Goal: Task Accomplishment & Management: Manage account settings

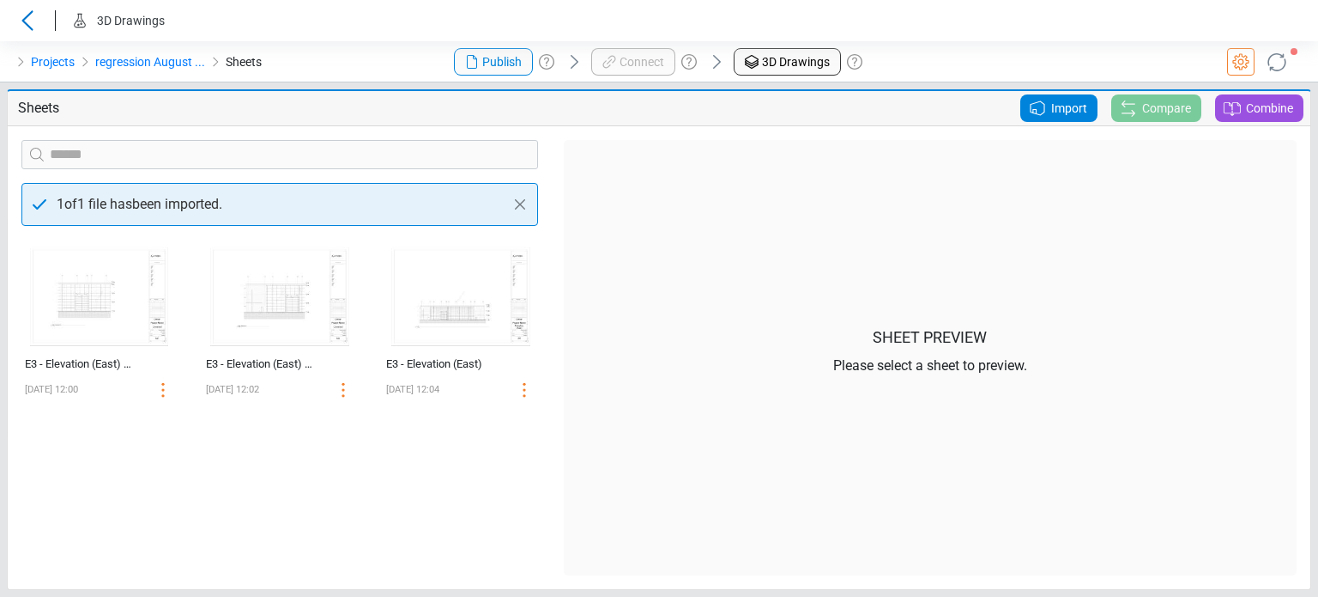
click at [1057, 106] on span "Import" at bounding box center [1069, 108] width 36 height 21
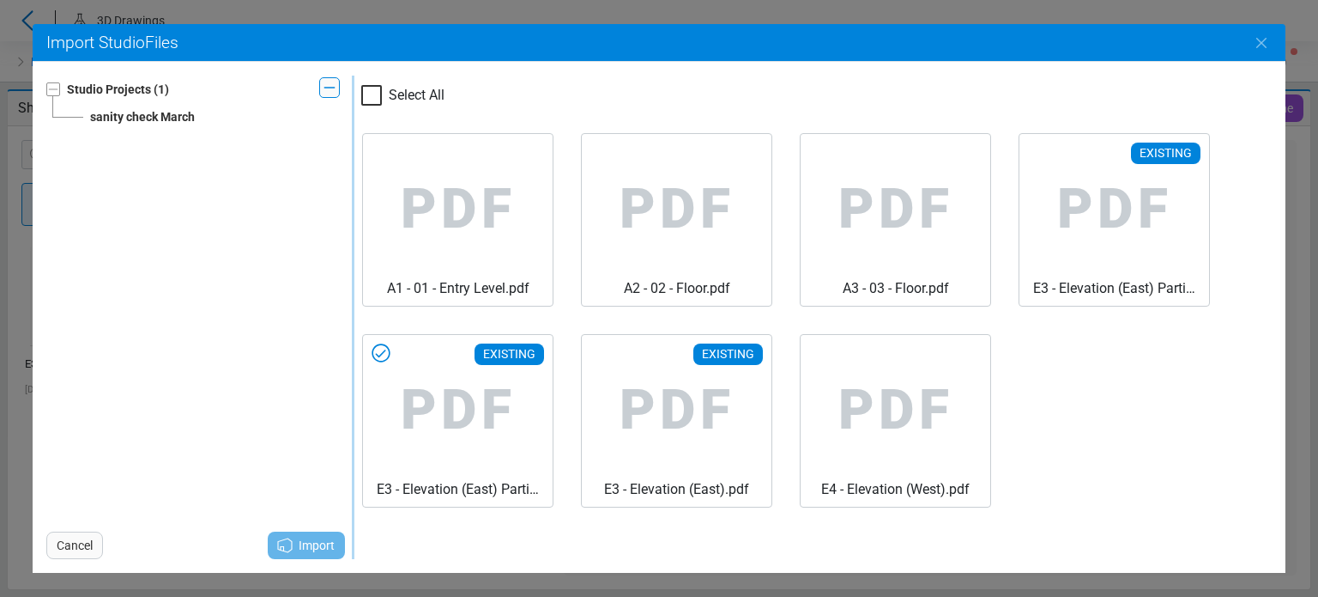
click at [388, 355] on icon at bounding box center [382, 353] width 18 height 18
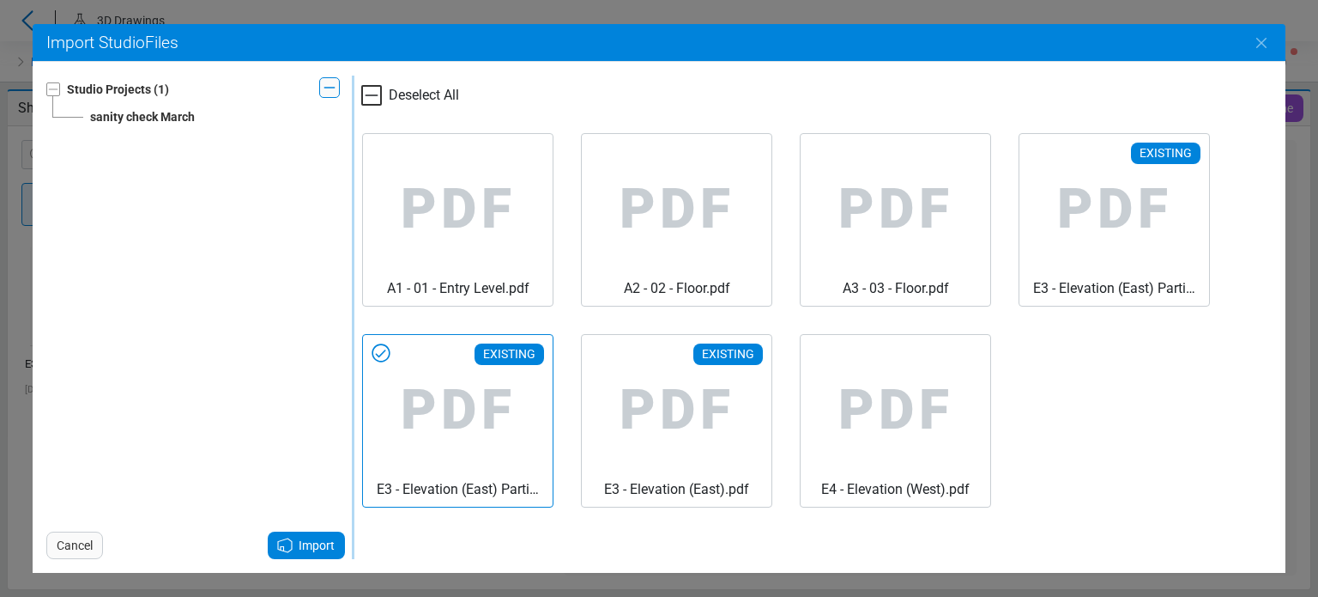
click at [320, 548] on span "Import" at bounding box center [317, 545] width 36 height 21
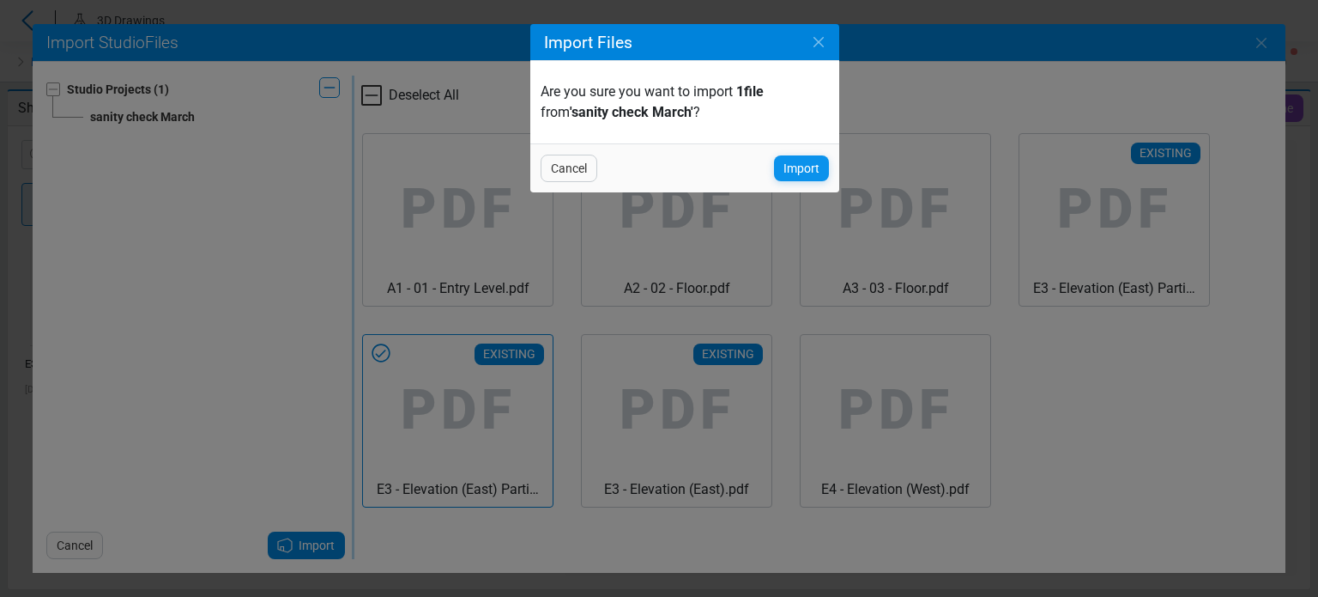
click at [797, 169] on span "Import" at bounding box center [802, 168] width 36 height 21
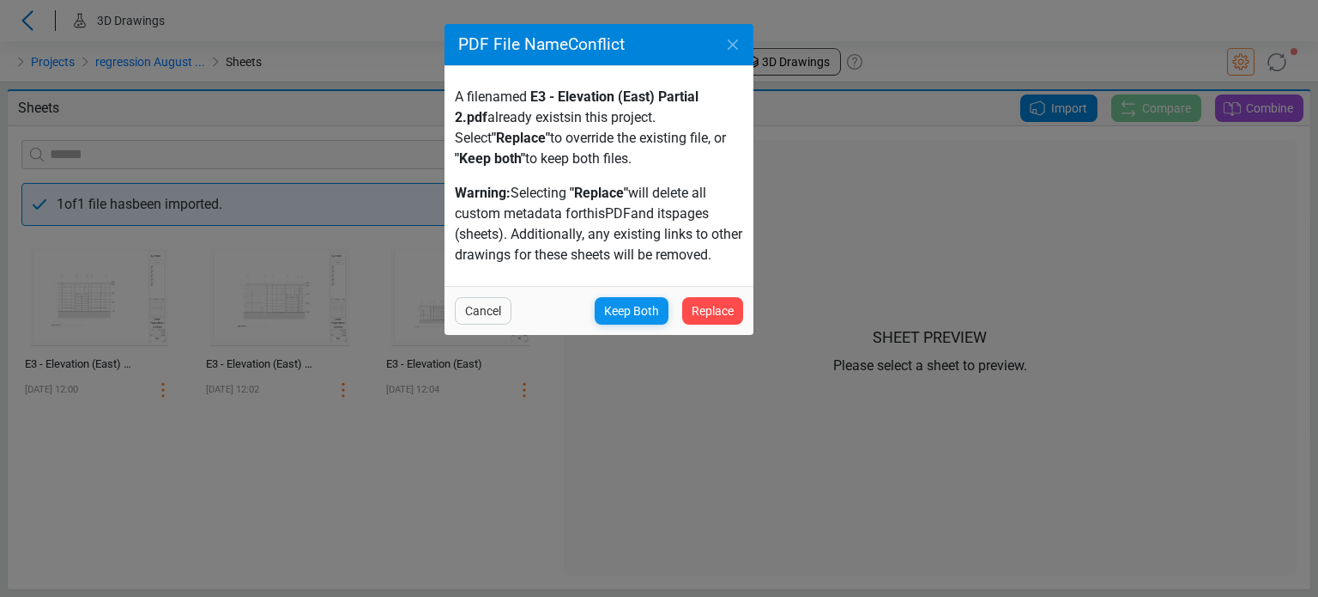
click at [640, 316] on span "Keep Both" at bounding box center [631, 310] width 55 height 21
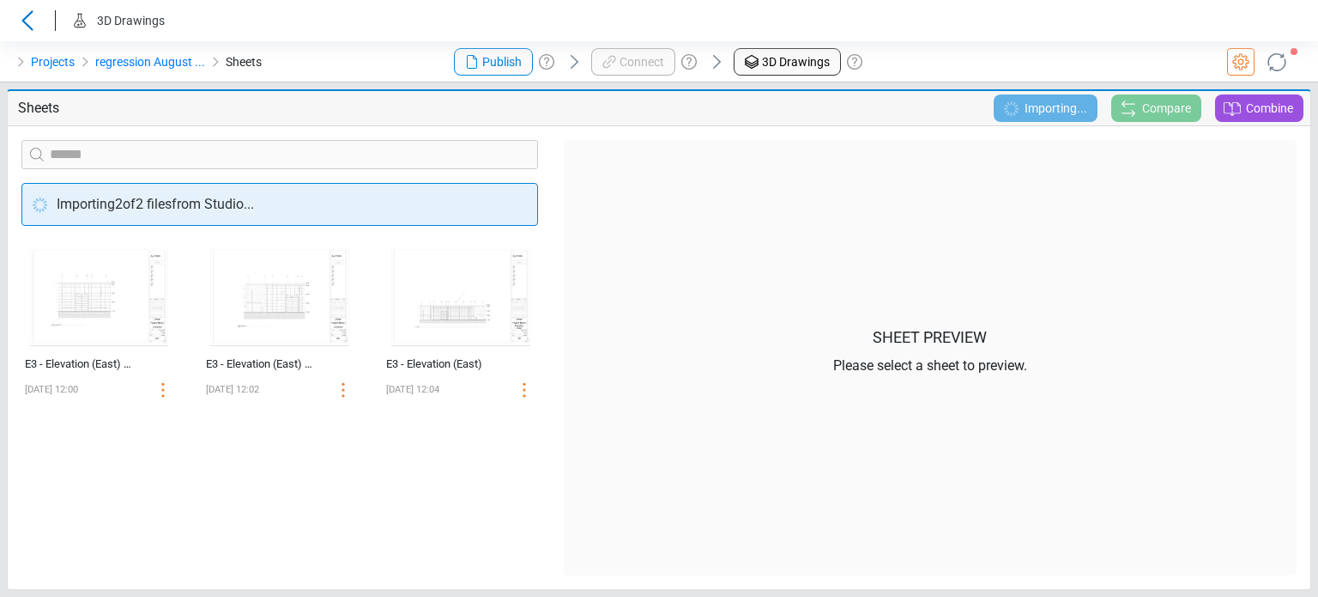
click at [271, 497] on div "‌ E3 - Elevation (East) Partial 2 08/22/2025 12:00 ‌ E3 - Elevation (East) Part…" at bounding box center [280, 407] width 542 height 336
click at [1281, 72] on icon at bounding box center [1277, 61] width 33 height 33
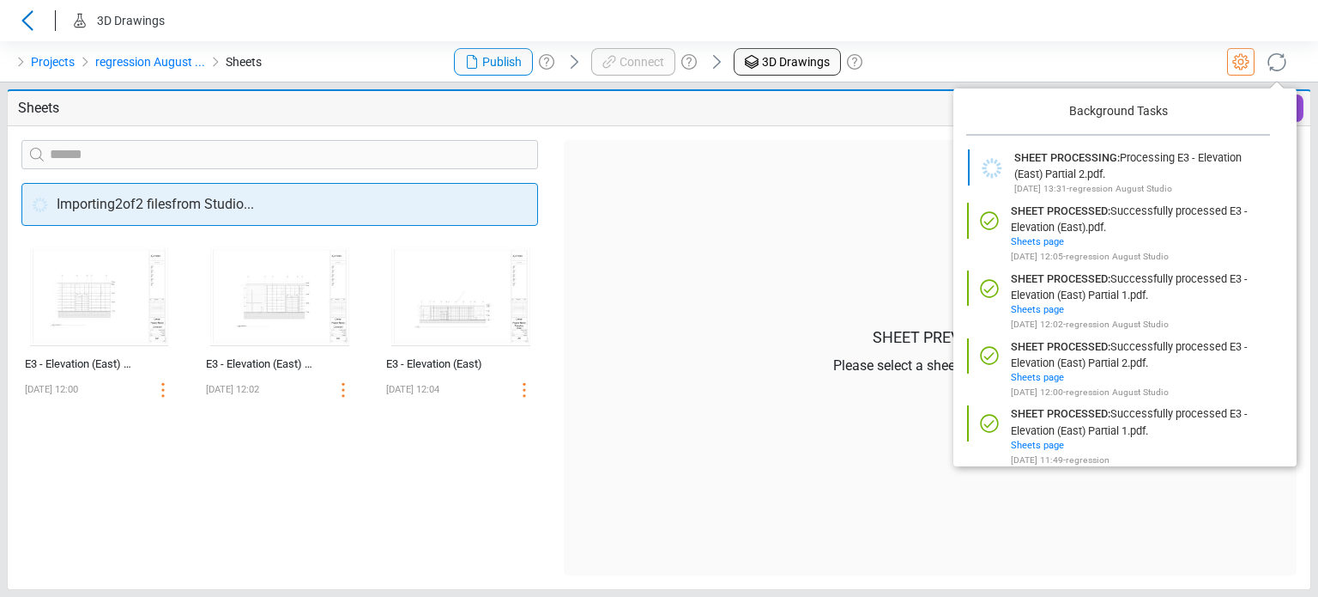
click at [1275, 70] on icon at bounding box center [1277, 63] width 22 height 22
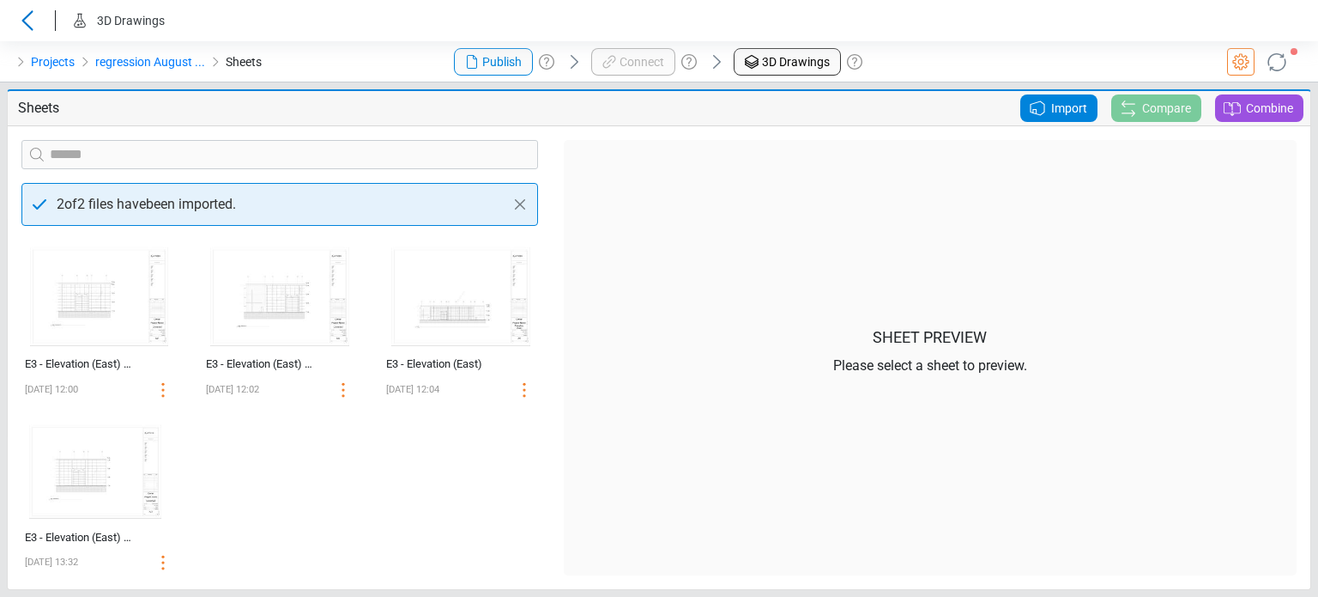
click at [409, 16] on header "3D Drawings" at bounding box center [659, 20] width 1318 height 41
click at [385, 73] on div "Projects regression August ... Sheets" at bounding box center [219, 61] width 439 height 41
click at [1025, 101] on div "Import" at bounding box center [1059, 107] width 77 height 27
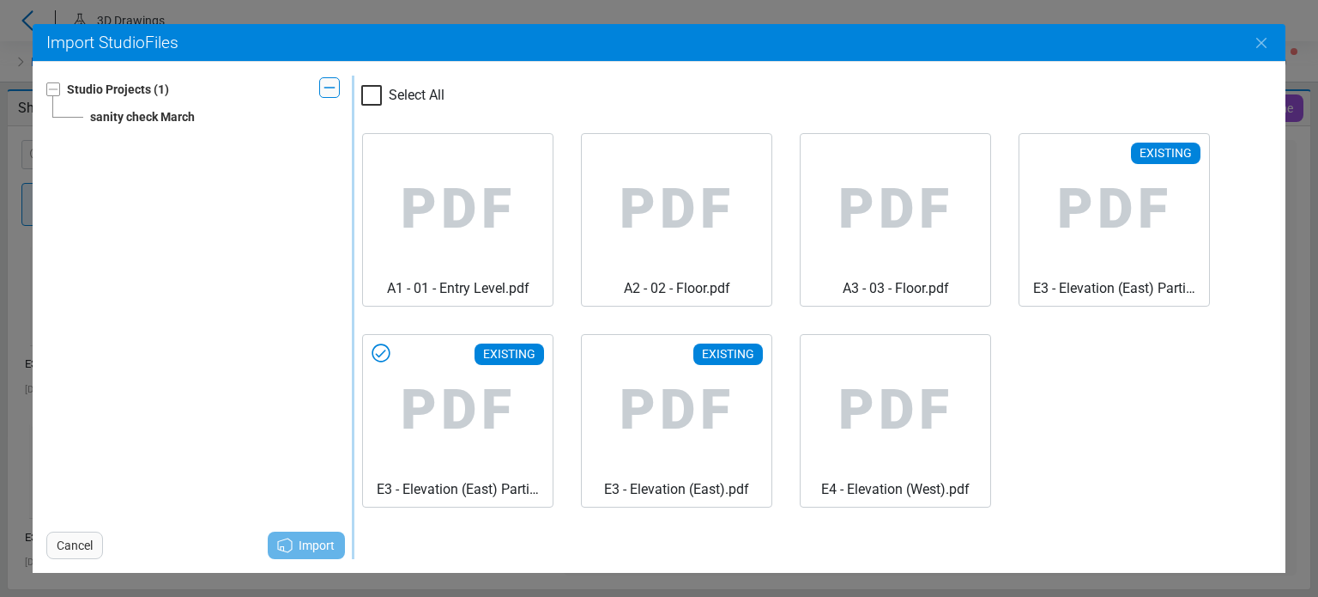
click at [389, 353] on icon at bounding box center [382, 353] width 18 height 18
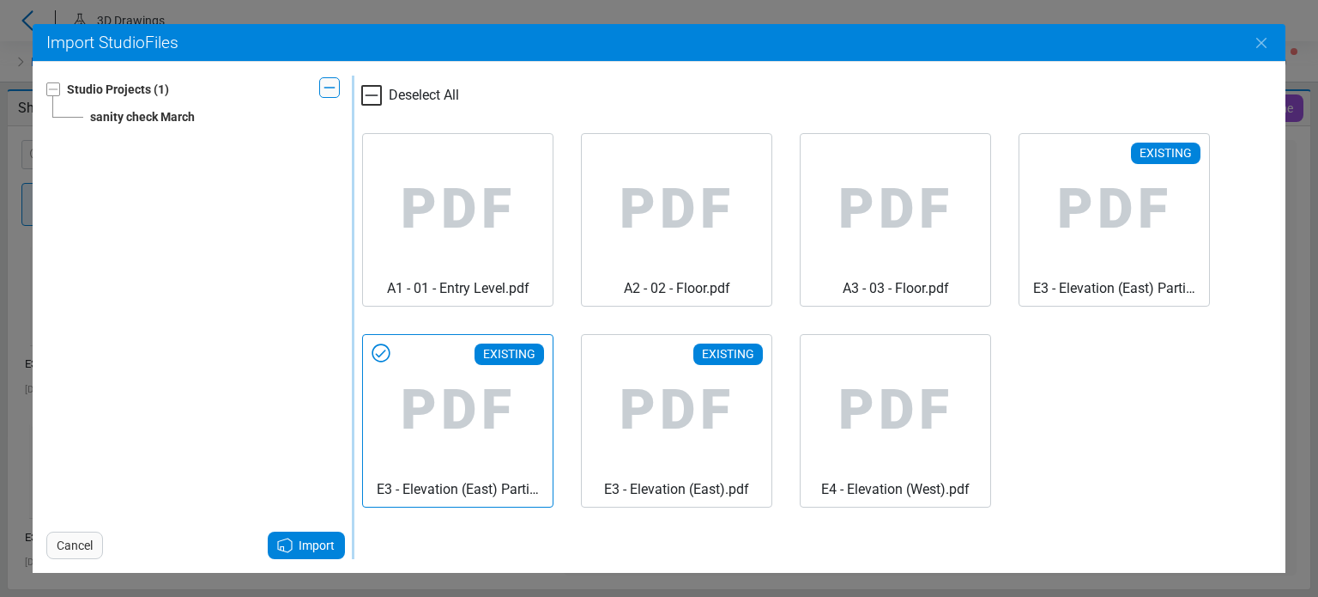
click at [333, 540] on span "Import" at bounding box center [317, 545] width 36 height 21
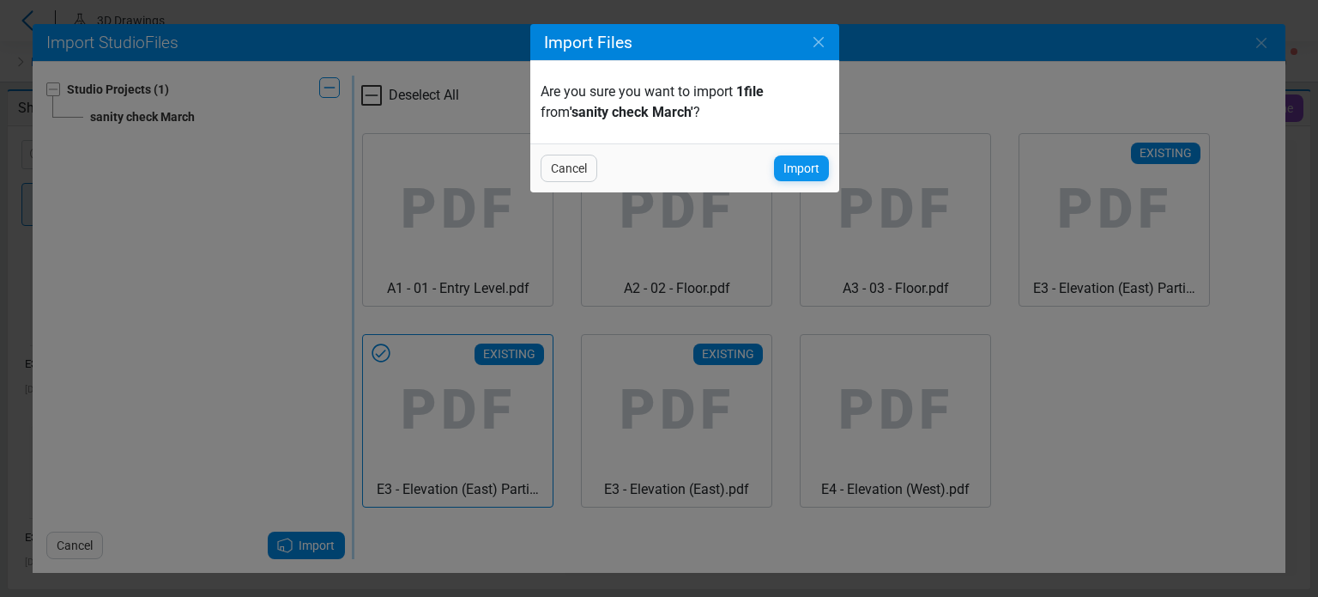
click at [779, 169] on div "Import" at bounding box center [801, 168] width 55 height 26
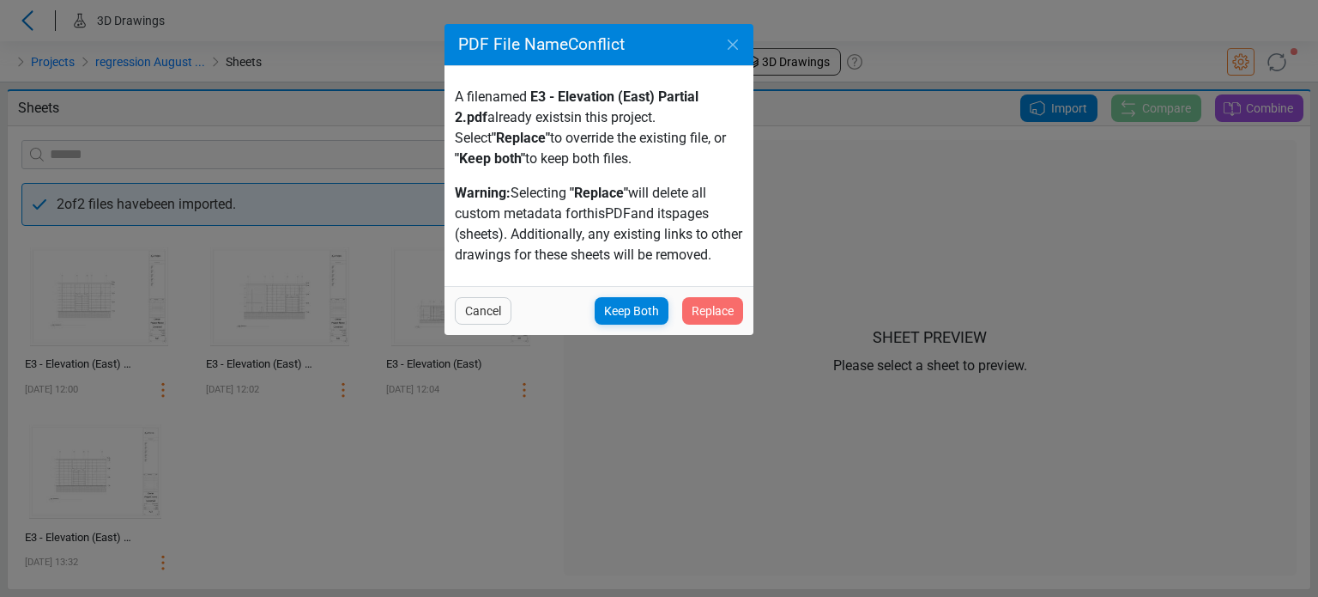
click at [740, 311] on div "Replace" at bounding box center [712, 310] width 61 height 27
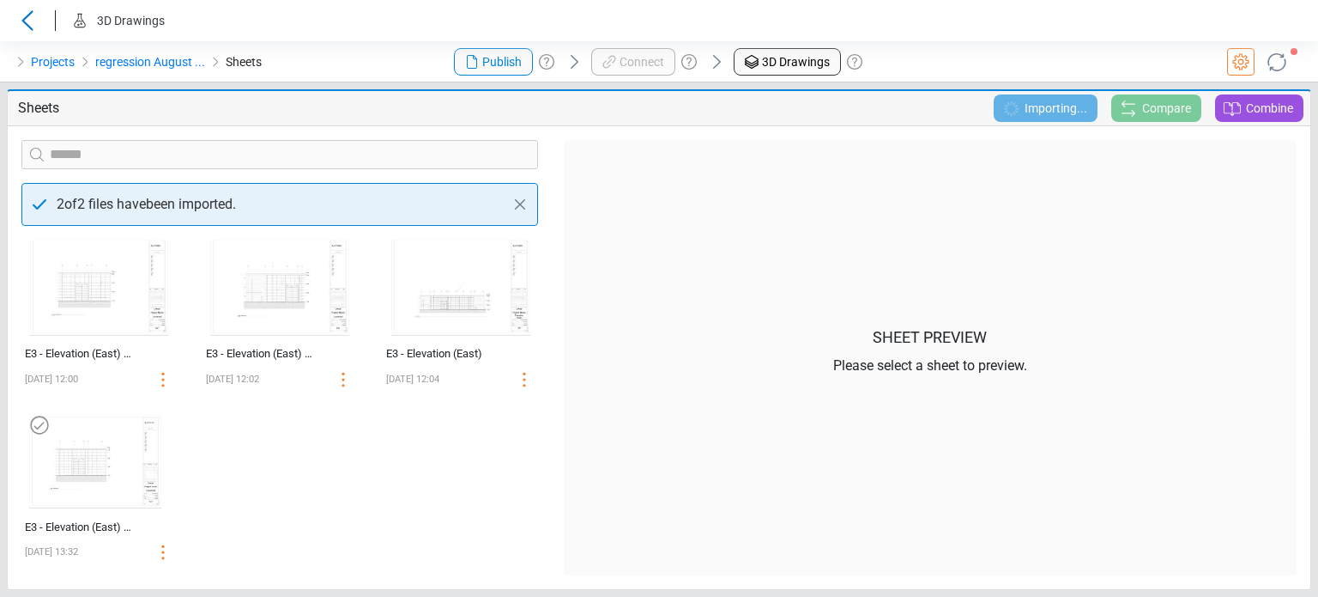
scroll to position [13, 0]
click at [71, 483] on img at bounding box center [95, 458] width 147 height 108
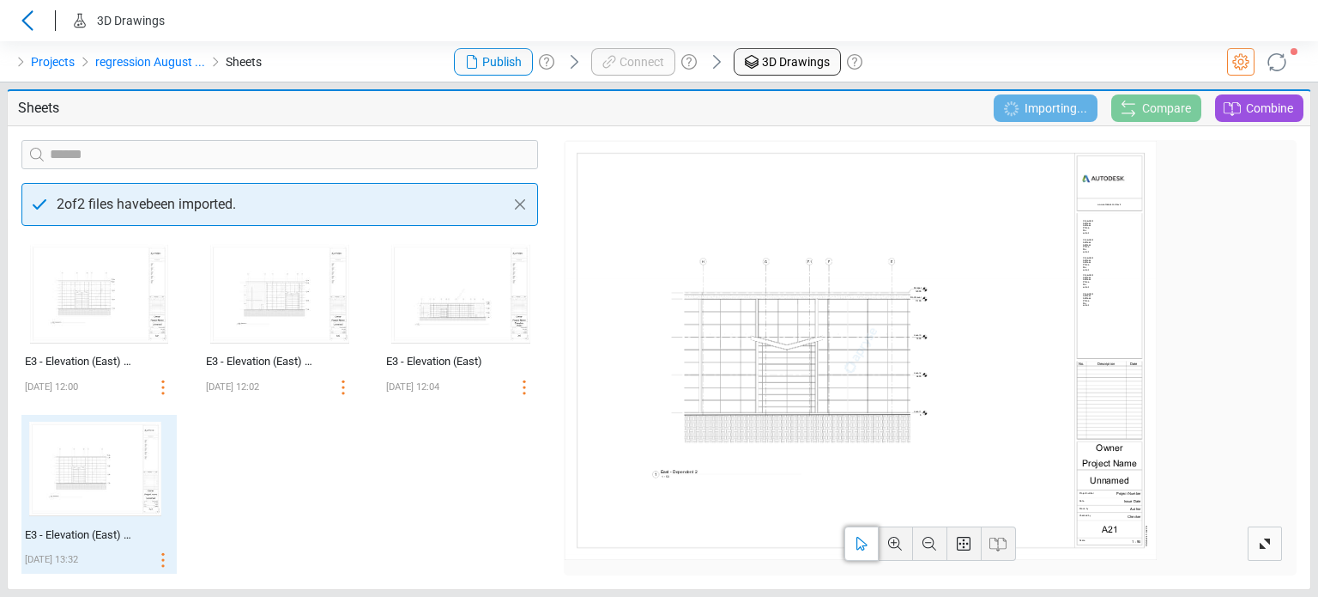
scroll to position [0, 0]
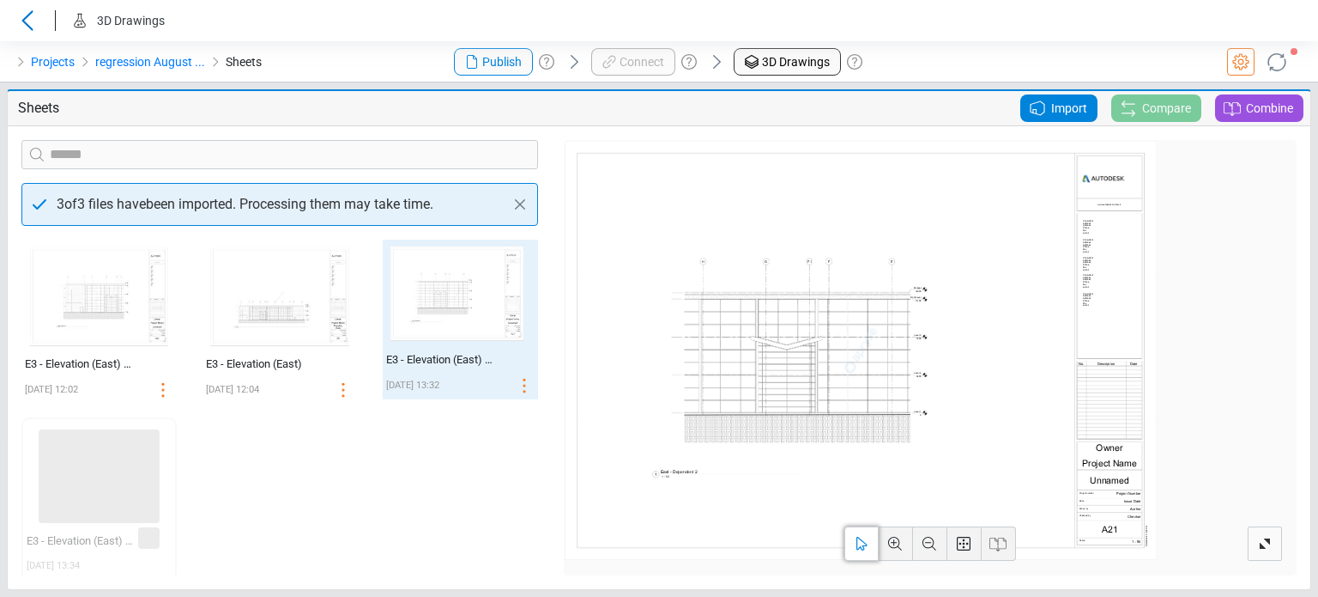
click at [365, 463] on div "‌ E3 - Elevation (East) Partial 1 08/22/2025 12:02 ‌ E3 - Elevation (East) 08/2…" at bounding box center [280, 407] width 542 height 336
click at [379, 66] on div "Projects regression August ... Sheets" at bounding box center [219, 61] width 439 height 41
click at [269, 449] on div "‌ E3 - Elevation (East) Partial 1 08/22/2025 12:02 ‌ E3 - Elevation (East) 08/2…" at bounding box center [280, 407] width 542 height 336
click at [342, 394] on circle at bounding box center [343, 395] width 3 height 3
click at [314, 394] on icon at bounding box center [316, 391] width 21 height 21
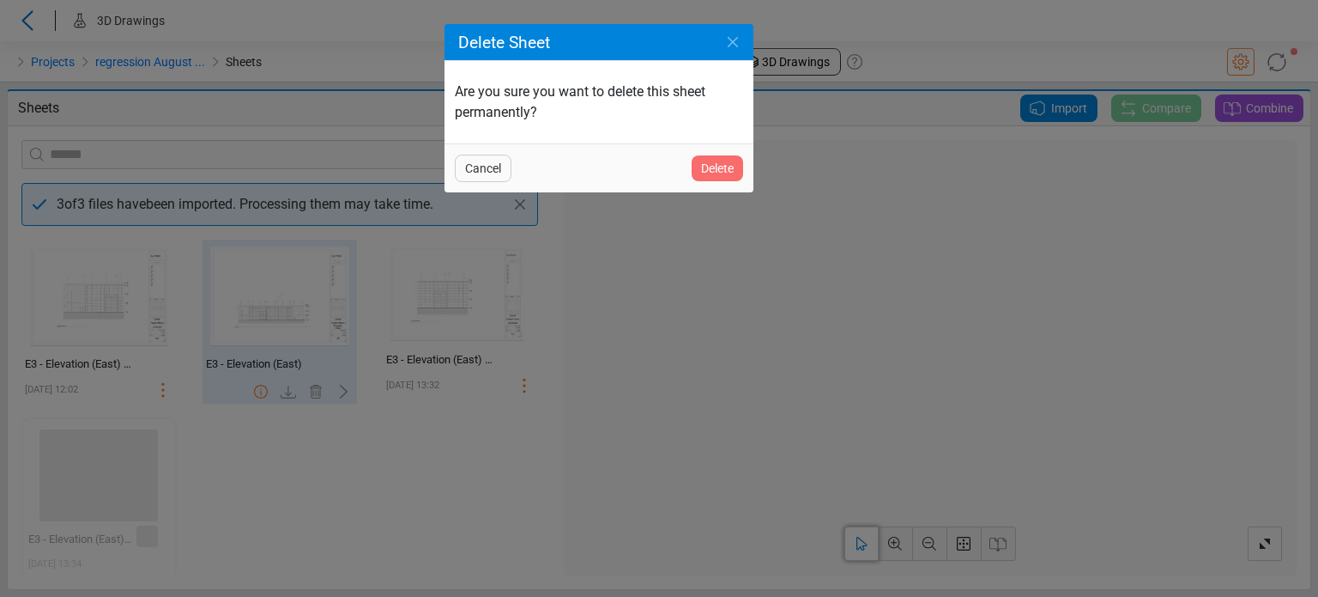
click at [707, 166] on span "Delete" at bounding box center [717, 168] width 33 height 21
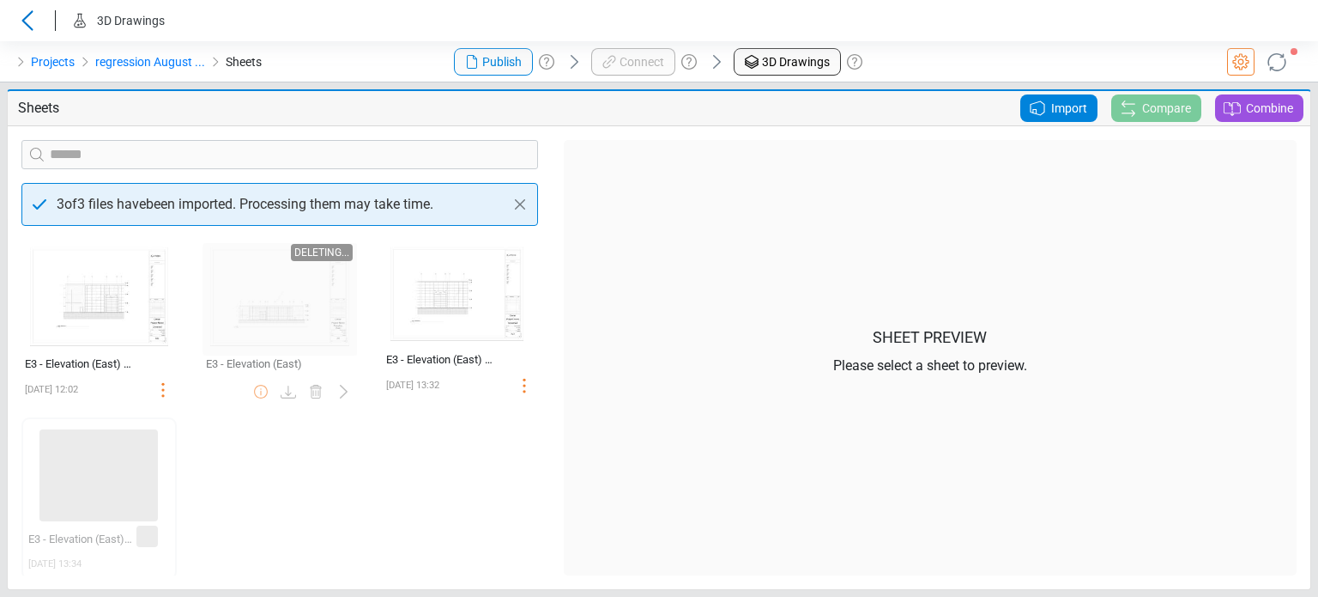
click at [1075, 109] on span "Import" at bounding box center [1069, 108] width 36 height 21
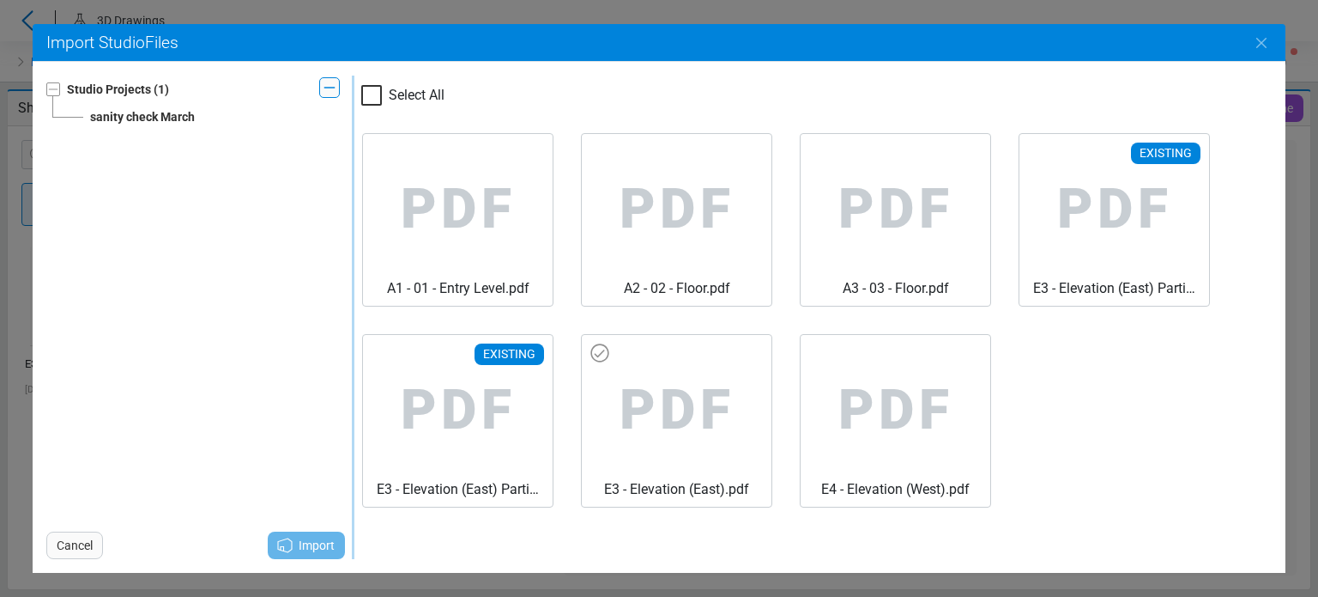
click at [714, 360] on span "PDF" at bounding box center [677, 410] width 162 height 137
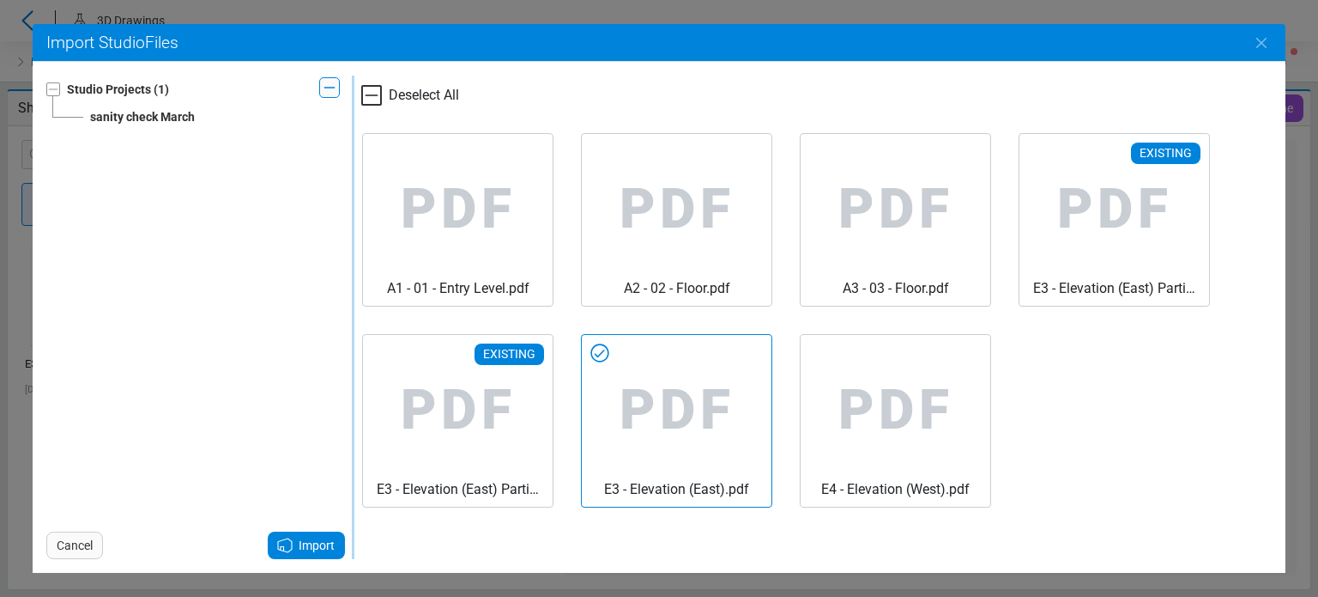
drag, startPoint x: 310, startPoint y: 528, endPoint x: 309, endPoint y: 540, distance: 12.0
click at [310, 538] on div "Cancel Import" at bounding box center [195, 541] width 299 height 34
click at [315, 554] on span "Import" at bounding box center [317, 545] width 36 height 21
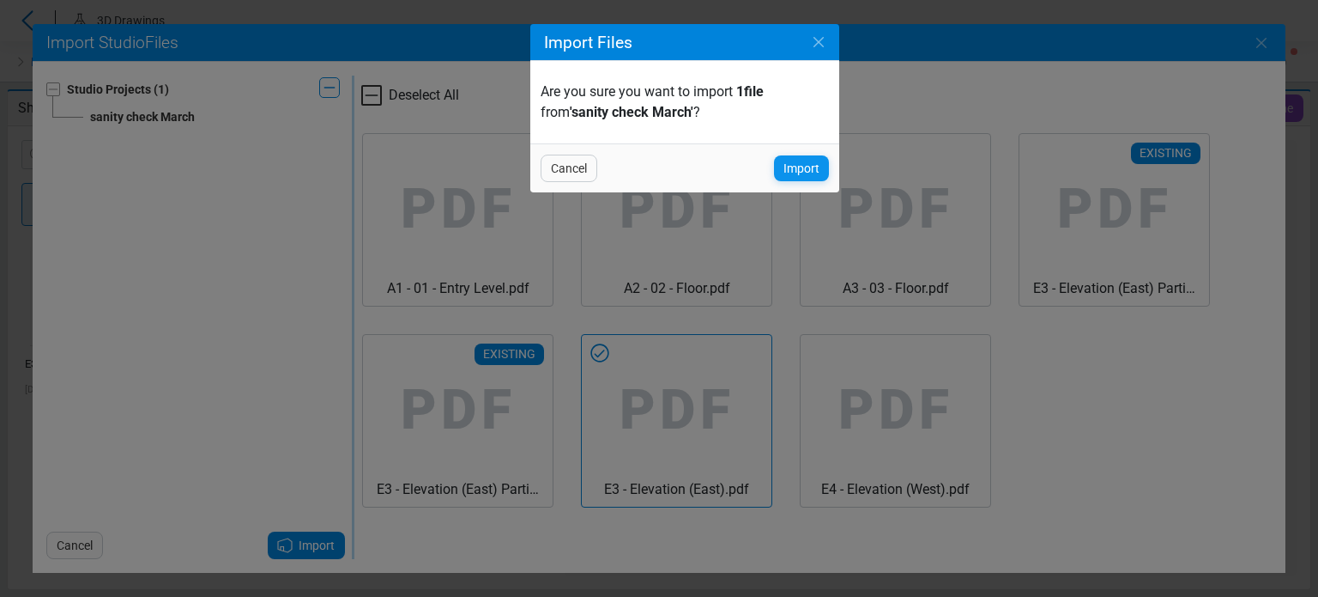
click at [798, 167] on span "Import" at bounding box center [802, 168] width 36 height 21
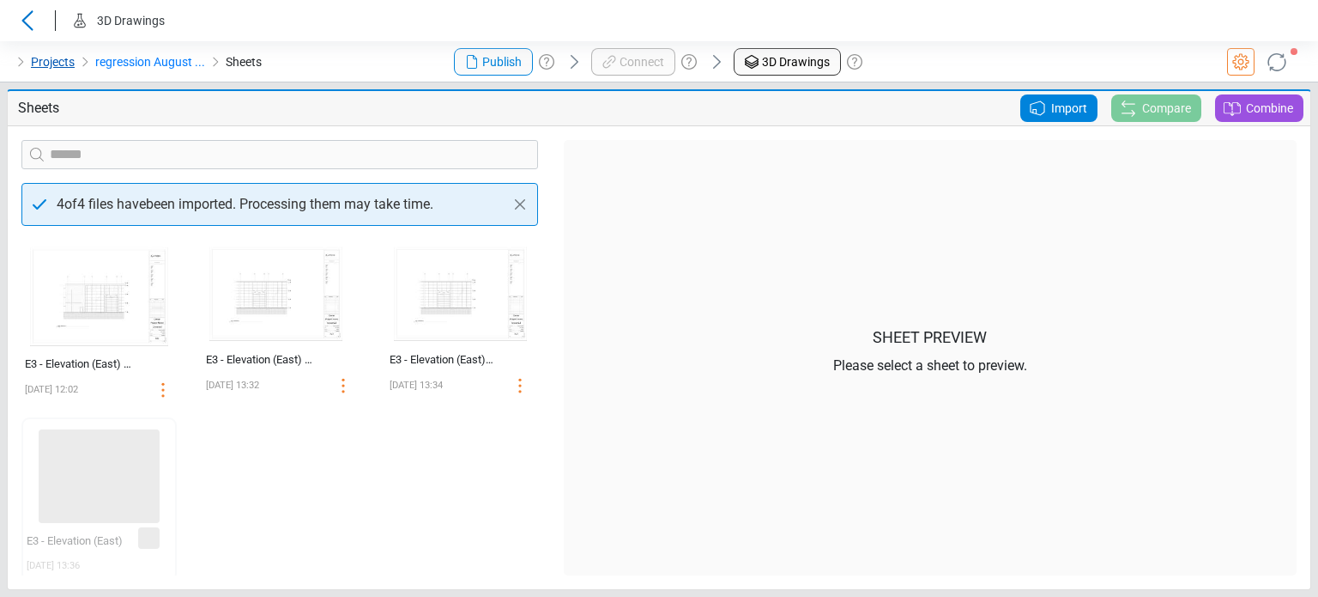
click at [55, 61] on link "Projects" at bounding box center [53, 62] width 44 height 21
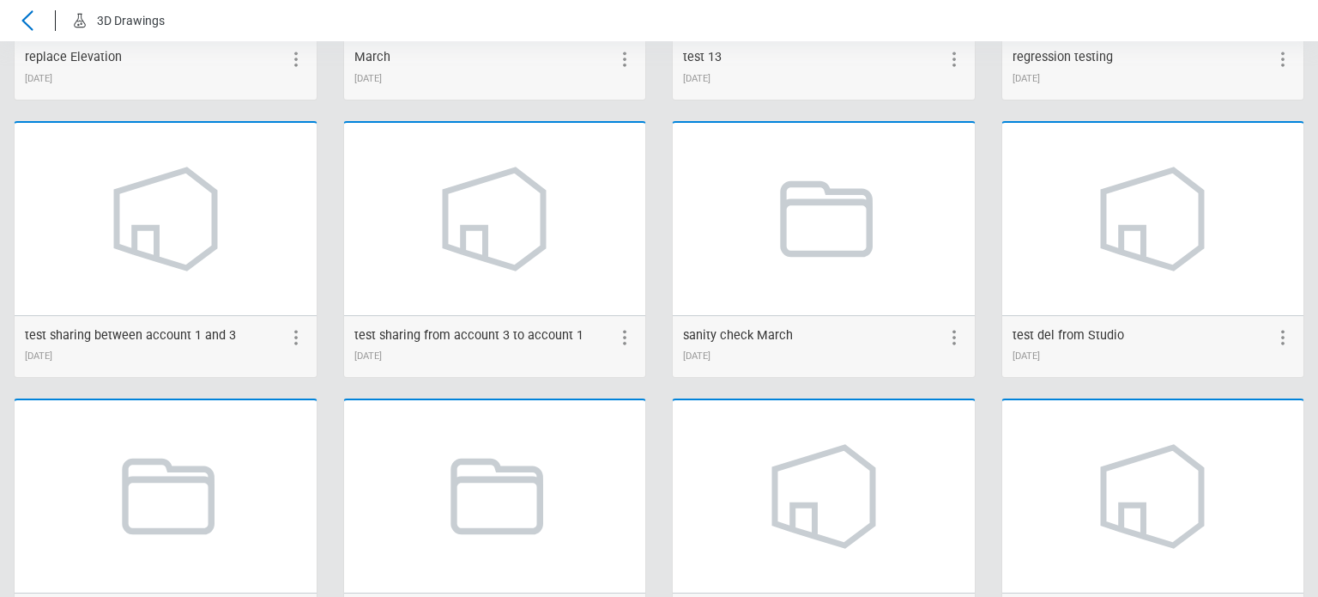
scroll to position [2328, 0]
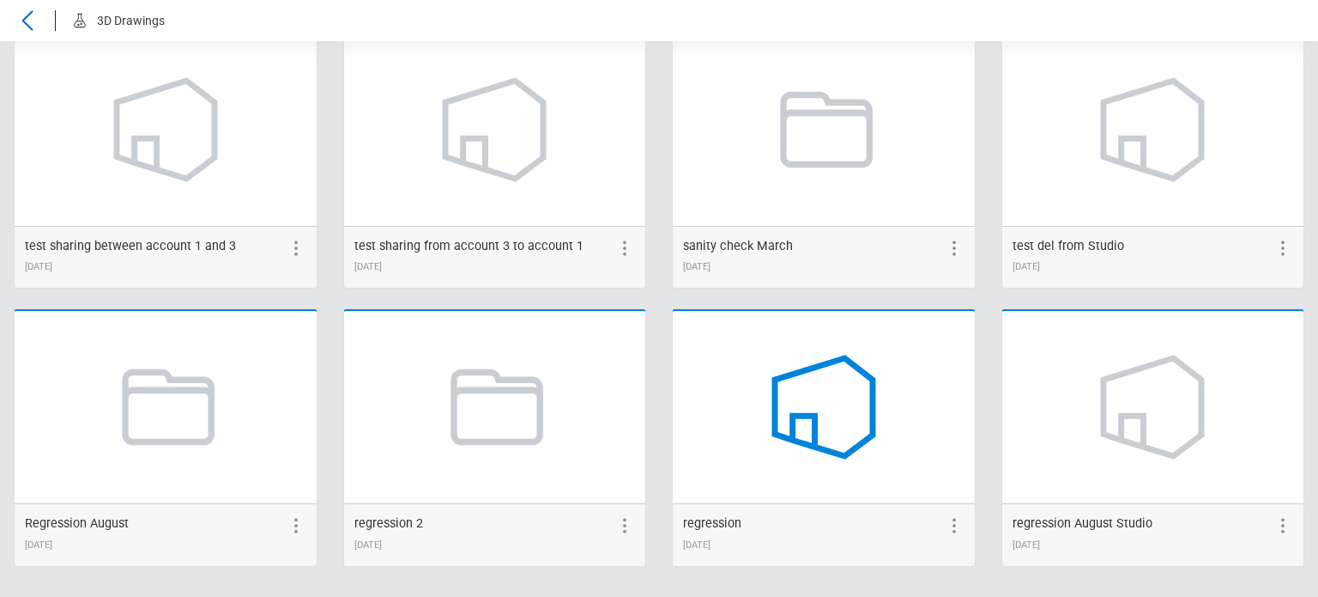
click at [821, 461] on icon at bounding box center [824, 407] width 130 height 130
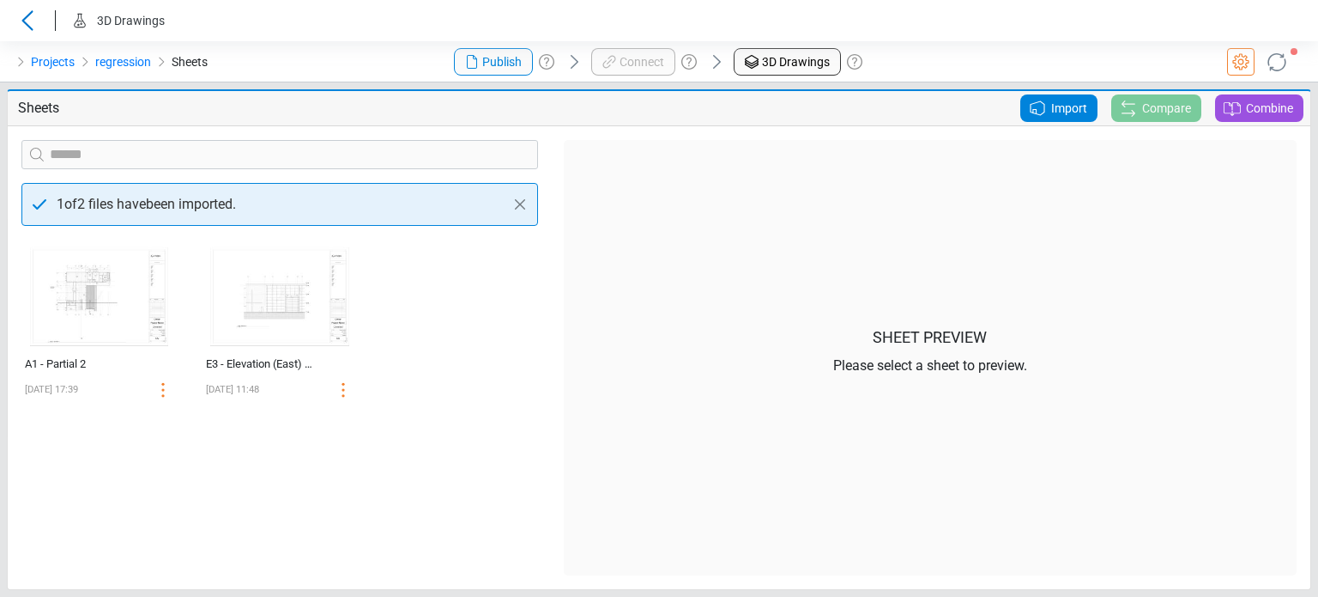
click at [1036, 114] on icon at bounding box center [1037, 108] width 21 height 21
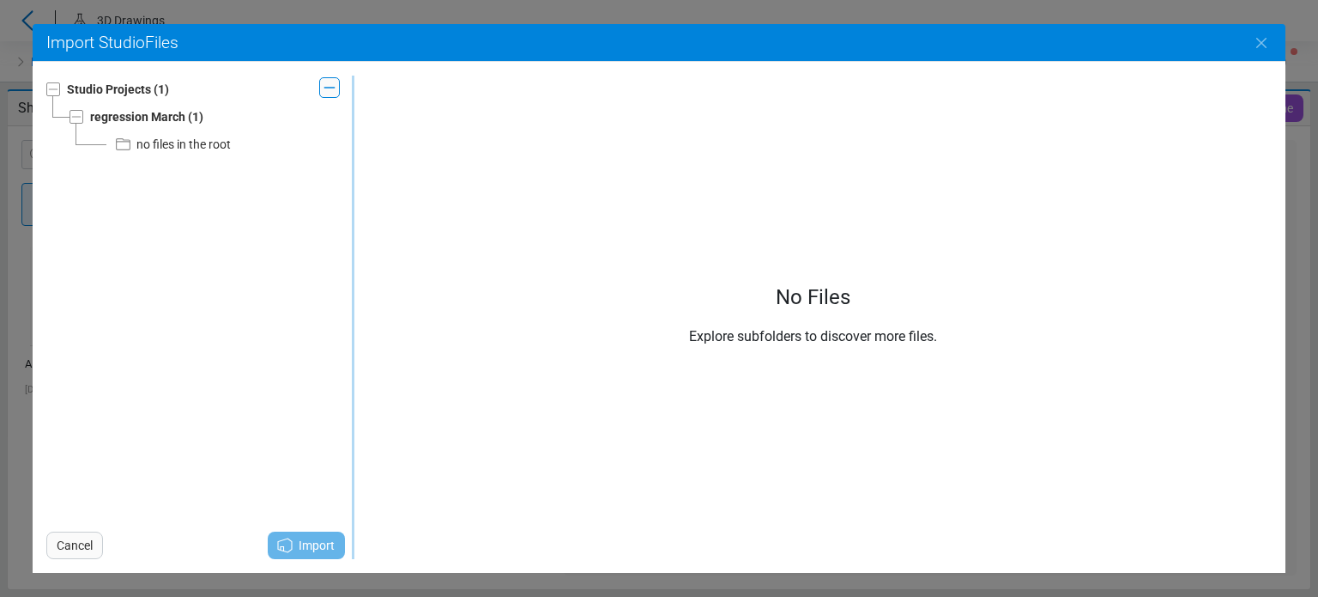
click at [227, 154] on div "no files in the root" at bounding box center [183, 144] width 94 height 21
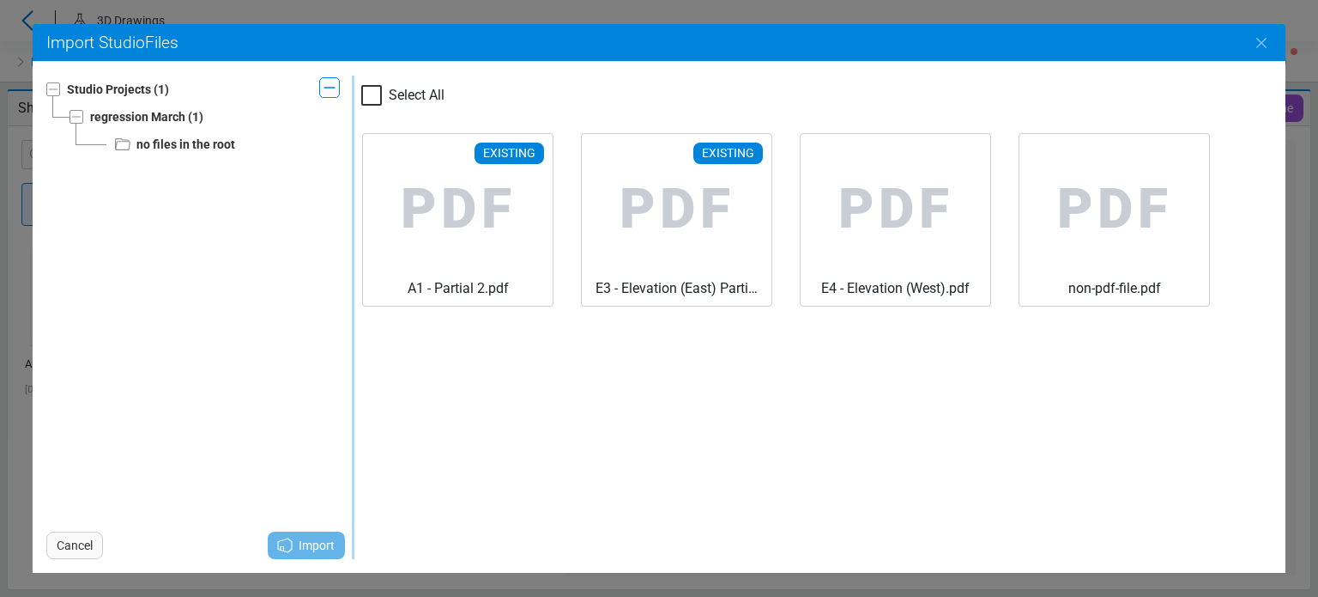
click at [71, 550] on span "Cancel" at bounding box center [75, 545] width 36 height 21
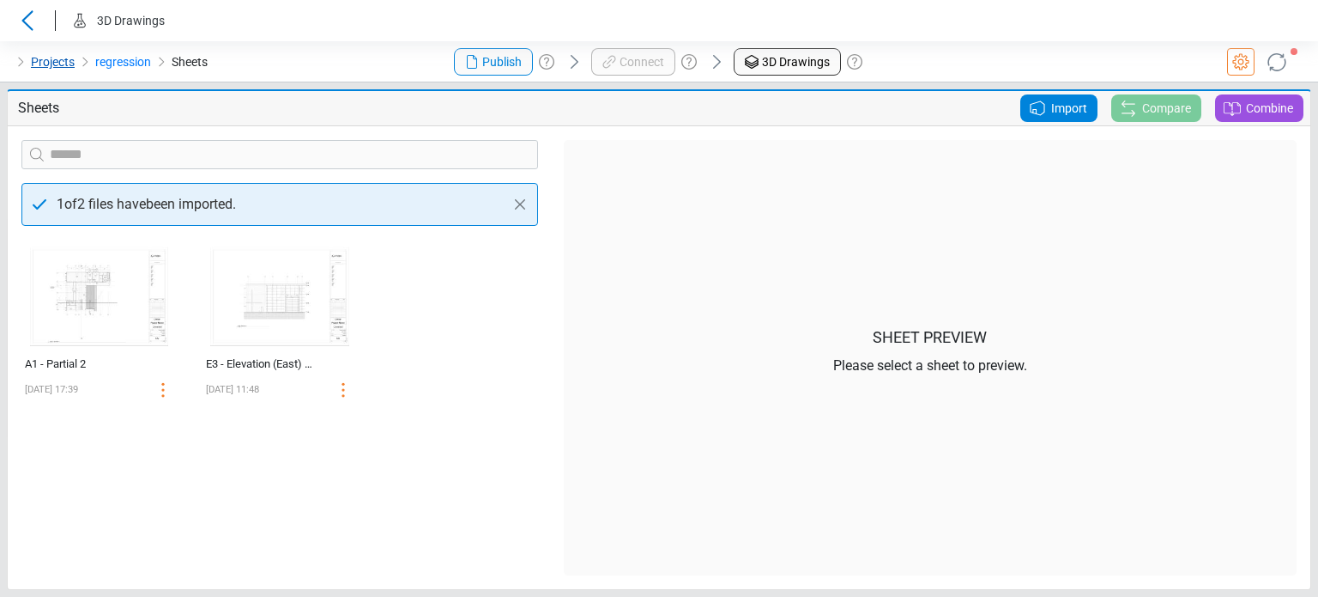
click at [52, 66] on link "Projects" at bounding box center [53, 62] width 44 height 21
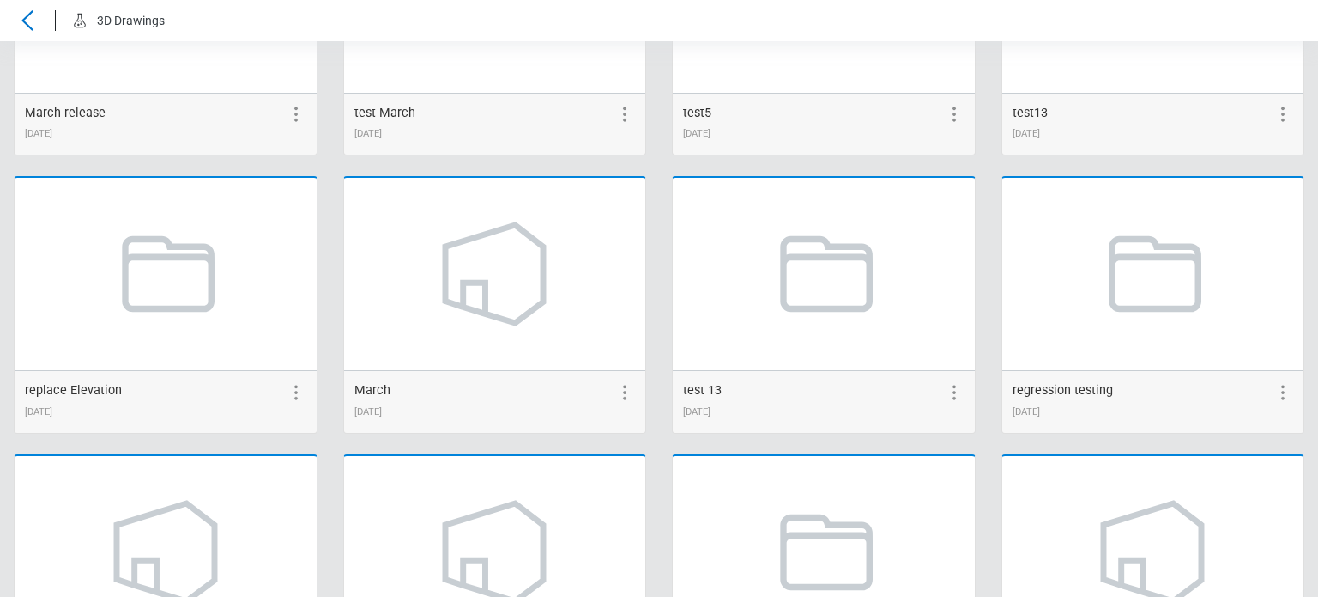
scroll to position [2328, 0]
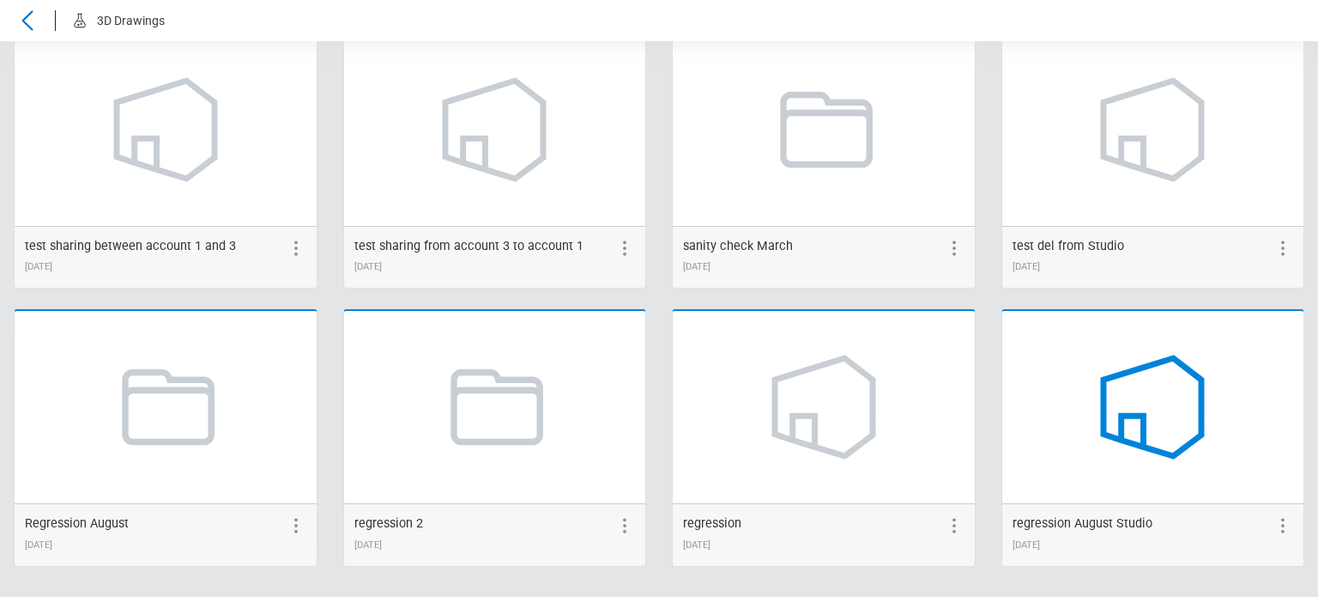
click at [1158, 433] on icon at bounding box center [1153, 407] width 130 height 130
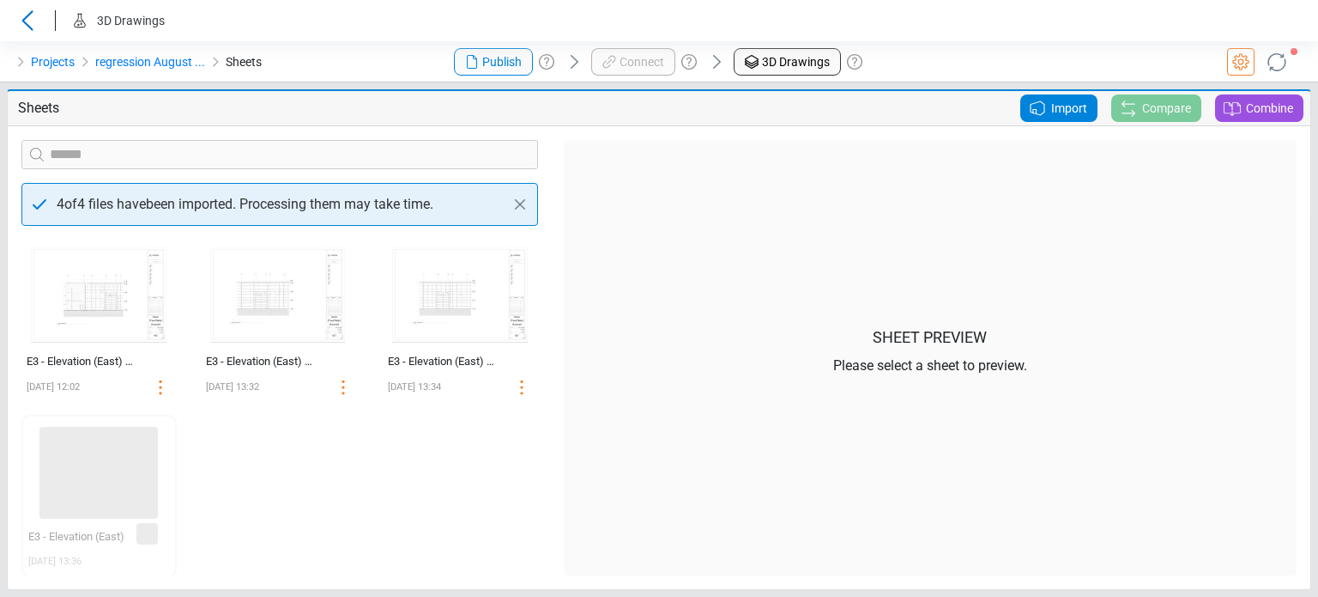
click at [1054, 117] on span "Import" at bounding box center [1069, 108] width 36 height 21
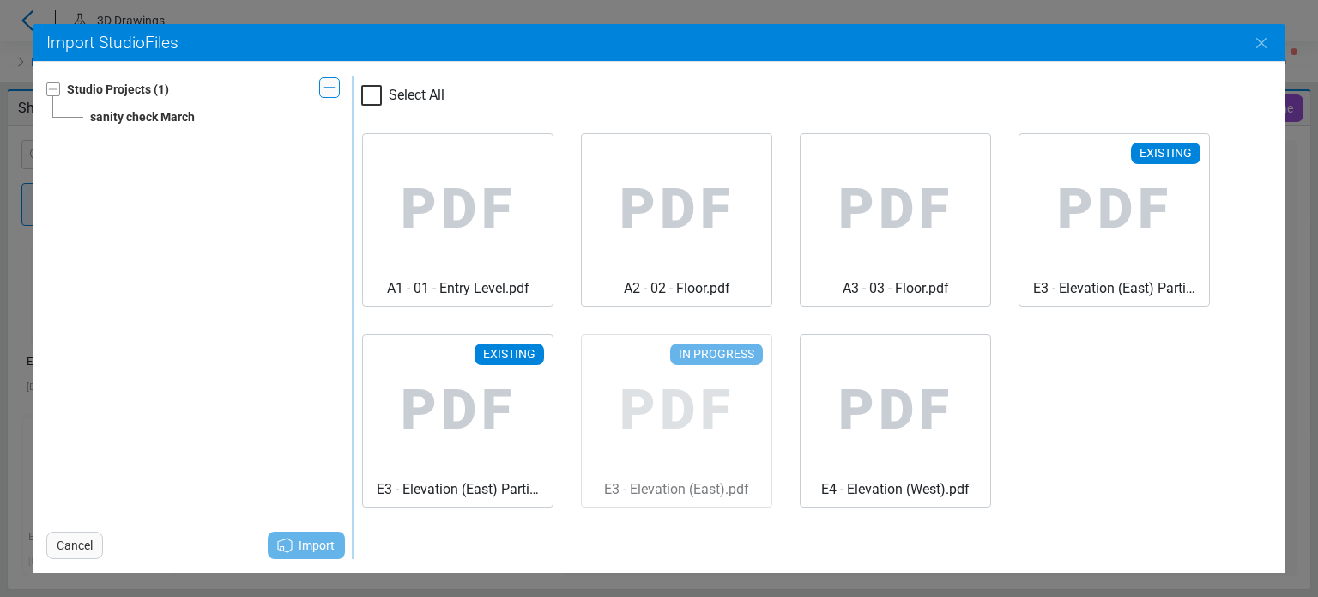
click at [162, 118] on div "sanity check March" at bounding box center [142, 116] width 105 height 21
click at [1257, 54] on button "Close" at bounding box center [1262, 43] width 48 height 48
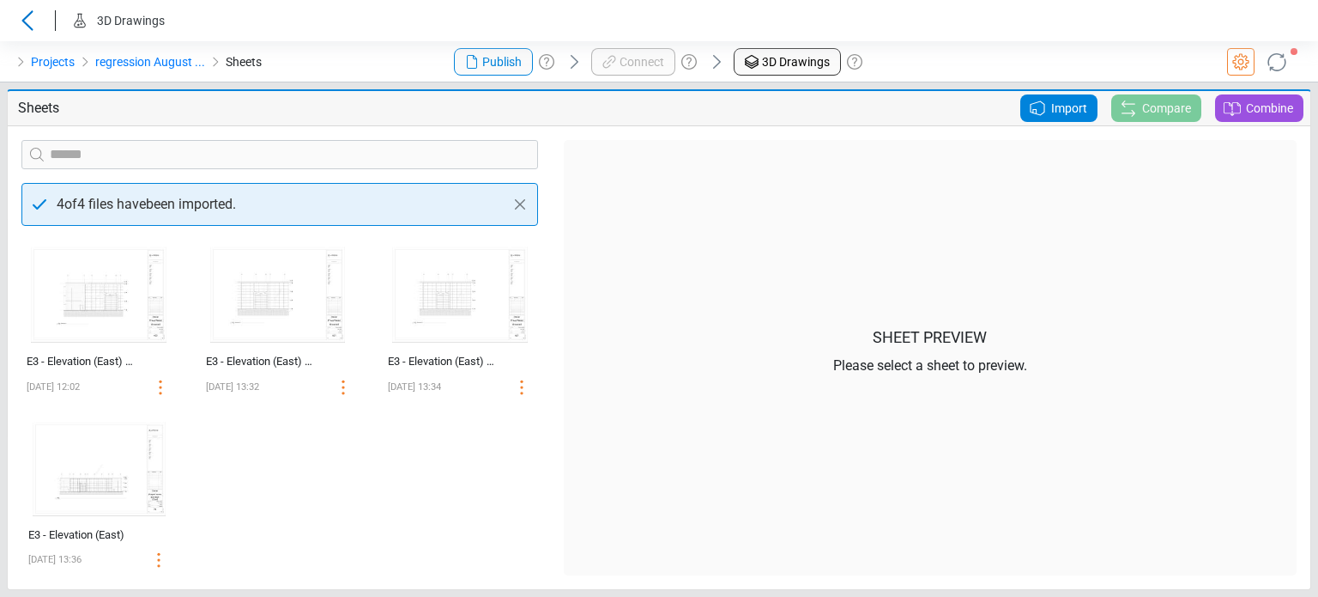
click at [439, 533] on div "‌ E3 - Elevation (East) Partial 1 08/22/2025 12:02 ‌ E3 - Elevation (East) Part…" at bounding box center [280, 407] width 542 height 336
click at [288, 500] on div "‌ E3 - Elevation (East) Partial 1 08/22/2025 12:02 ‌ E3 - Elevation (East) Part…" at bounding box center [280, 407] width 542 height 336
click at [166, 68] on link "regression August ..." at bounding box center [150, 62] width 110 height 21
click at [461, 511] on div "‌ E3 - Elevation (East) Partial 1 08/22/2025 12:02 ‌ E3 - Elevation (East) Part…" at bounding box center [280, 407] width 542 height 336
click at [452, 518] on div "‌ E3 - Elevation (East) Partial 1 08/22/2025 12:02 ‌ E3 - Elevation (East) Part…" at bounding box center [280, 407] width 542 height 336
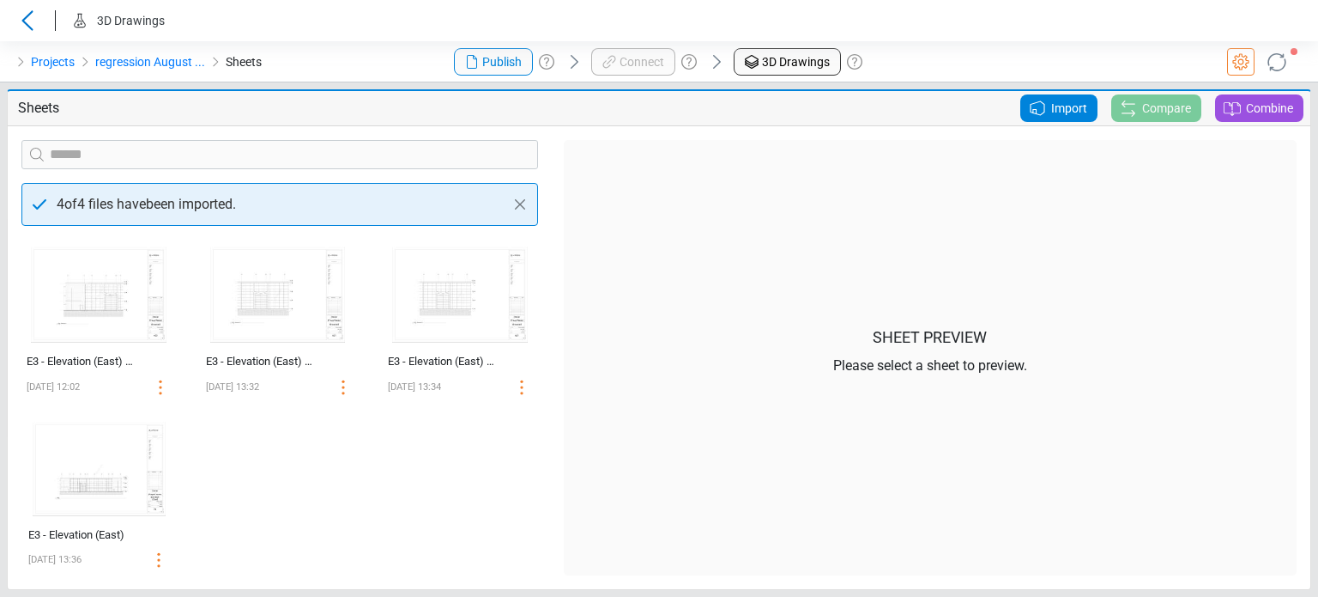
click at [1040, 101] on icon at bounding box center [1038, 108] width 14 height 14
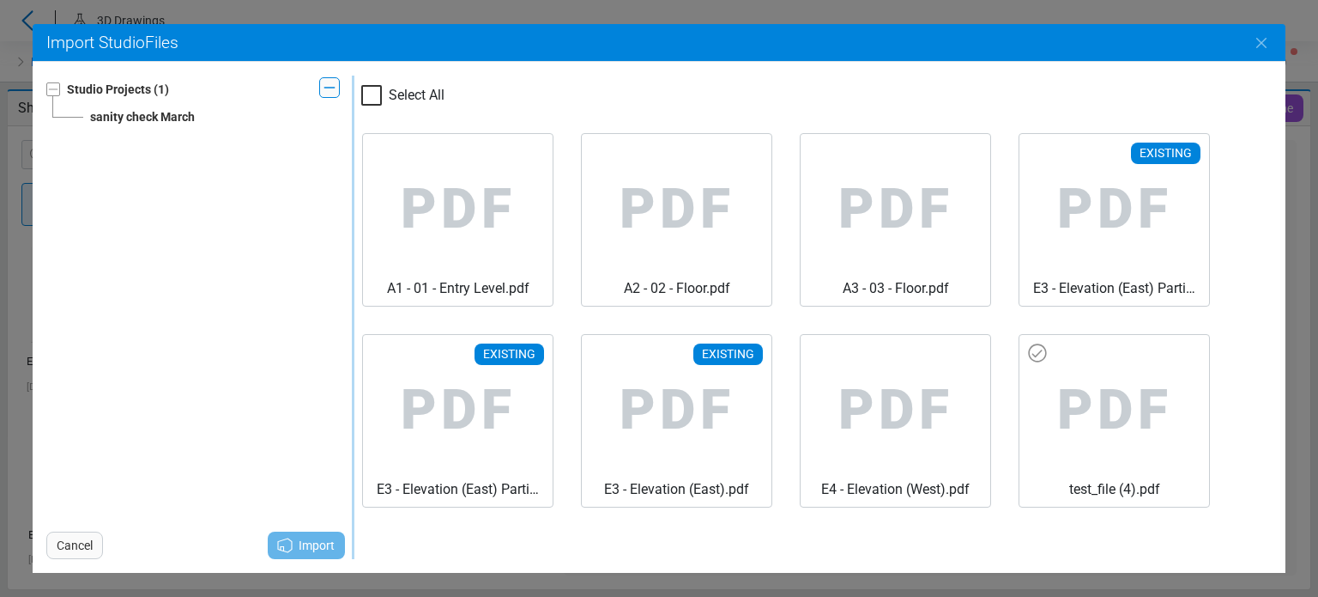
click at [1033, 384] on span "PDF" at bounding box center [1114, 410] width 162 height 137
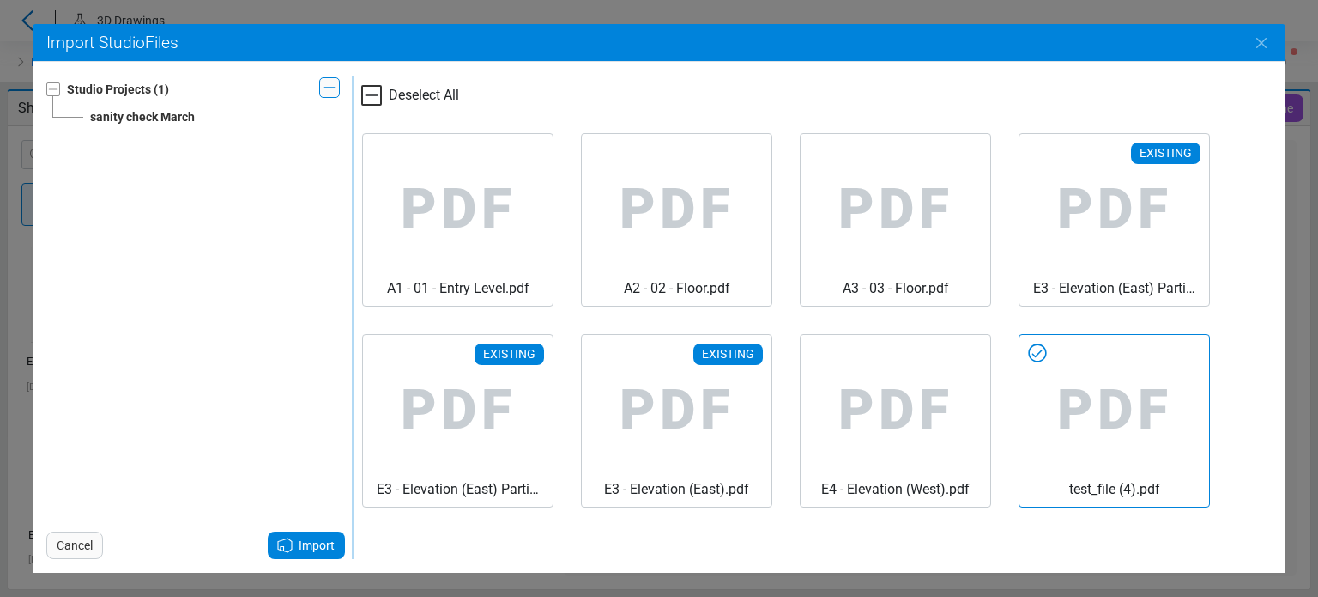
click at [303, 539] on span "Import" at bounding box center [317, 545] width 36 height 21
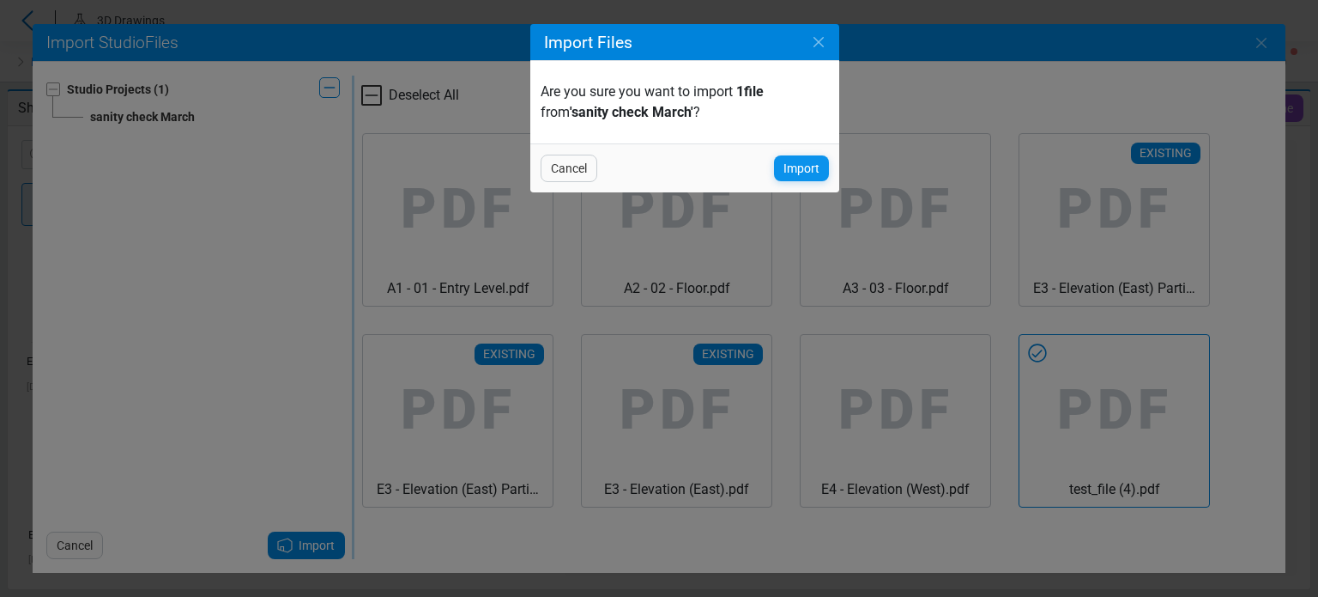
click at [806, 170] on span "Import" at bounding box center [802, 168] width 36 height 21
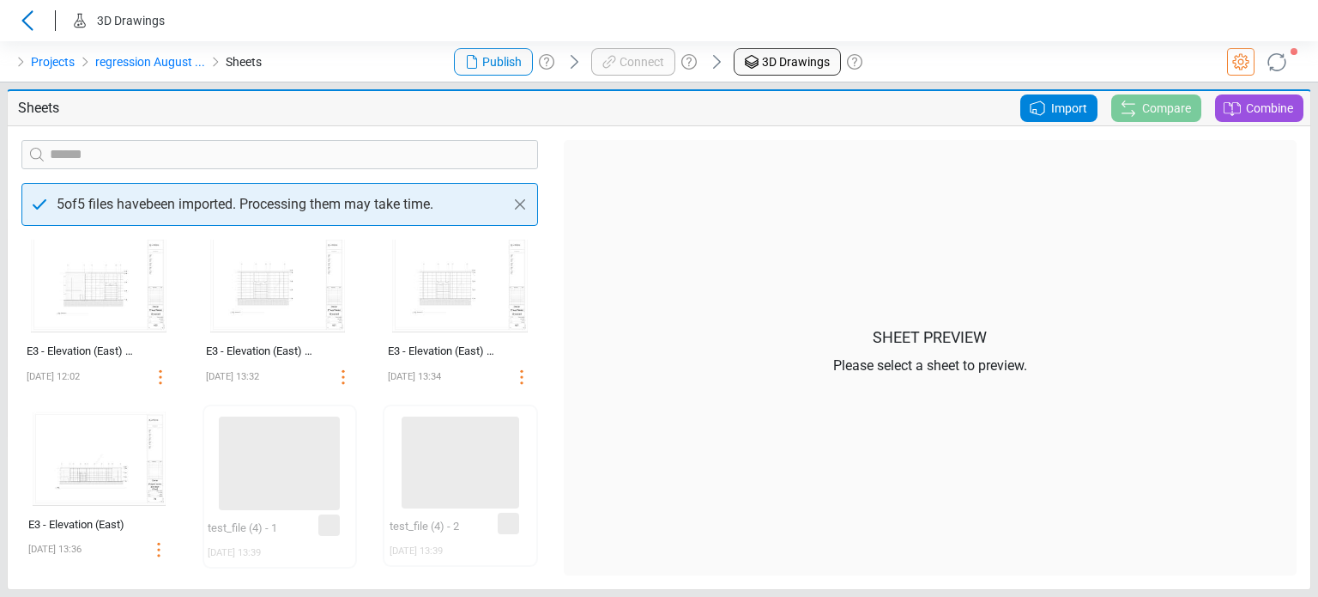
scroll to position [189, 0]
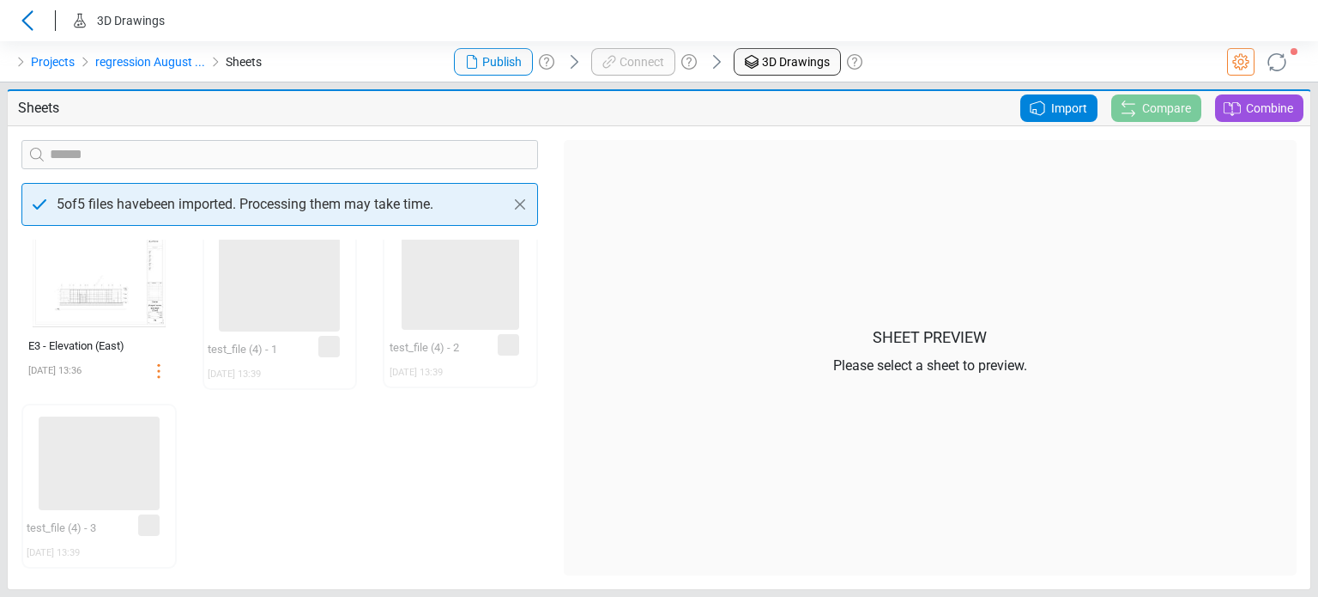
click at [1068, 103] on span "Import" at bounding box center [1069, 108] width 36 height 21
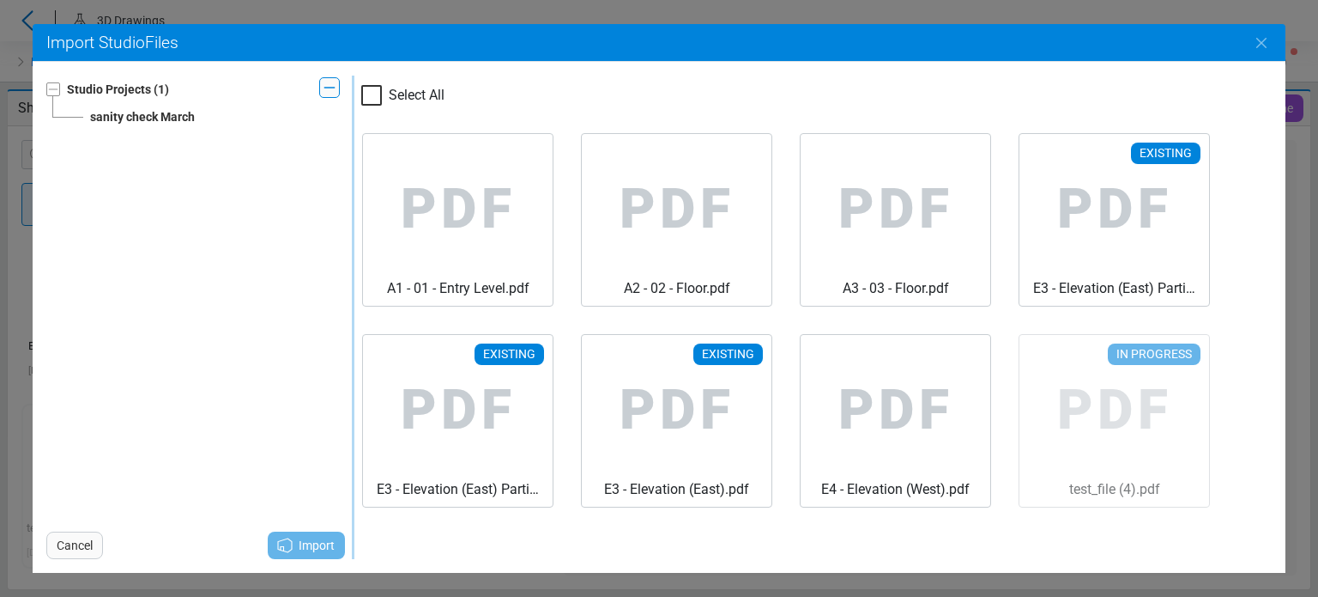
click at [1102, 359] on div "PDF A1 - 01 - Entry Level.pdf PDF A2 - 02 - Floor.pdf PDF A3 - 03 - Floor.pdf E…" at bounding box center [816, 320] width 936 height 402
click at [1274, 42] on button "Close" at bounding box center [1262, 43] width 48 height 48
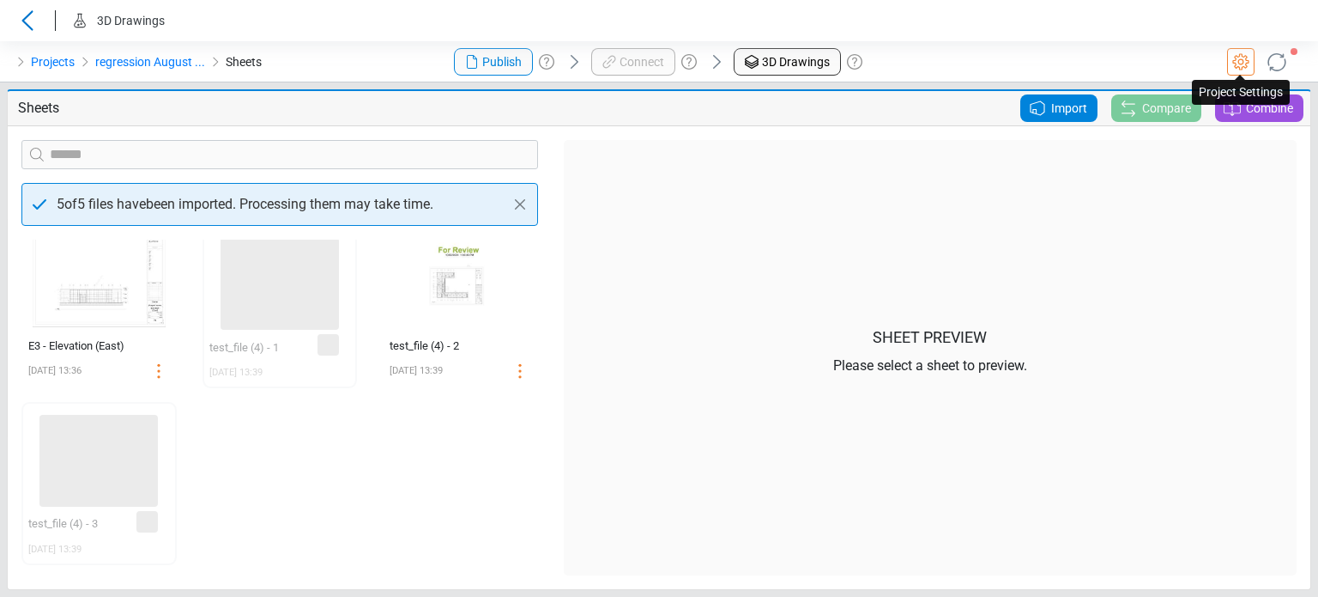
click at [1246, 58] on icon at bounding box center [1241, 61] width 16 height 16
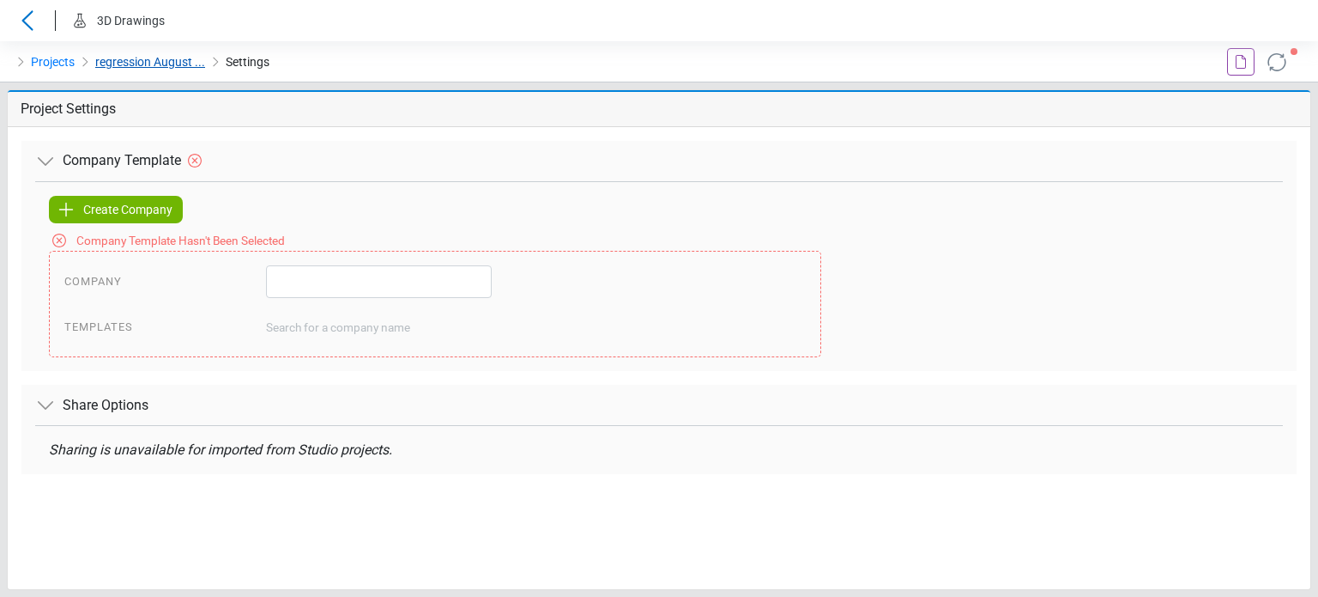
click at [158, 70] on link "regression August ..." at bounding box center [150, 62] width 110 height 21
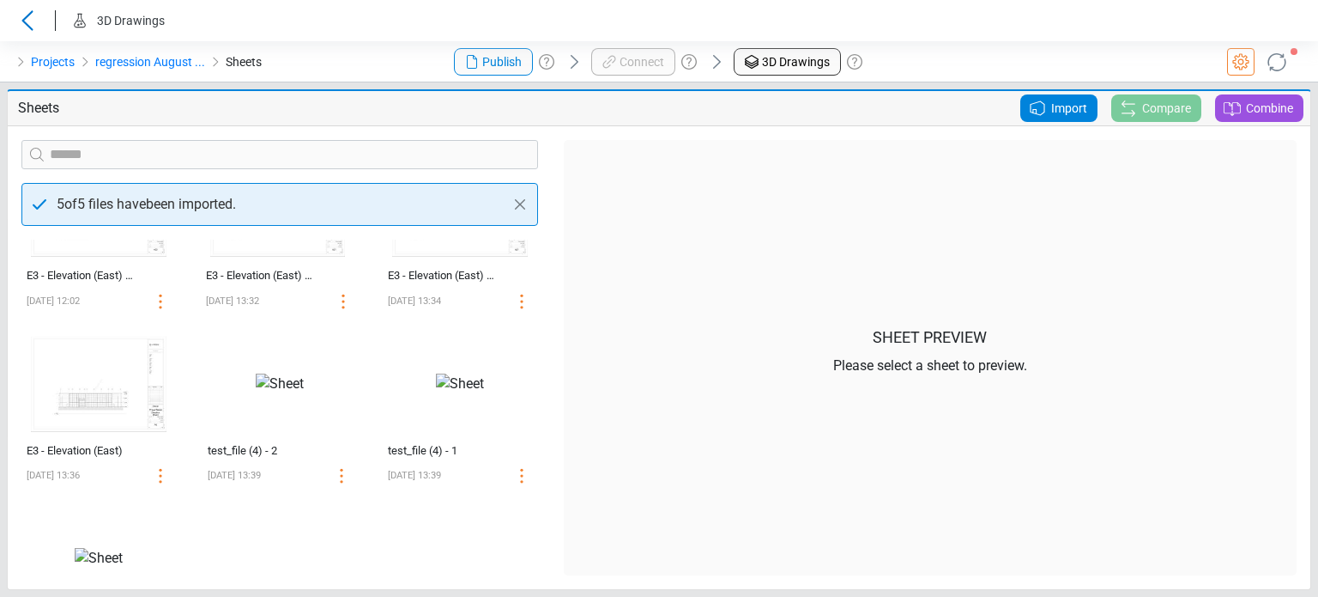
scroll to position [186, 0]
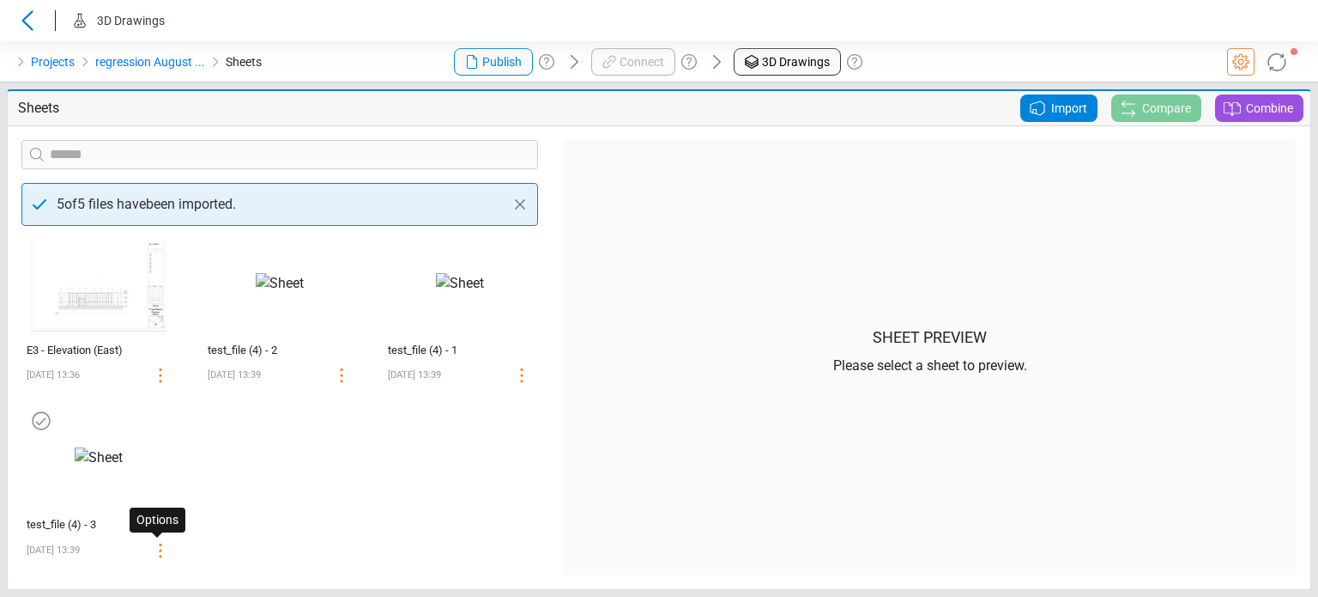
click at [155, 558] on icon at bounding box center [160, 550] width 21 height 21
click at [134, 548] on icon at bounding box center [133, 552] width 21 height 21
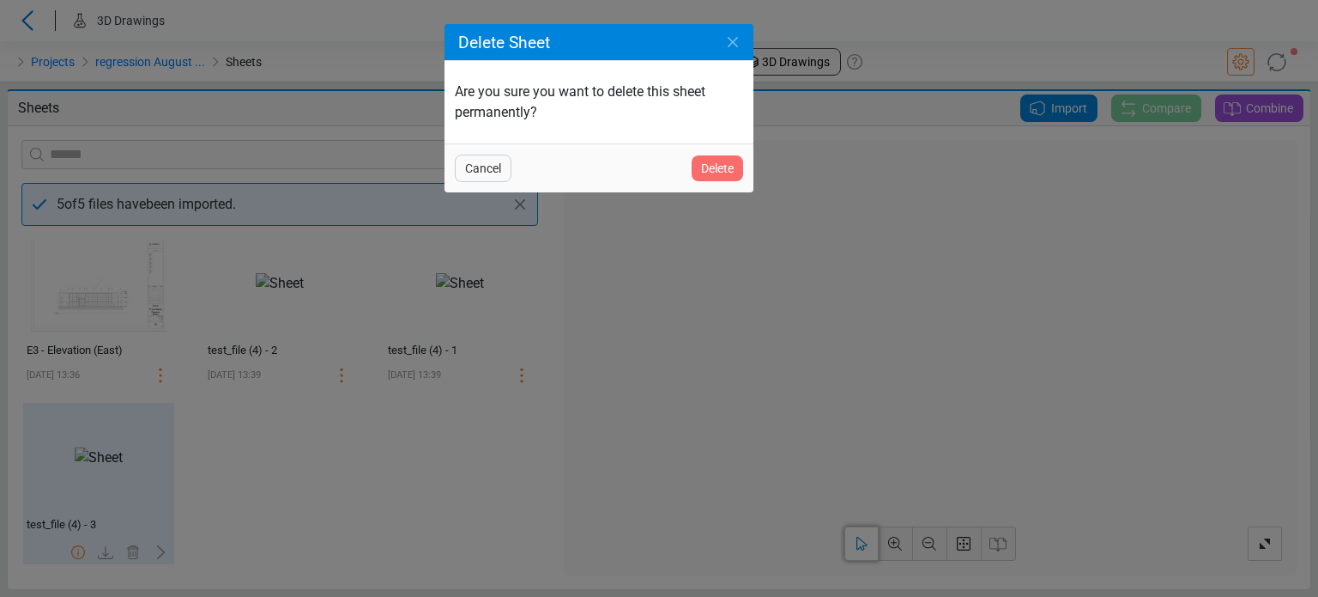
click at [713, 158] on span "Delete" at bounding box center [717, 168] width 33 height 21
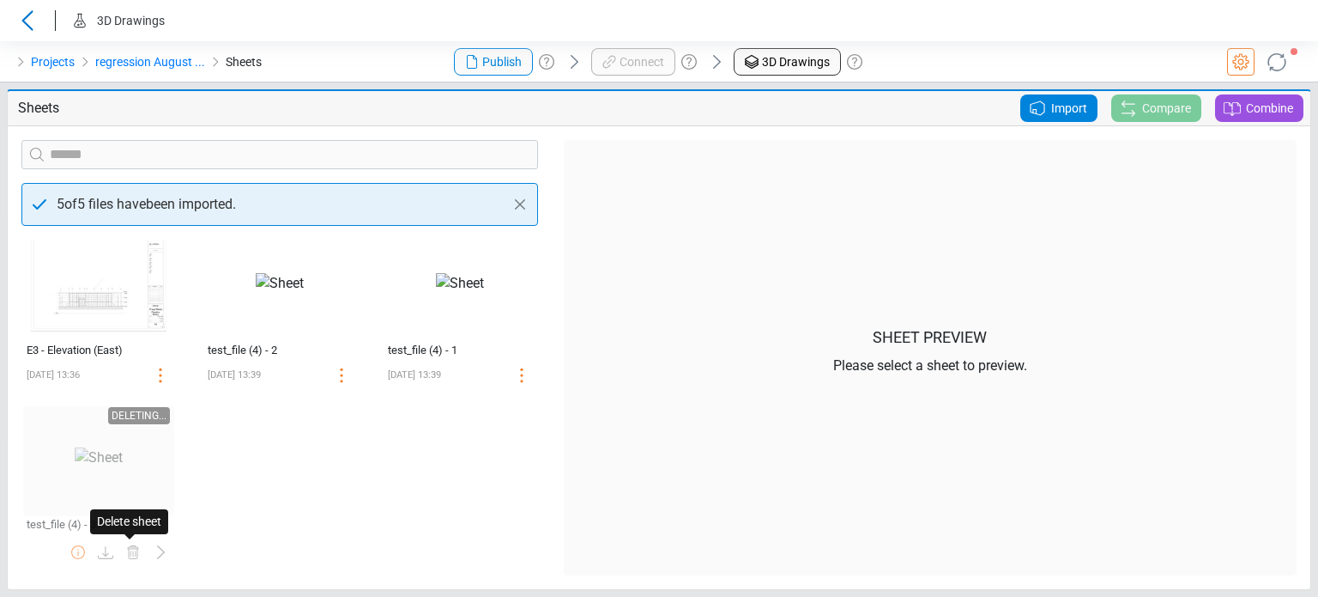
click at [1074, 106] on span "Import" at bounding box center [1069, 108] width 36 height 21
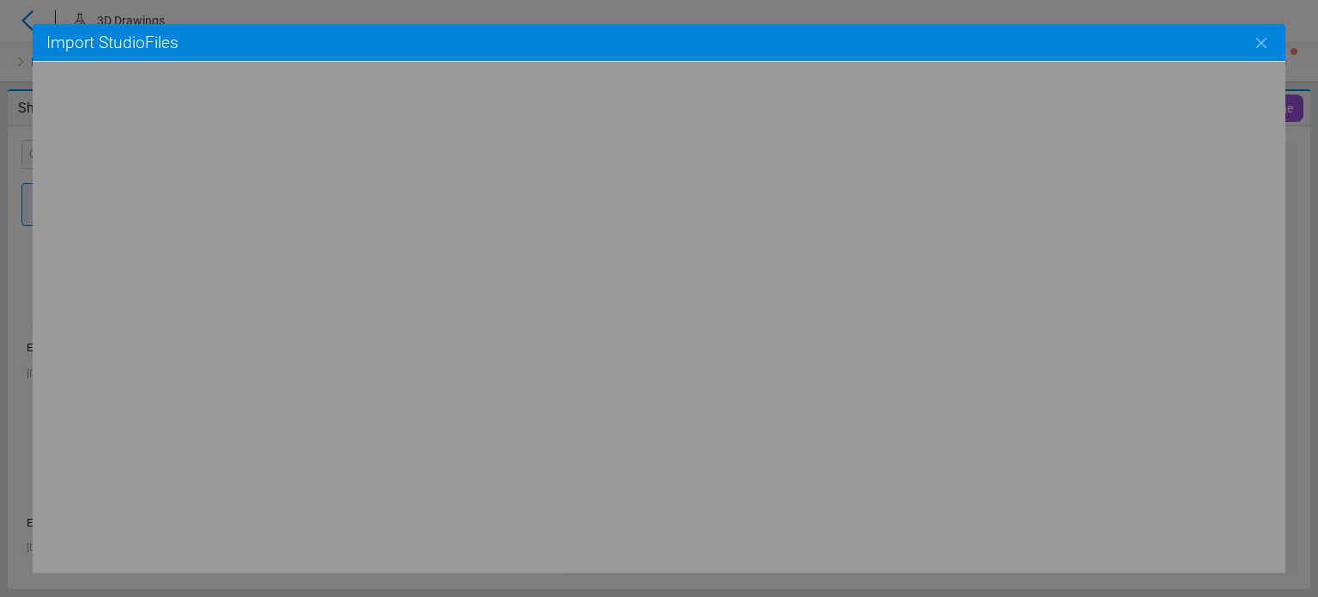
scroll to position [12, 0]
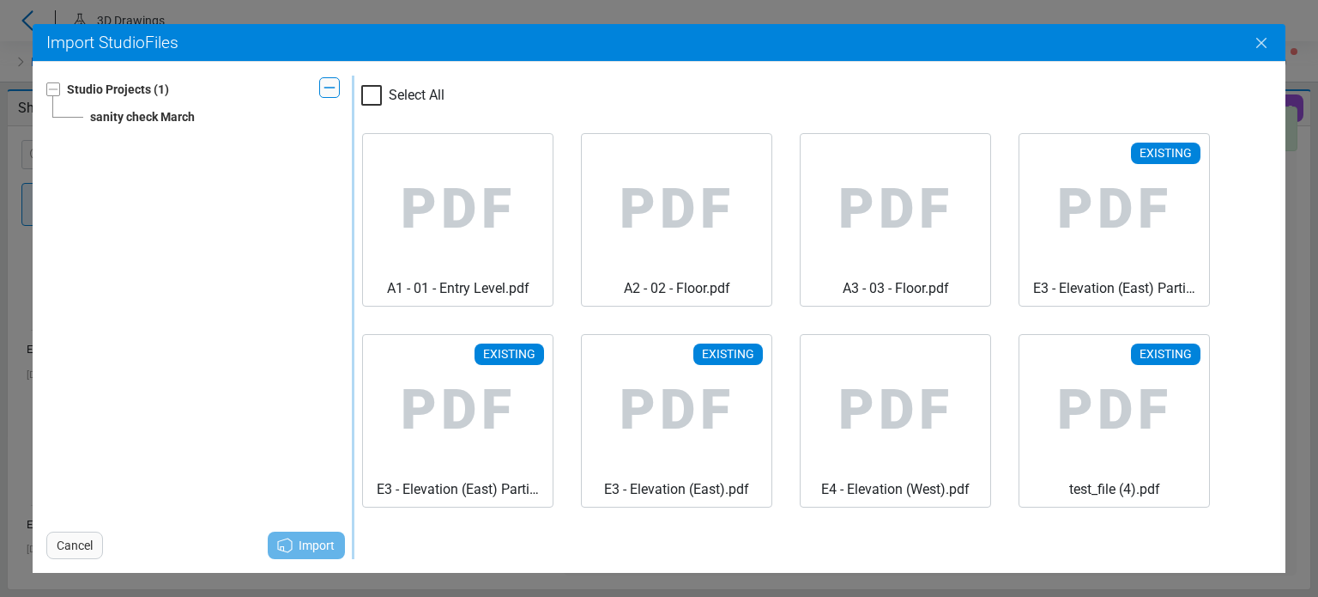
click at [1259, 46] on icon "Close" at bounding box center [1261, 43] width 21 height 21
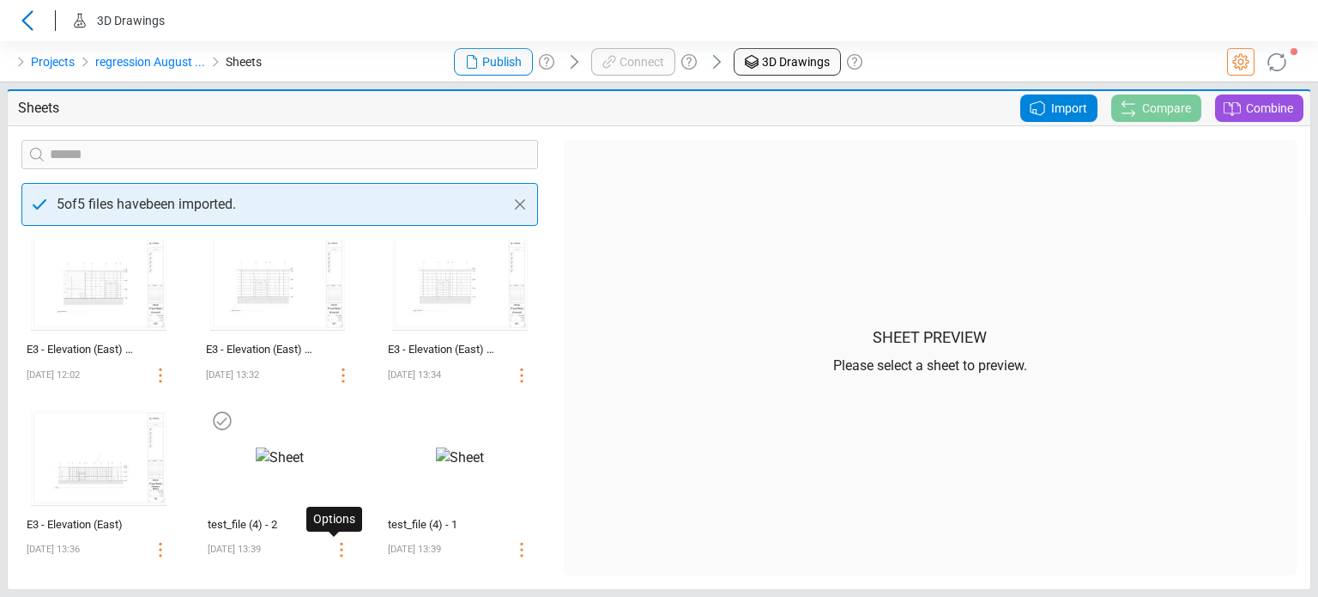
click at [333, 546] on icon at bounding box center [341, 549] width 21 height 21
click at [311, 550] on icon at bounding box center [314, 551] width 21 height 21
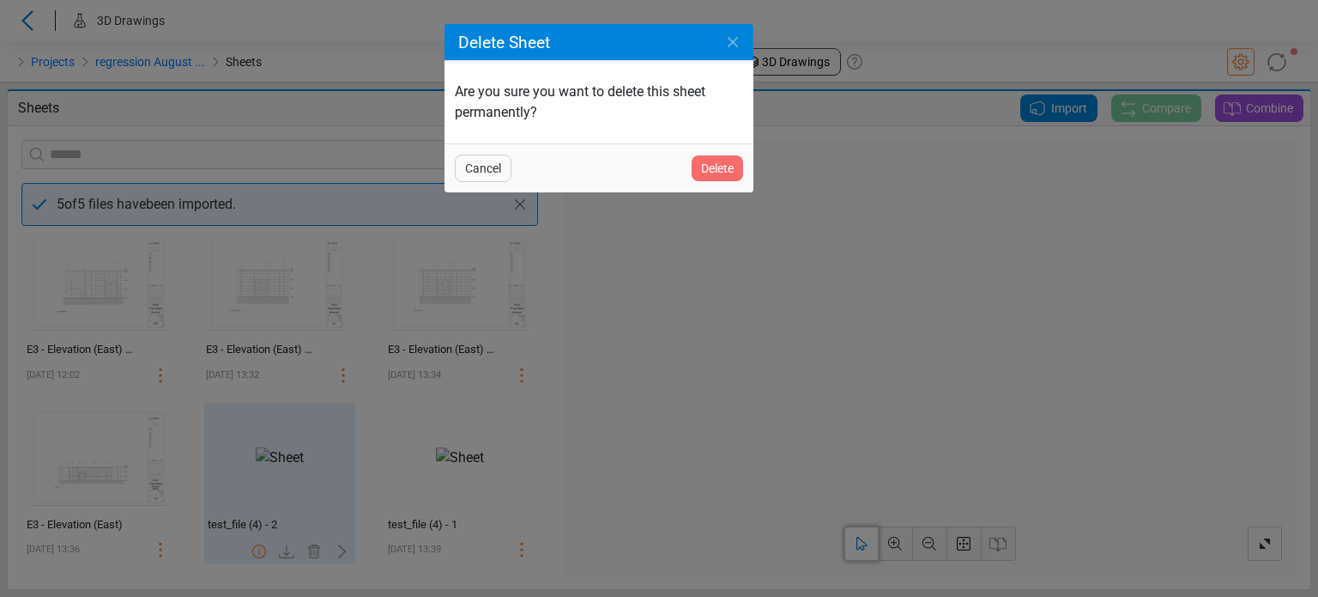
click at [712, 173] on span "Delete" at bounding box center [717, 168] width 33 height 21
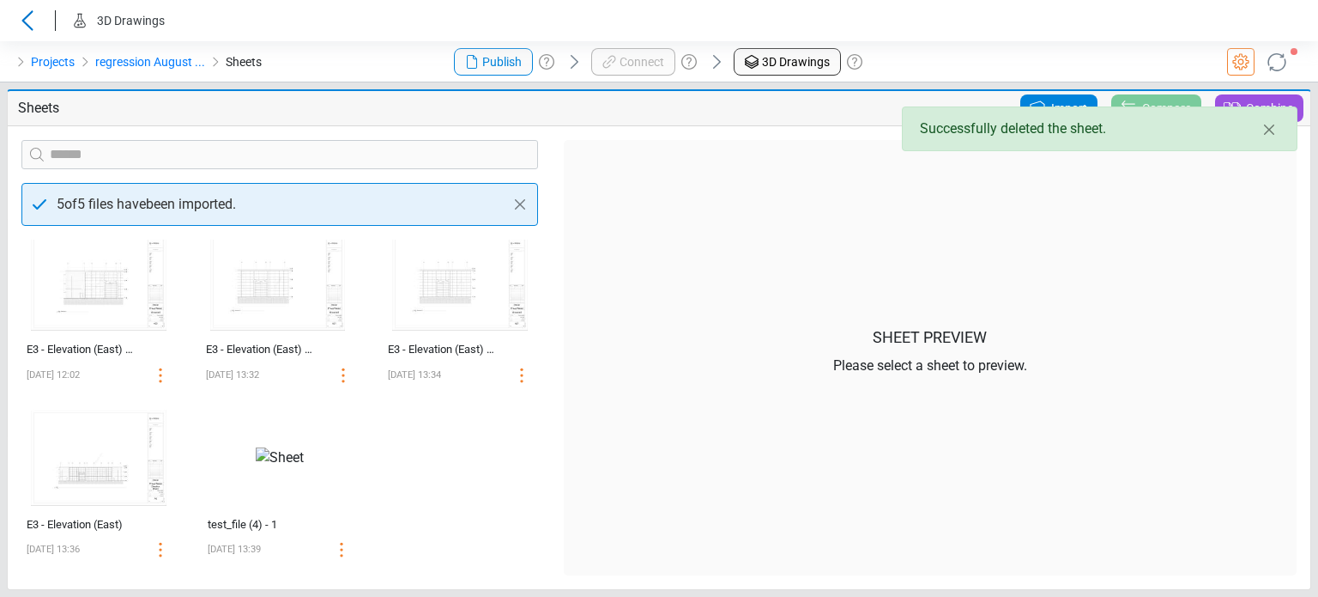
click at [1045, 100] on icon at bounding box center [1037, 108] width 21 height 21
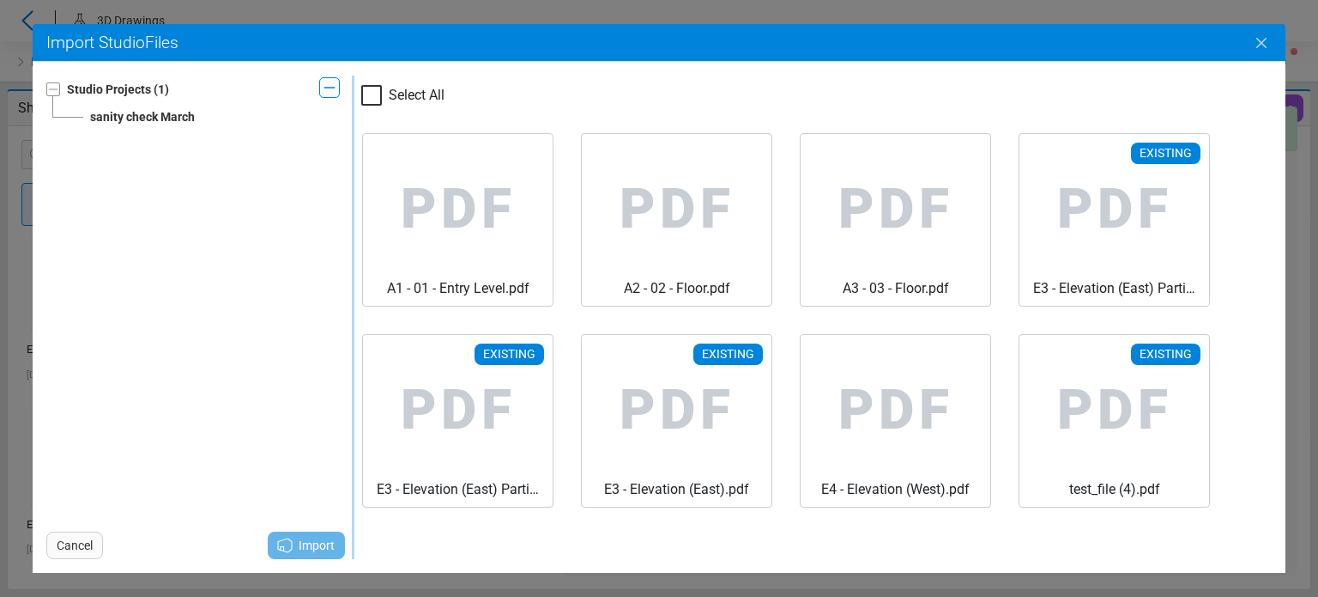
click at [1265, 39] on icon "Close" at bounding box center [1261, 43] width 21 height 21
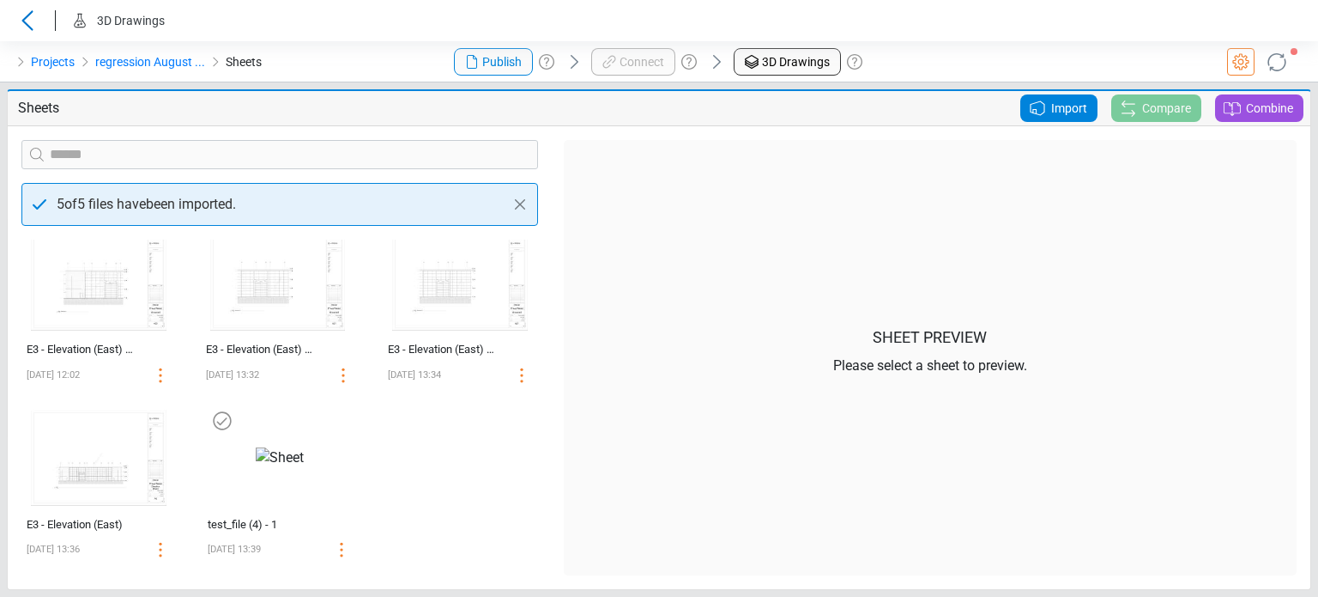
click at [336, 555] on icon at bounding box center [341, 549] width 21 height 21
click at [304, 555] on icon at bounding box center [314, 551] width 21 height 21
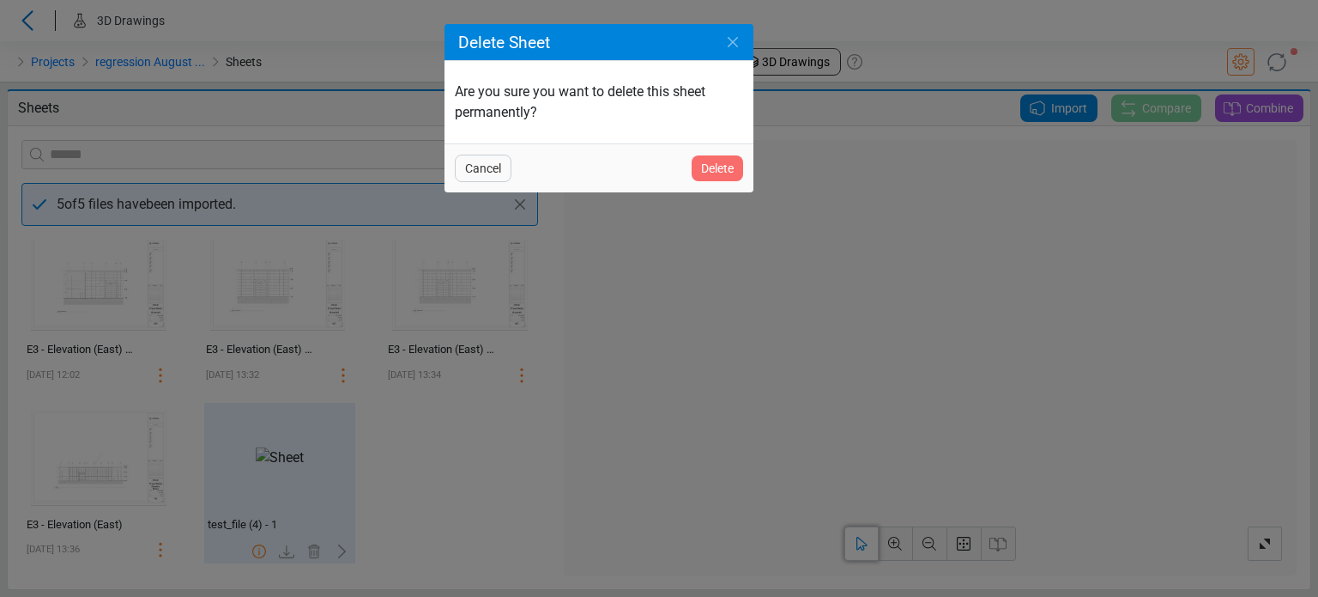
click at [728, 171] on span "Delete" at bounding box center [717, 168] width 33 height 21
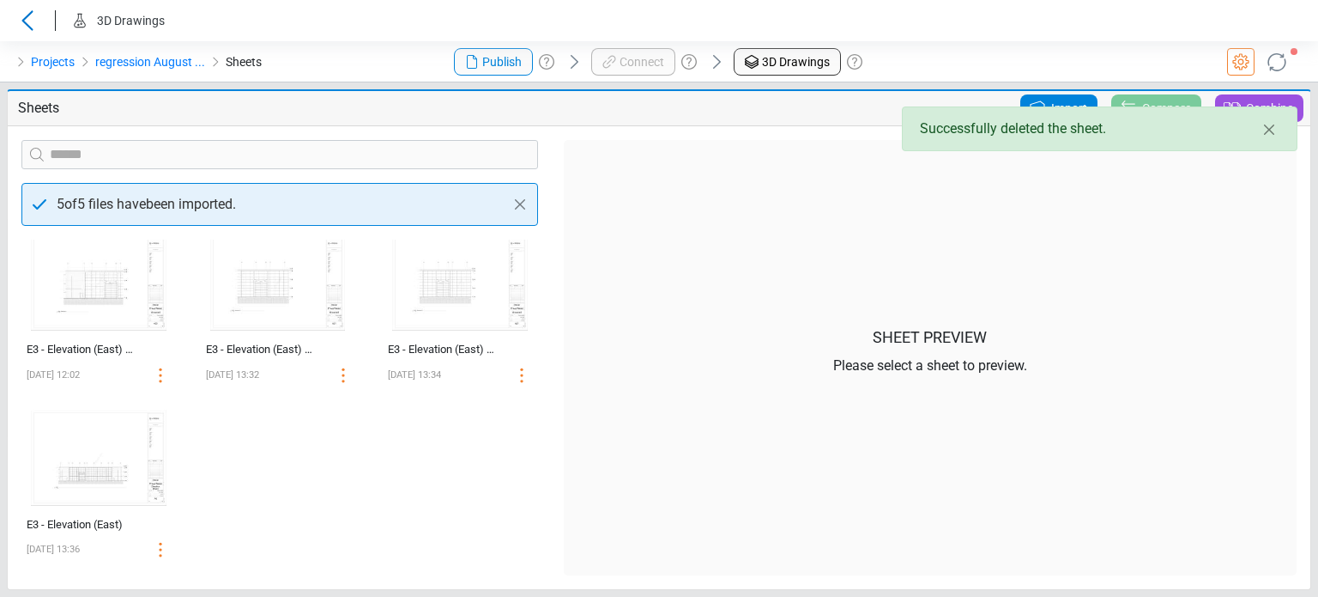
click at [1022, 106] on div "Successfully deleted the sheet." at bounding box center [1100, 128] width 396 height 45
click at [1039, 103] on icon at bounding box center [1037, 108] width 21 height 21
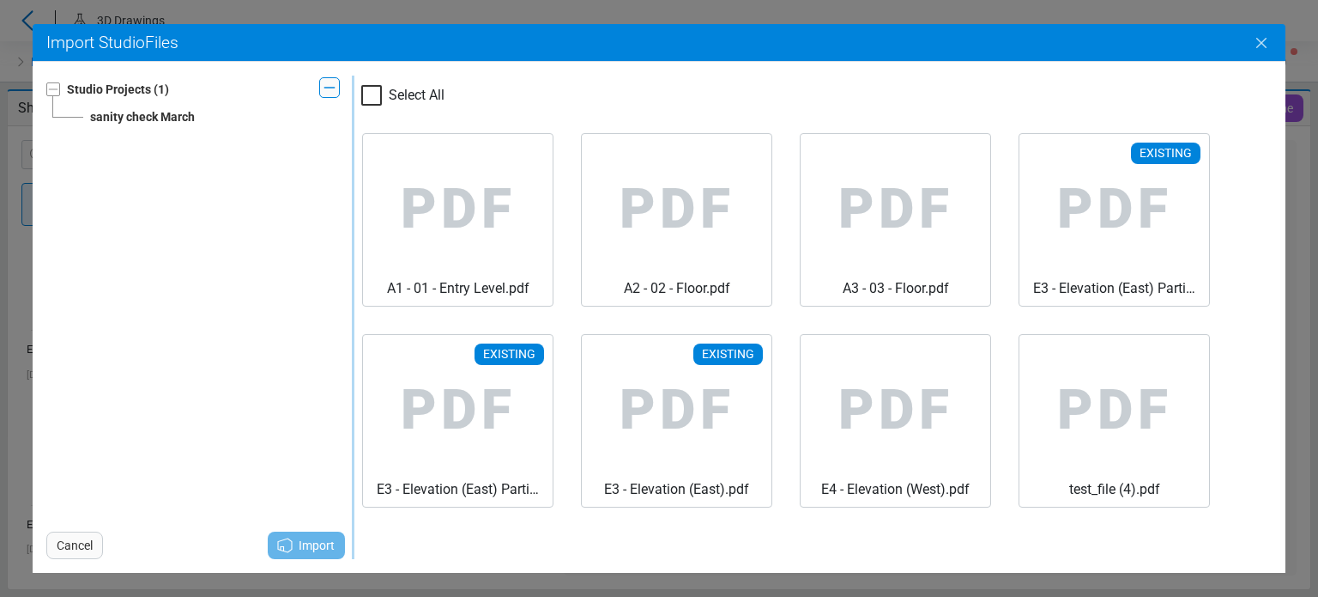
click at [1259, 40] on icon "Close" at bounding box center [1262, 43] width 10 height 10
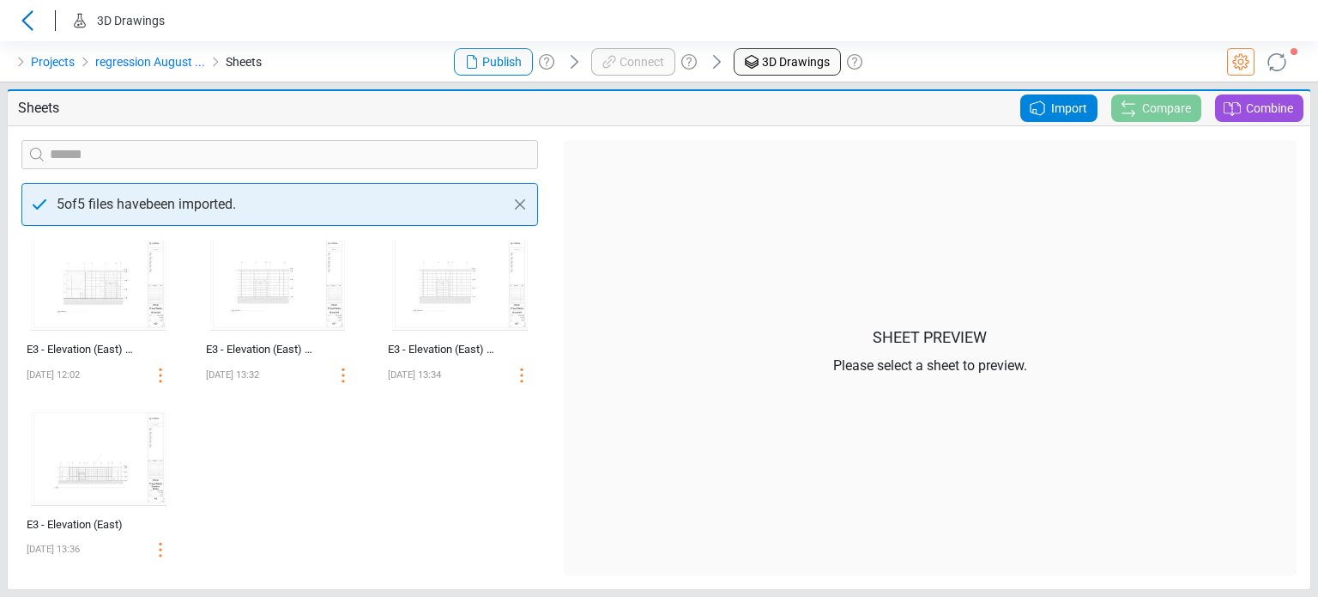
click at [391, 508] on div "‌ E3 - Elevation (East) Partial 1 08/22/2025 12:02 ‌ E3 - Elevation (East) Part…" at bounding box center [280, 407] width 542 height 336
click at [1042, 119] on div "Import" at bounding box center [1059, 107] width 77 height 27
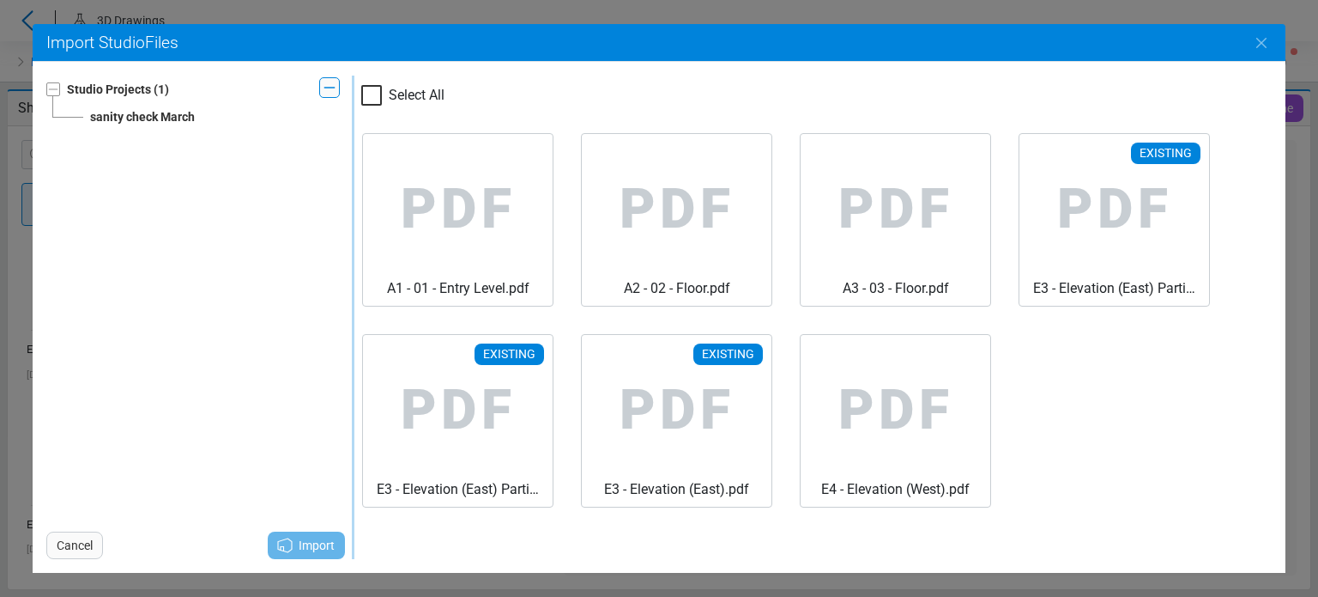
click at [1028, 460] on div "PDF A1 - 01 - Entry Level.pdf PDF A2 - 02 - Floor.pdf PDF A3 - 03 - Floor.pdf E…" at bounding box center [816, 320] width 936 height 402
click at [90, 548] on span "Cancel" at bounding box center [75, 545] width 36 height 21
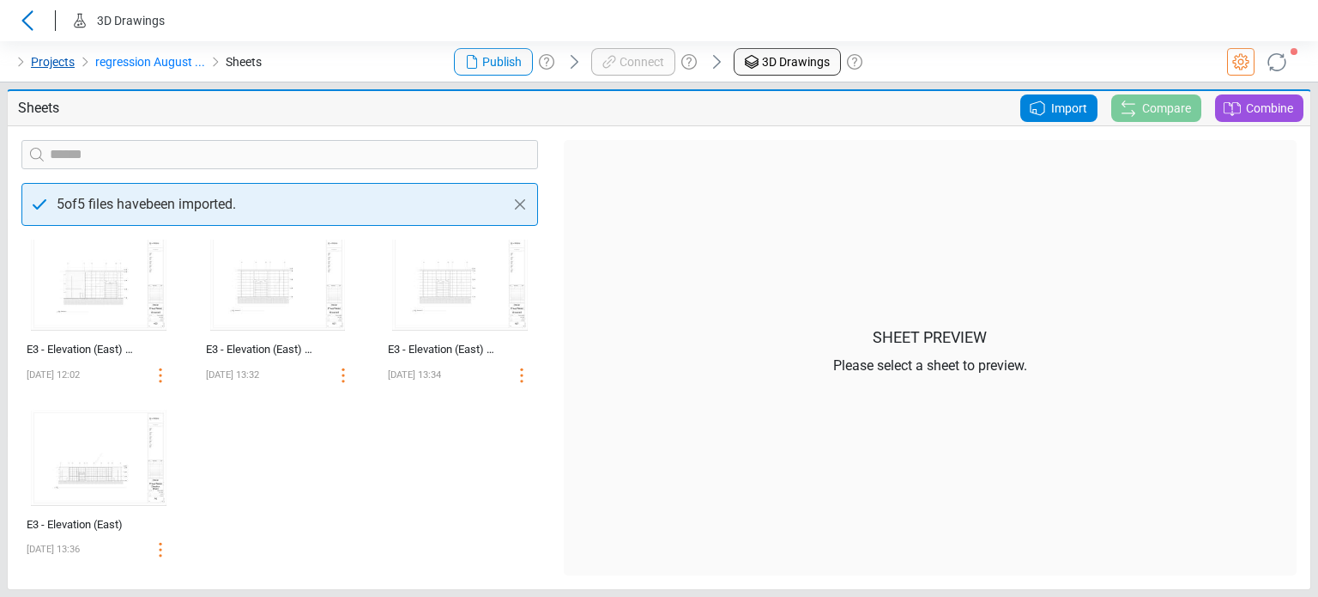
click at [48, 61] on link "Projects" at bounding box center [53, 62] width 44 height 21
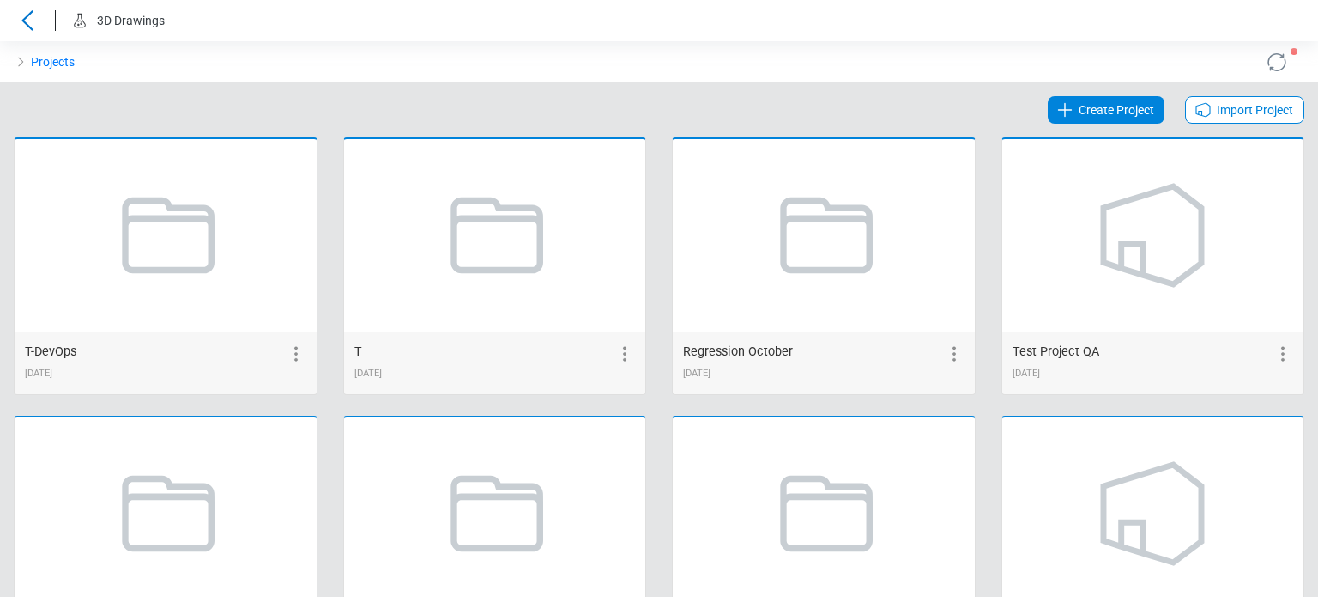
click at [1222, 102] on span "Import Project" at bounding box center [1255, 110] width 76 height 21
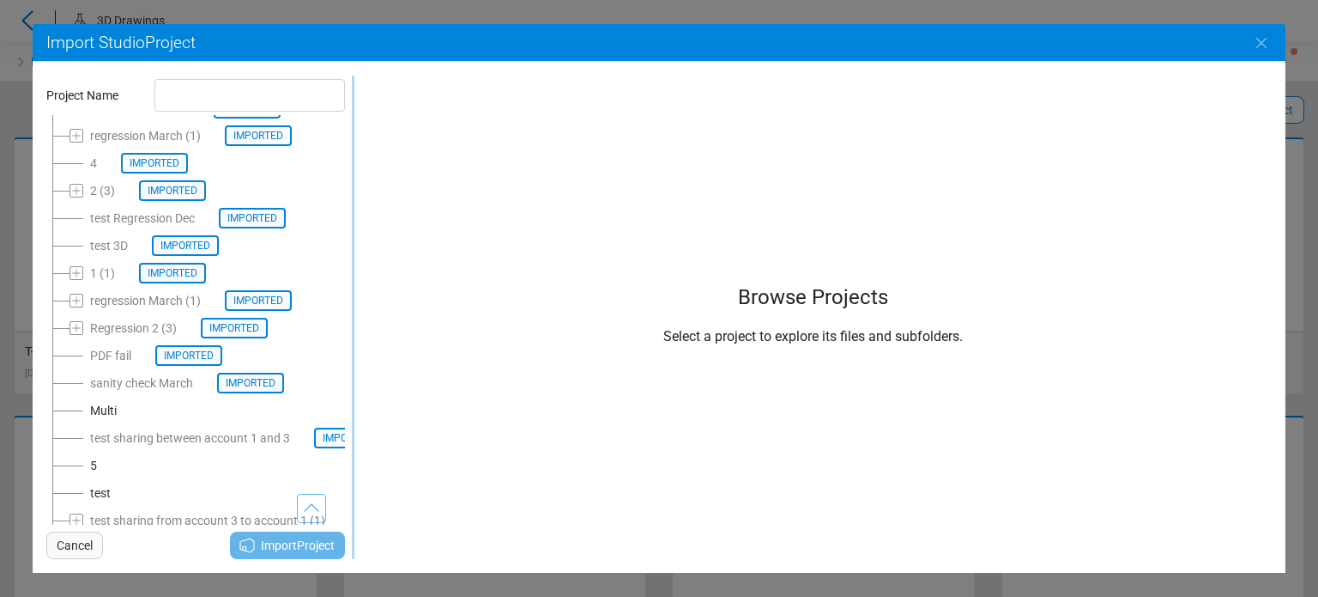
scroll to position [130, 0]
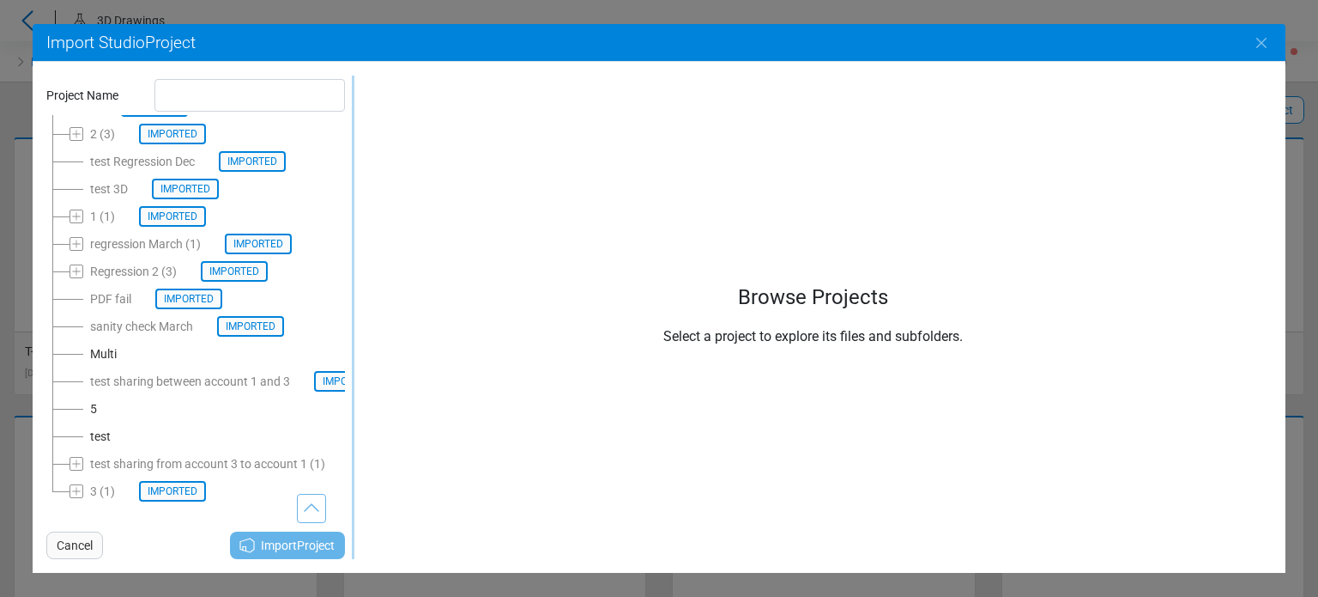
click at [110, 426] on div "test" at bounding box center [100, 436] width 21 height 21
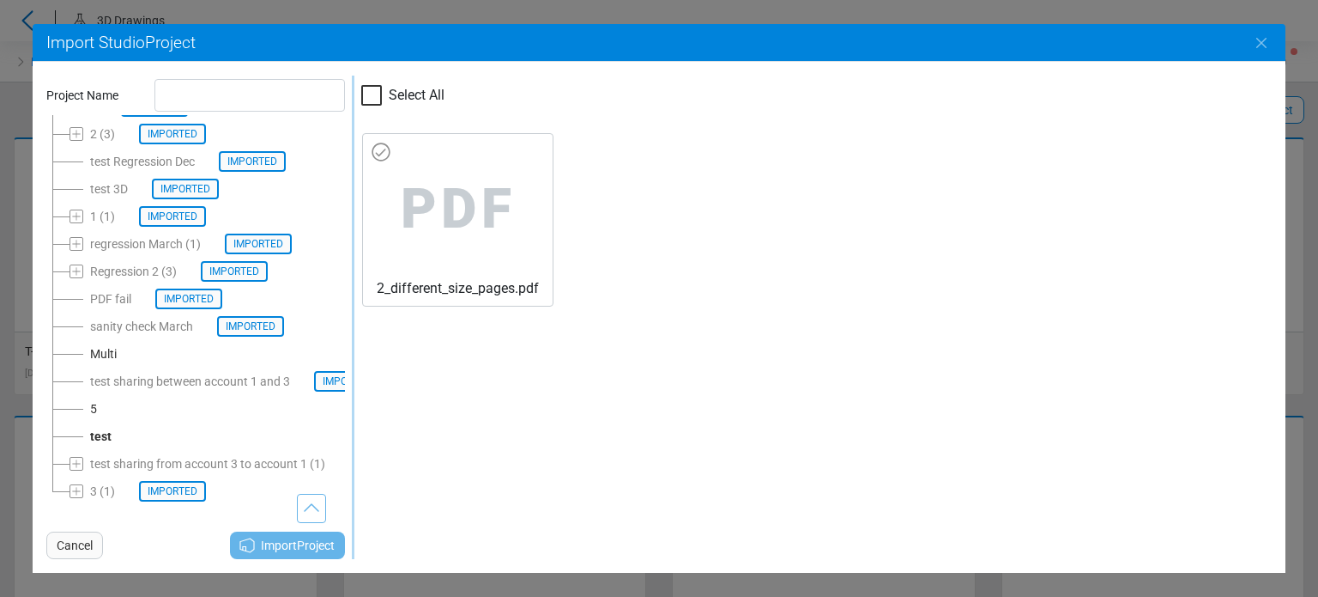
click at [439, 215] on span "PDF" at bounding box center [458, 209] width 162 height 137
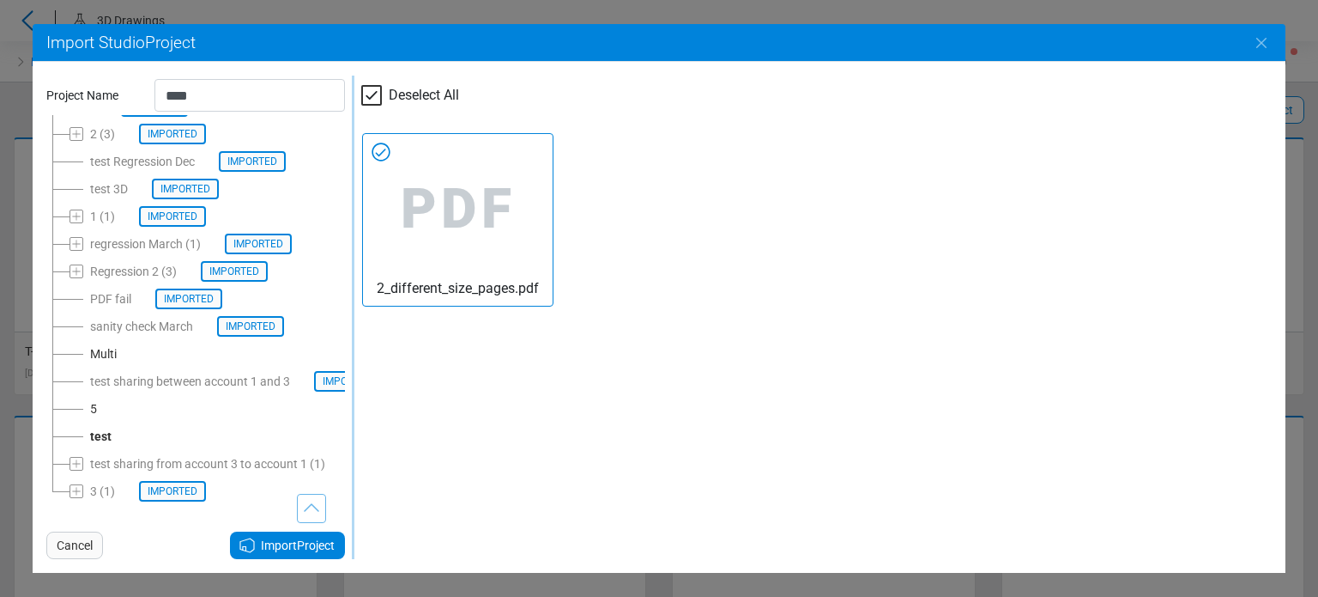
click at [288, 547] on span "Import Project" at bounding box center [298, 545] width 74 height 21
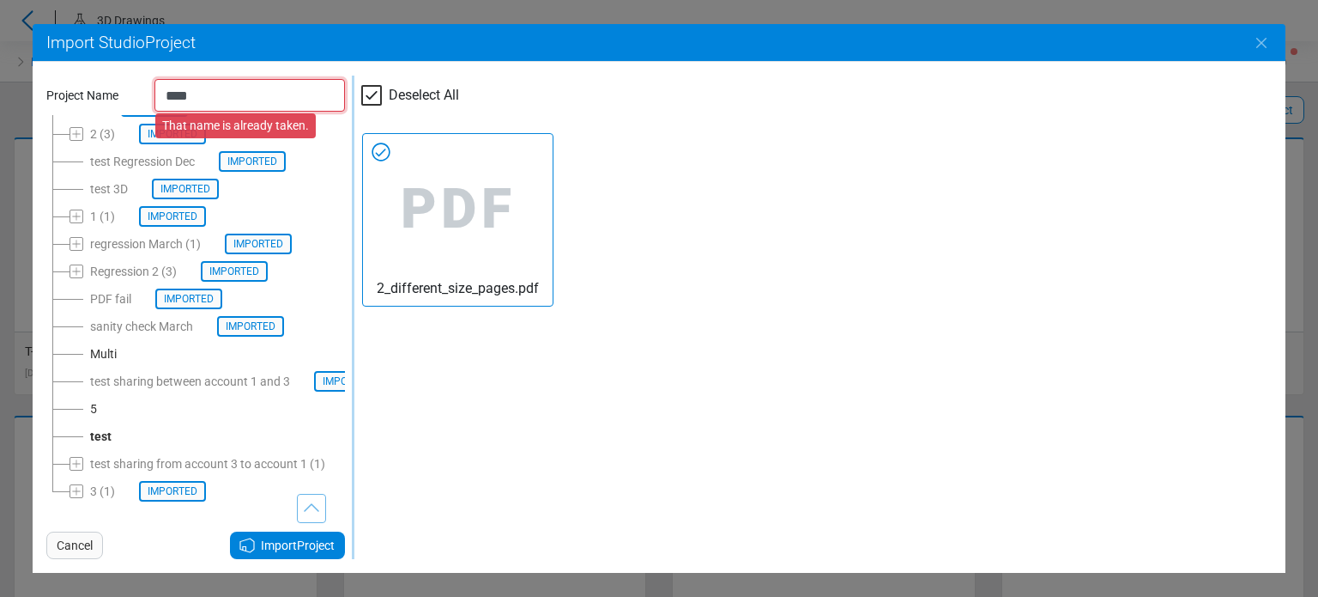
click at [273, 82] on input "****" at bounding box center [250, 95] width 191 height 33
drag, startPoint x: 271, startPoint y: 82, endPoint x: 166, endPoint y: 105, distance: 108.1
click at [166, 105] on input "****" at bounding box center [250, 95] width 191 height 33
click at [250, 106] on input "****" at bounding box center [250, 95] width 191 height 33
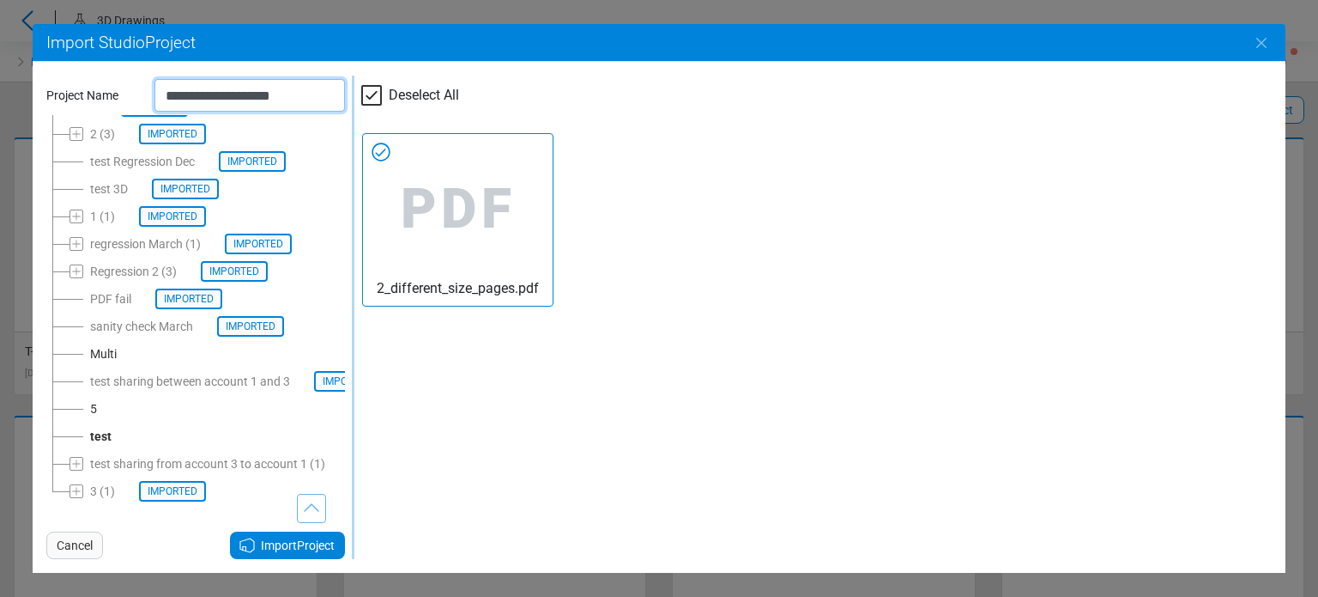
type input "**********"
click at [272, 543] on span "Import Project" at bounding box center [298, 545] width 74 height 21
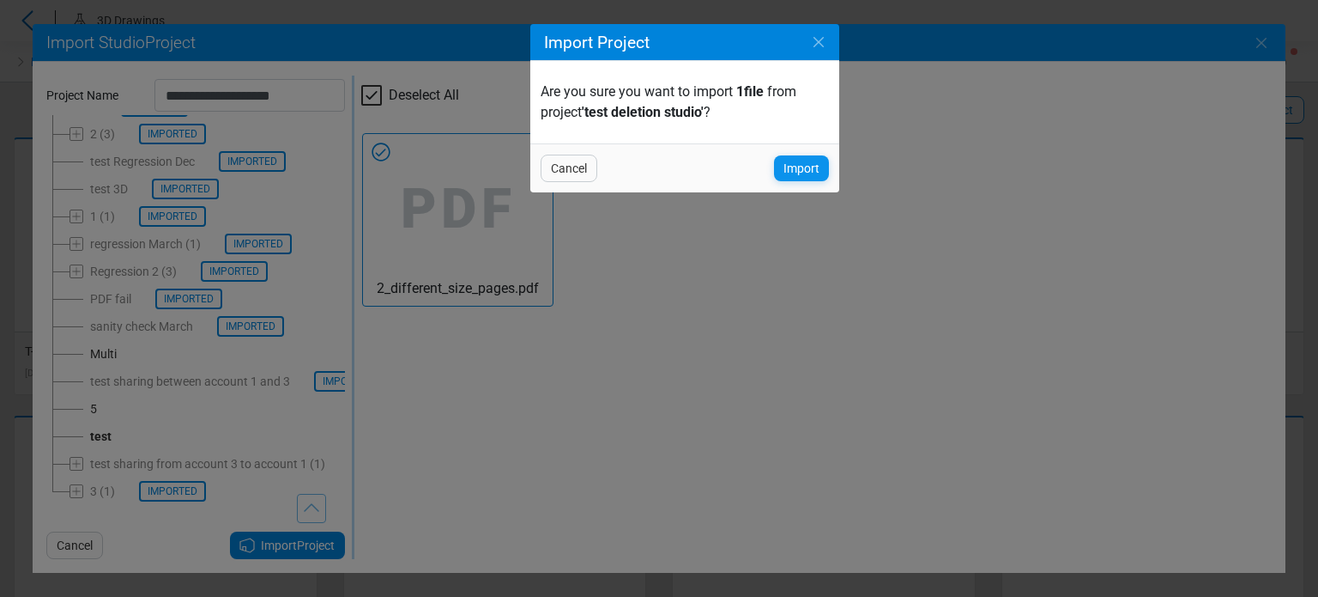
click at [783, 180] on div "Import" at bounding box center [801, 168] width 55 height 26
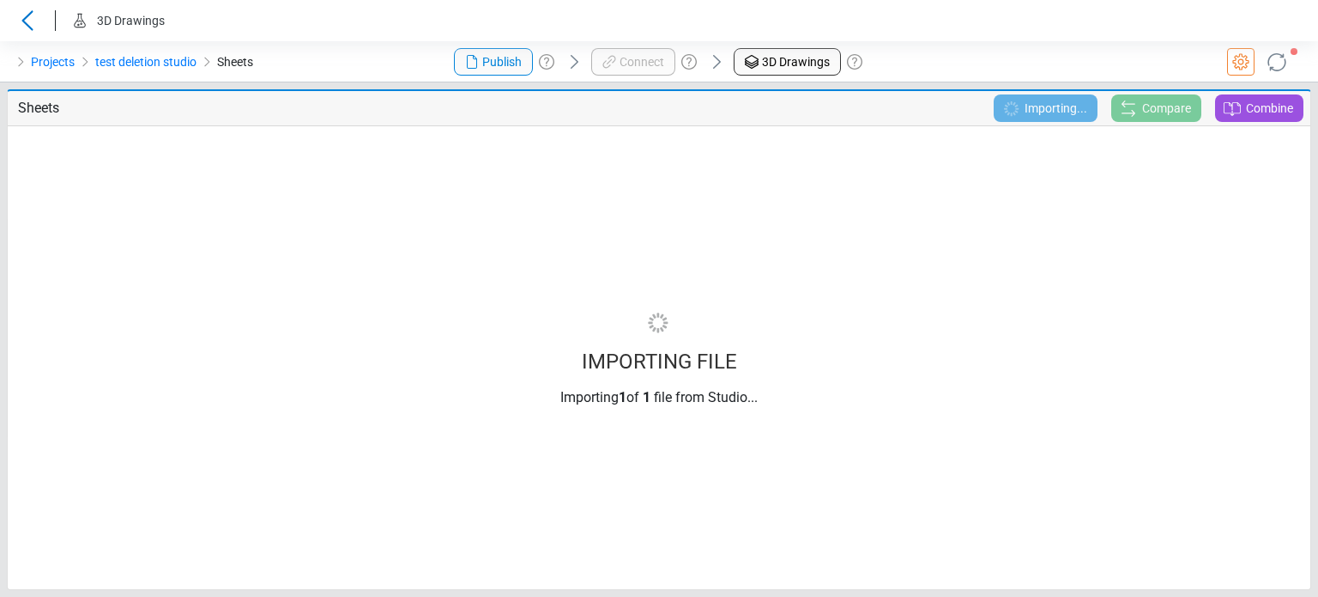
click at [489, 377] on div "IMPORTING FILE Importing 1 of 1 file from Studio..." at bounding box center [659, 357] width 1301 height 435
click at [385, 61] on div "Projects test deletion studio Sheets" at bounding box center [219, 61] width 439 height 41
click at [100, 62] on link "test deletion studio" at bounding box center [145, 62] width 101 height 21
click at [65, 75] on li "Projects" at bounding box center [42, 61] width 64 height 27
click at [65, 62] on link "Projects" at bounding box center [53, 62] width 44 height 21
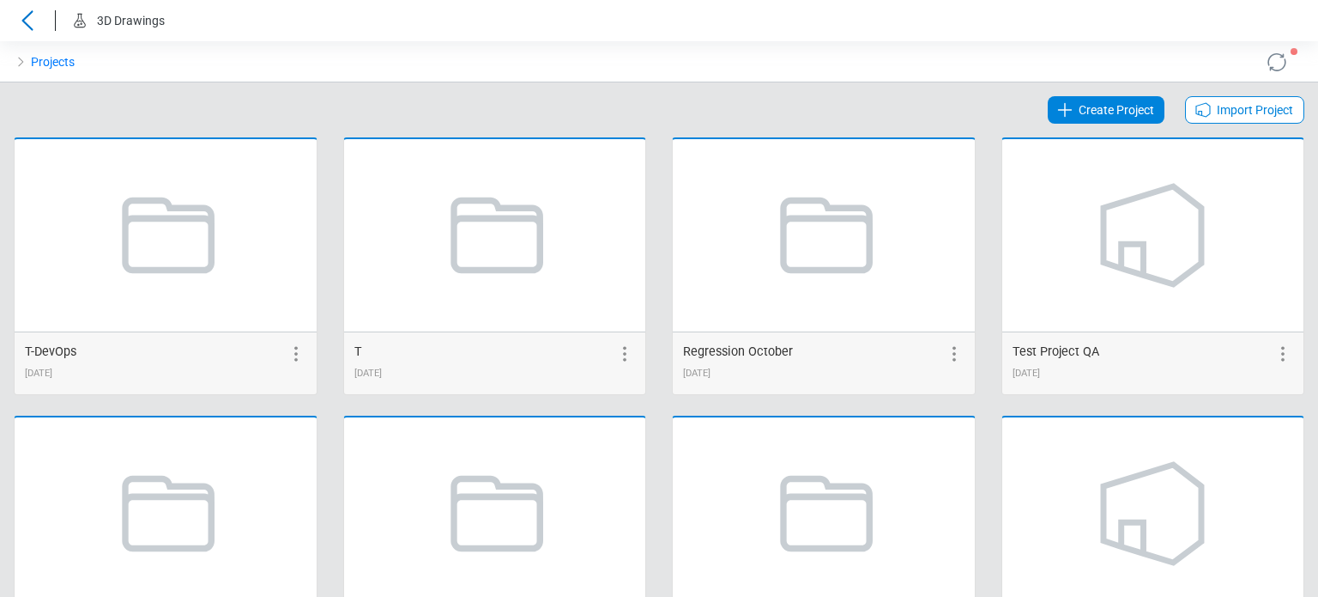
click at [1233, 96] on div "Import Project" at bounding box center [1244, 109] width 119 height 27
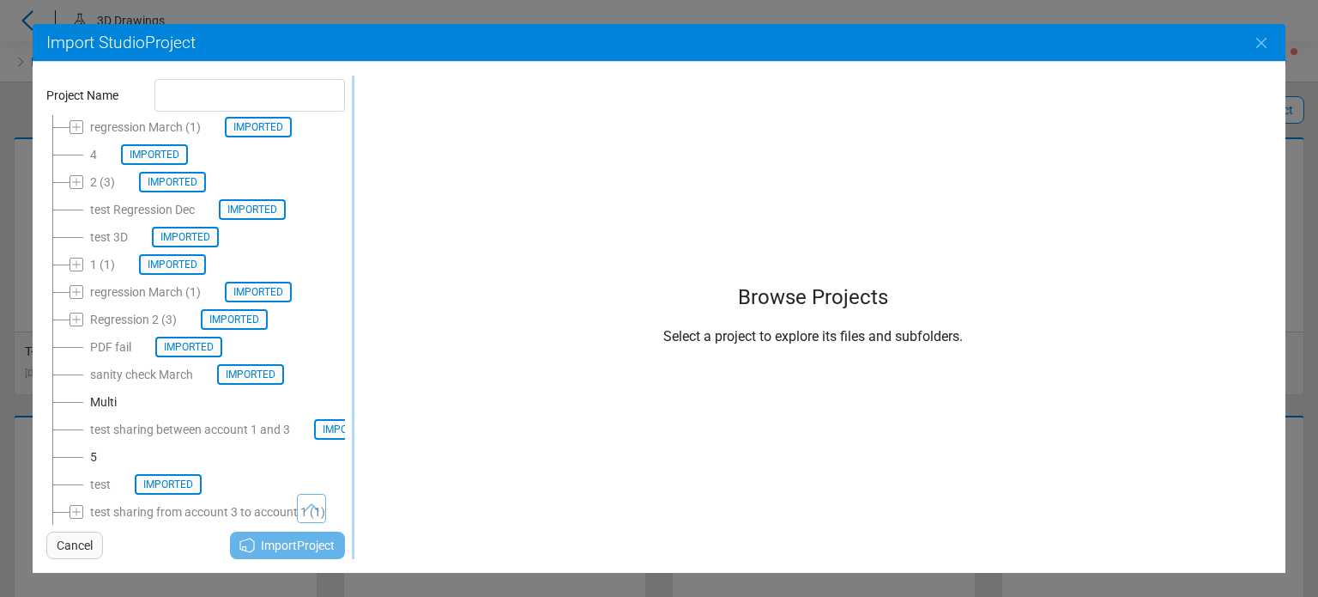
scroll to position [130, 0]
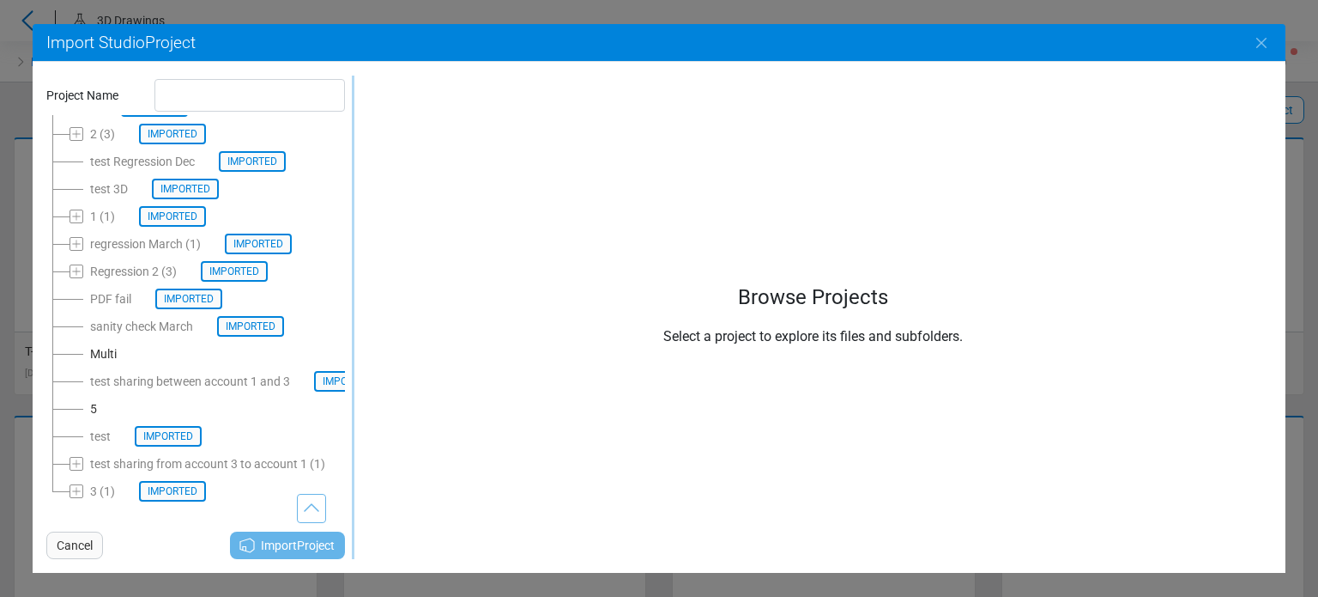
click at [92, 426] on div "test Imported" at bounding box center [146, 436] width 112 height 21
click at [85, 545] on span "Cancel" at bounding box center [75, 545] width 36 height 21
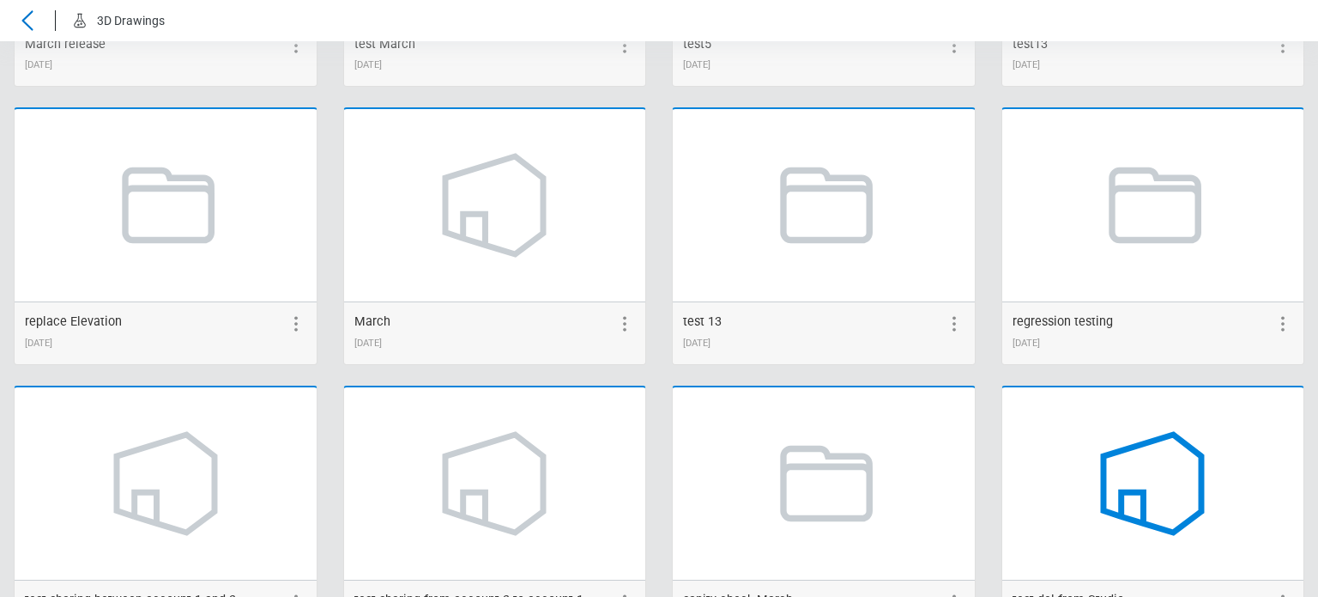
scroll to position [2575, 0]
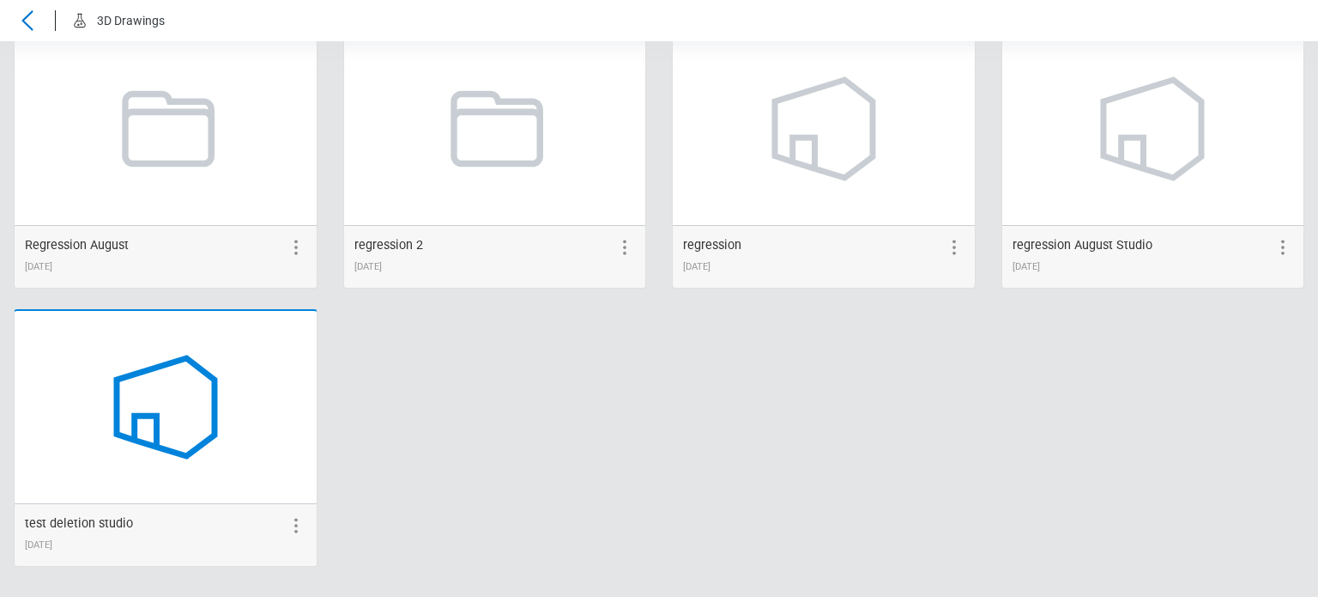
click at [185, 401] on icon at bounding box center [165, 407] width 130 height 130
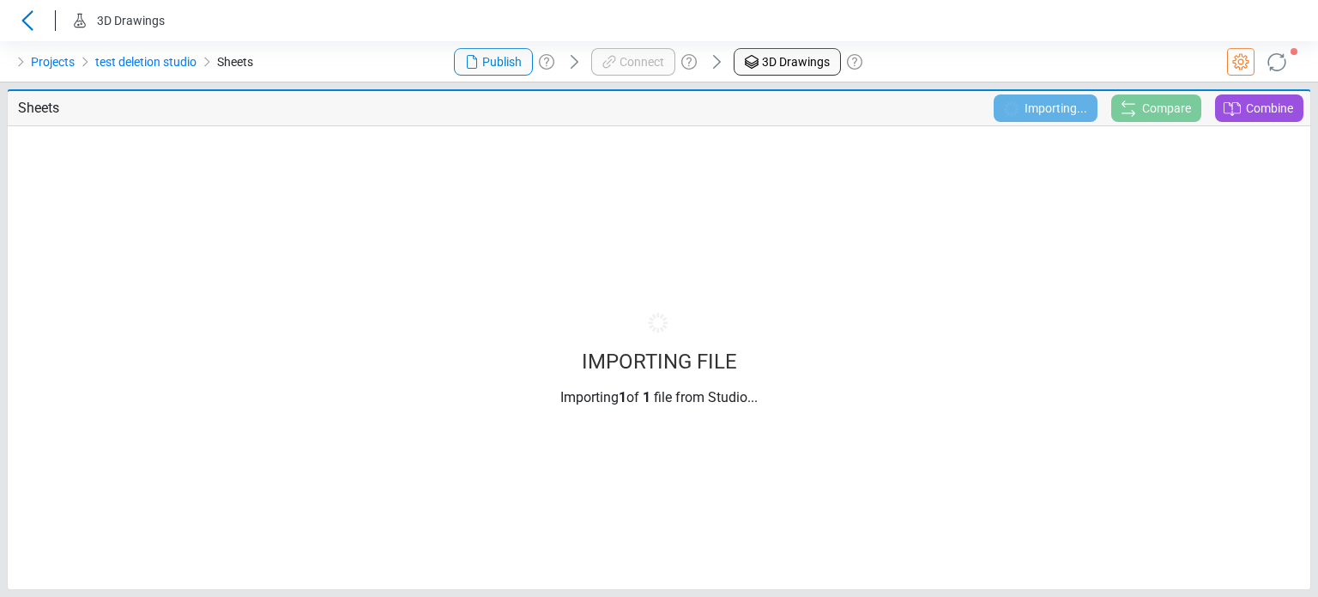
click at [1272, 59] on icon at bounding box center [1277, 61] width 29 height 29
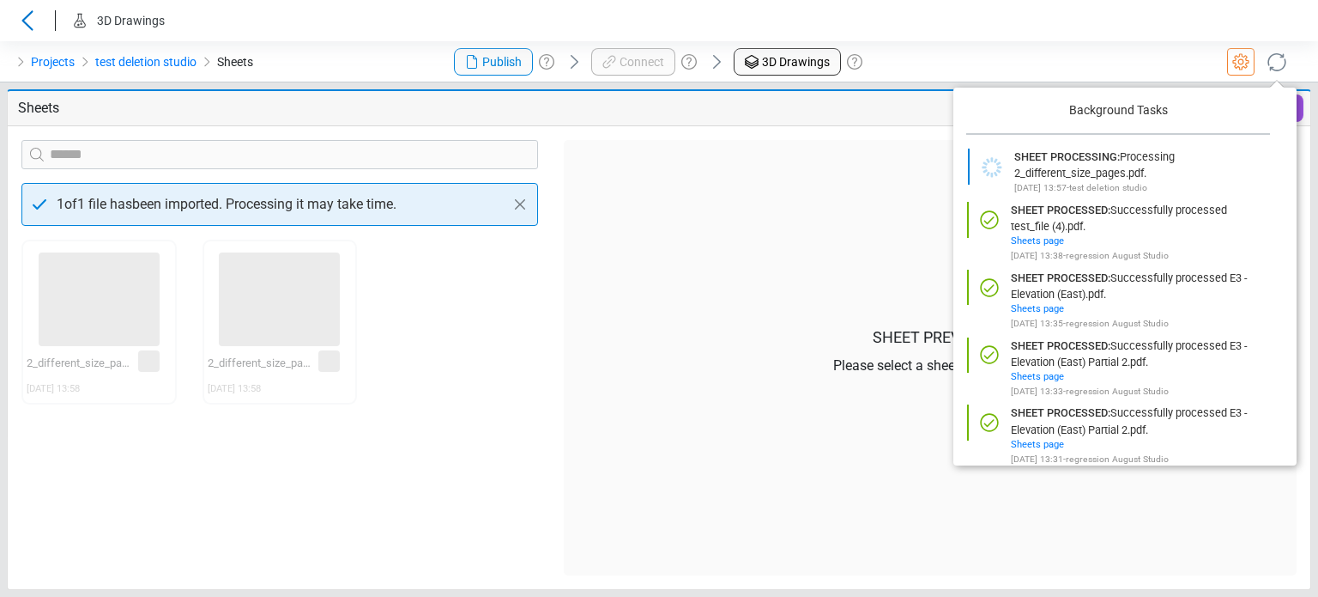
click at [996, 41] on div at bounding box center [1098, 61] width 439 height 41
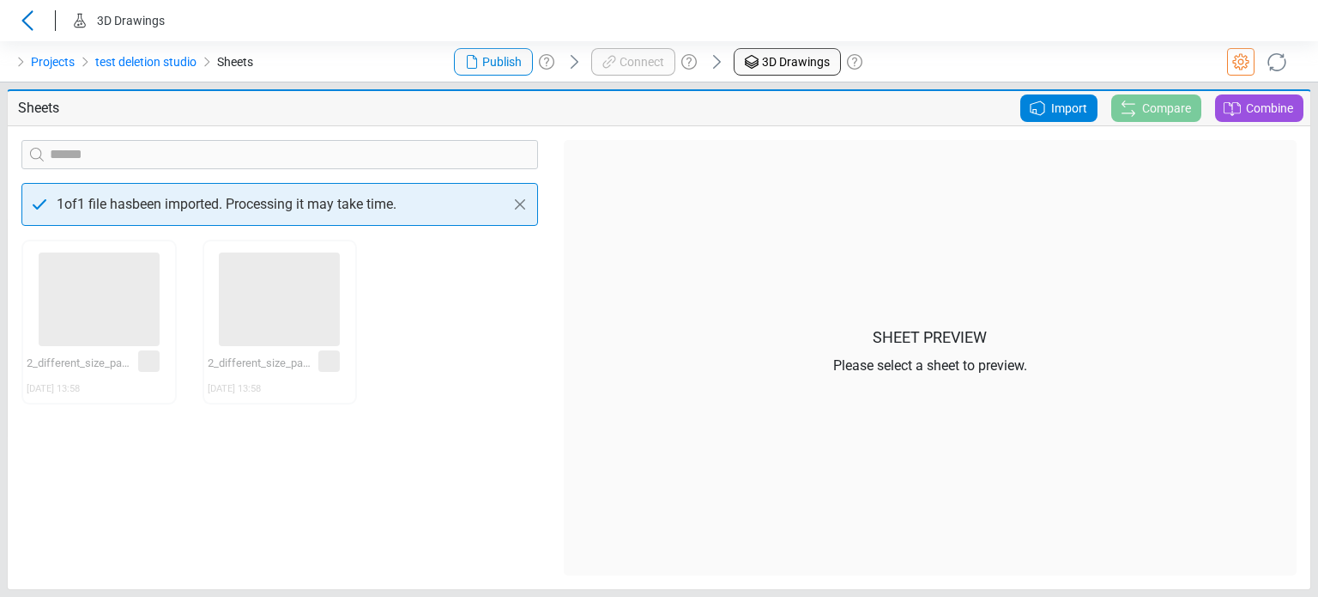
click at [1032, 102] on icon at bounding box center [1037, 108] width 21 height 21
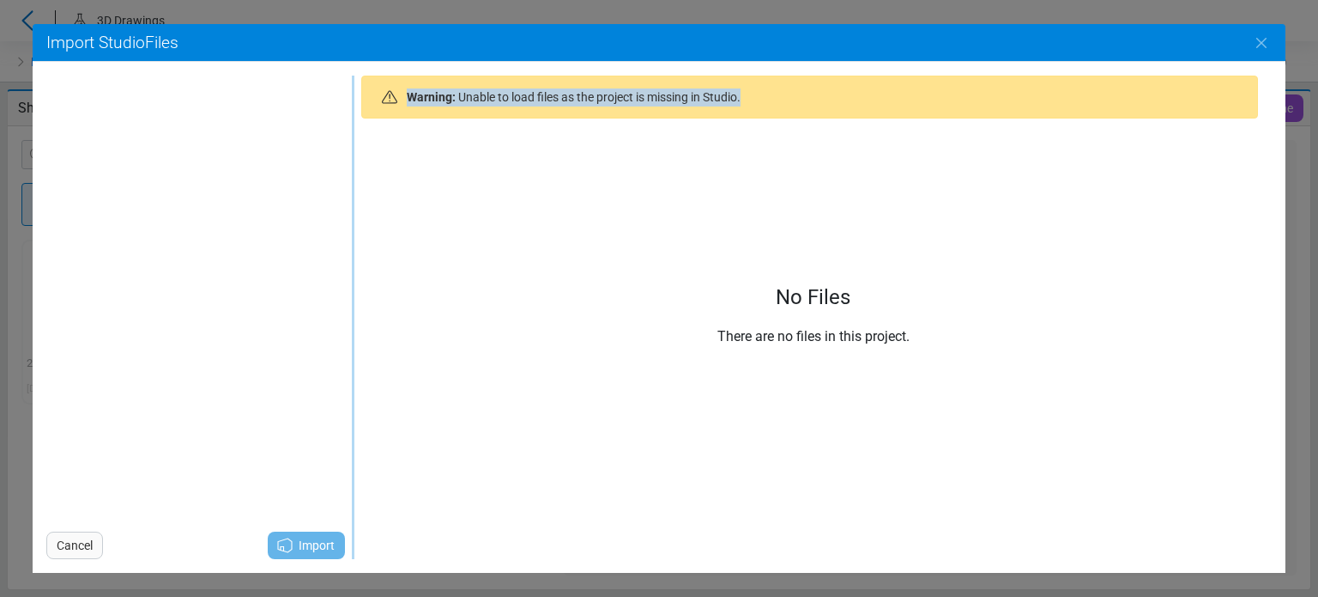
drag, startPoint x: 398, startPoint y: 102, endPoint x: 785, endPoint y: 112, distance: 386.4
click at [785, 112] on div "× Warning: Unable to load files as the project is missing in Studio." at bounding box center [809, 97] width 896 height 43
click at [1261, 51] on icon "Close" at bounding box center [1261, 43] width 21 height 21
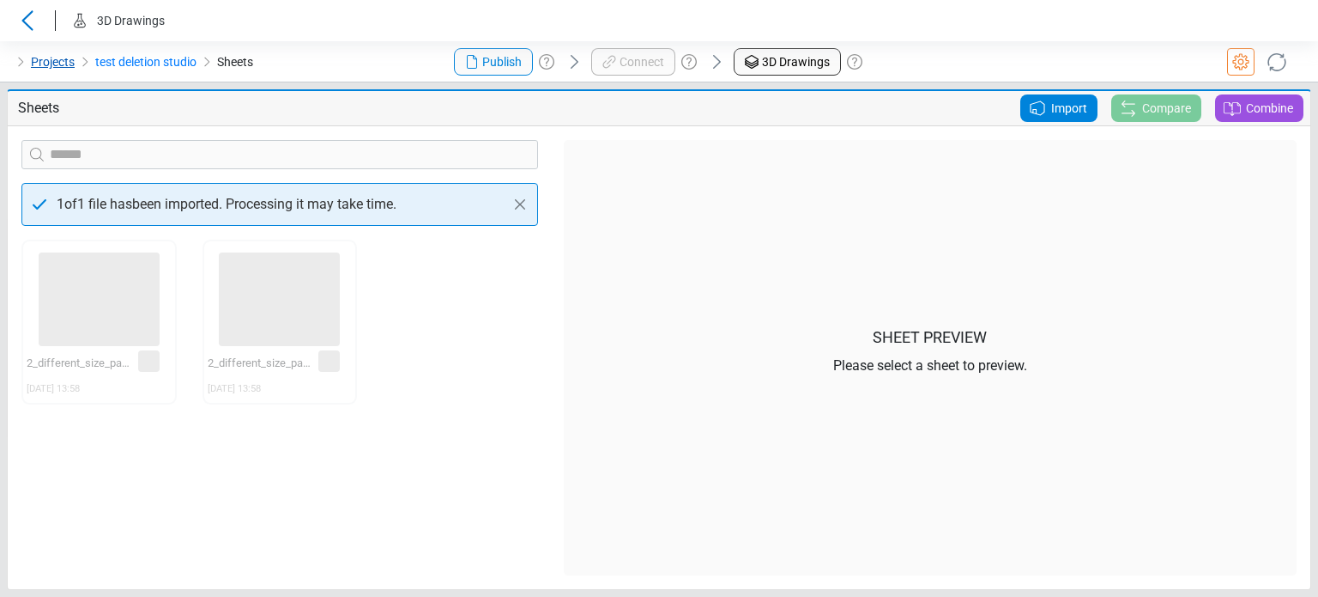
click at [55, 66] on link "Projects" at bounding box center [53, 62] width 44 height 21
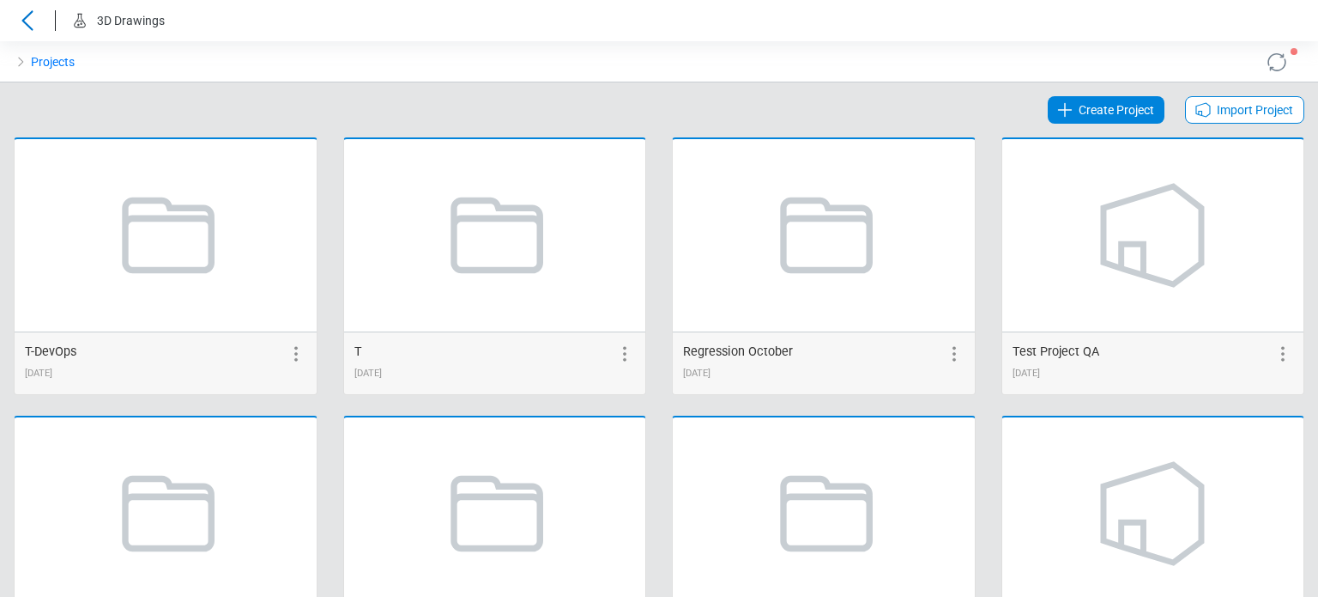
click at [1226, 109] on span "Import Project" at bounding box center [1255, 110] width 76 height 21
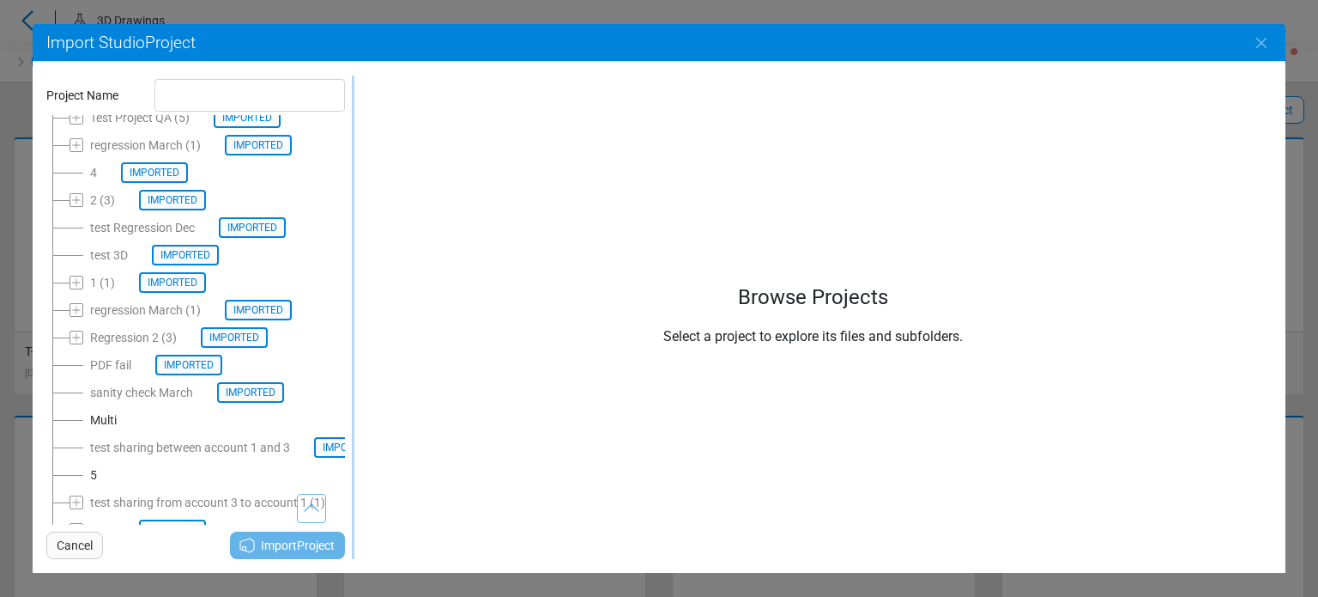
scroll to position [102, 0]
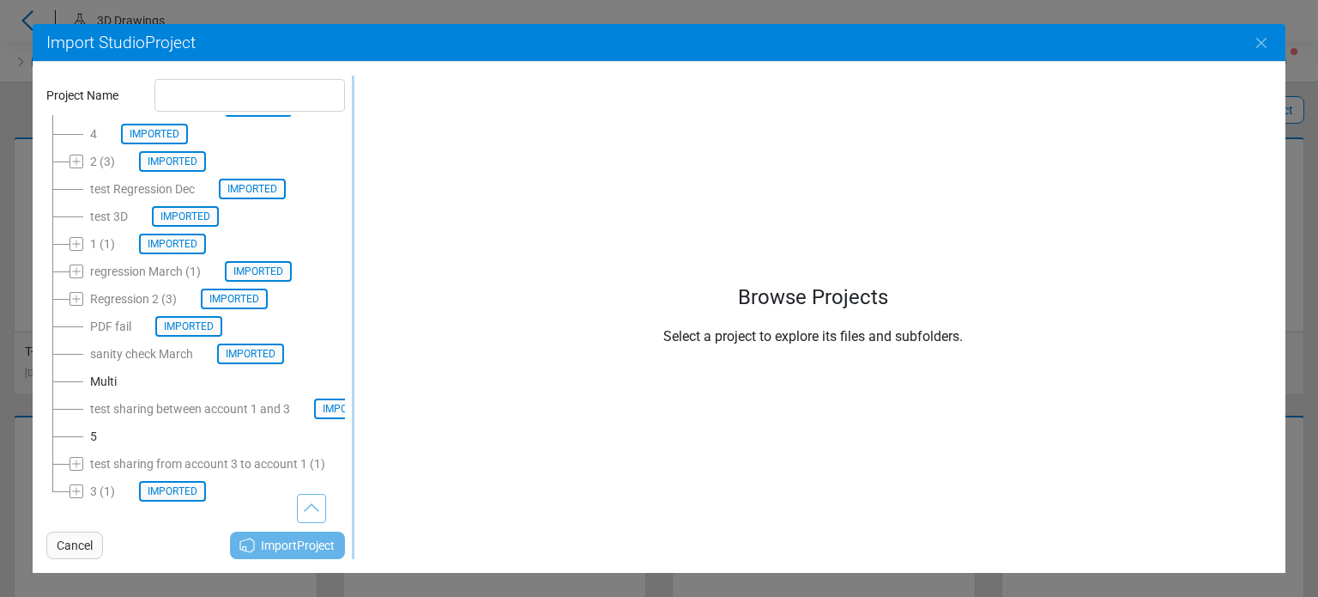
click at [76, 542] on span "Cancel" at bounding box center [75, 545] width 36 height 21
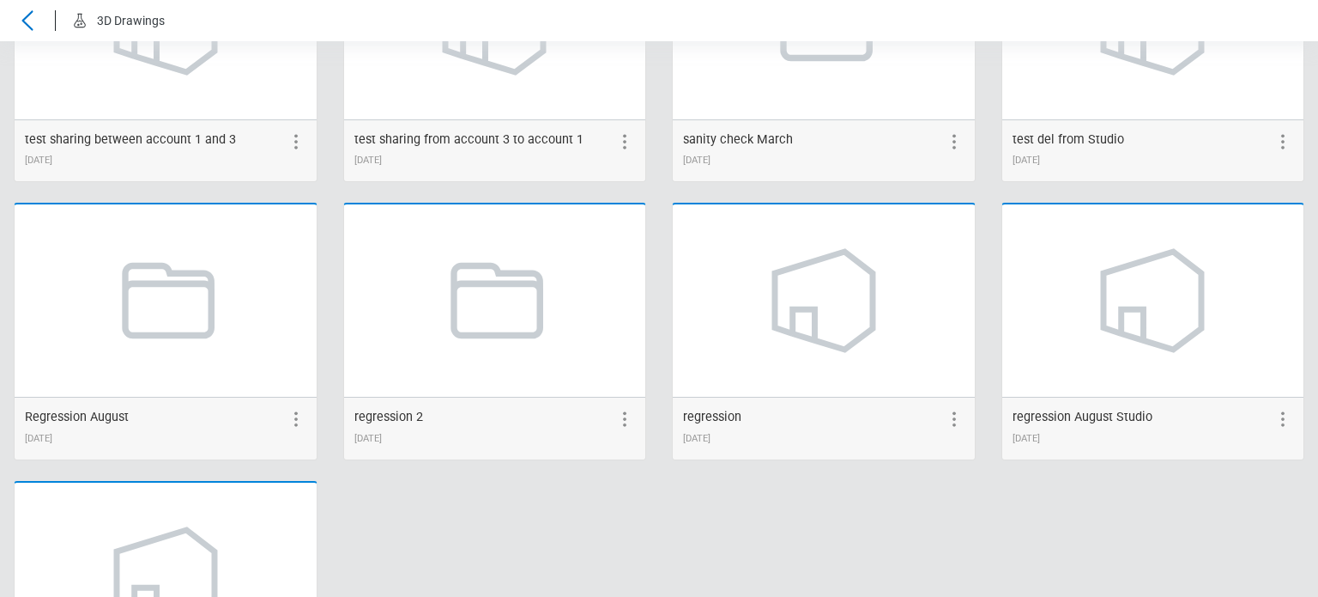
scroll to position [2348, 0]
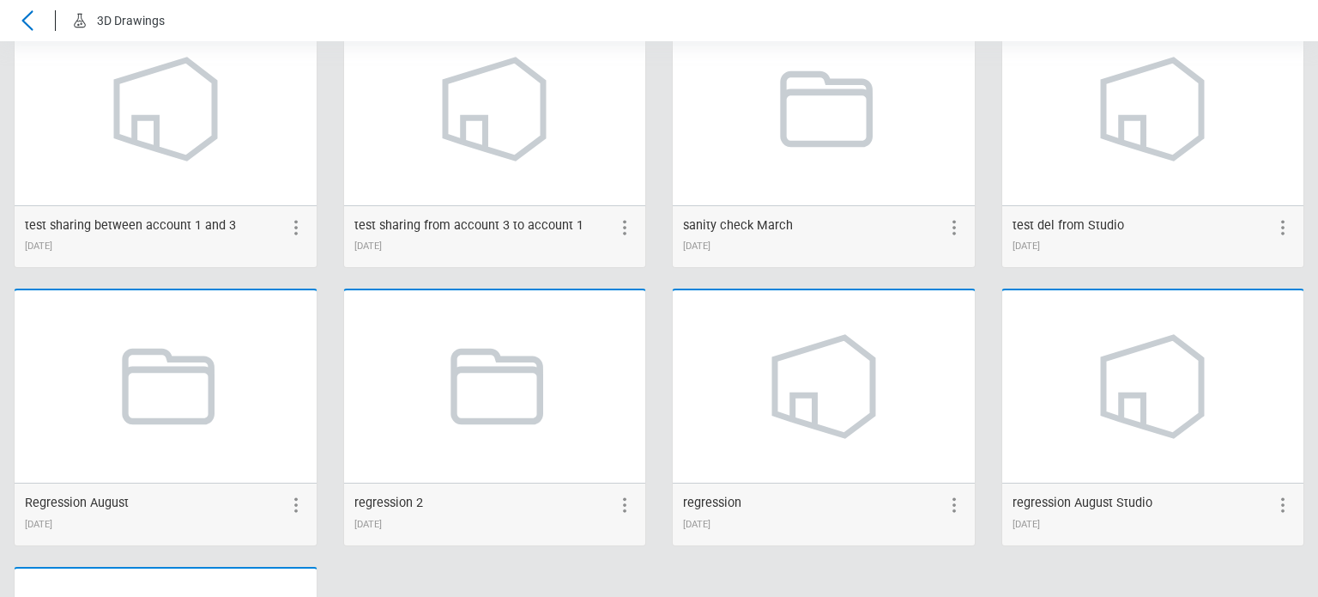
click at [295, 233] on icon at bounding box center [296, 227] width 21 height 21
click at [259, 225] on icon at bounding box center [264, 228] width 11 height 14
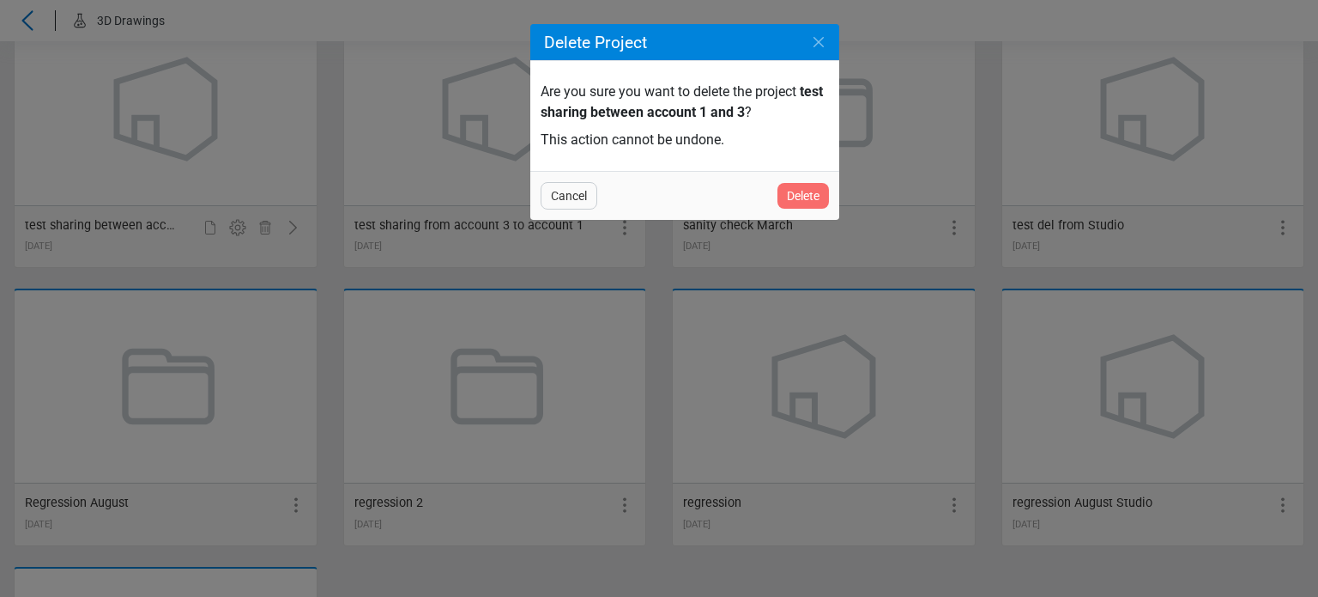
click at [827, 202] on div "Delete" at bounding box center [804, 196] width 52 height 26
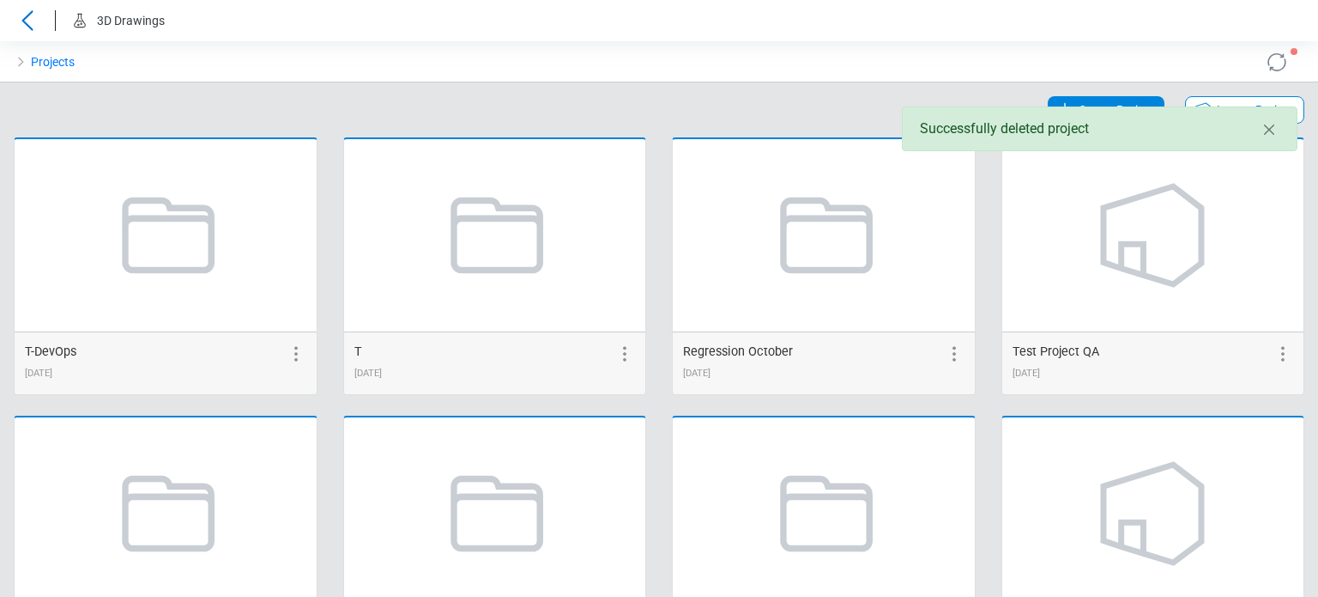
scroll to position [2328, 0]
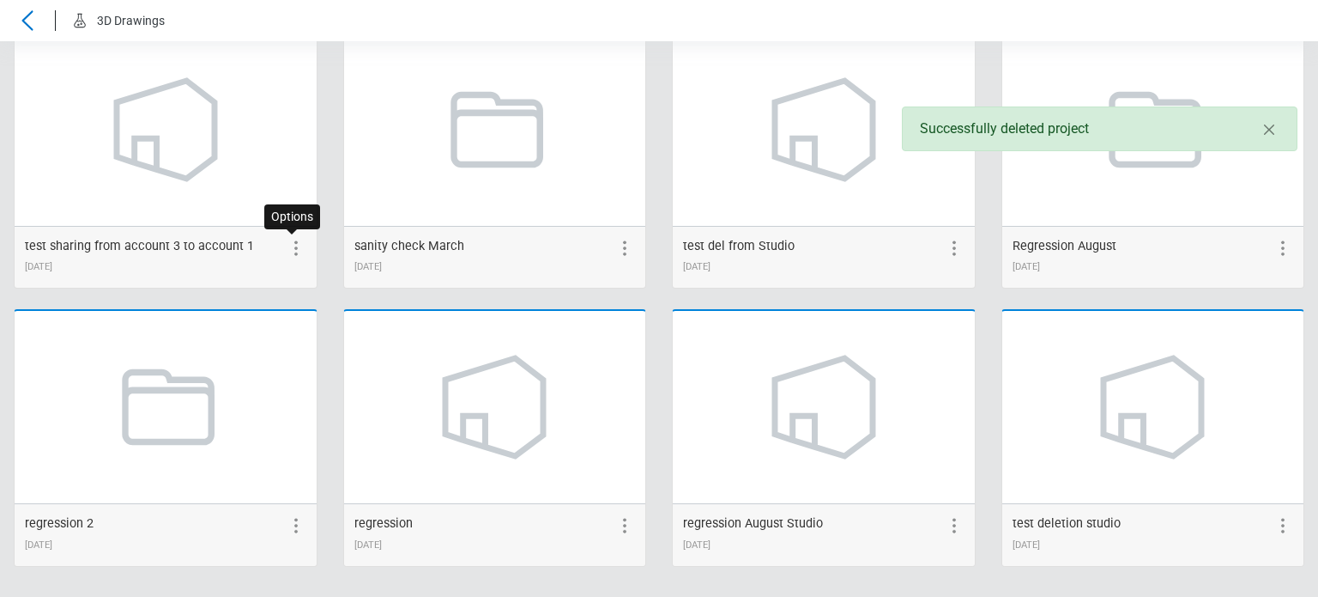
click at [290, 248] on icon at bounding box center [296, 248] width 21 height 21
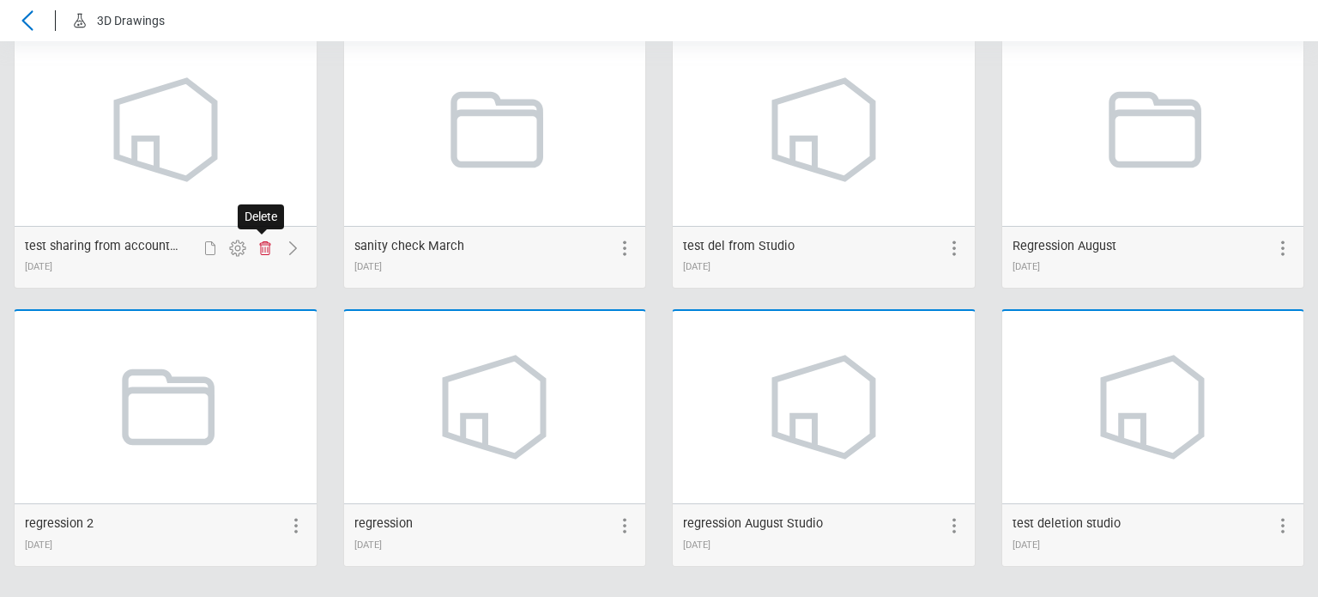
click at [260, 241] on icon at bounding box center [264, 248] width 11 height 14
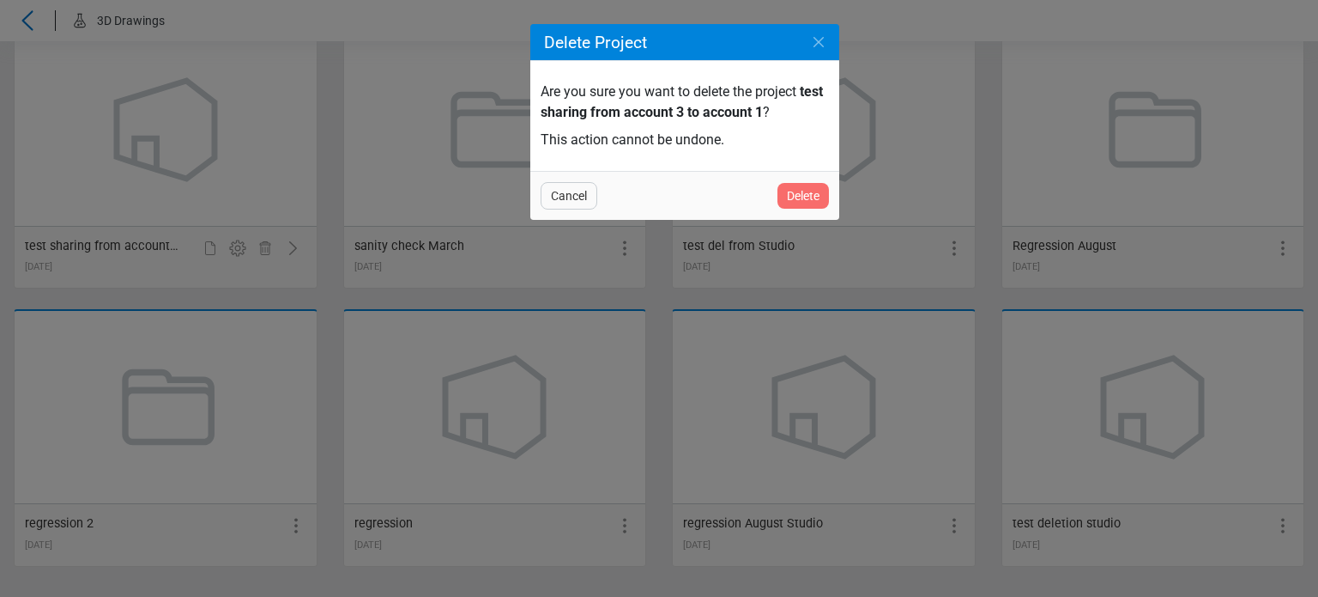
click at [803, 202] on span "Delete" at bounding box center [803, 195] width 33 height 21
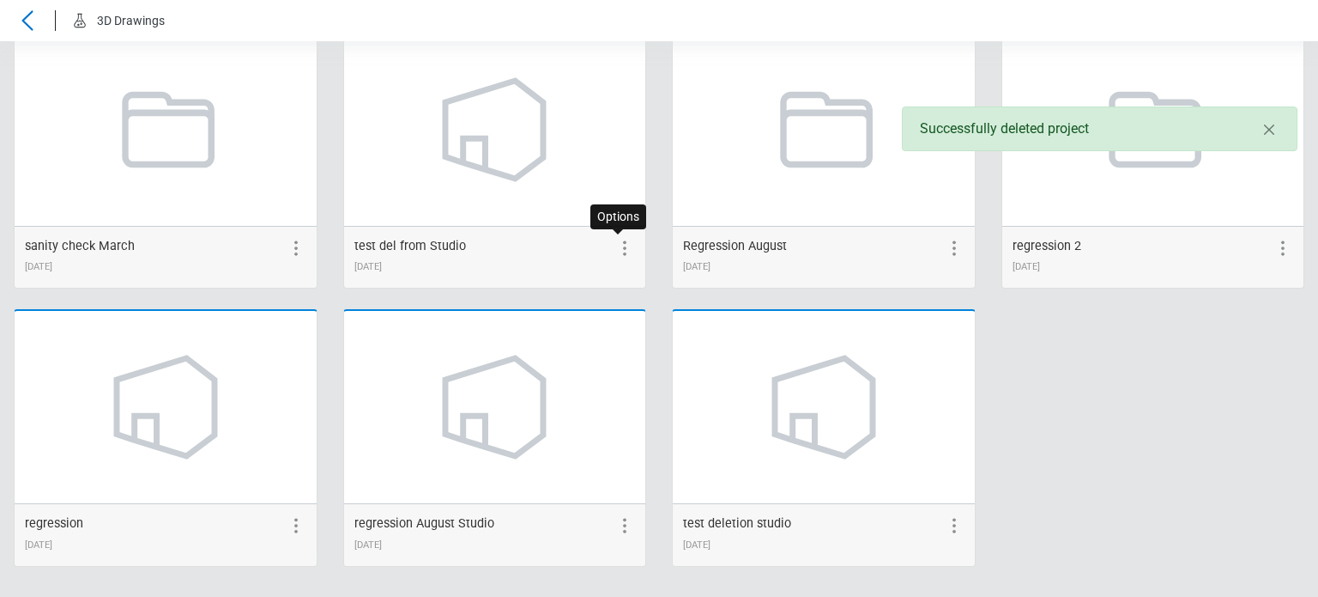
click at [617, 251] on icon at bounding box center [625, 248] width 21 height 21
click at [591, 244] on icon at bounding box center [594, 248] width 21 height 21
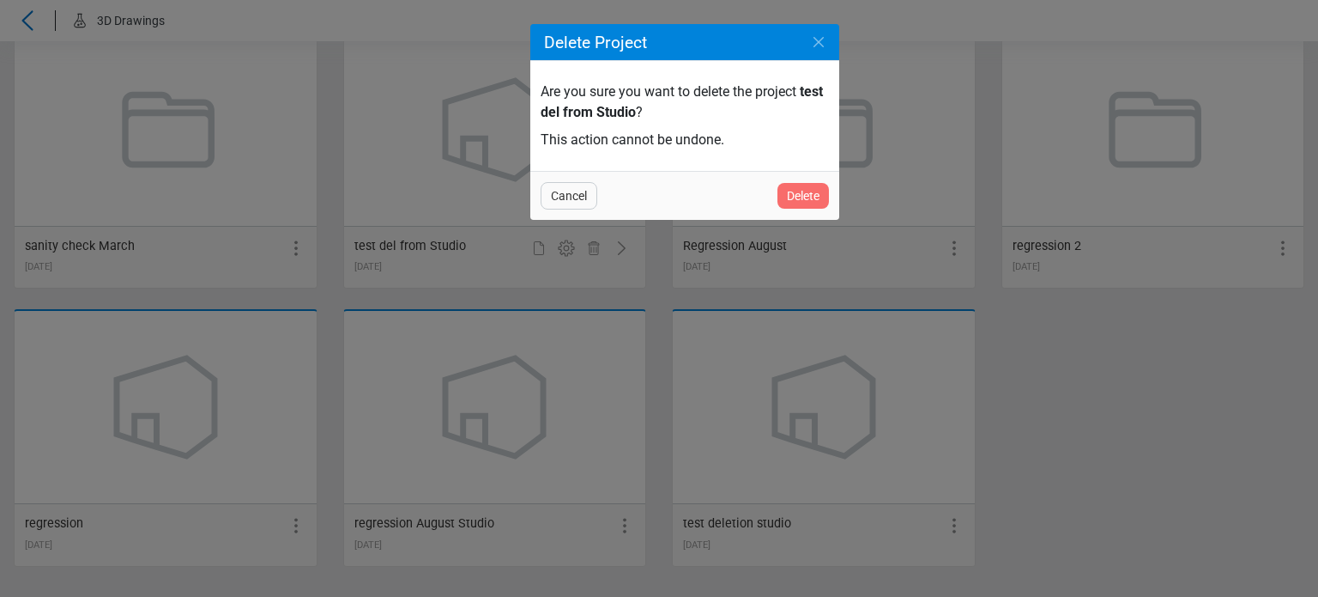
click at [793, 191] on span "Delete" at bounding box center [803, 195] width 33 height 21
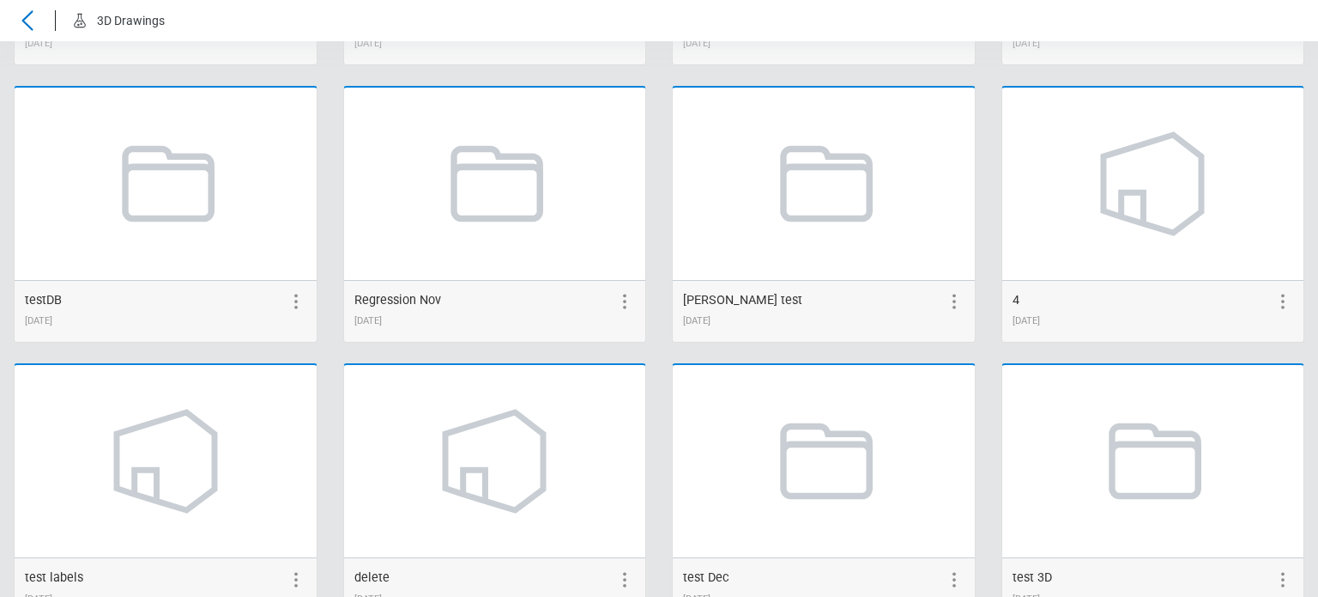
scroll to position [0, 0]
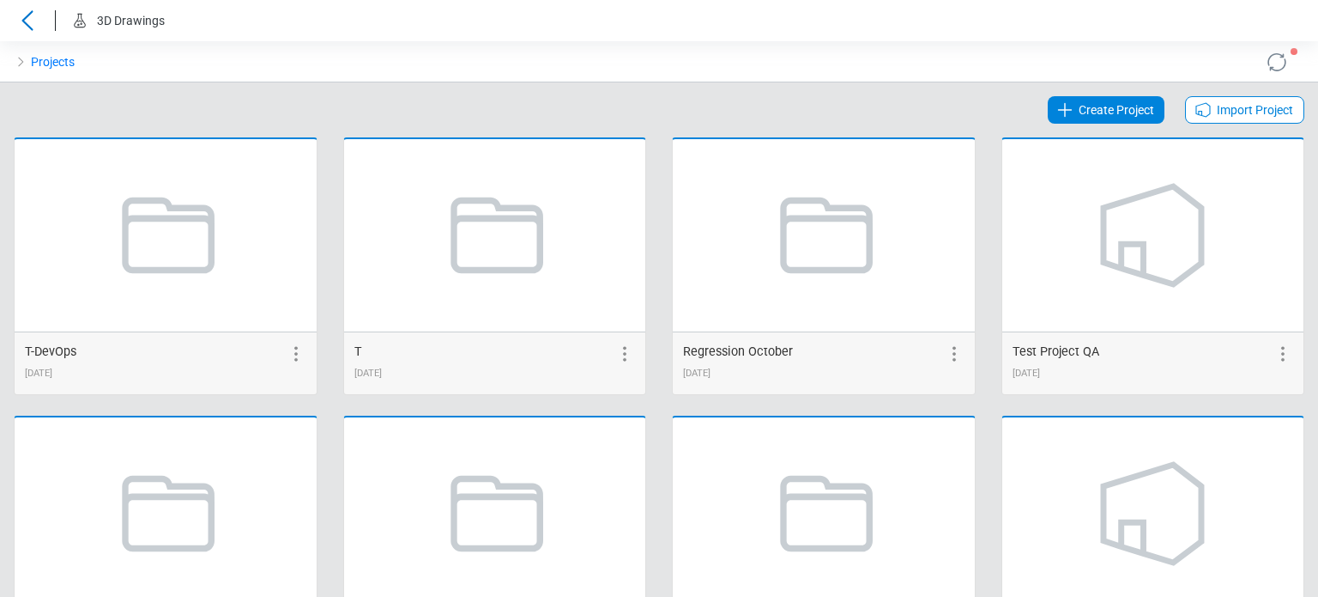
click at [1221, 112] on span "Import Project" at bounding box center [1255, 110] width 76 height 21
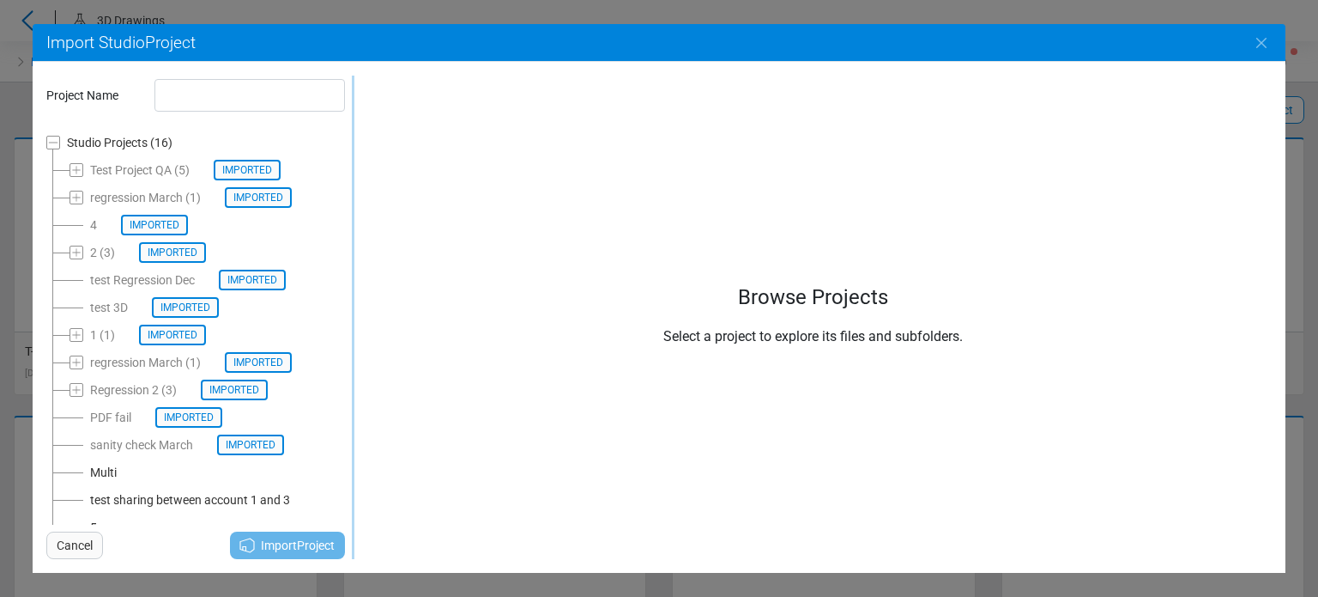
click at [110, 372] on div "regression March (1) Imported" at bounding box center [191, 362] width 202 height 21
click at [135, 200] on div "regression March (1) Imported" at bounding box center [191, 197] width 202 height 21
click at [74, 542] on span "Cancel" at bounding box center [75, 545] width 36 height 21
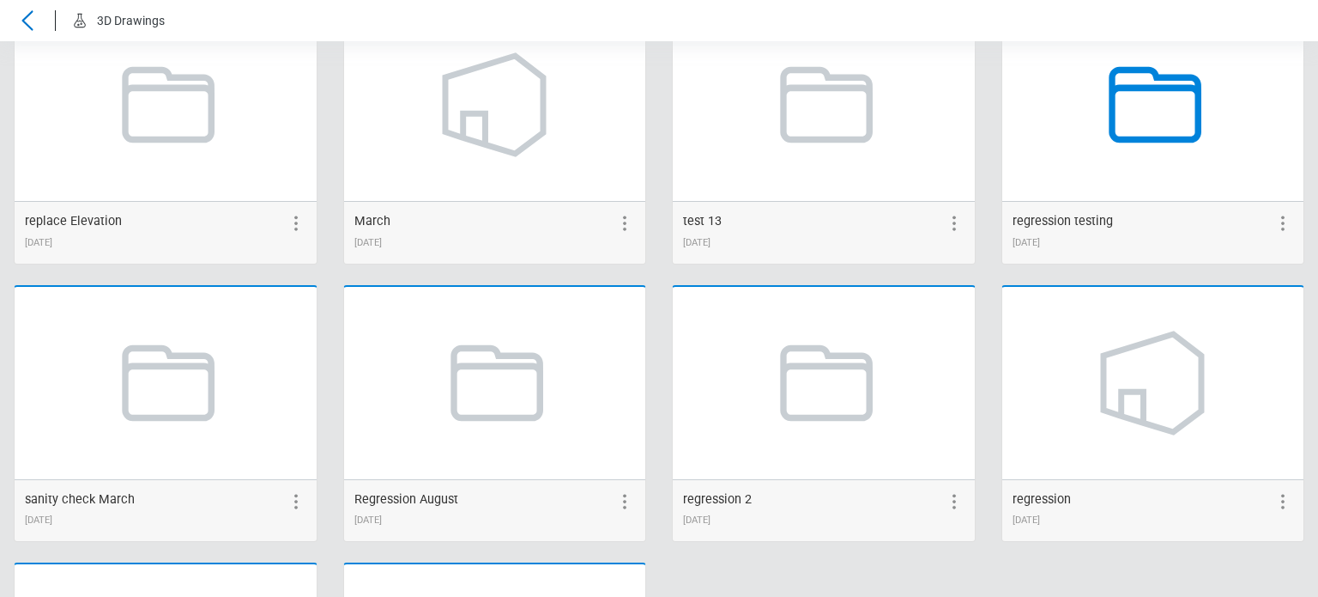
scroll to position [1984, 0]
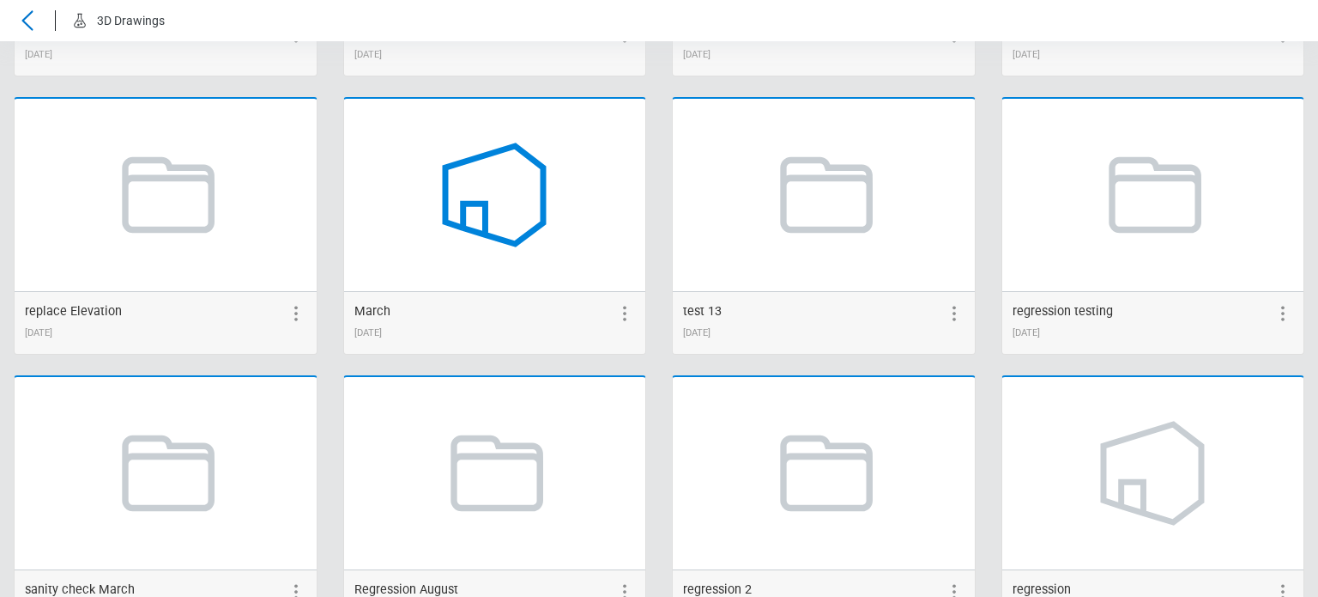
click at [506, 232] on icon at bounding box center [494, 195] width 130 height 130
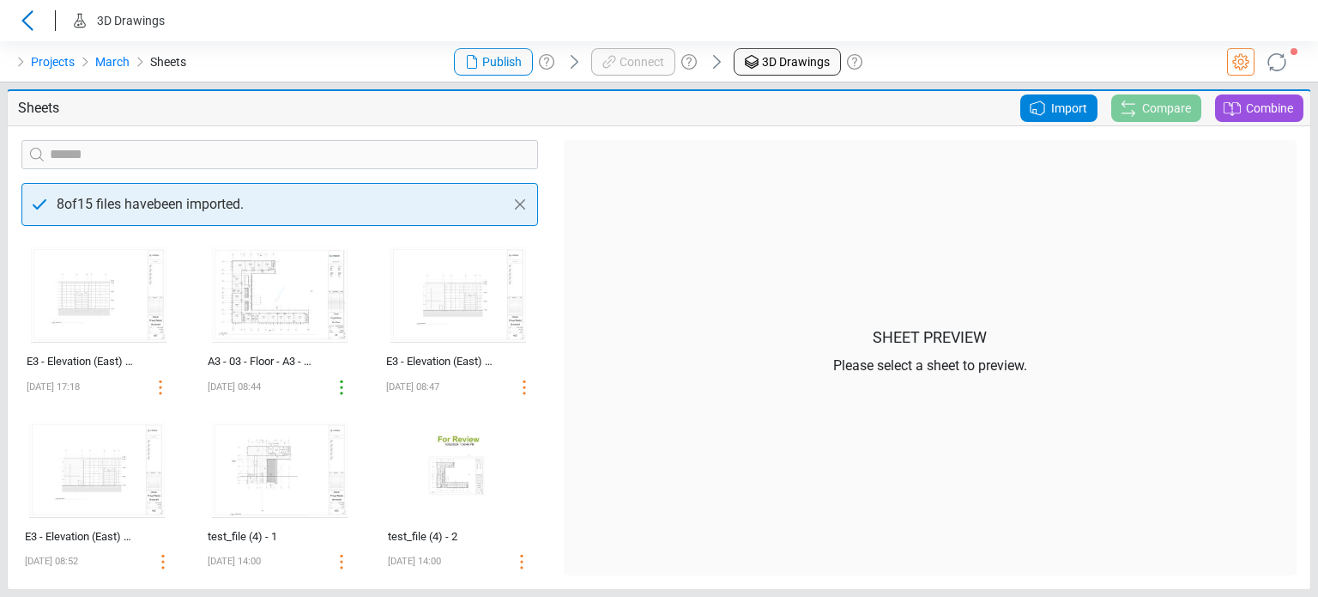
click at [1042, 105] on icon at bounding box center [1037, 108] width 21 height 21
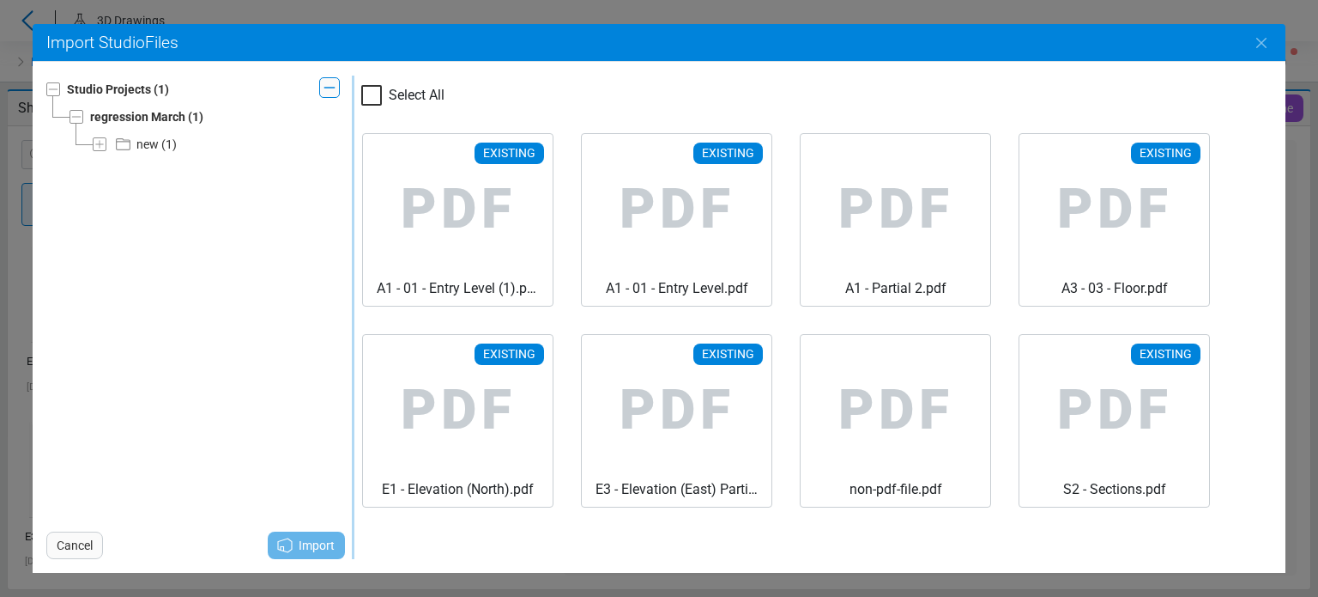
click at [82, 551] on span "Cancel" at bounding box center [75, 545] width 36 height 21
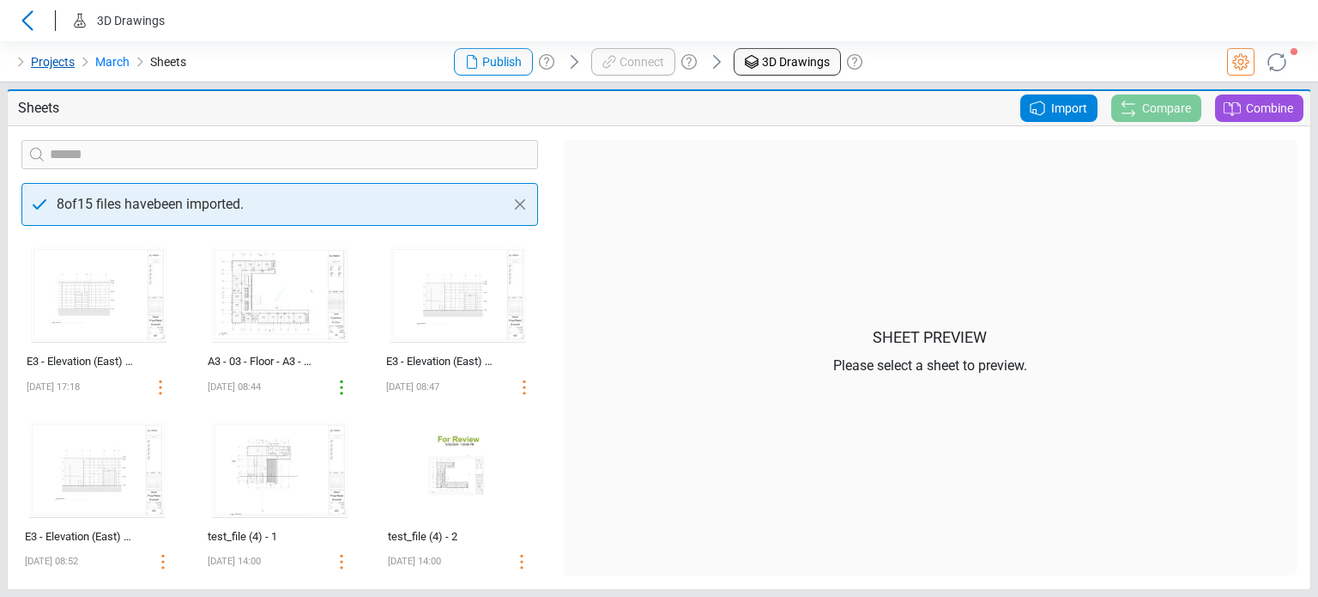
click at [56, 67] on link "Projects" at bounding box center [53, 62] width 44 height 21
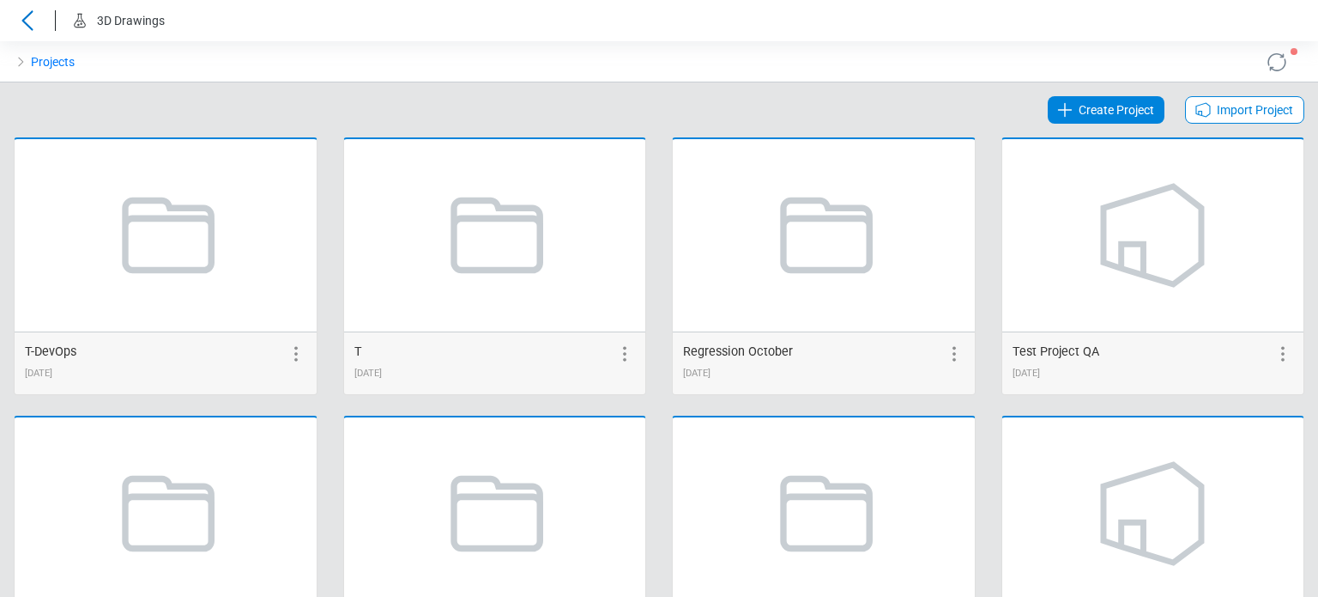
click at [1223, 112] on span "Import Project" at bounding box center [1255, 110] width 76 height 21
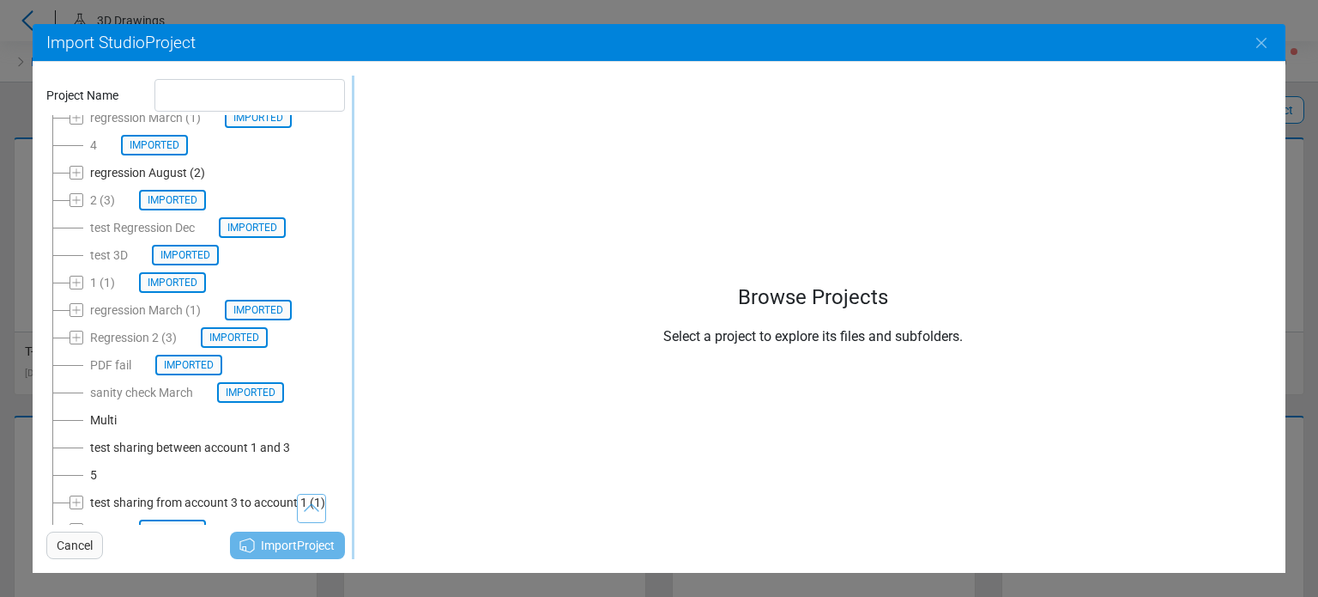
scroll to position [117, 0]
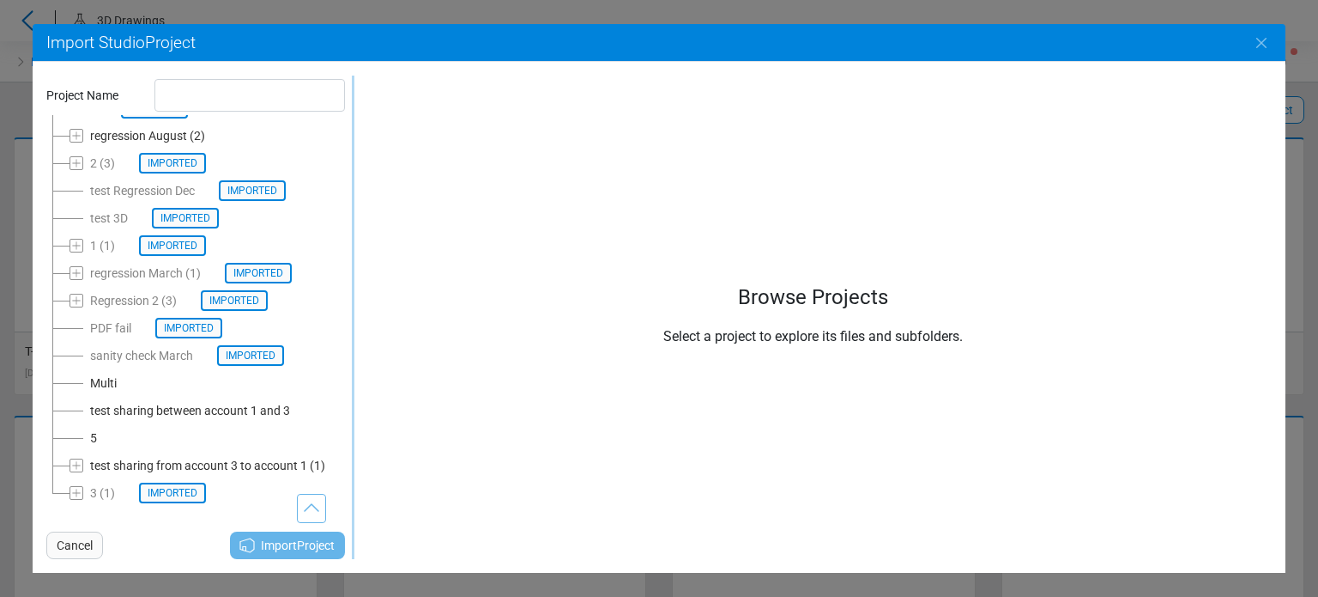
click at [75, 468] on icon at bounding box center [77, 465] width 14 height 14
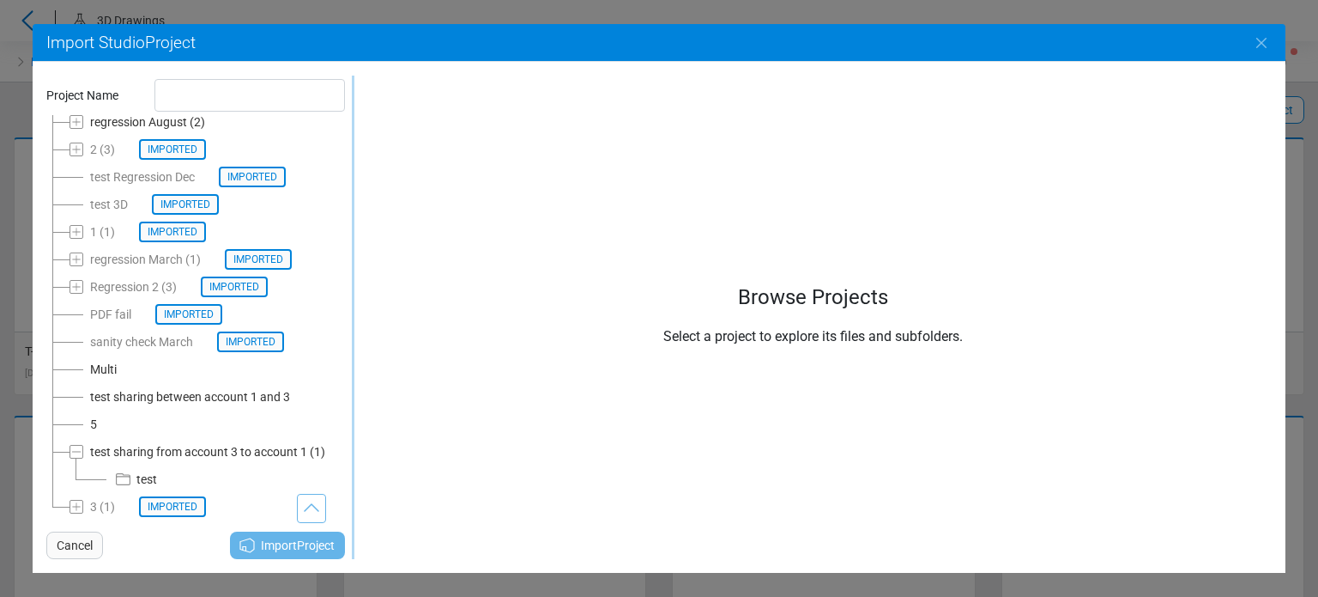
scroll to position [144, 0]
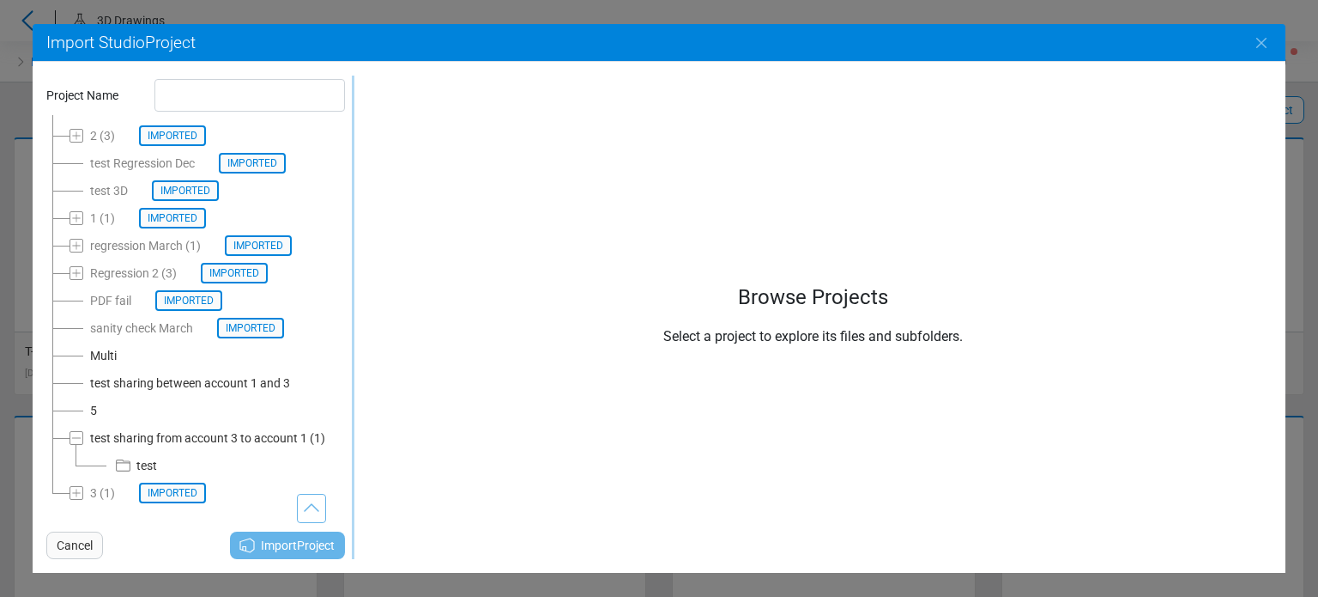
click at [142, 459] on div "test" at bounding box center [146, 465] width 21 height 21
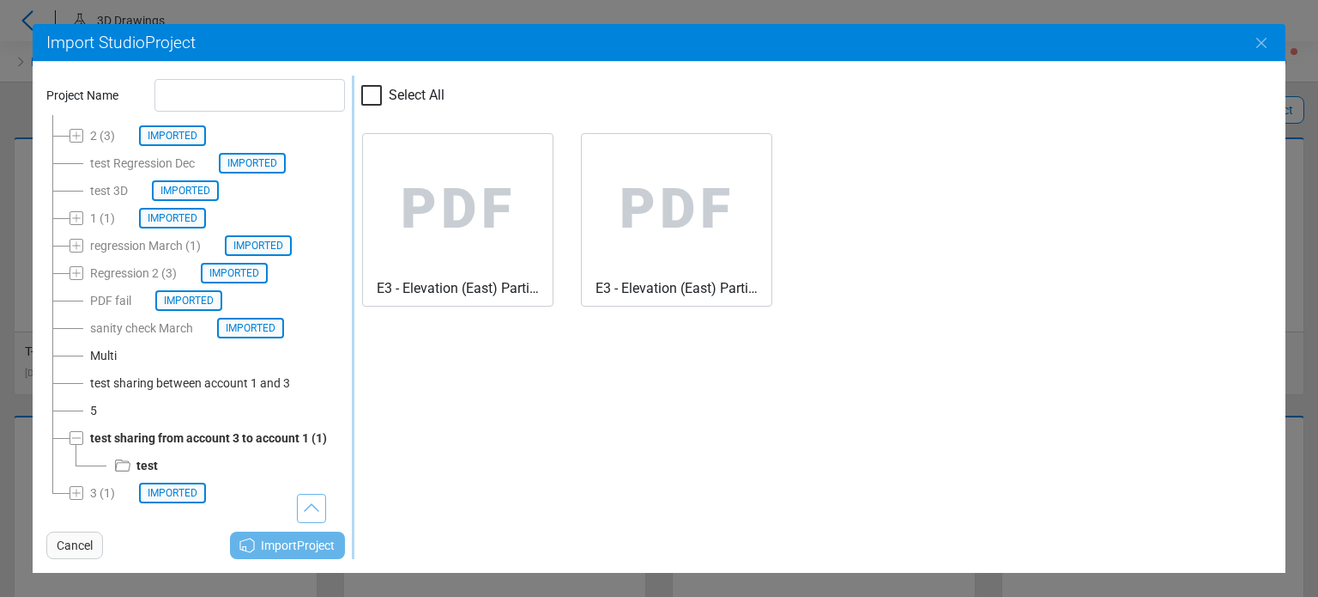
click at [460, 439] on div "Select All PDF E3 - Elevation (East) Partial 1.pdf PDF E3 - Elevation (East) Pa…" at bounding box center [812, 317] width 917 height 483
click at [119, 359] on span "Multi" at bounding box center [97, 355] width 54 height 27
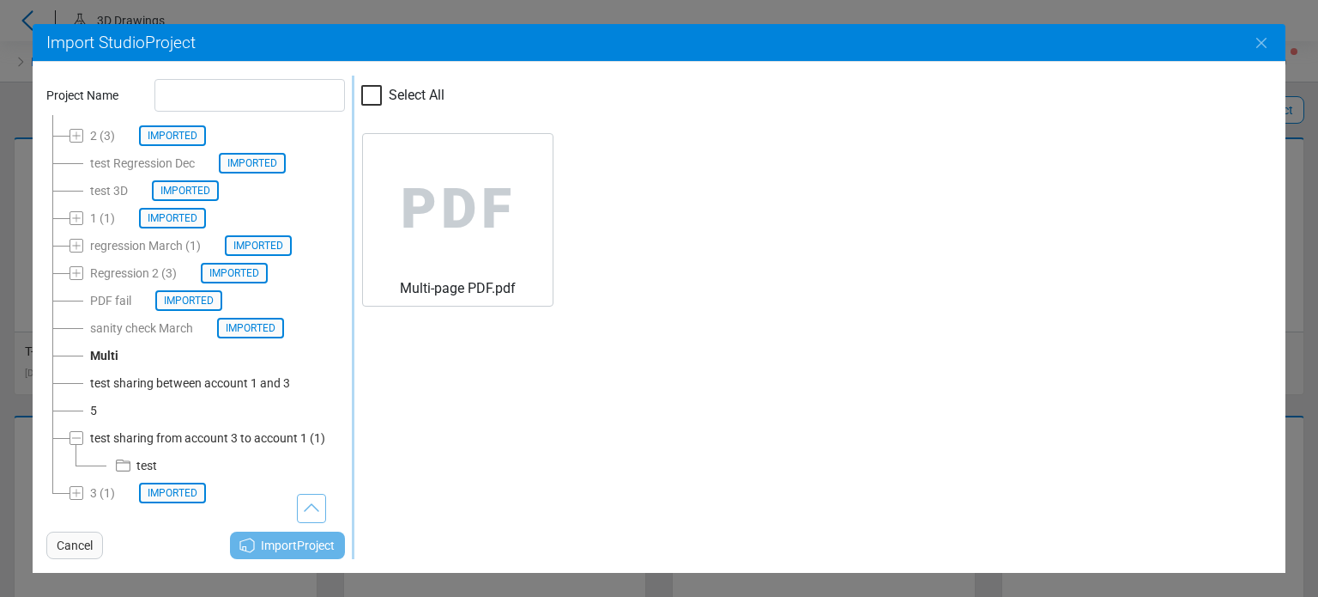
click at [124, 386] on div "test sharing between account 1 and 3" at bounding box center [190, 383] width 200 height 21
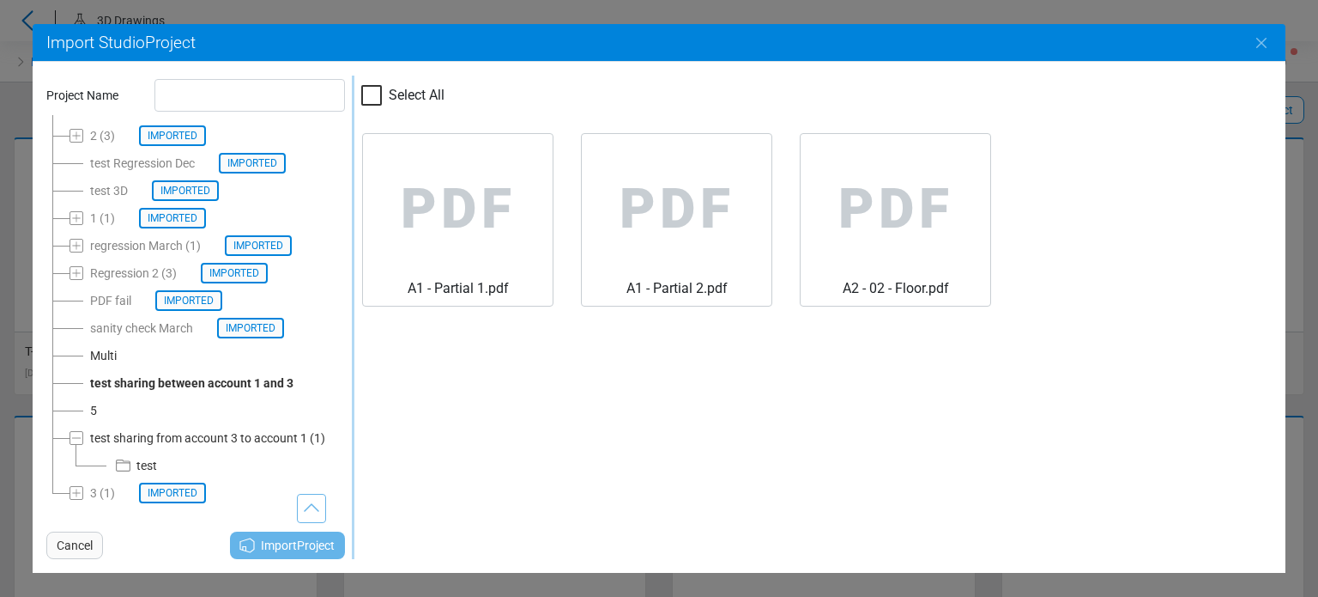
click at [568, 445] on div "Select All PDF A1 - Partial 1.pdf PDF A1 - Partial 2.pdf PDF A2 - 02 - Floor.pdf" at bounding box center [812, 317] width 917 height 483
click at [79, 546] on span "Cancel" at bounding box center [75, 545] width 36 height 21
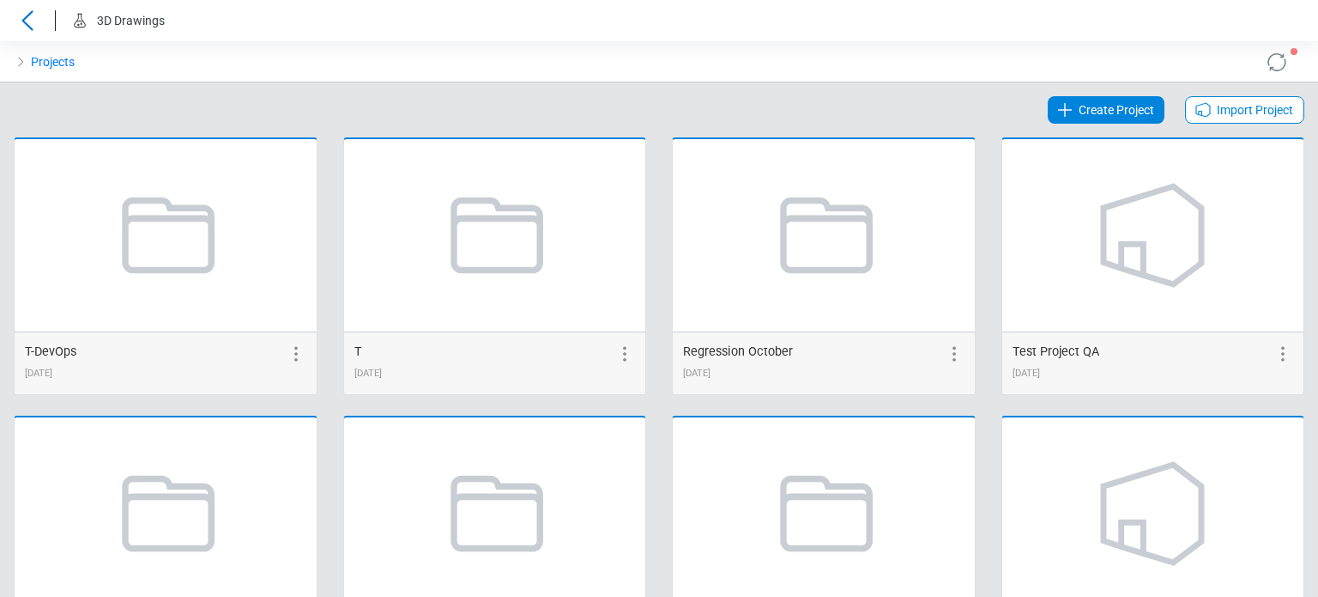
scroll to position [0, 0]
click at [1255, 119] on span "Import Project" at bounding box center [1255, 110] width 76 height 21
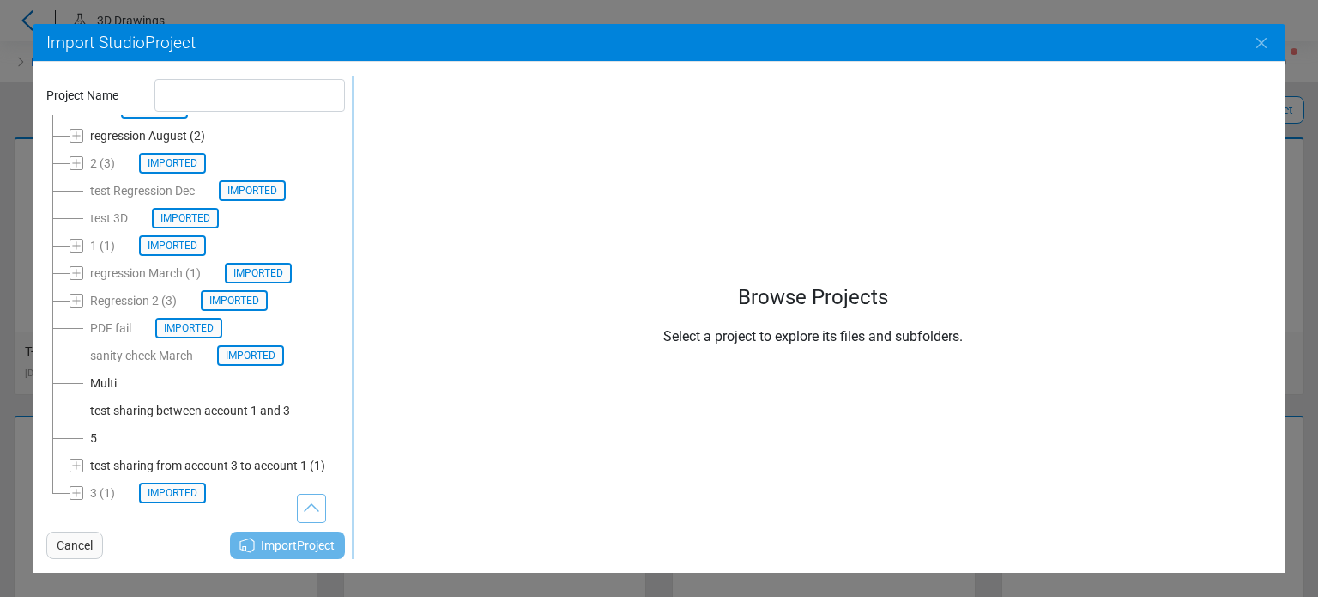
scroll to position [31, 0]
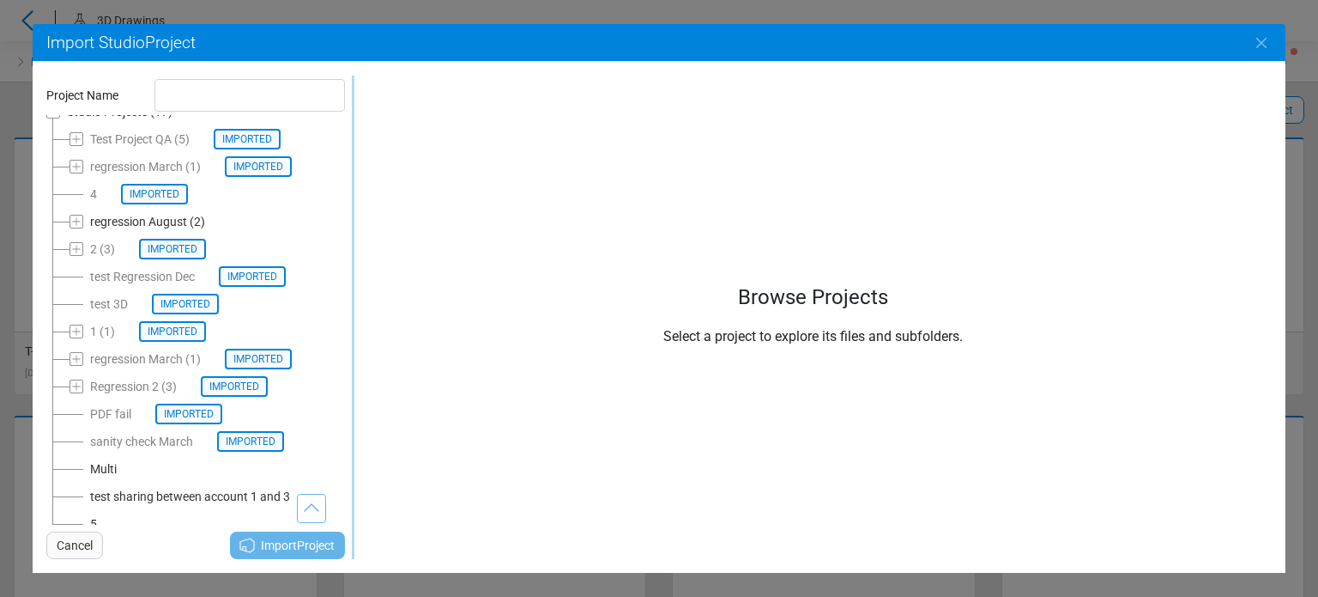
click at [143, 215] on div "regression August" at bounding box center [138, 221] width 97 height 21
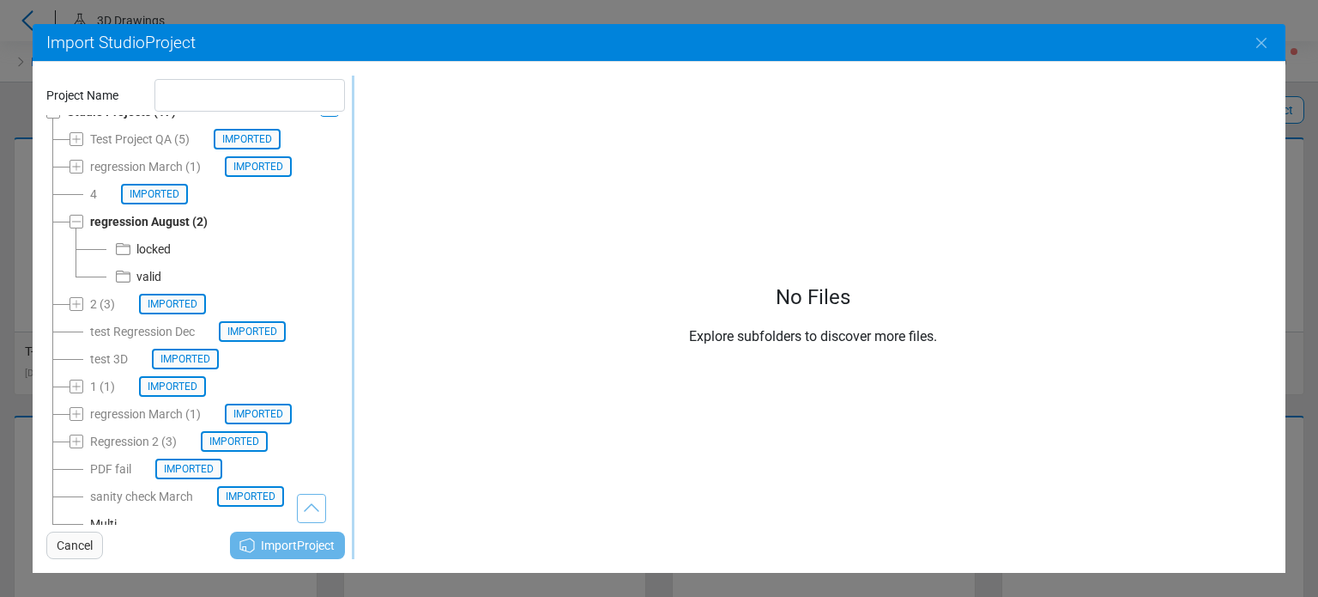
click at [140, 249] on div "locked" at bounding box center [153, 249] width 34 height 21
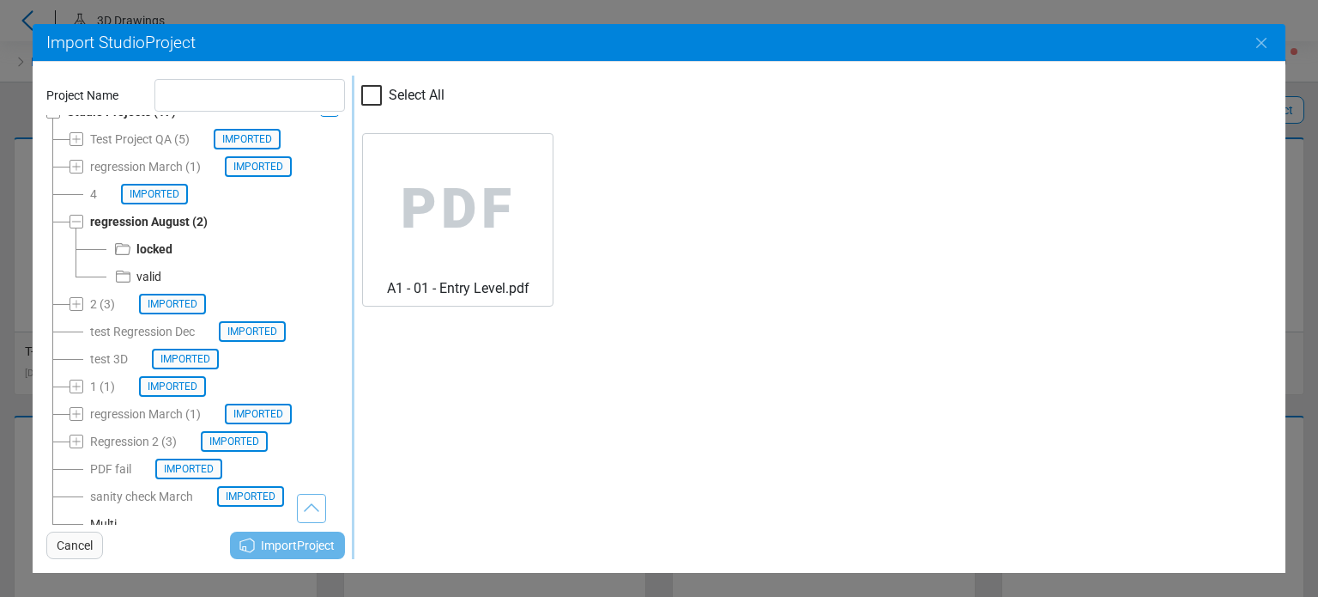
click at [142, 274] on div "valid" at bounding box center [148, 276] width 25 height 21
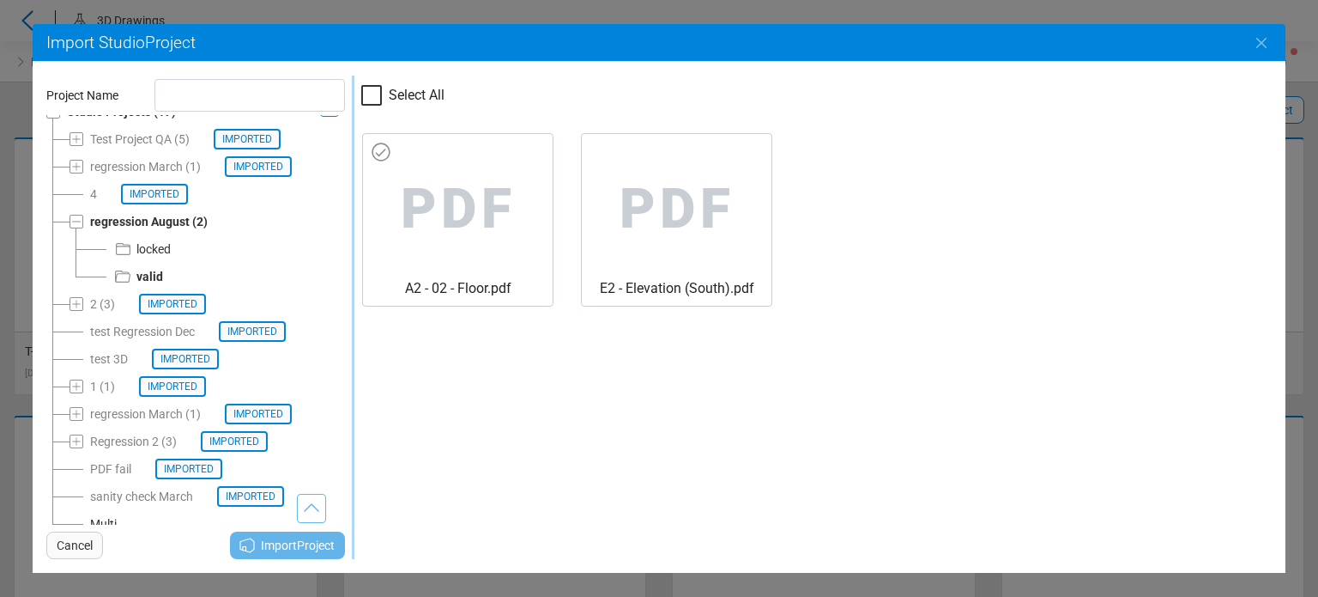
click at [408, 249] on span "PDF" at bounding box center [458, 209] width 162 height 137
type input "**********"
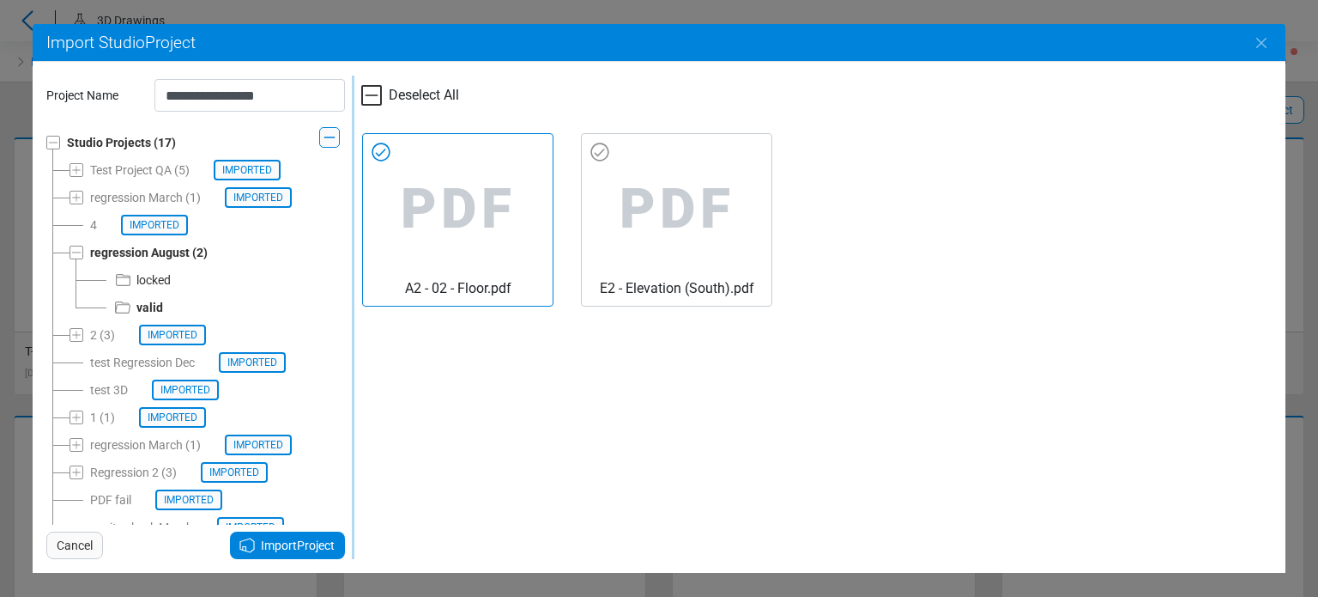
click at [615, 221] on span "PDF" at bounding box center [677, 209] width 162 height 137
click at [277, 541] on span "Import Project" at bounding box center [298, 545] width 74 height 21
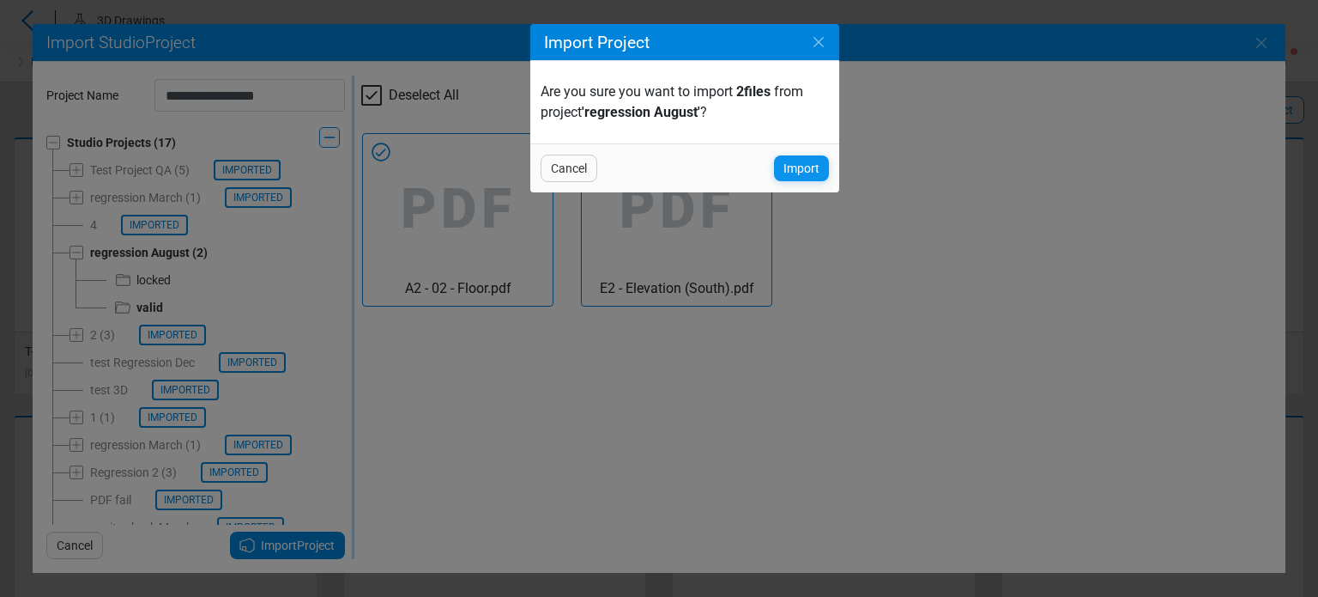
click at [784, 177] on span "Import" at bounding box center [802, 168] width 36 height 21
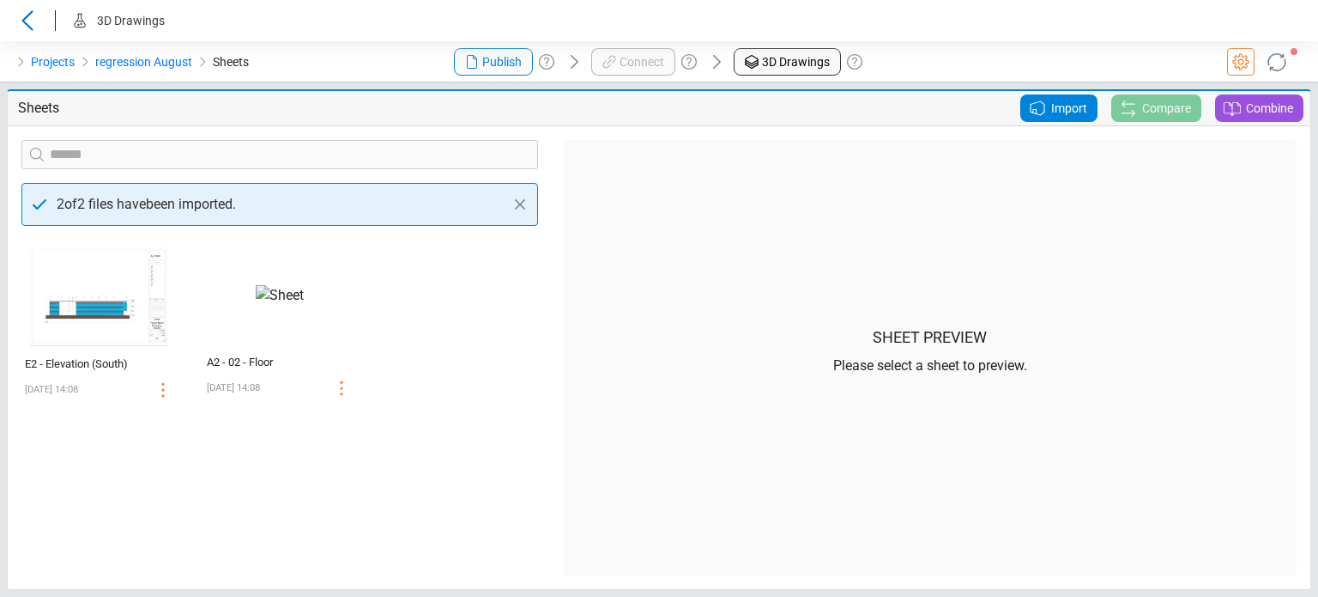
click at [330, 487] on div "‌ E2 - Elevation (South) 08/22/2025 14:08 ‌ A2 - 02 - Floor 08/22/2025 14:08" at bounding box center [280, 407] width 542 height 336
click at [240, 361] on div "A2 - 02 - Floor" at bounding box center [261, 362] width 109 height 17
select select "**********"
select select "*********"
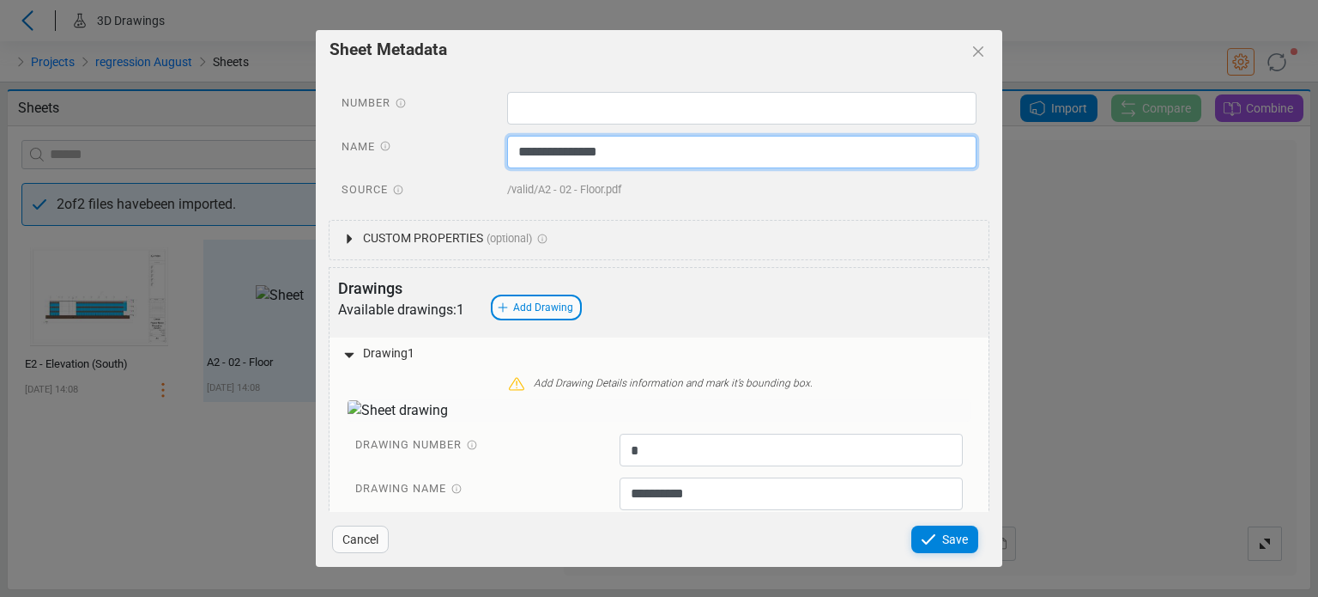
drag, startPoint x: 676, startPoint y: 148, endPoint x: 468, endPoint y: 147, distance: 208.6
click at [472, 145] on div "**********" at bounding box center [659, 154] width 661 height 37
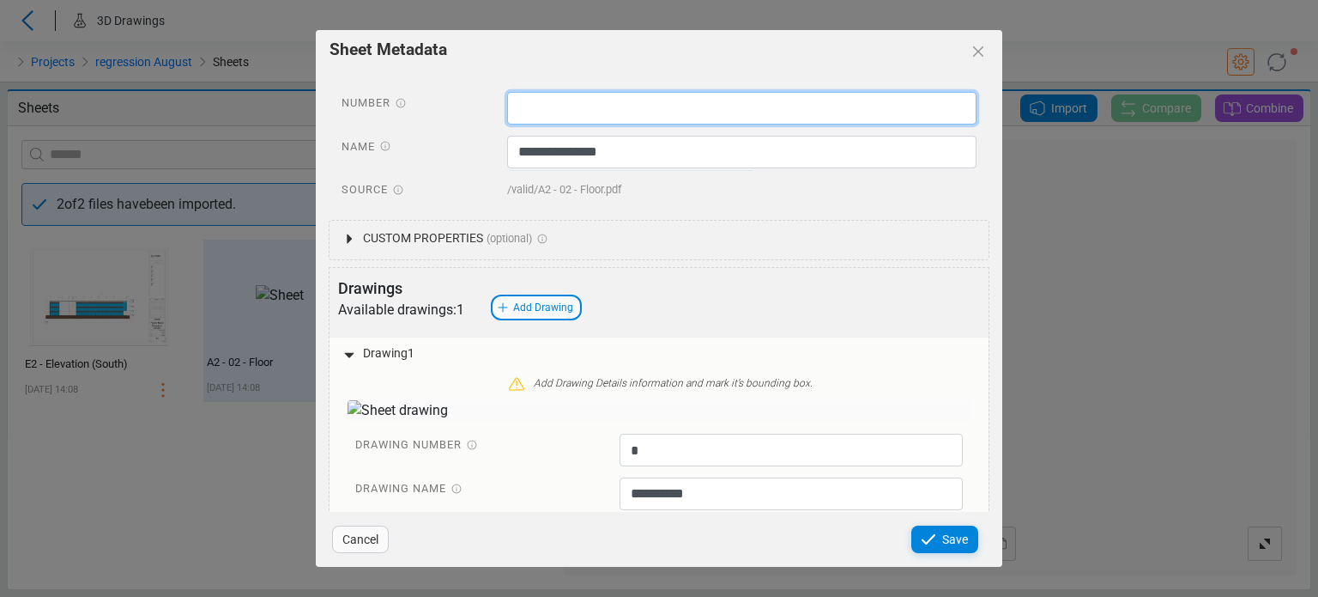
click at [519, 114] on input "text" at bounding box center [742, 108] width 470 height 33
paste input "**********"
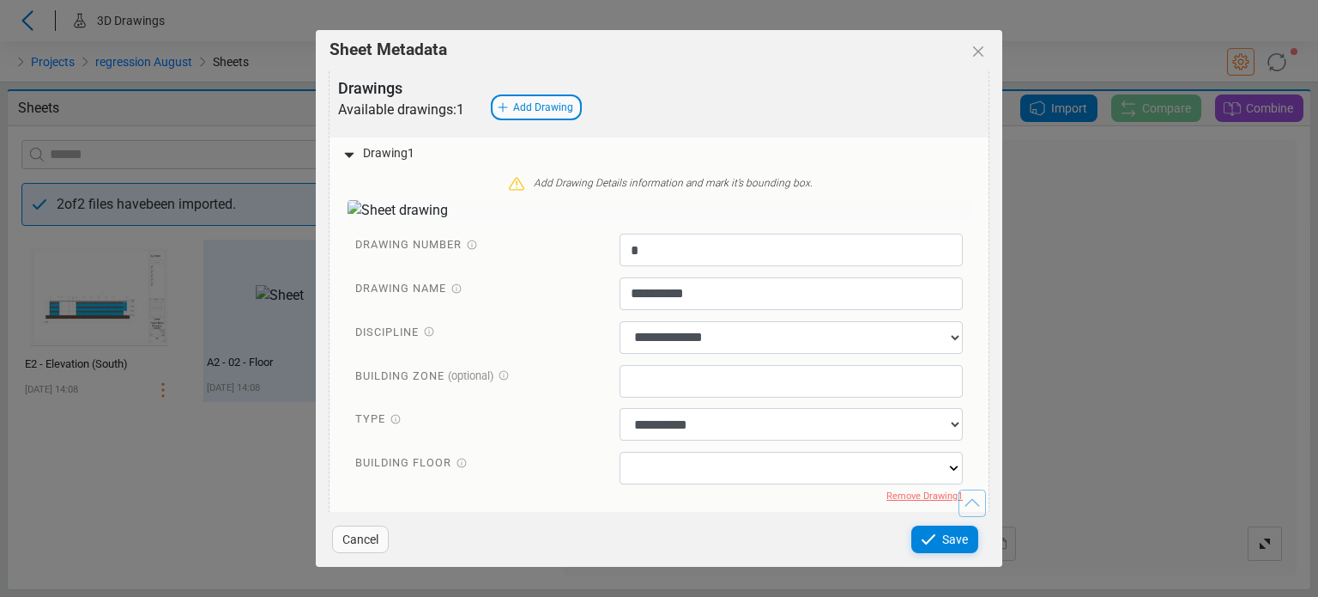
scroll to position [611, 0]
type input "**********"
click at [728, 473] on input "text" at bounding box center [792, 467] width 344 height 33
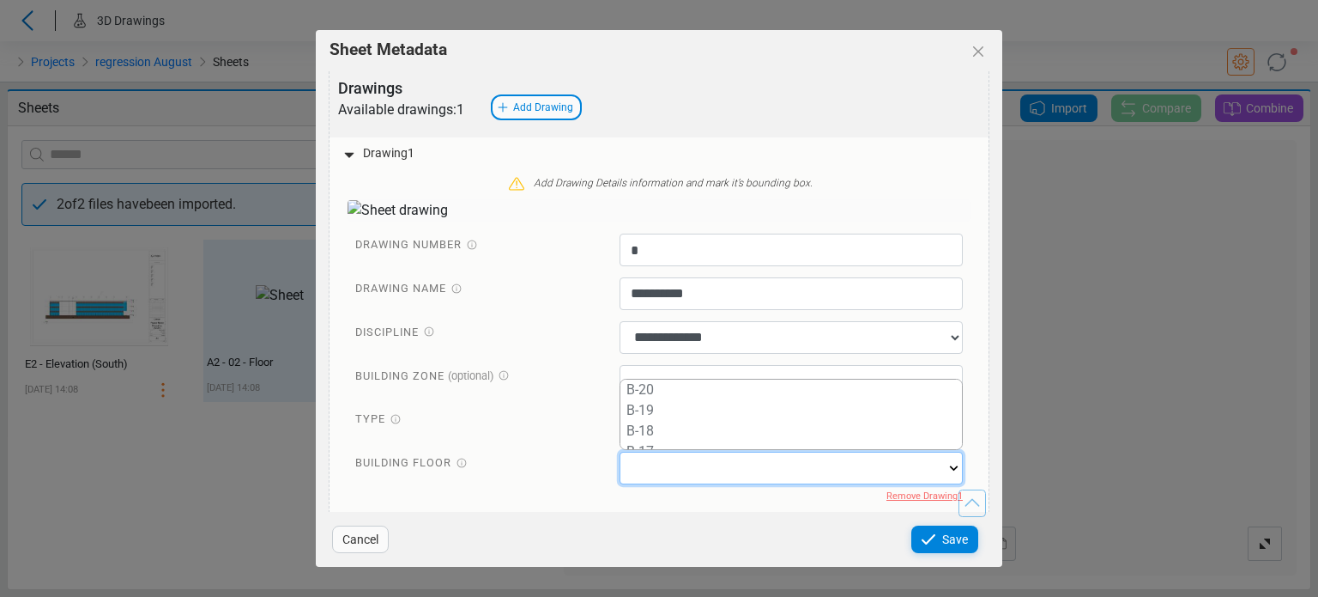
scroll to position [412, 0]
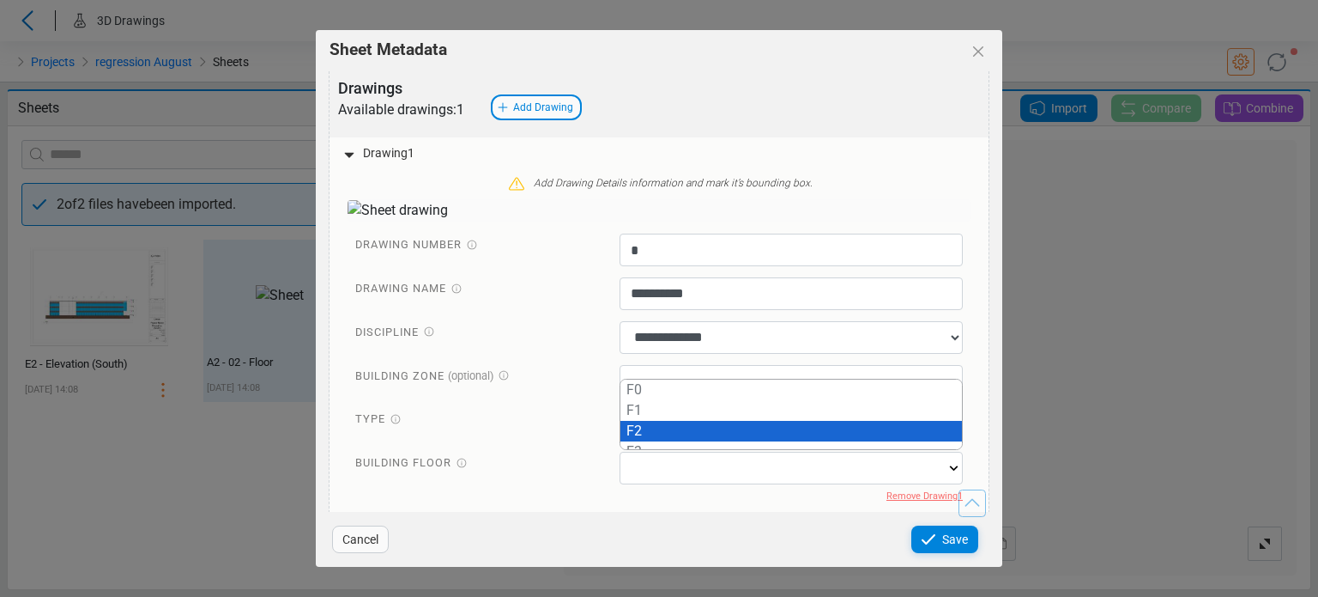
click at [663, 421] on div "F2" at bounding box center [792, 431] width 342 height 21
type input "**"
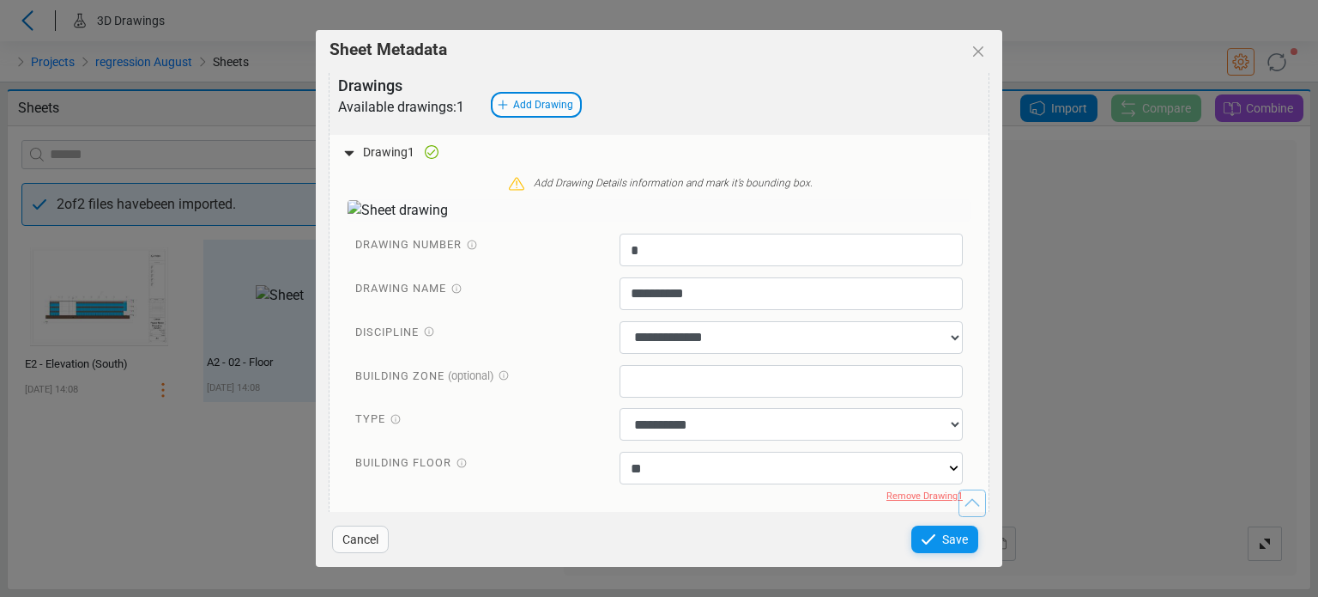
click at [936, 543] on icon at bounding box center [928, 539] width 21 height 21
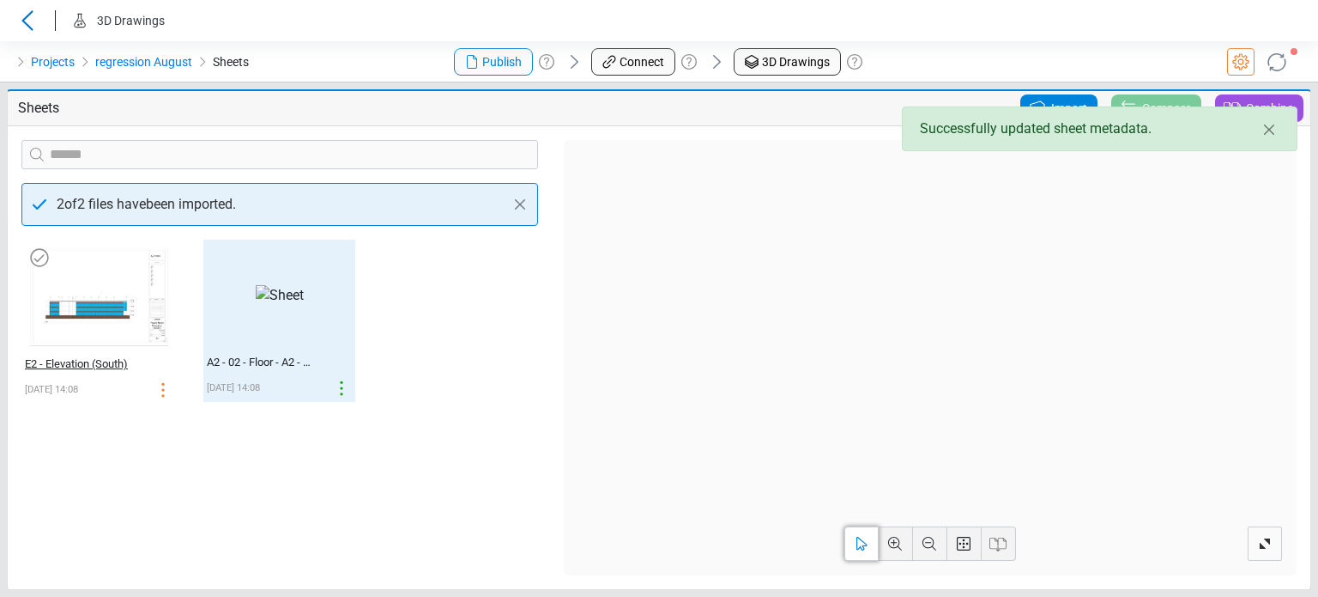
click at [61, 360] on div "E2 - Elevation (South)" at bounding box center [80, 363] width 111 height 17
select select "**********"
select select "*********"
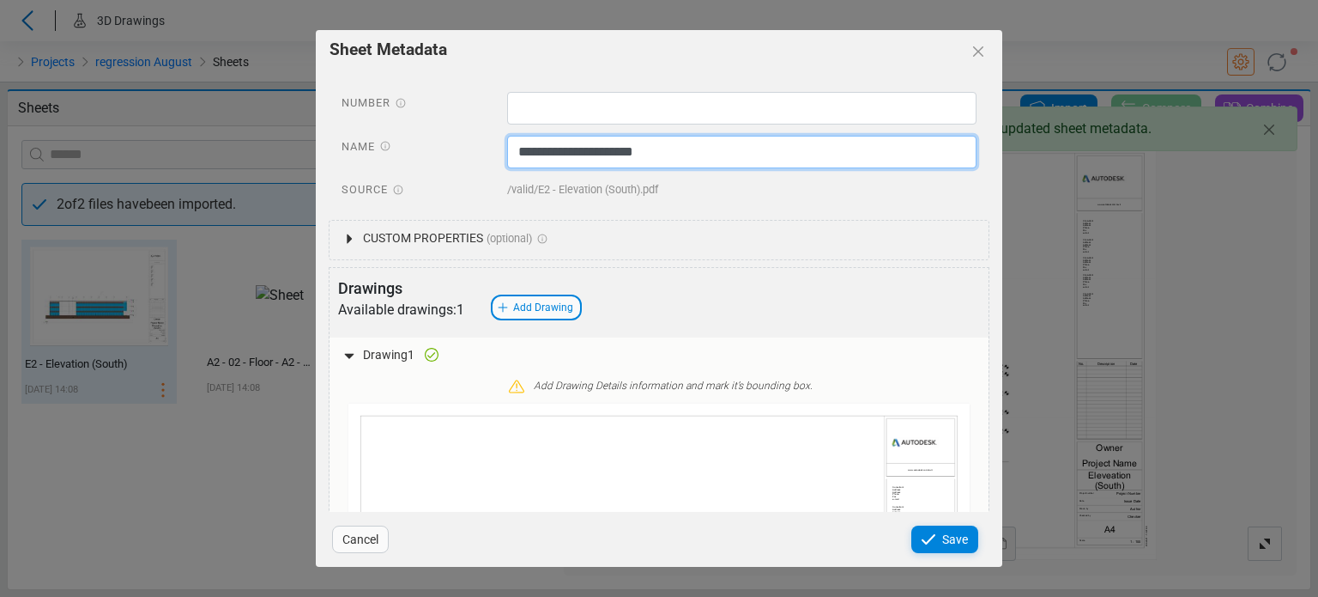
drag, startPoint x: 514, startPoint y: 148, endPoint x: 657, endPoint y: 151, distance: 142.5
click at [657, 151] on input "**********" at bounding box center [742, 152] width 470 height 33
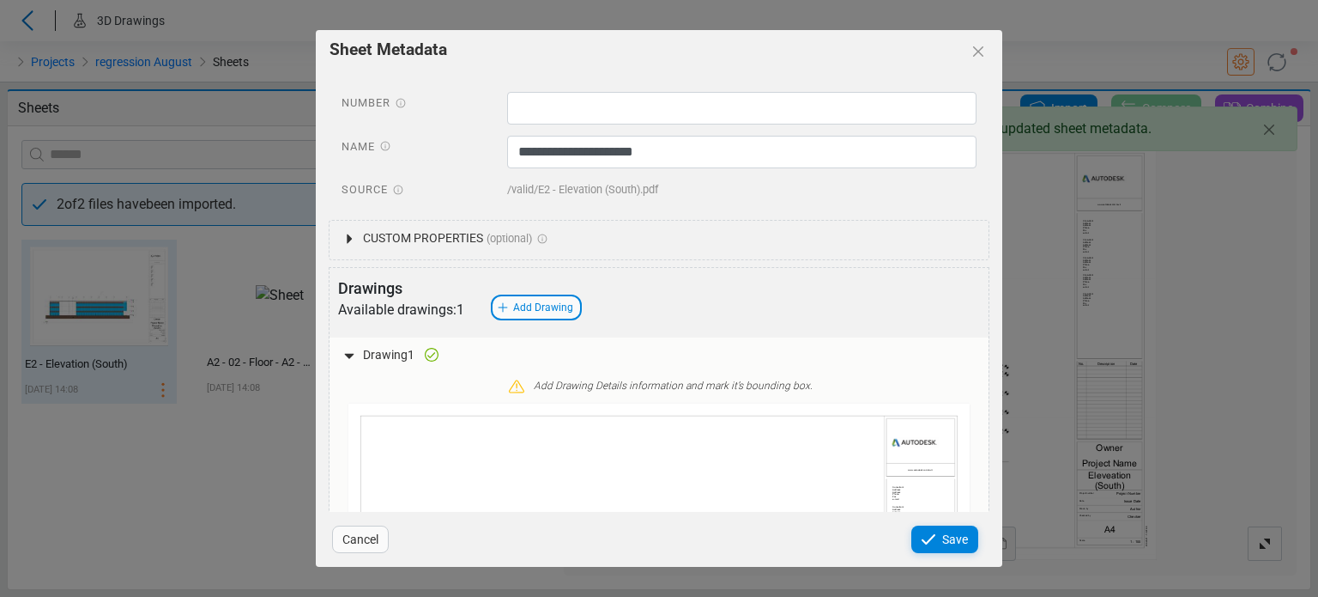
click at [631, 125] on div at bounding box center [742, 110] width 496 height 37
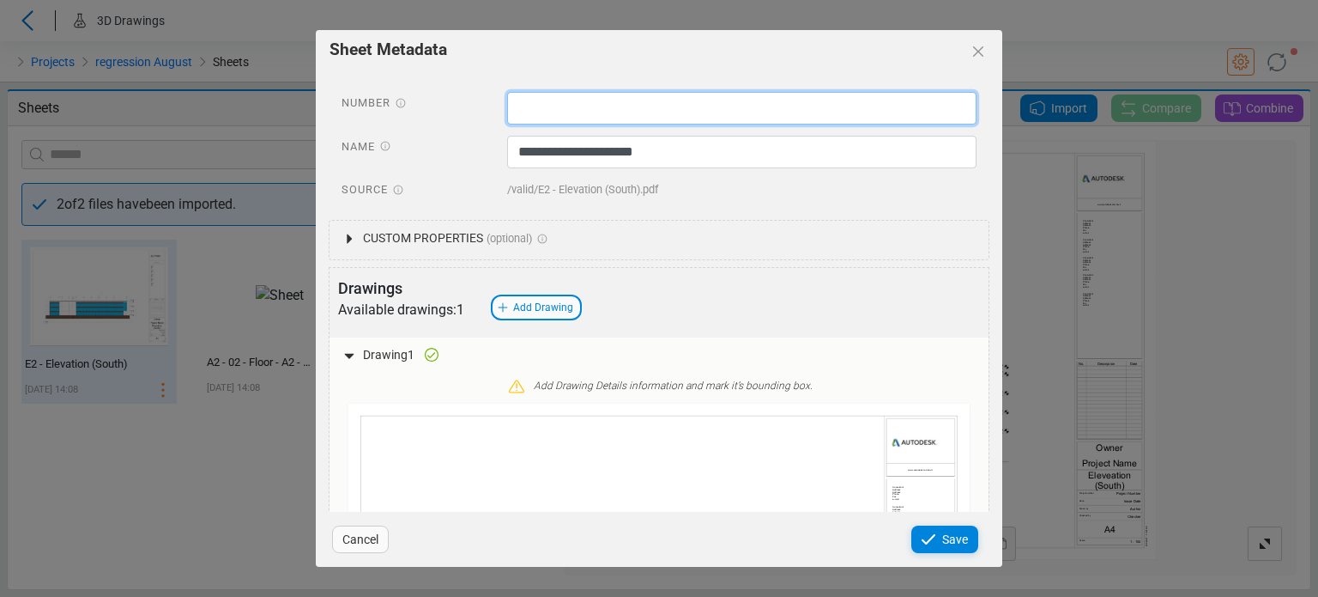
click at [628, 116] on input "text" at bounding box center [742, 108] width 470 height 33
paste input "**********"
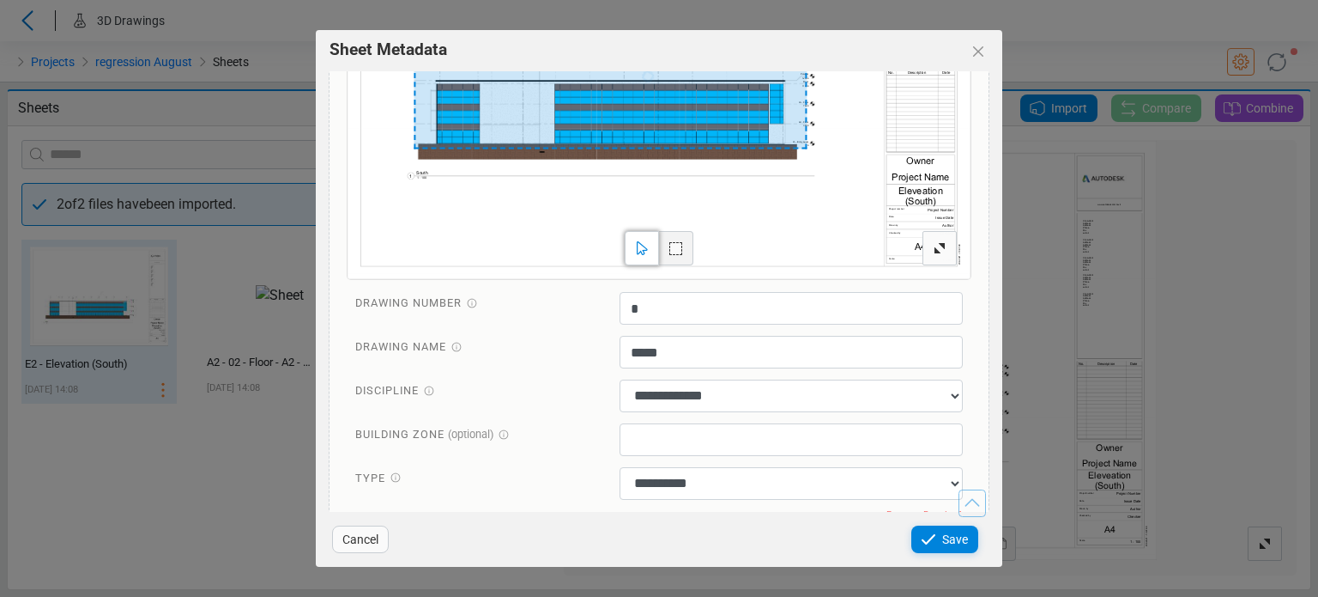
scroll to position [574, 0]
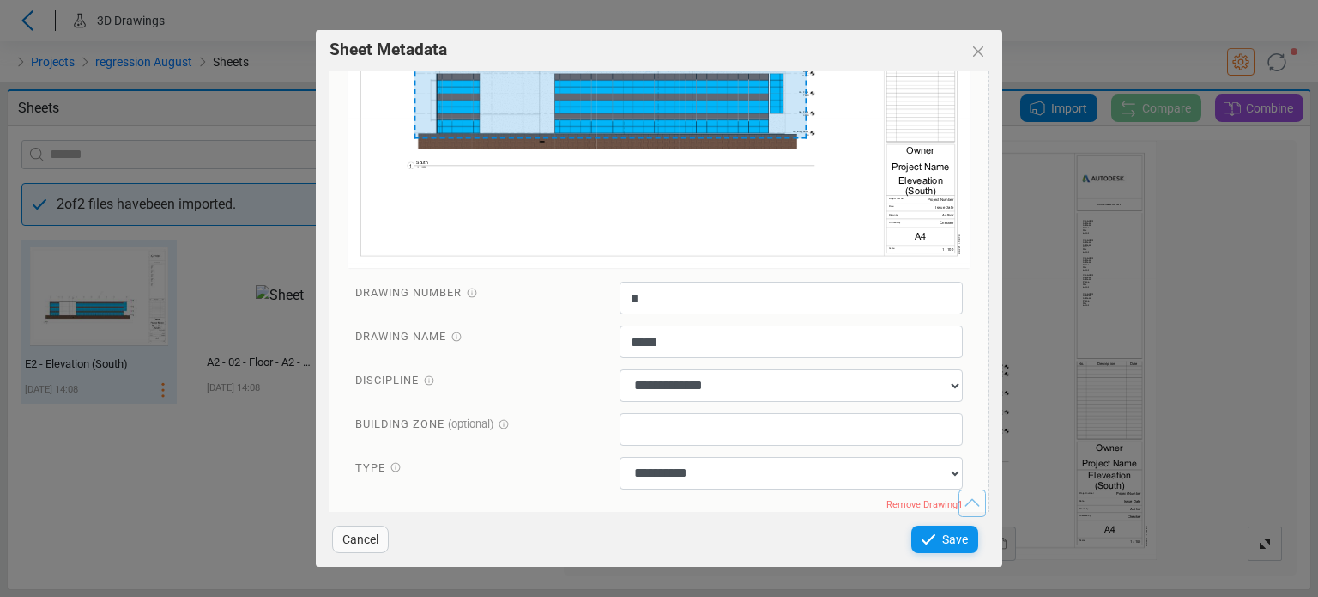
type input "**********"
click at [936, 547] on icon at bounding box center [928, 539] width 21 height 21
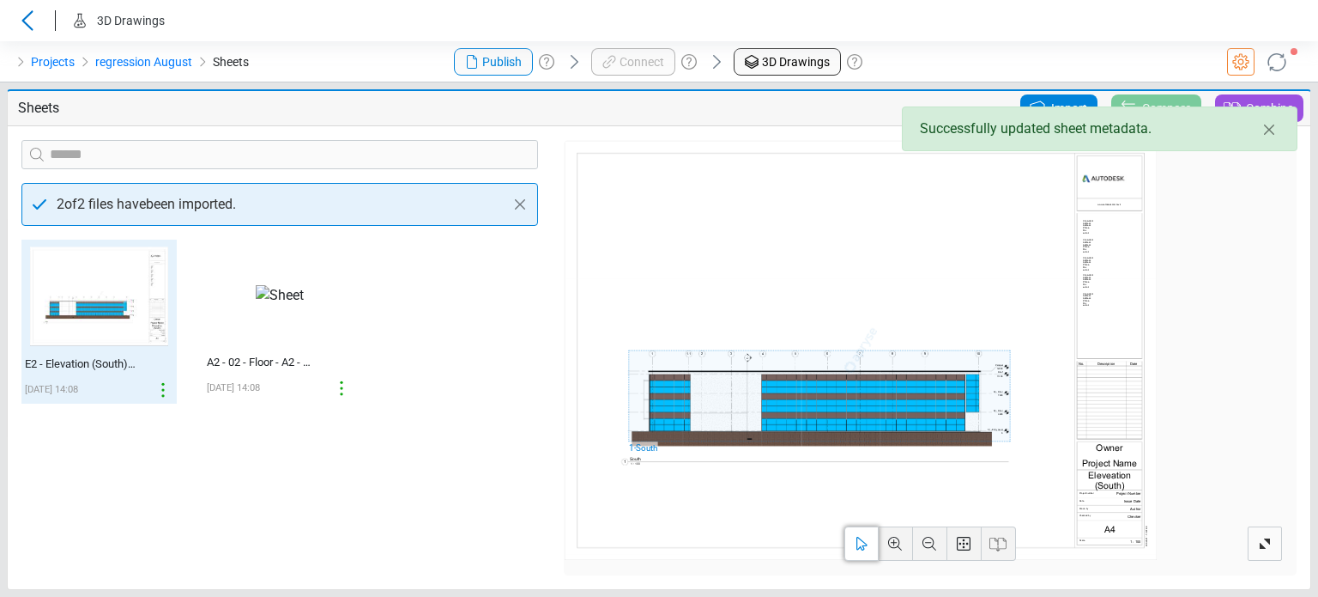
click at [218, 360] on div "A2 - 02 - Floor - A2 - 02 - Floor" at bounding box center [261, 362] width 109 height 17
select select "**********"
select select "*********"
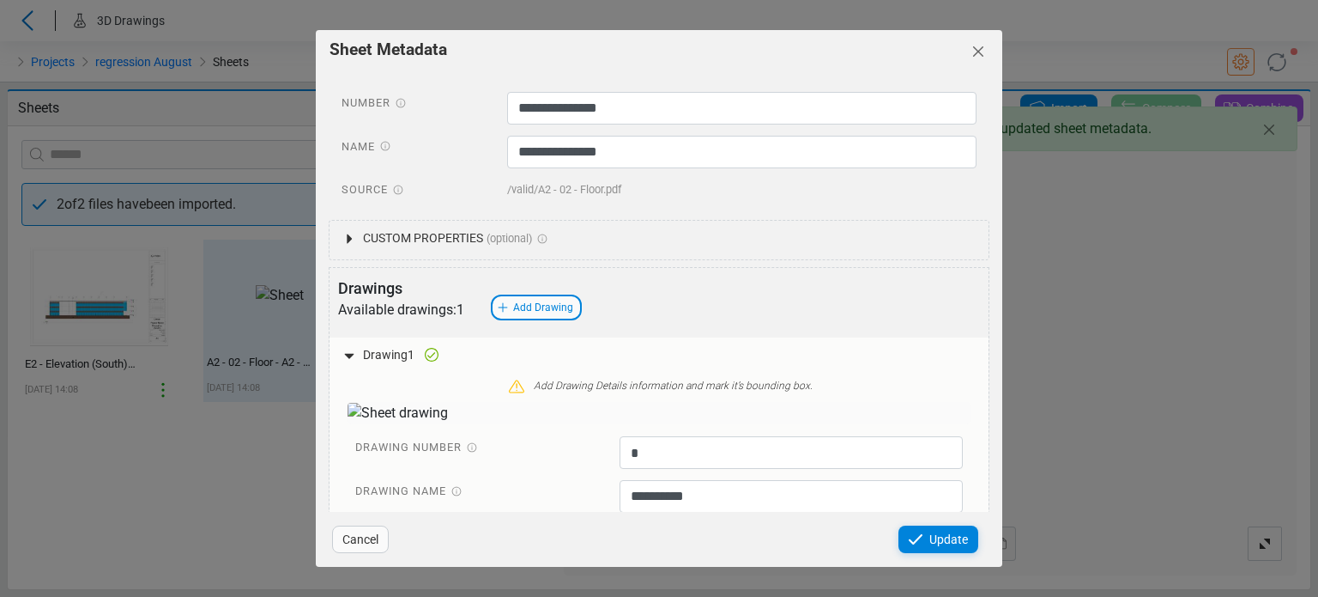
click at [975, 53] on icon "Close" at bounding box center [978, 51] width 10 height 10
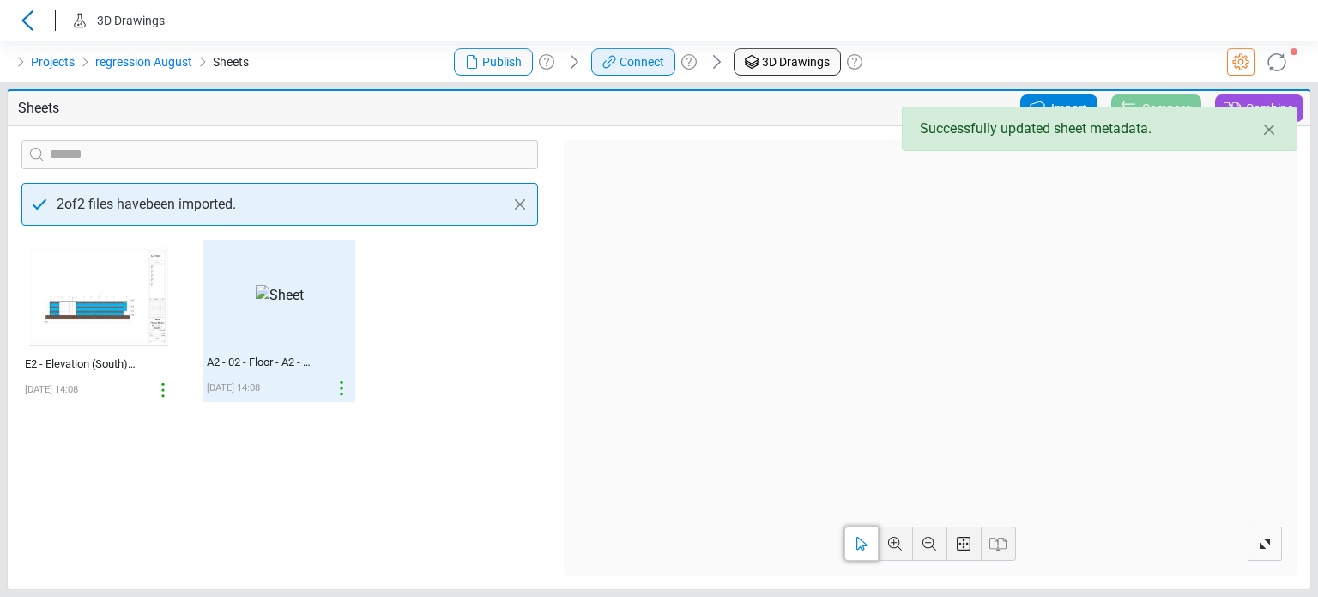
click at [632, 58] on span "Connect" at bounding box center [642, 62] width 45 height 18
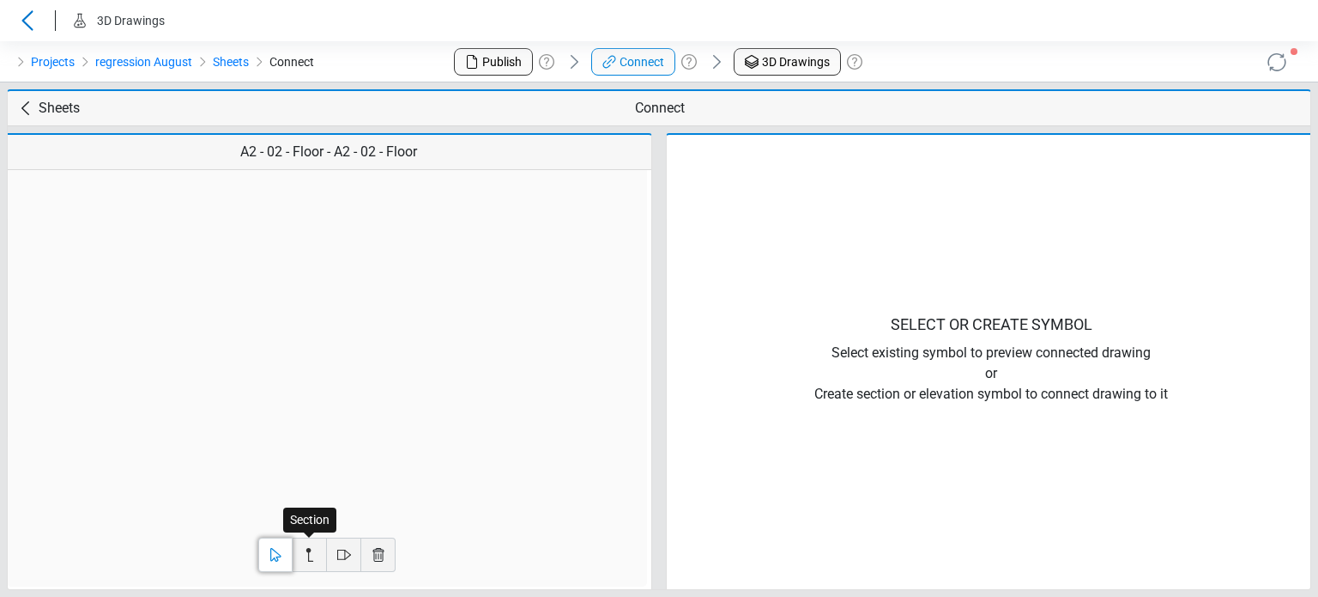
click at [309, 559] on icon at bounding box center [310, 554] width 21 height 21
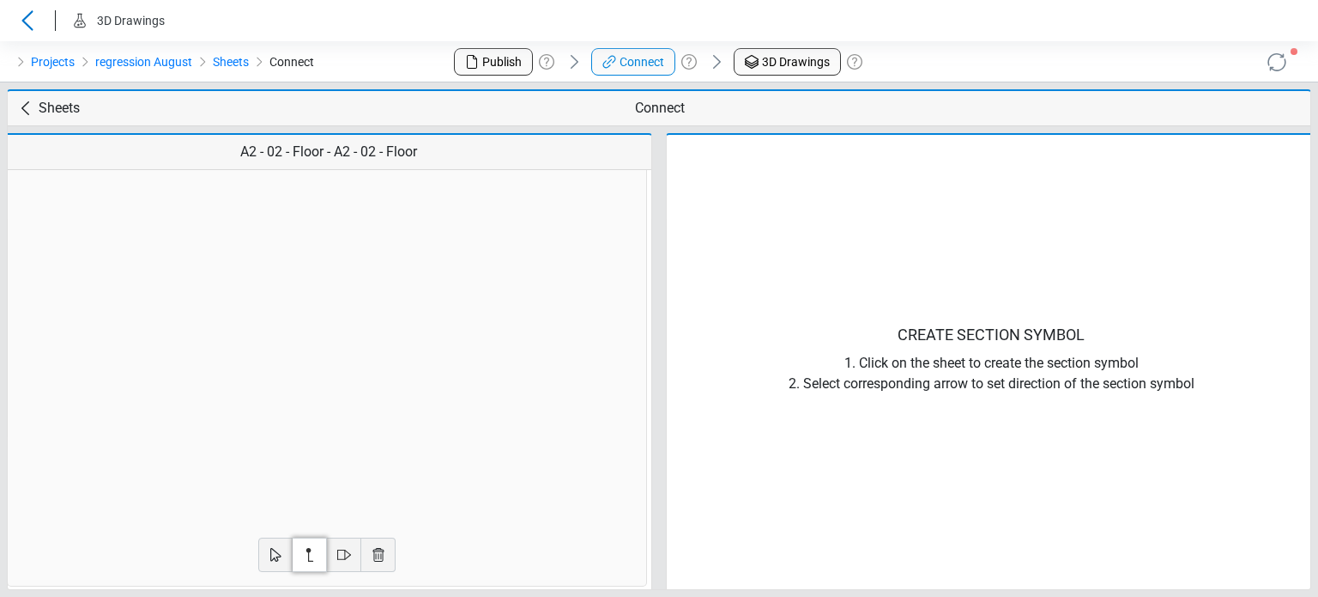
click at [38, 168] on img at bounding box center [23, 165] width 30 height 6
click at [203, 364] on icon at bounding box center [198, 369] width 21 height 17
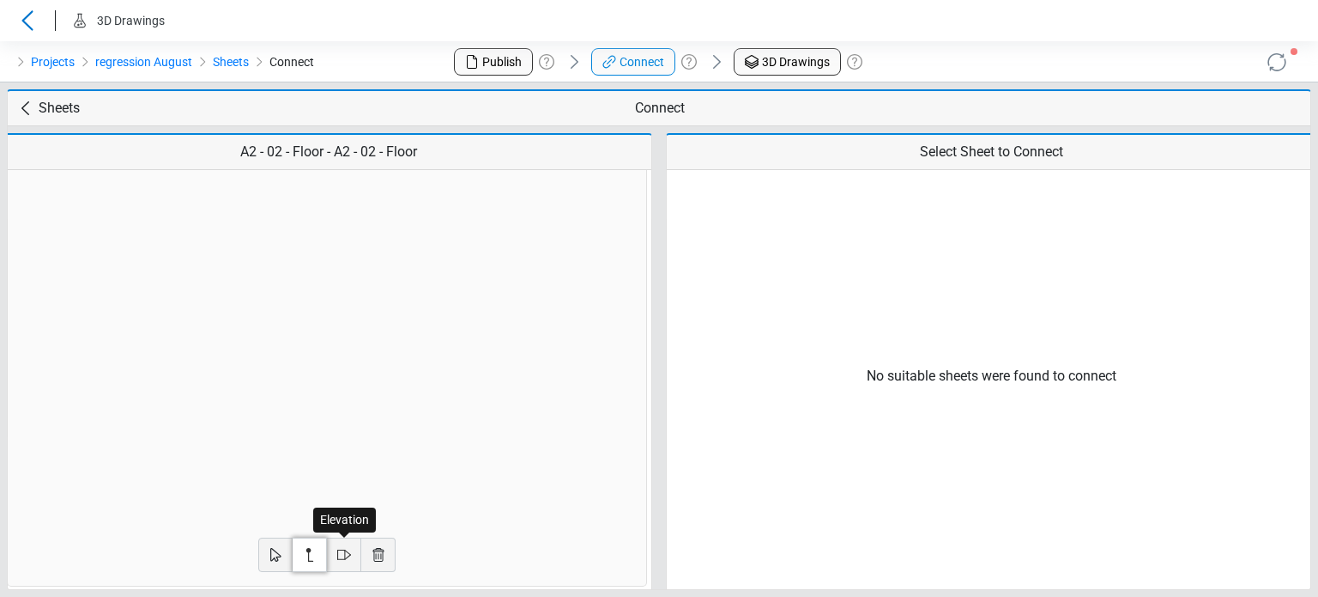
click at [342, 552] on icon at bounding box center [344, 554] width 21 height 21
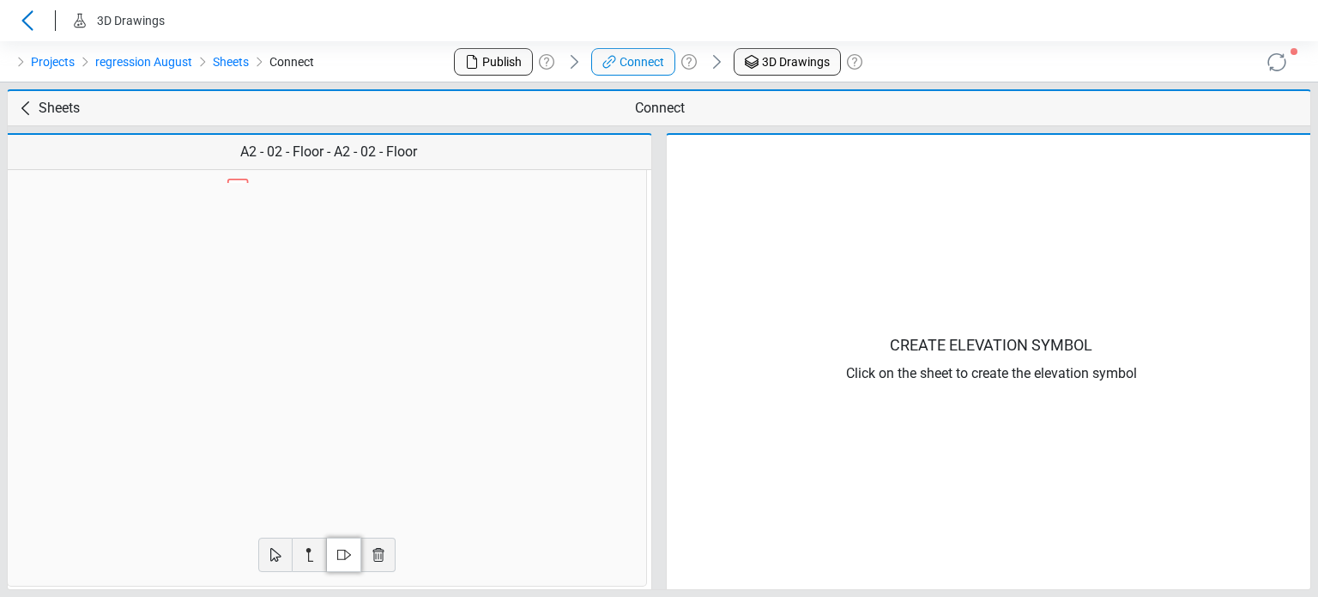
click at [466, 363] on div at bounding box center [472, 364] width 21 height 21
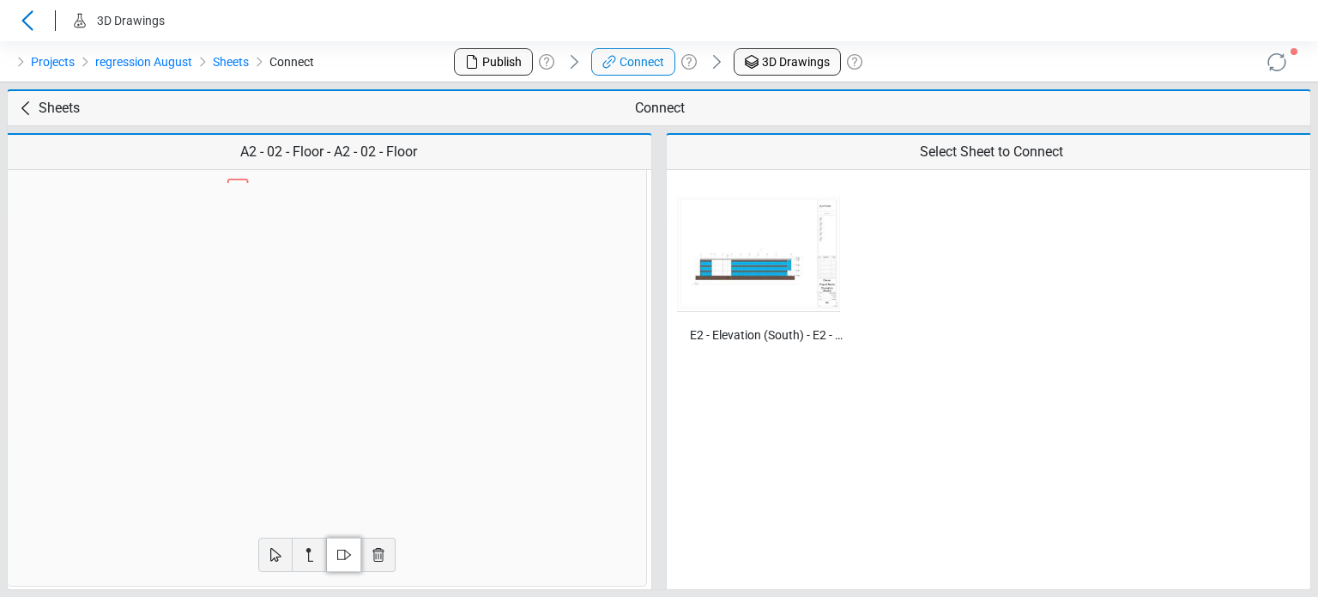
click at [284, 531] on div at bounding box center [280, 535] width 23 height 23
click at [792, 284] on img at bounding box center [758, 254] width 163 height 116
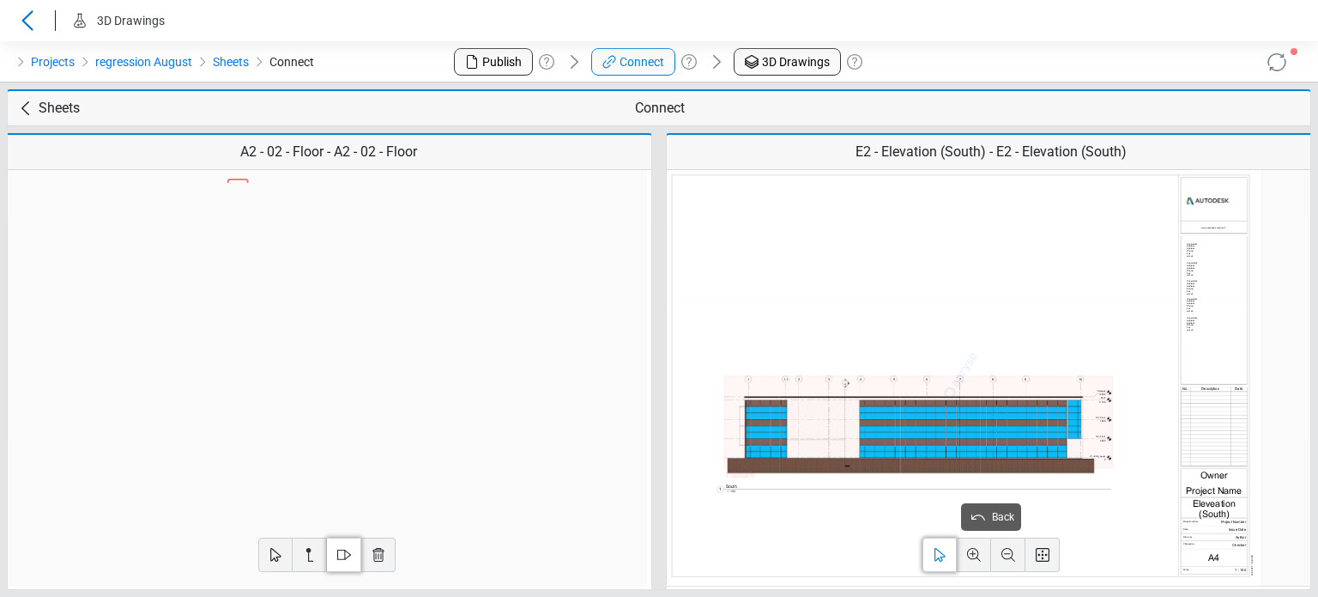
click at [934, 469] on img at bounding box center [960, 375] width 603 height 427
click at [899, 456] on div "1 - South" at bounding box center [918, 421] width 389 height 93
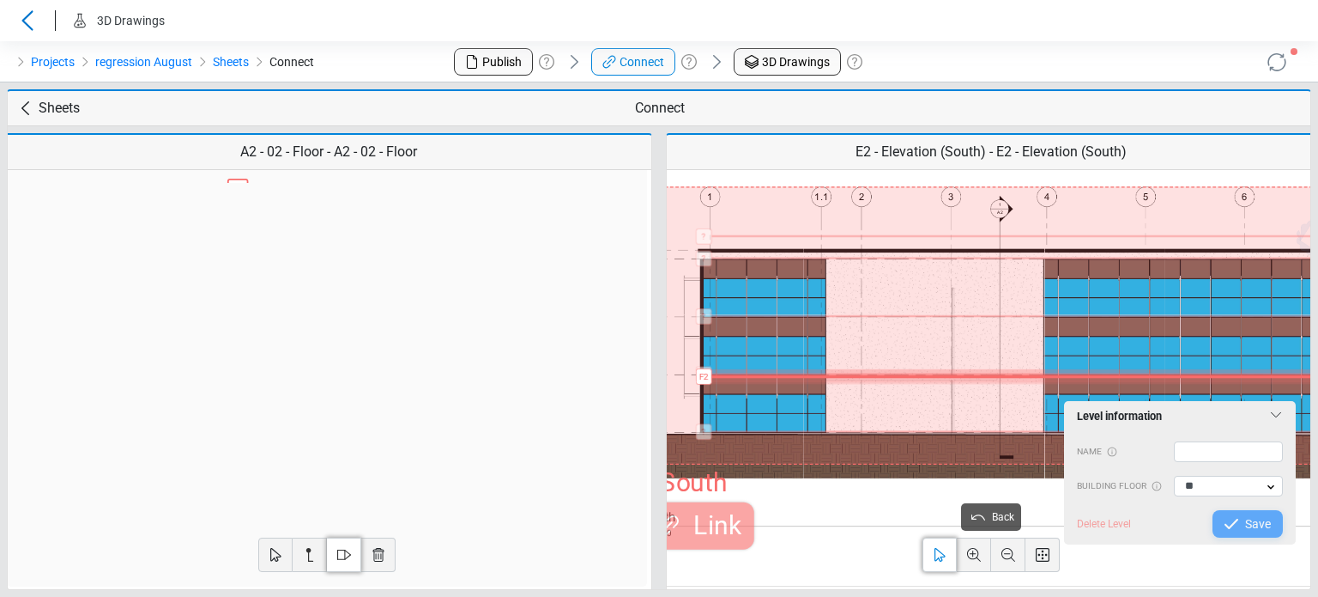
drag, startPoint x: 755, startPoint y: 457, endPoint x: 768, endPoint y: 373, distance: 85.1
click at [768, 373] on div "? Parapet ? 02-Floor ? 03-Floor ? Roof ? Level F2 Add level 1 - South Link" at bounding box center [1220, 325] width 1164 height 278
click at [1190, 453] on input "text" at bounding box center [1229, 451] width 110 height 21
type input "*"
click at [1246, 518] on span "Save" at bounding box center [1258, 523] width 26 height 21
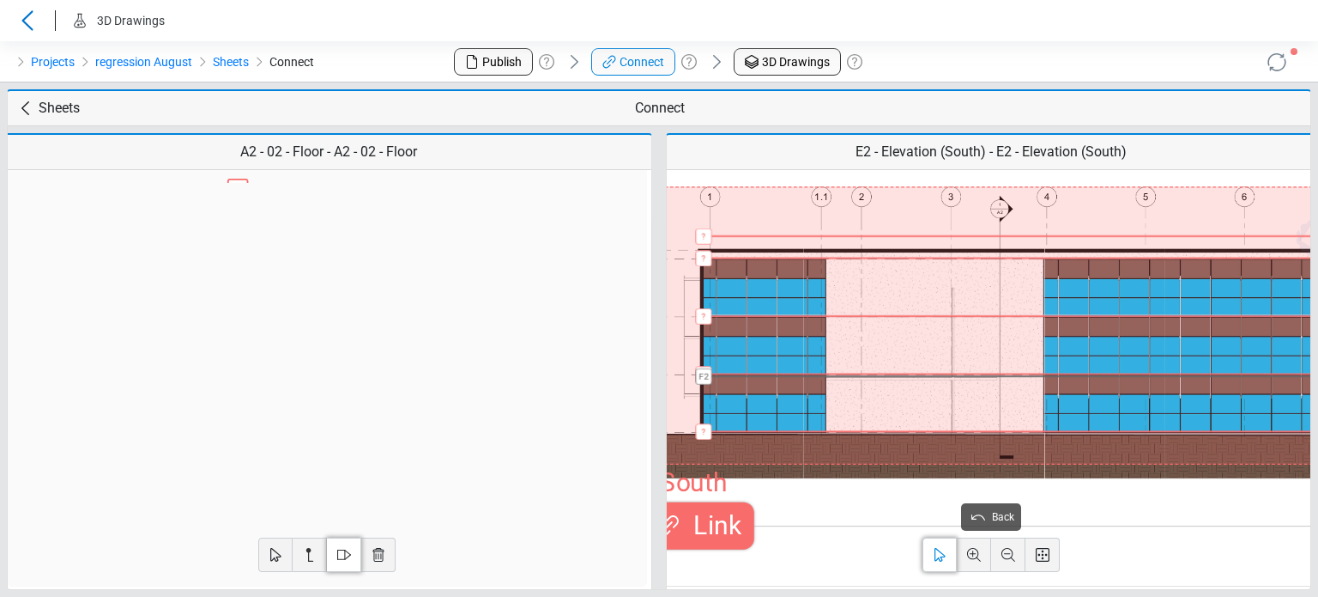
click at [727, 520] on span "Link" at bounding box center [714, 525] width 57 height 39
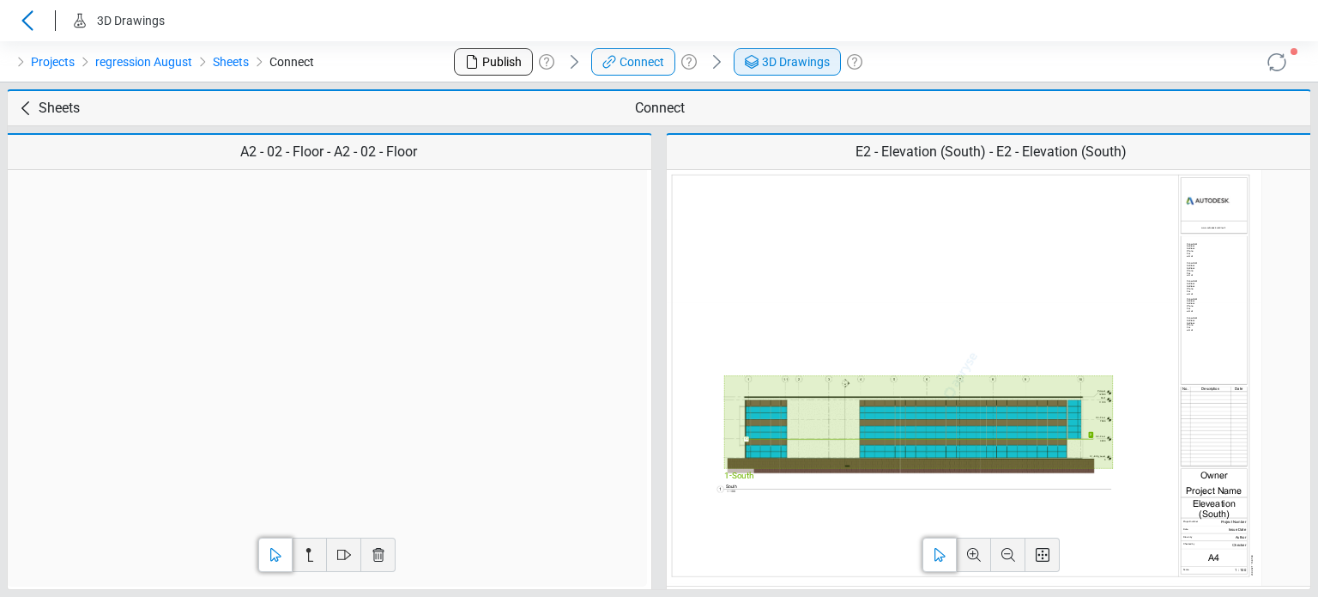
click at [761, 72] on link "3D Drawings" at bounding box center [787, 61] width 107 height 27
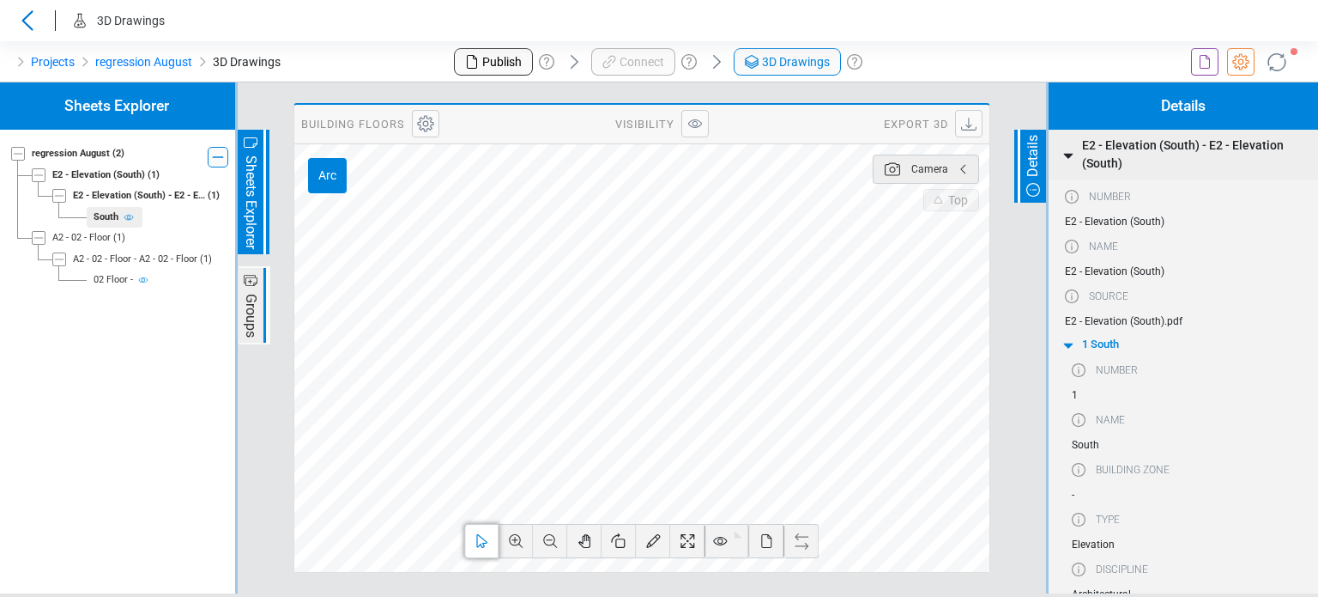
click at [1202, 58] on icon at bounding box center [1205, 62] width 21 height 21
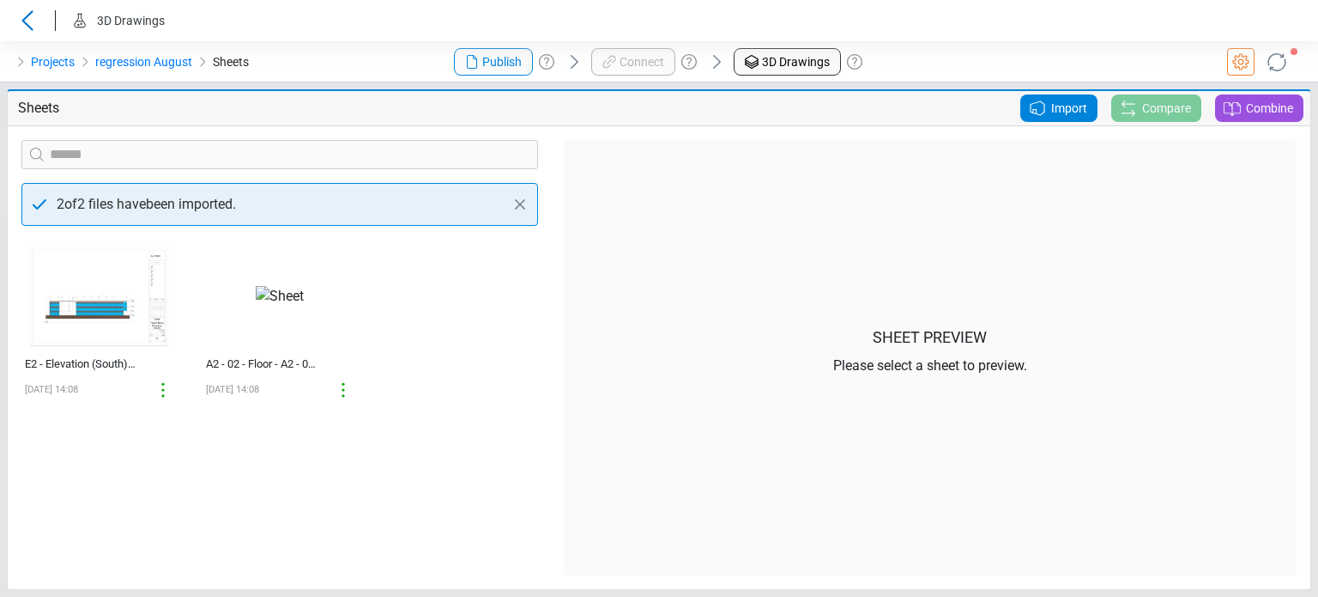
click at [1077, 112] on span "Import" at bounding box center [1069, 108] width 36 height 21
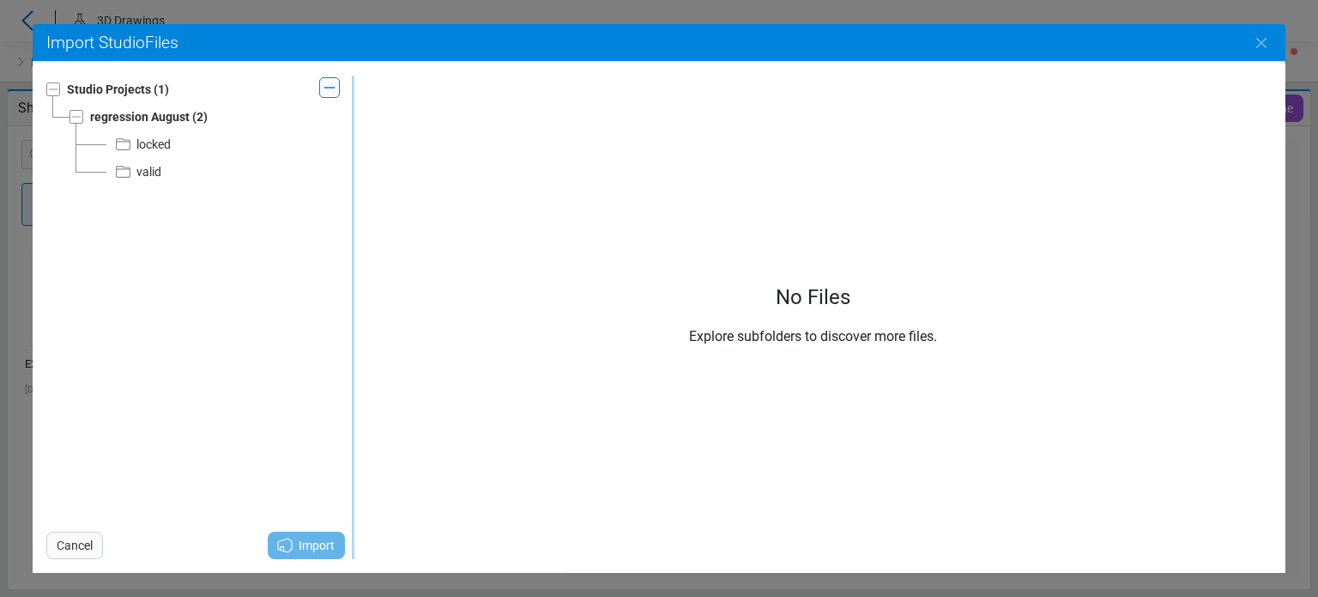
click at [142, 177] on div "valid" at bounding box center [148, 171] width 25 height 21
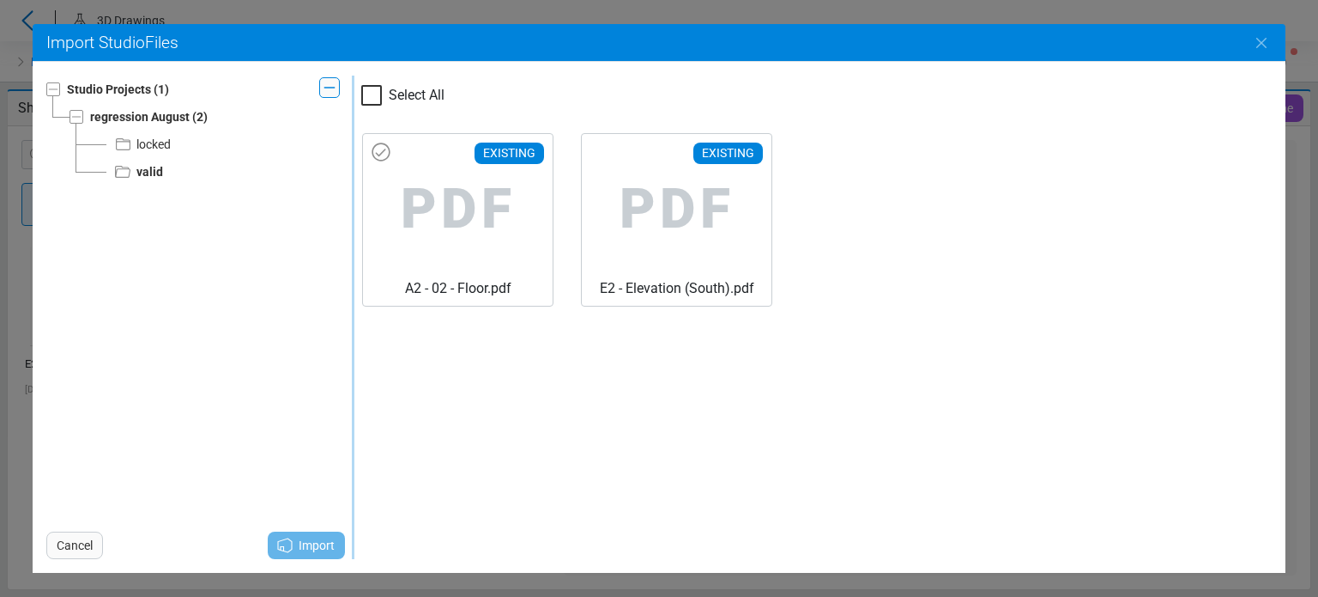
click at [419, 195] on span "PDF" at bounding box center [458, 209] width 162 height 137
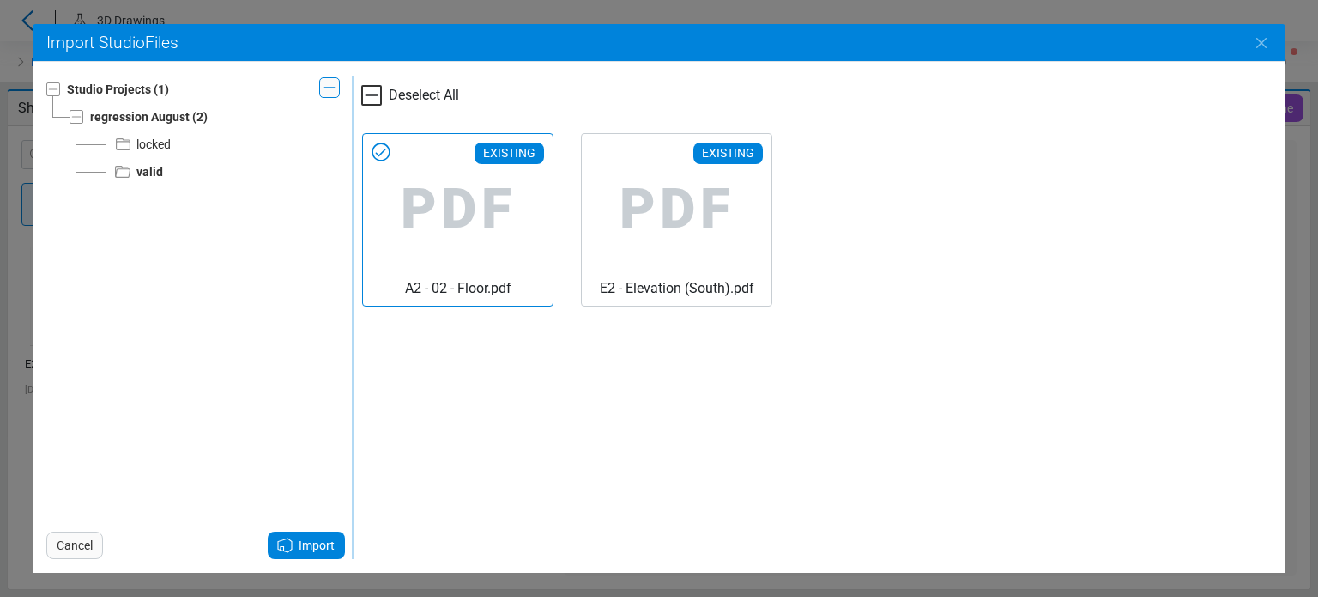
click at [322, 542] on span "Import" at bounding box center [317, 545] width 36 height 21
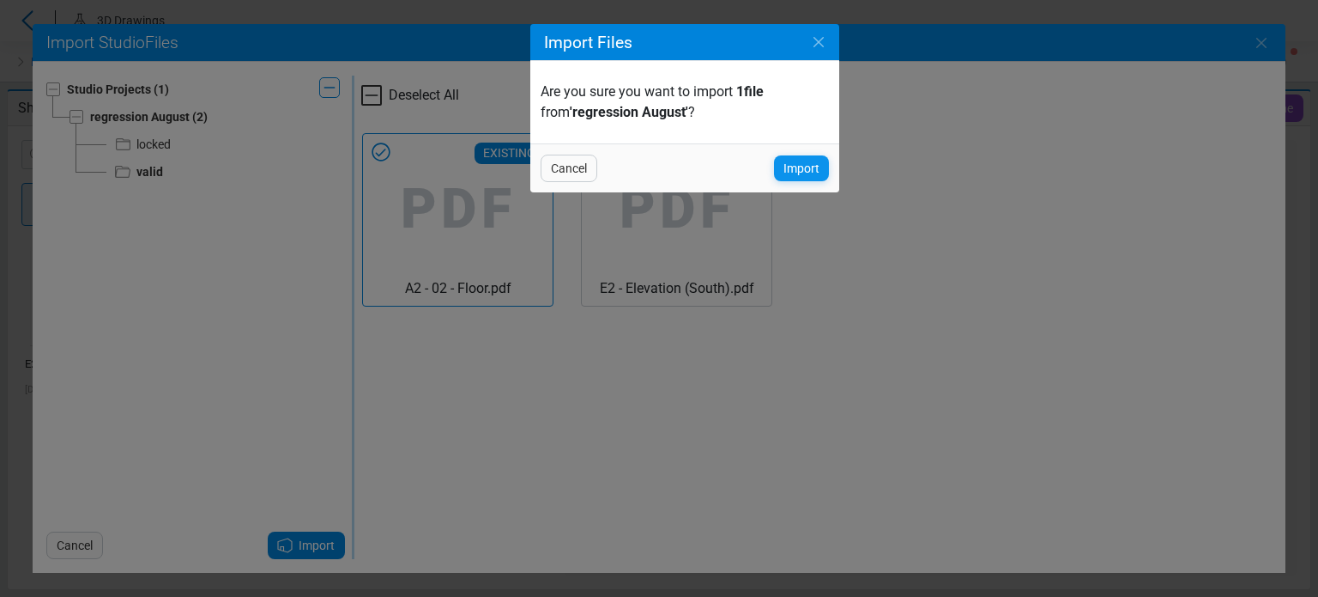
click at [793, 167] on span "Import" at bounding box center [802, 168] width 36 height 21
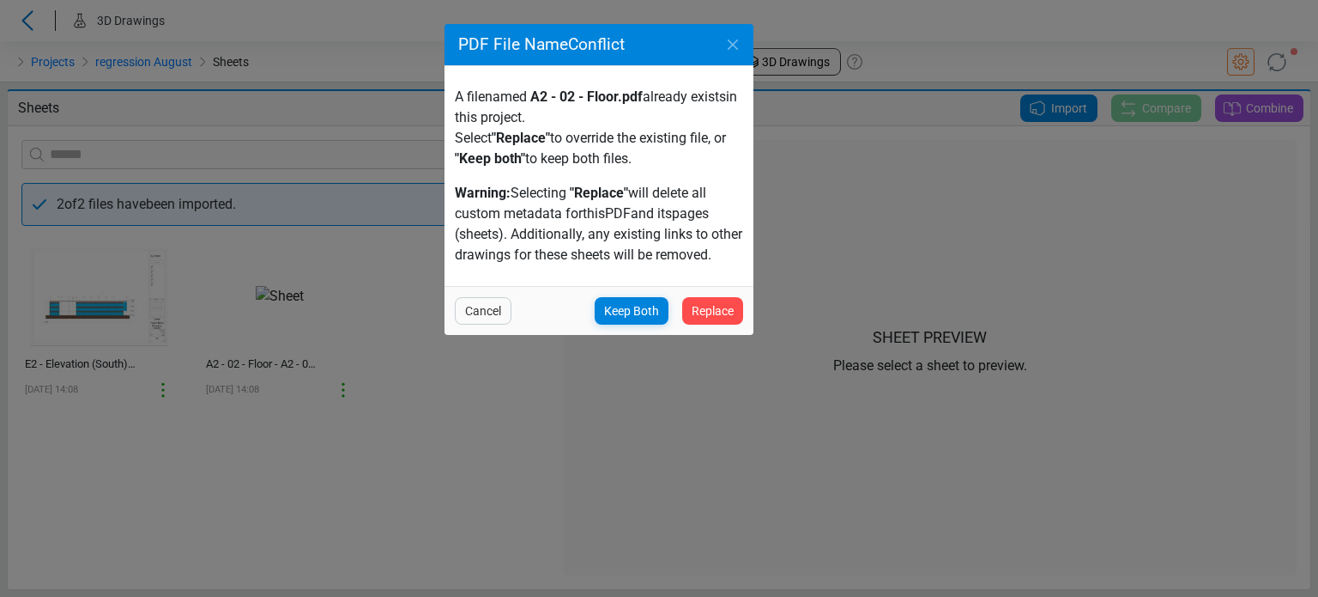
click at [719, 294] on div "Cancel Keep Both Replace" at bounding box center [599, 310] width 309 height 49
click at [713, 305] on span "Replace" at bounding box center [713, 310] width 42 height 21
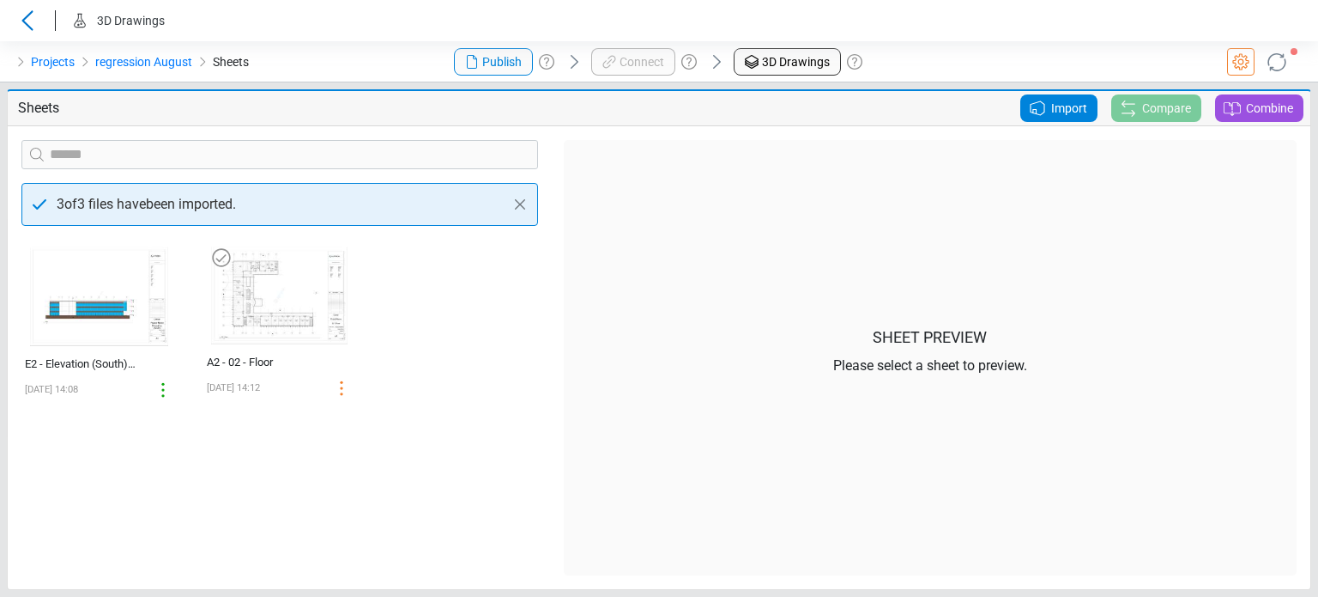
click at [317, 308] on img at bounding box center [279, 294] width 150 height 111
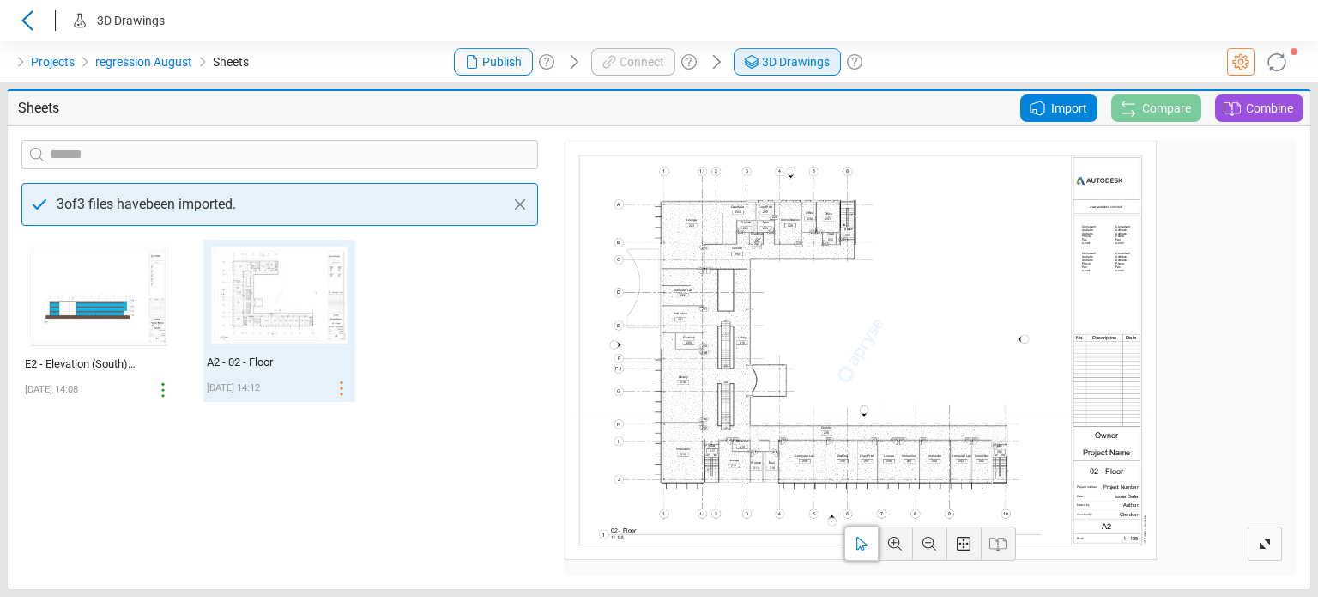
click at [760, 72] on link "3D Drawings" at bounding box center [787, 61] width 107 height 27
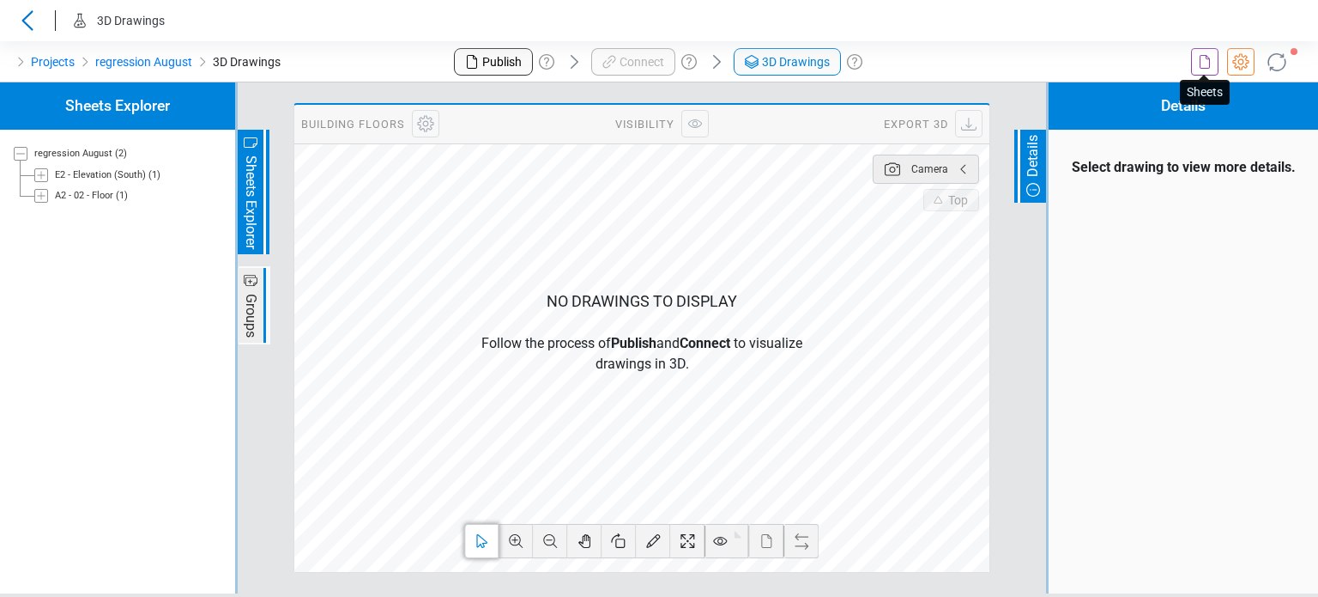
click at [1199, 58] on icon at bounding box center [1205, 62] width 21 height 21
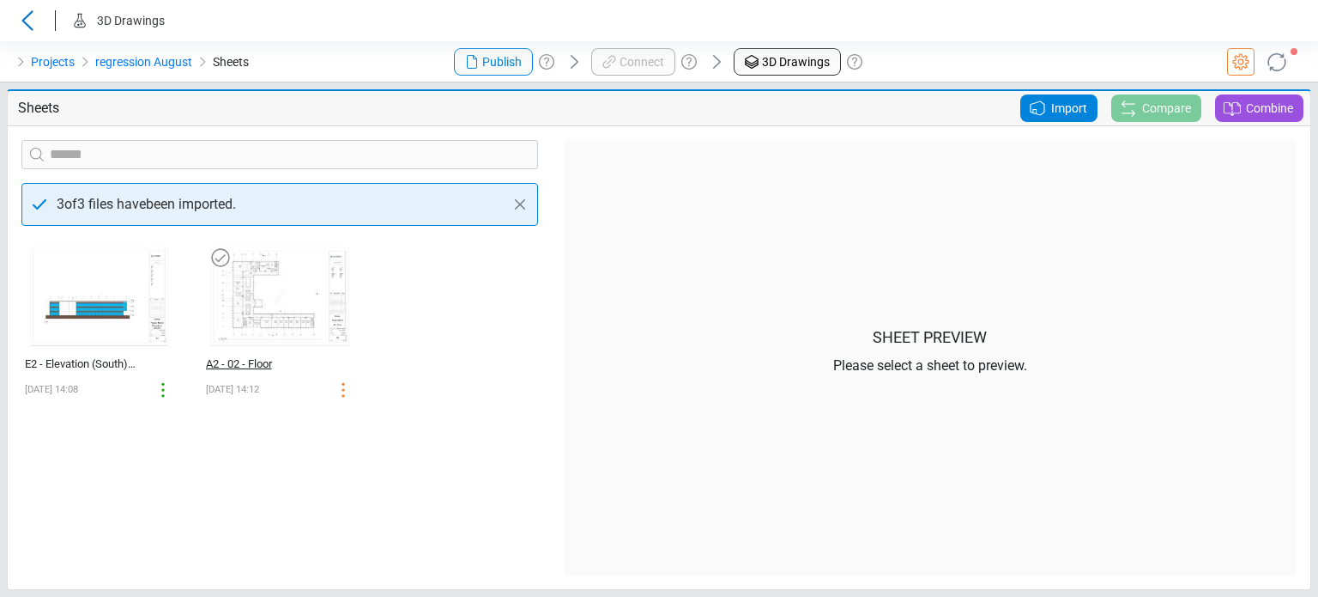
click at [274, 358] on div "A2 - 02 - Floor" at bounding box center [261, 363] width 111 height 17
select select "**********"
select select "*********"
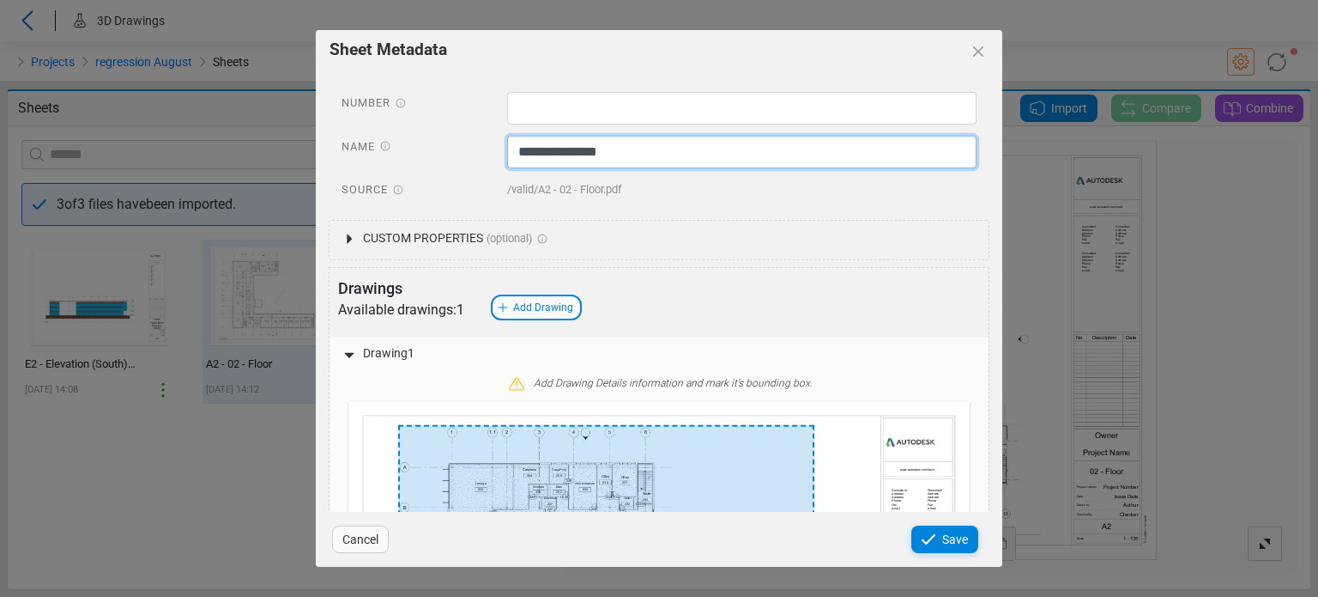
drag, startPoint x: 515, startPoint y: 147, endPoint x: 614, endPoint y: 144, distance: 98.7
click at [612, 143] on input "**********" at bounding box center [742, 152] width 470 height 33
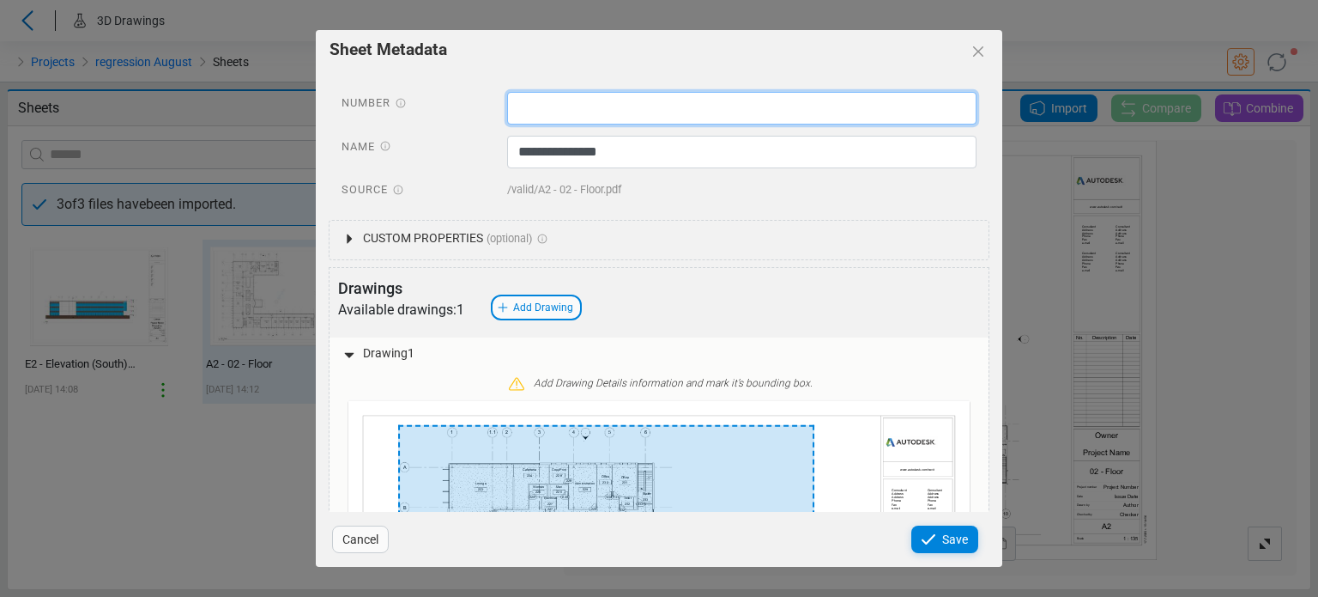
click at [532, 112] on input "text" at bounding box center [742, 108] width 470 height 33
paste input "**********"
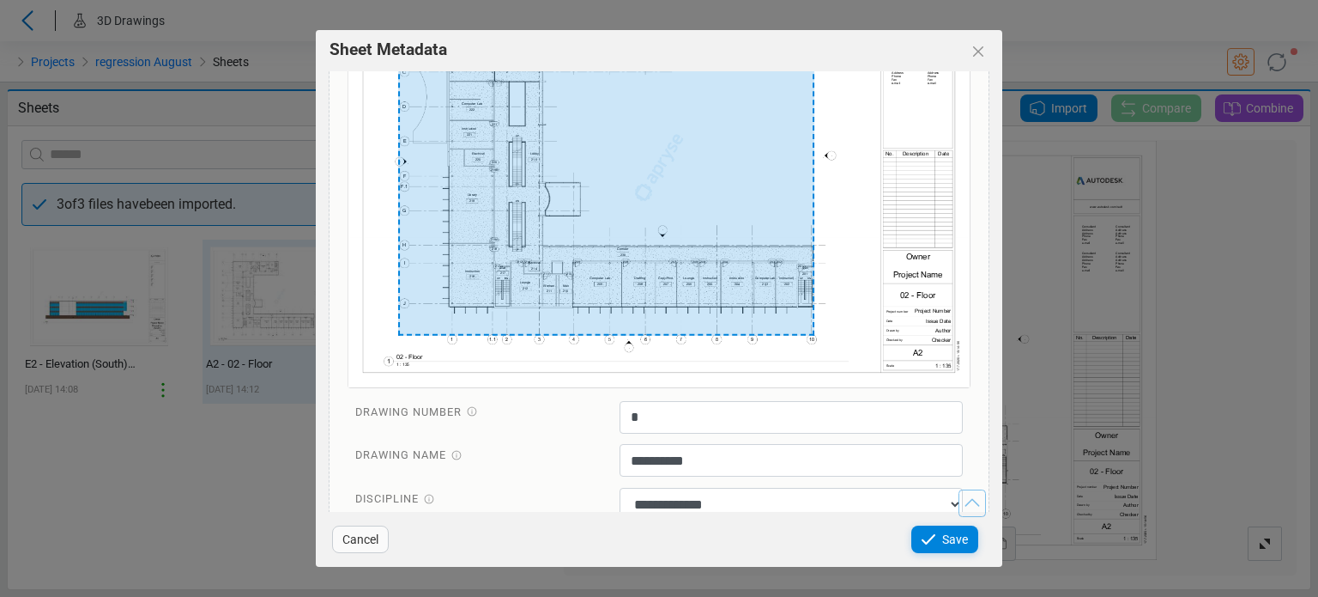
scroll to position [601, 0]
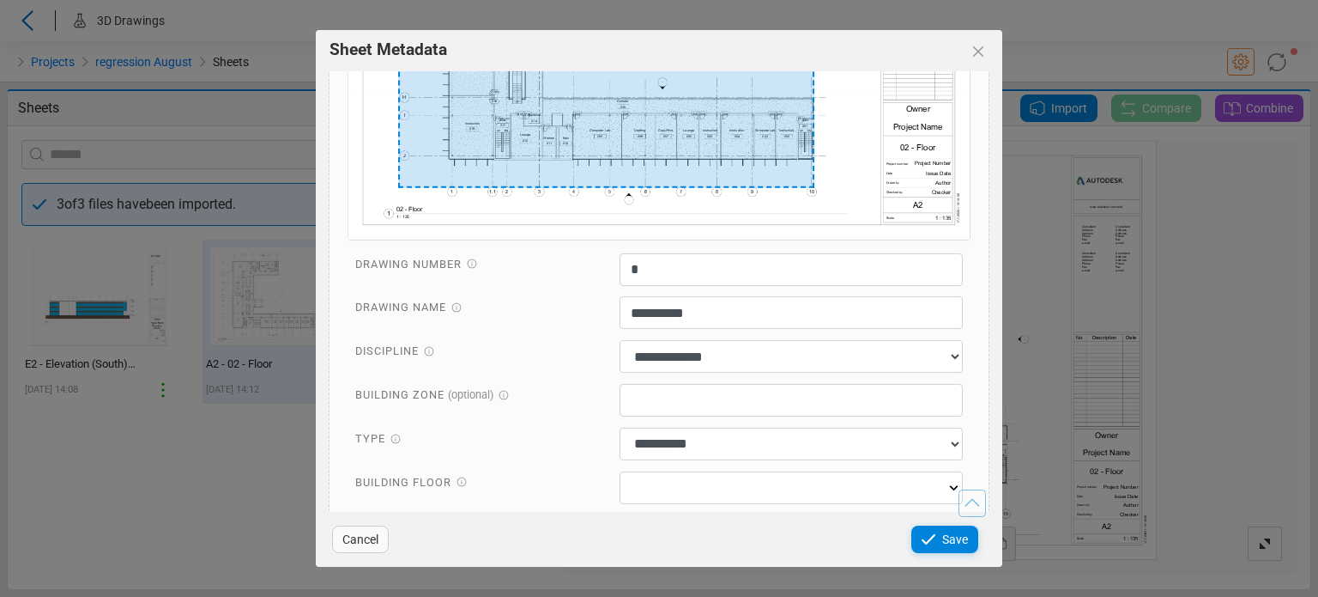
type input "**********"
click at [760, 504] on div "Remove Drawing 1" at bounding box center [658, 514] width 633 height 21
click at [755, 490] on input "text" at bounding box center [792, 487] width 344 height 33
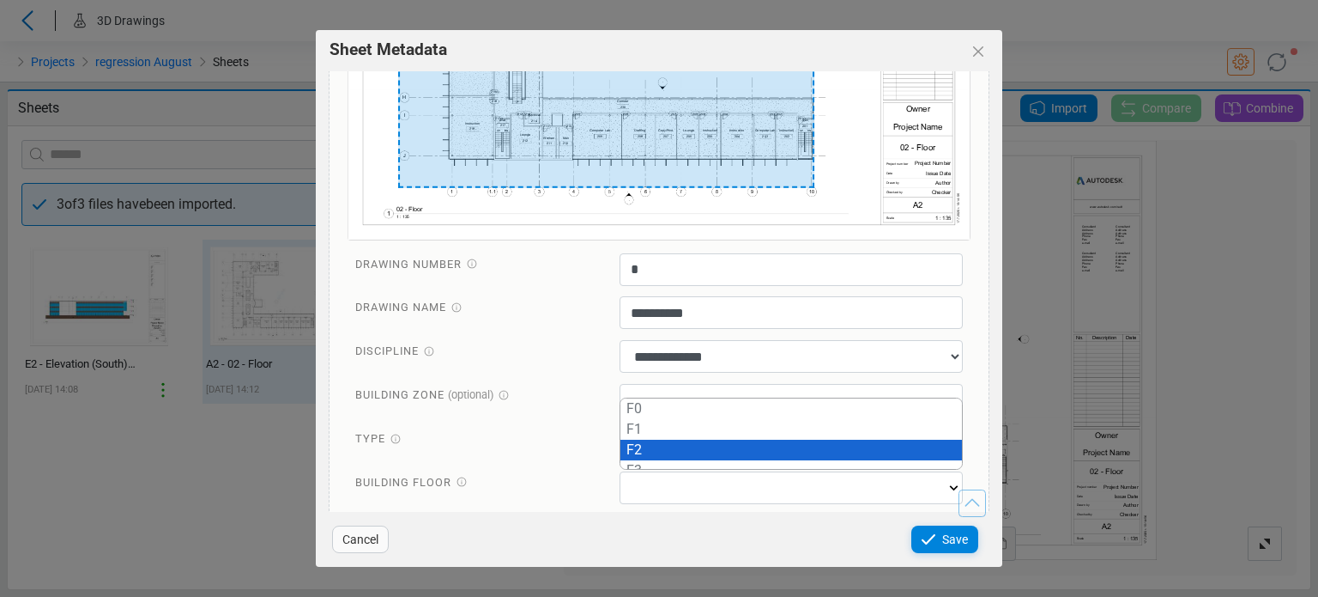
click at [676, 439] on div "F2" at bounding box center [792, 449] width 342 height 21
type input "**"
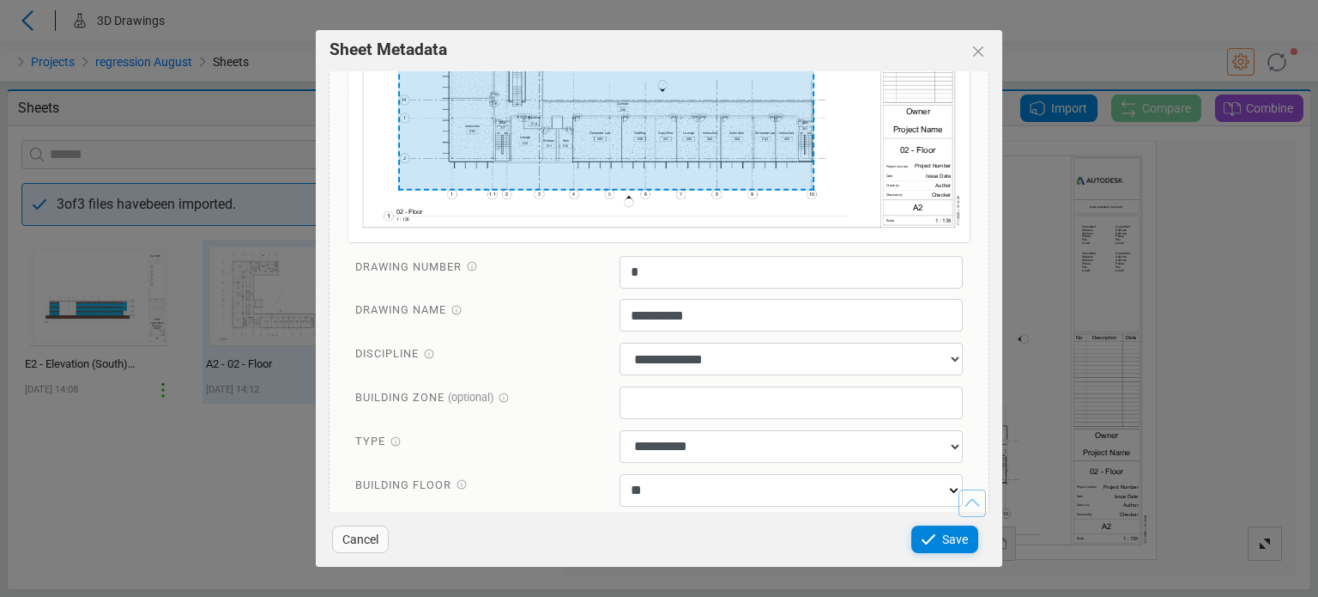
scroll to position [603, 0]
click at [946, 536] on span "Save" at bounding box center [955, 539] width 26 height 21
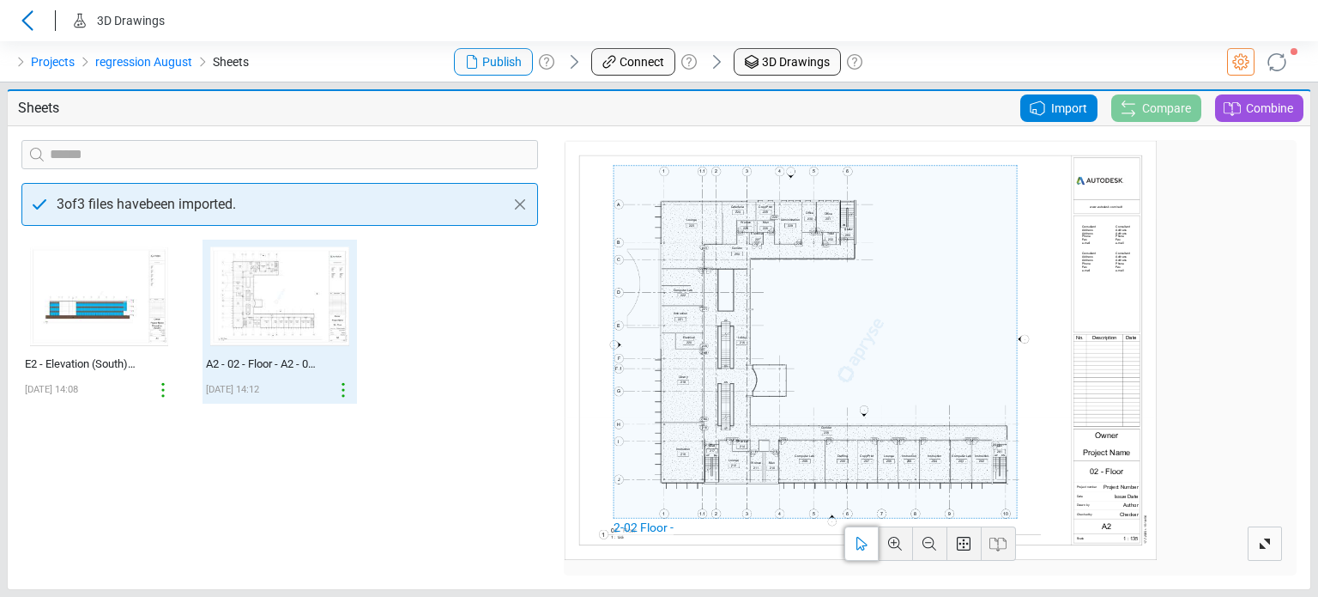
click at [379, 415] on div "‌ E2 - Elevation (South) - E2 - Elevation (South) 08/22/2025 14:08 ‌ A2 - 02 - …" at bounding box center [280, 407] width 542 height 336
click at [805, 68] on span "3D Drawings" at bounding box center [796, 62] width 68 height 18
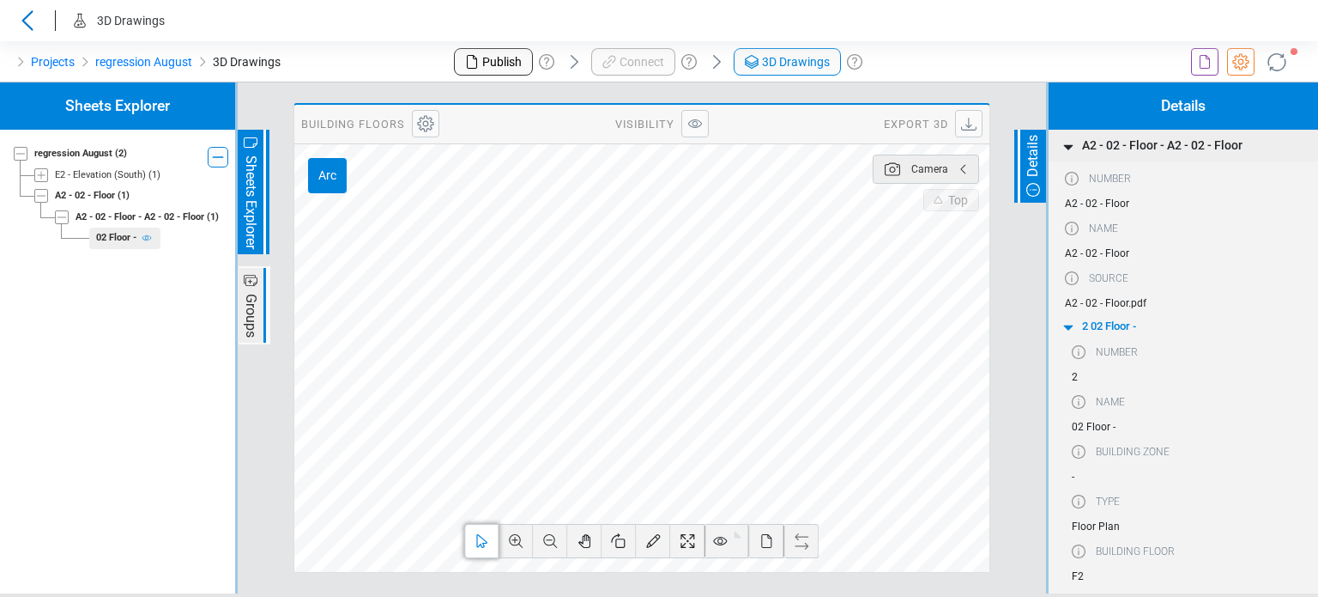
click at [1200, 71] on icon at bounding box center [1205, 62] width 21 height 21
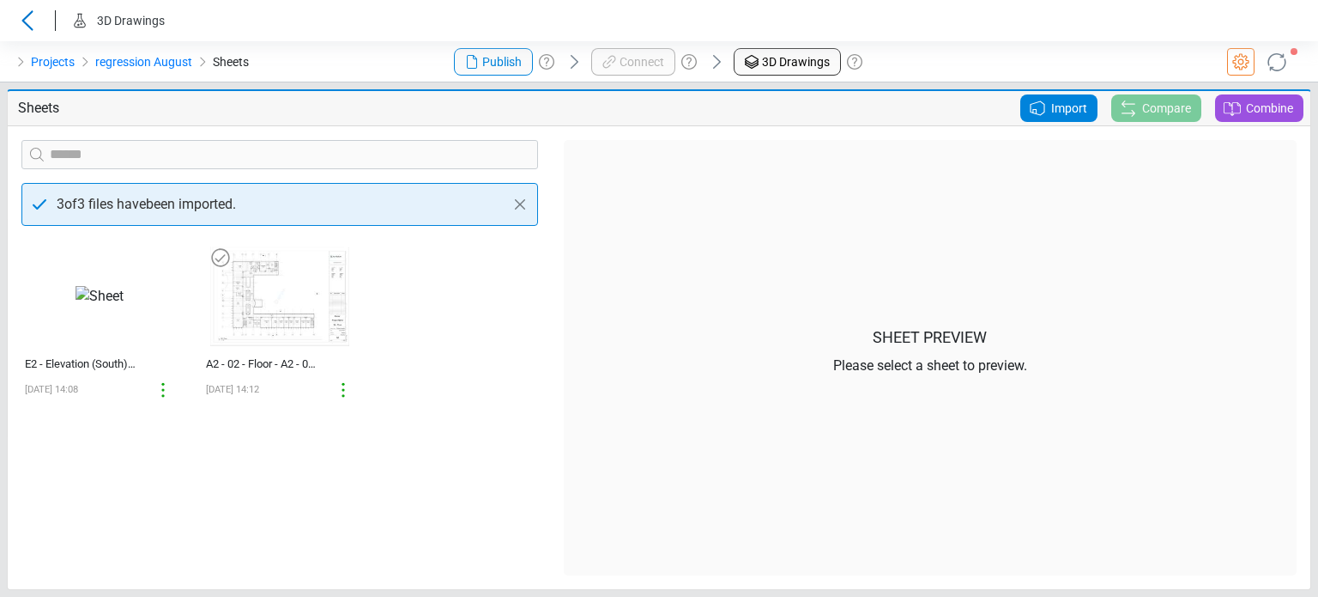
click at [296, 329] on img at bounding box center [279, 295] width 153 height 112
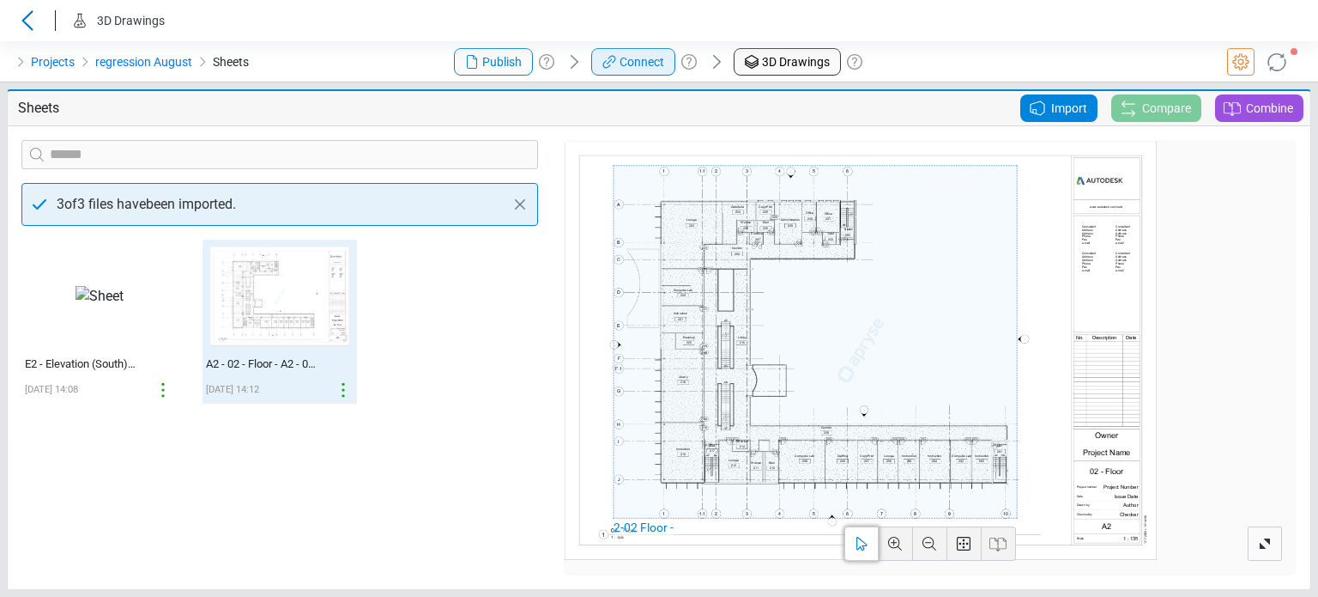
click at [658, 65] on span "Connect" at bounding box center [642, 62] width 45 height 18
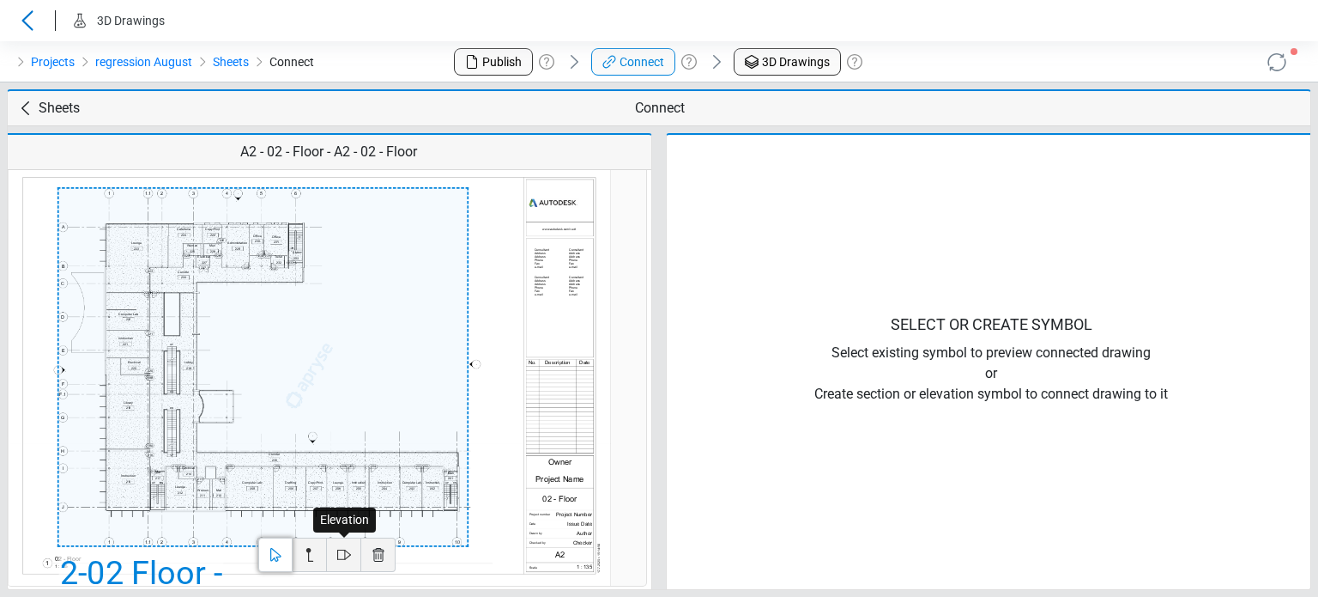
click at [339, 554] on icon at bounding box center [344, 554] width 21 height 21
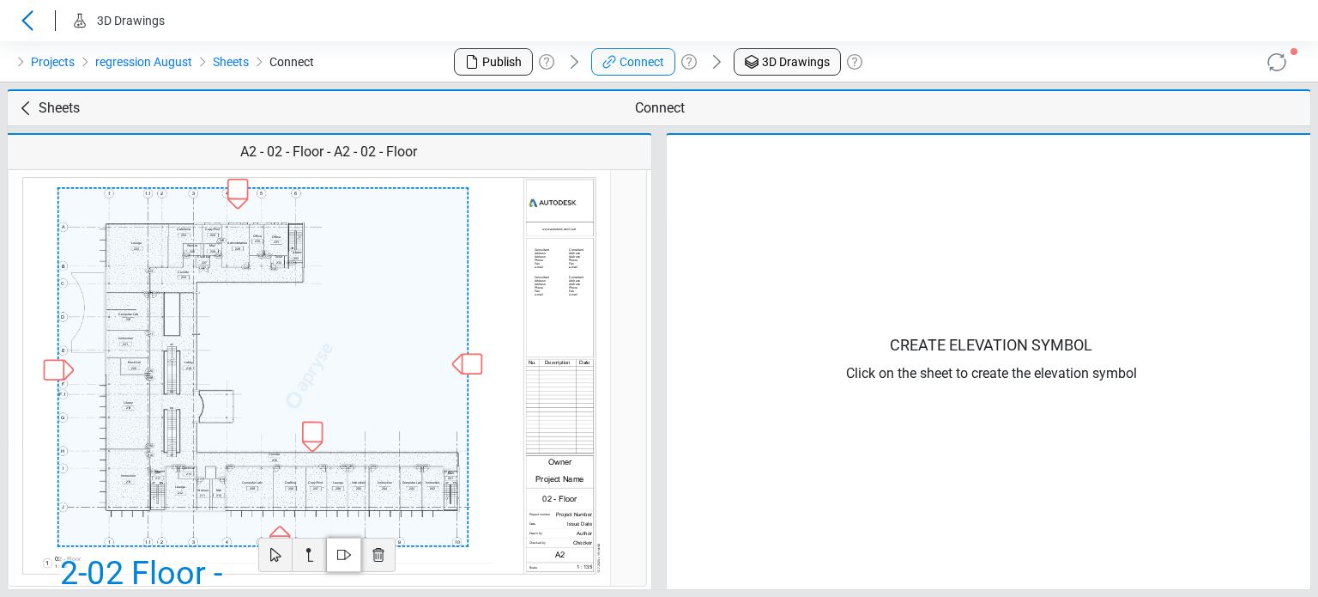
click at [281, 531] on div at bounding box center [280, 535] width 23 height 23
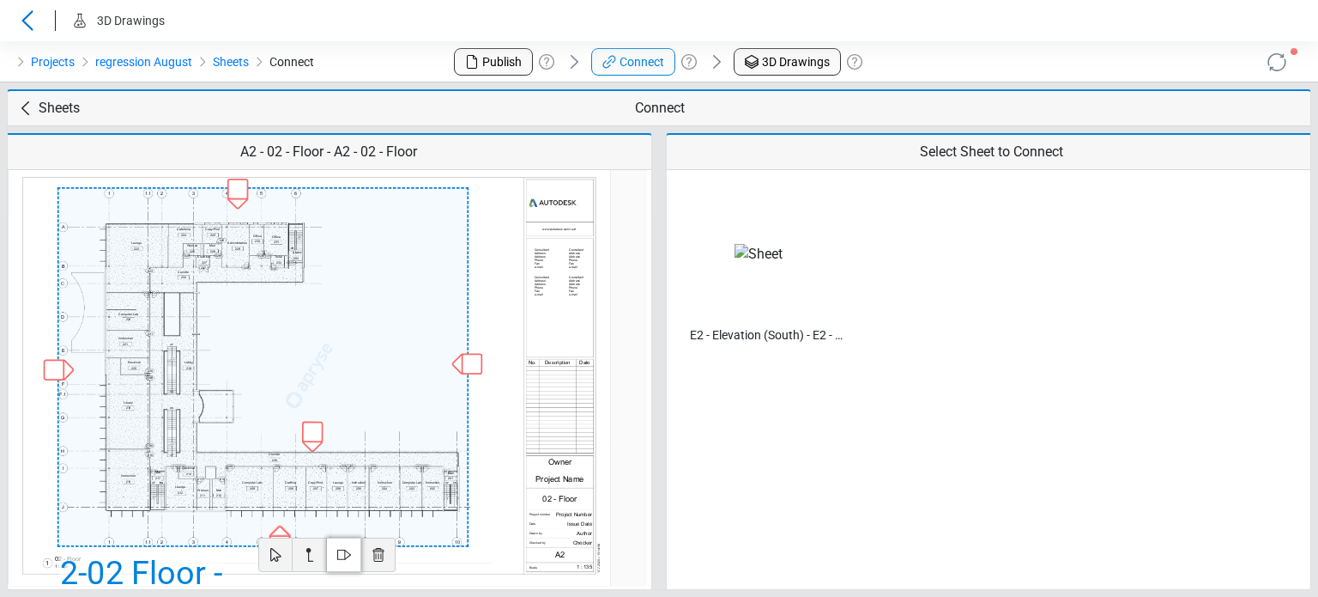
click at [735, 256] on img at bounding box center [759, 254] width 48 height 21
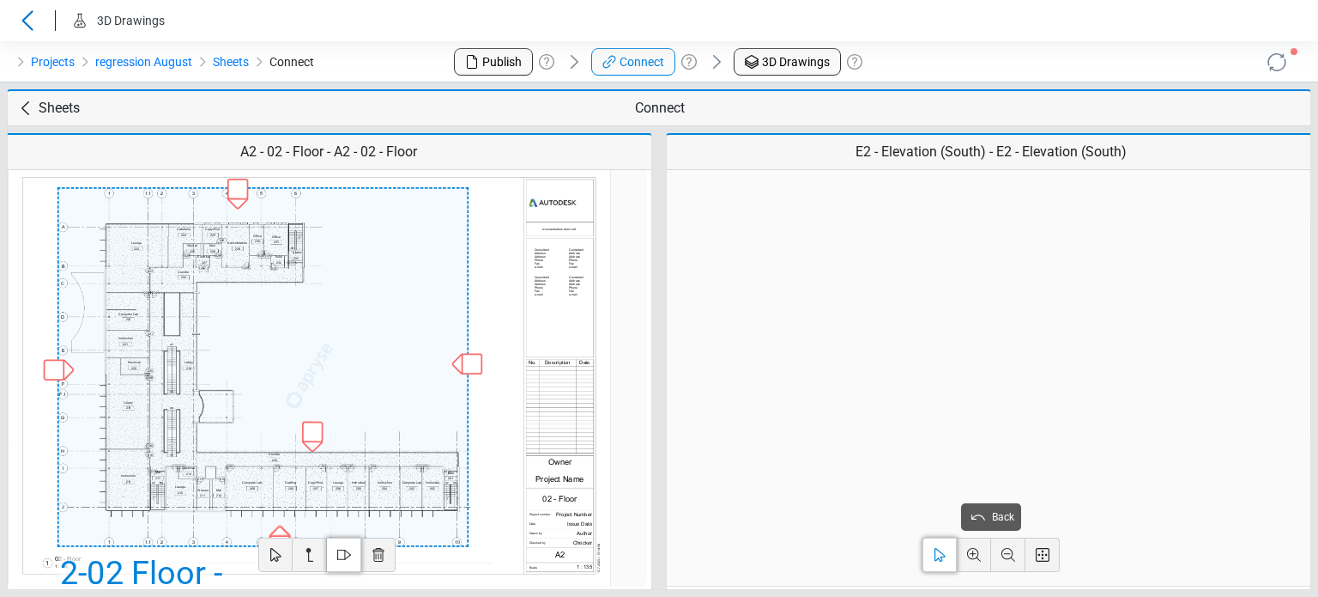
click at [827, 392] on div "1 - South" at bounding box center [918, 421] width 389 height 93
click at [687, 504] on span "Link" at bounding box center [683, 505] width 39 height 27
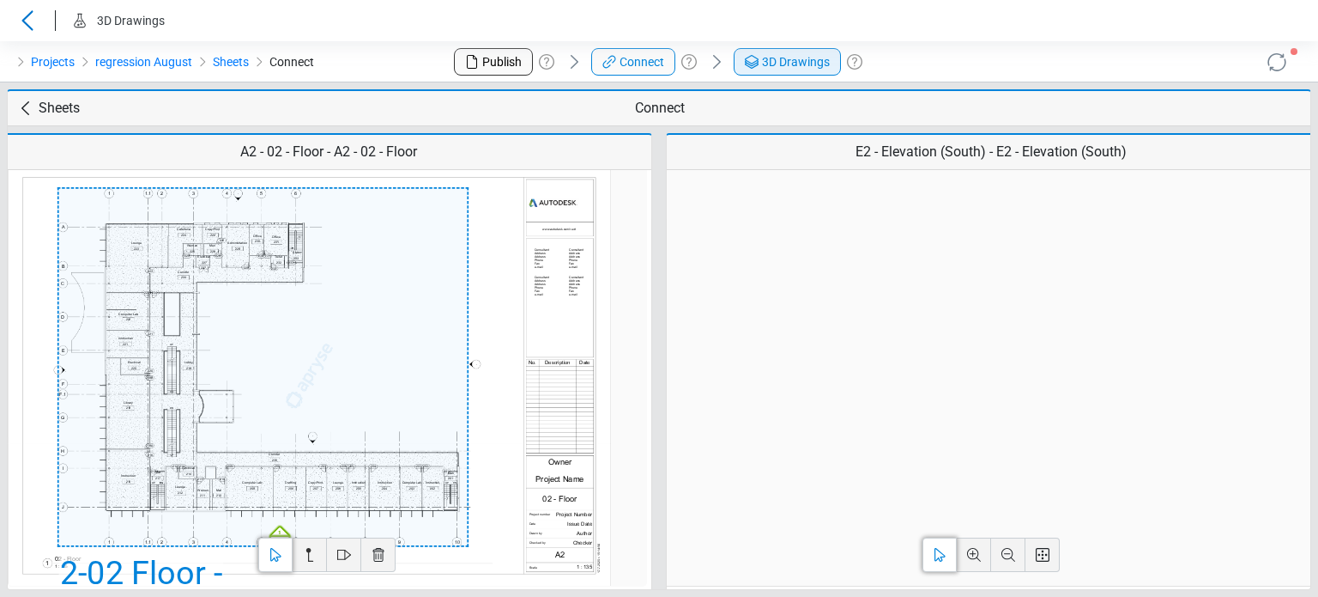
click at [759, 64] on icon at bounding box center [752, 62] width 21 height 21
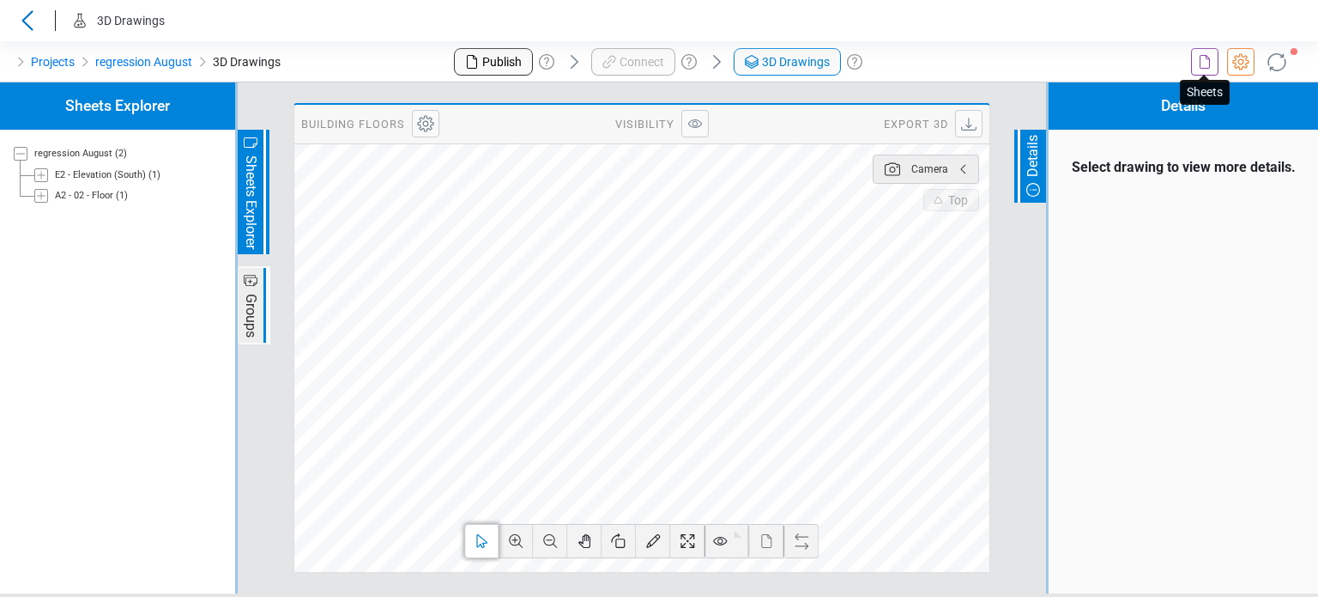
click at [1200, 60] on icon at bounding box center [1205, 62] width 21 height 21
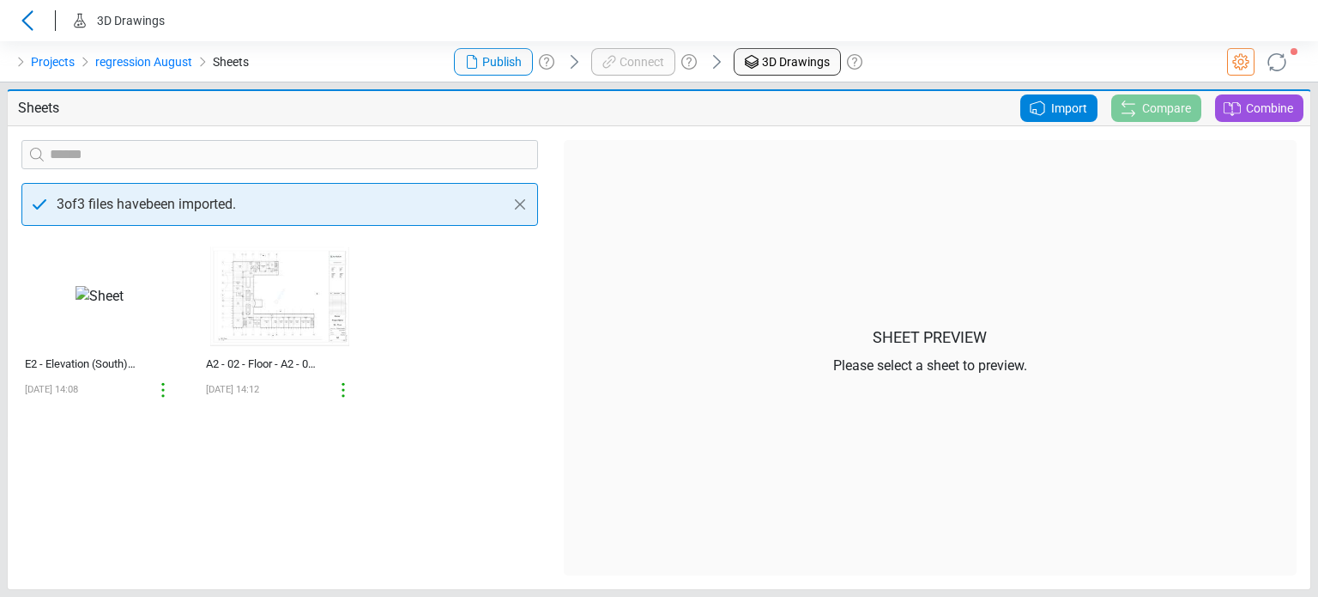
click at [1077, 100] on span "Import" at bounding box center [1069, 108] width 36 height 21
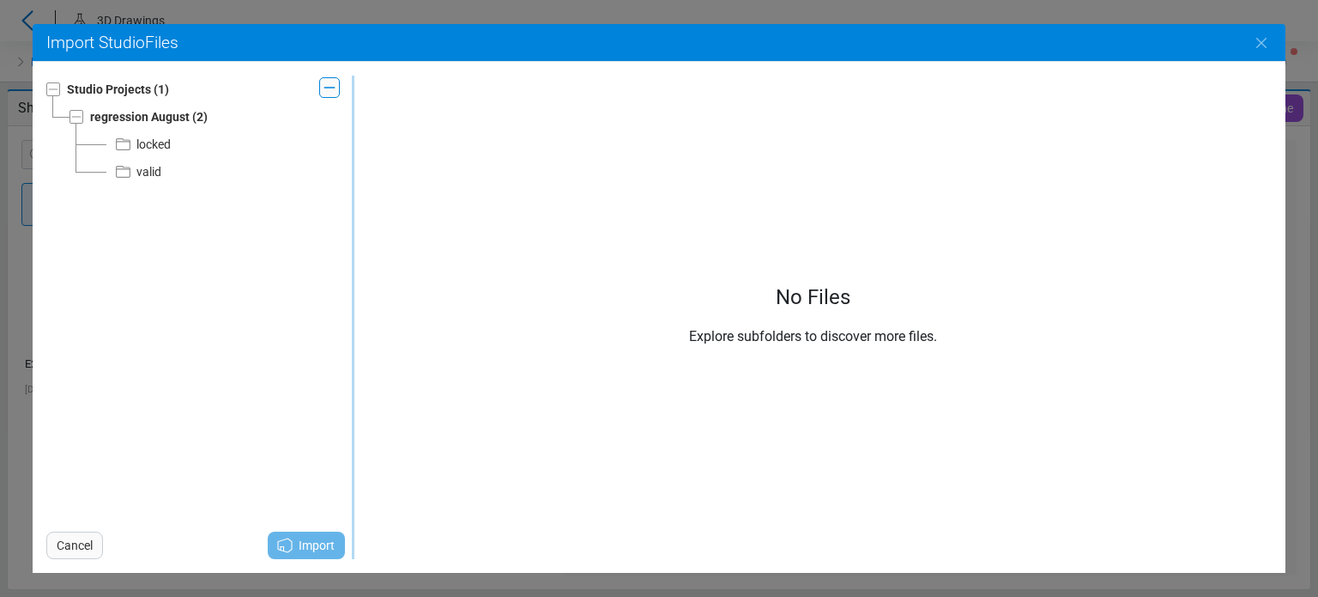
click at [148, 174] on div "valid" at bounding box center [148, 171] width 25 height 21
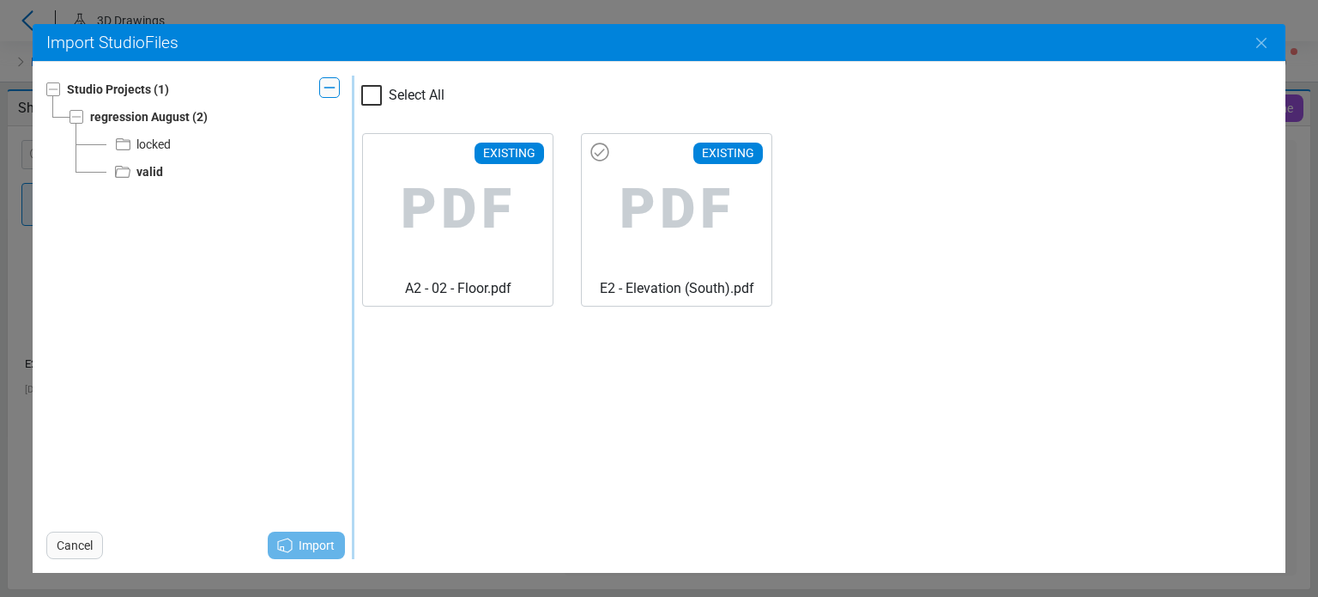
click at [619, 183] on span "PDF" at bounding box center [677, 209] width 162 height 137
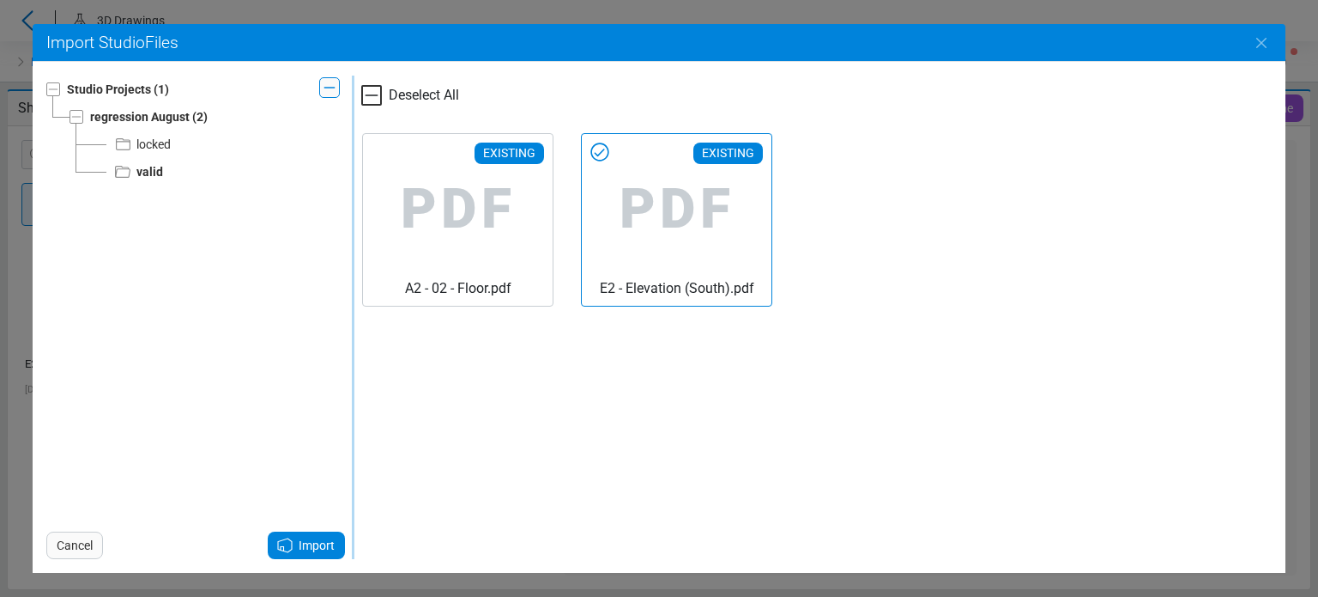
click at [328, 547] on span "Import" at bounding box center [317, 545] width 36 height 21
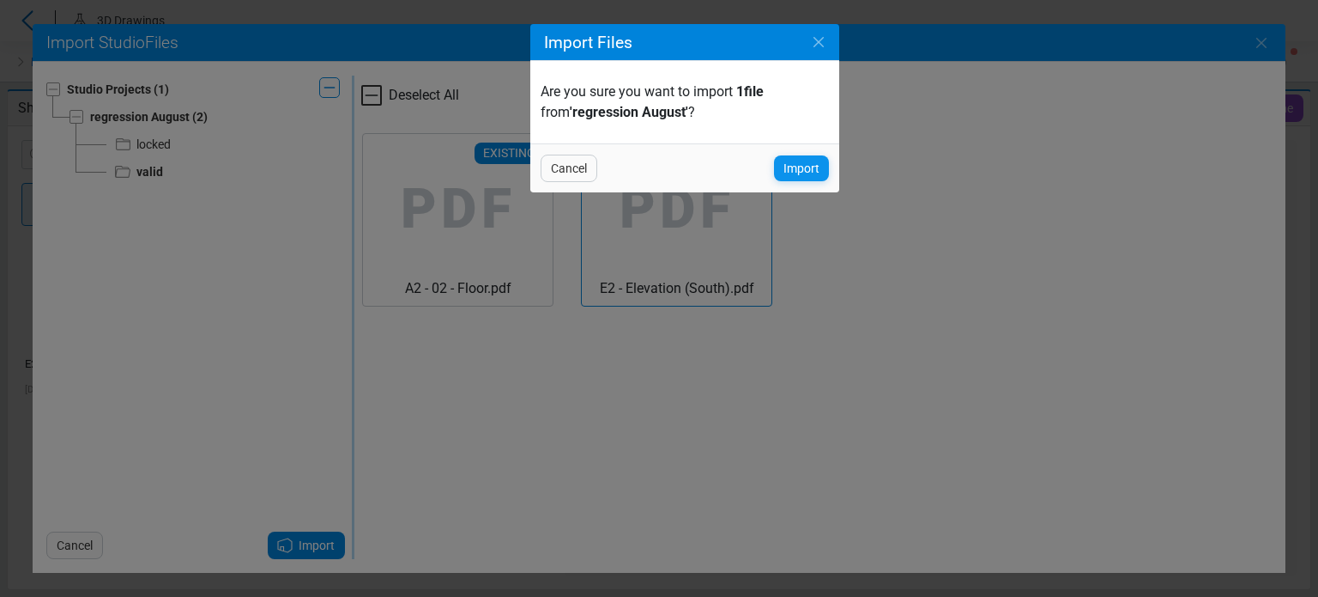
click at [780, 170] on div "Import" at bounding box center [801, 168] width 55 height 26
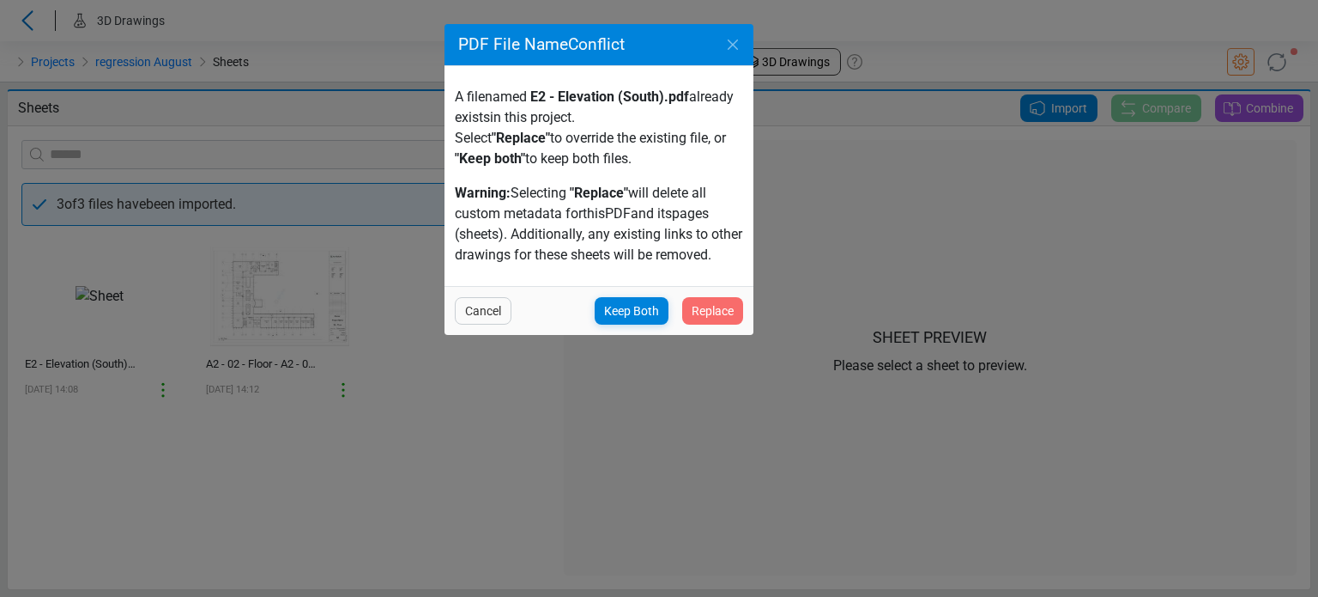
click at [738, 305] on div "Replace" at bounding box center [712, 310] width 61 height 27
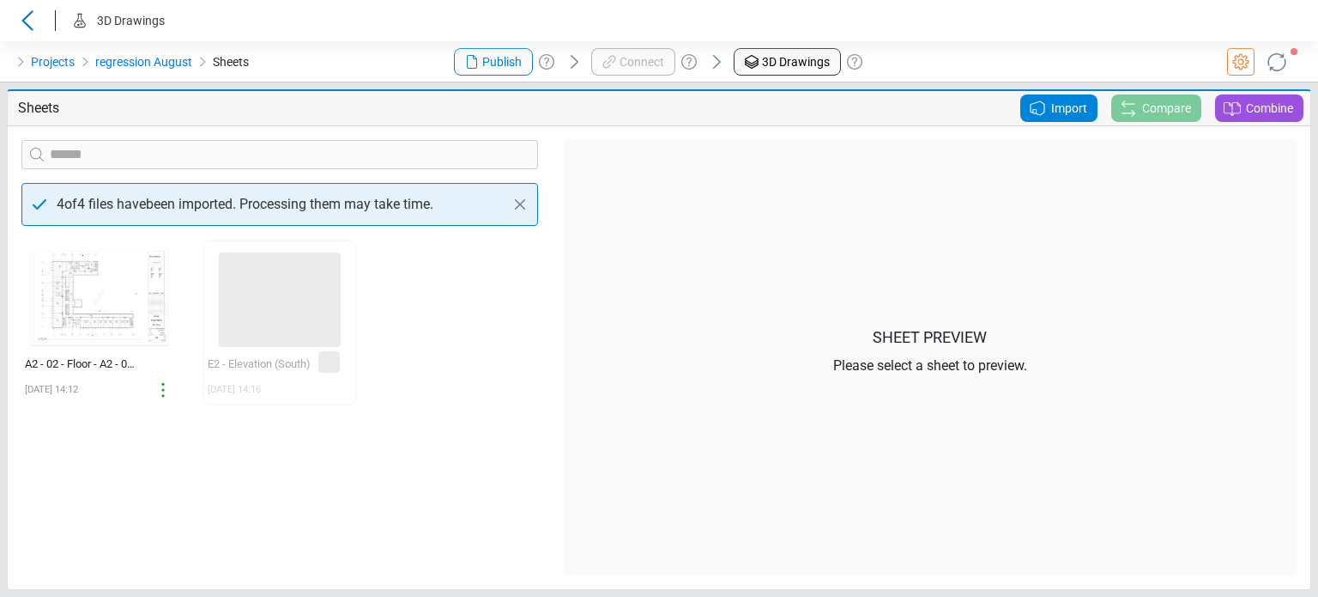
click at [461, 400] on div "‌ A2 - 02 - Floor - A2 - 02 - Floor 08/22/2025 14:12 ‌ E2 - Elevation (South) 0…" at bounding box center [280, 407] width 542 height 336
click at [1284, 59] on icon at bounding box center [1277, 62] width 39 height 39
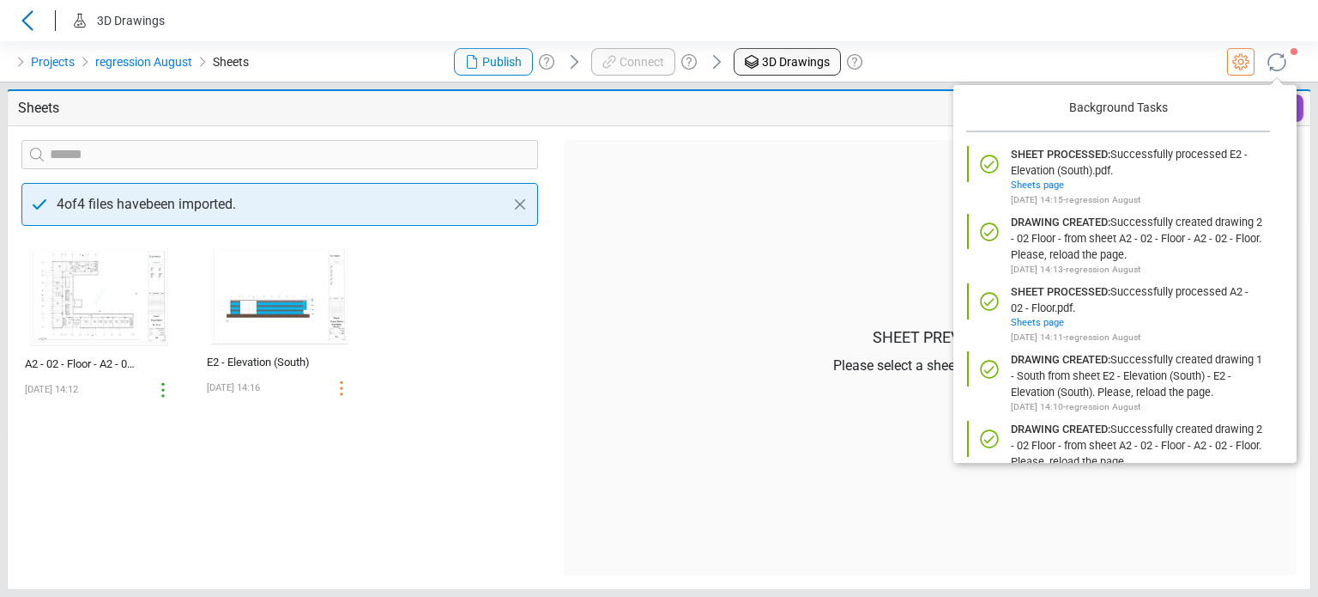
click at [452, 518] on div "‌ A2 - 02 - Floor - A2 - 02 - Floor 08/22/2025 14:12 ‌ E2 - Elevation (South) 0…" at bounding box center [280, 407] width 542 height 336
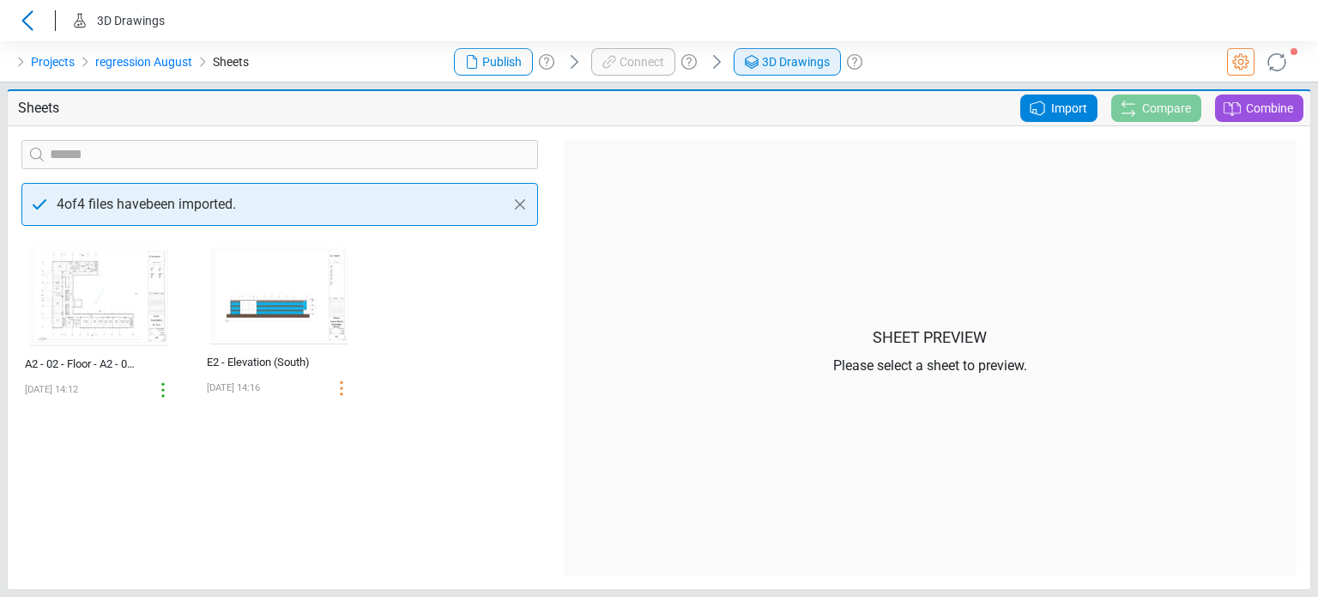
click at [797, 62] on span "3D Drawings" at bounding box center [796, 62] width 68 height 18
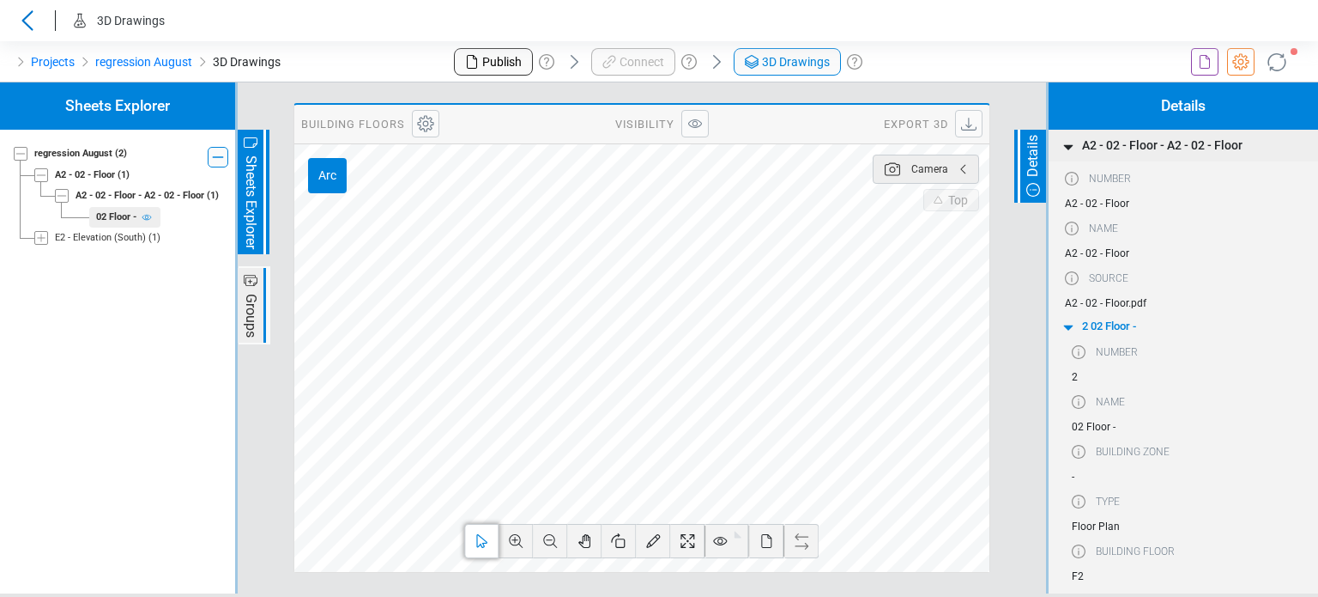
click at [141, 406] on div "Sheets Explorer regression August (2) A2 - 02 - Floor (1) A2 - 02 - Floor - A2 …" at bounding box center [117, 337] width 235 height 511
click at [1202, 71] on icon at bounding box center [1205, 62] width 21 height 21
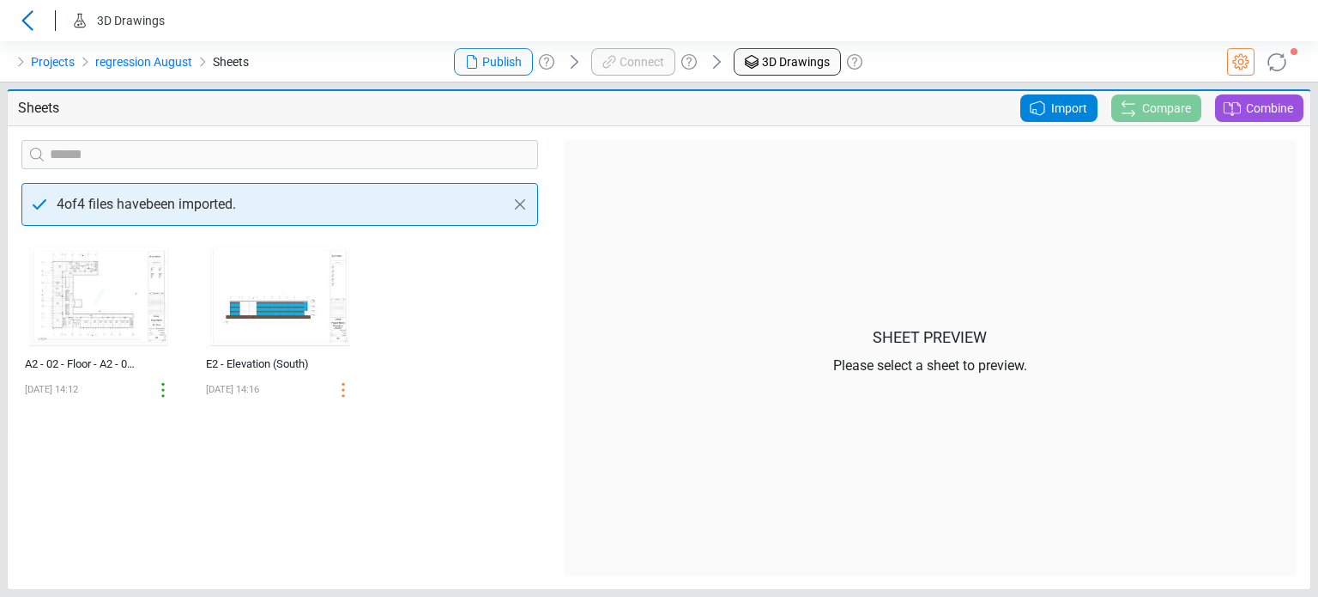
click at [1054, 103] on span "Import" at bounding box center [1069, 108] width 36 height 21
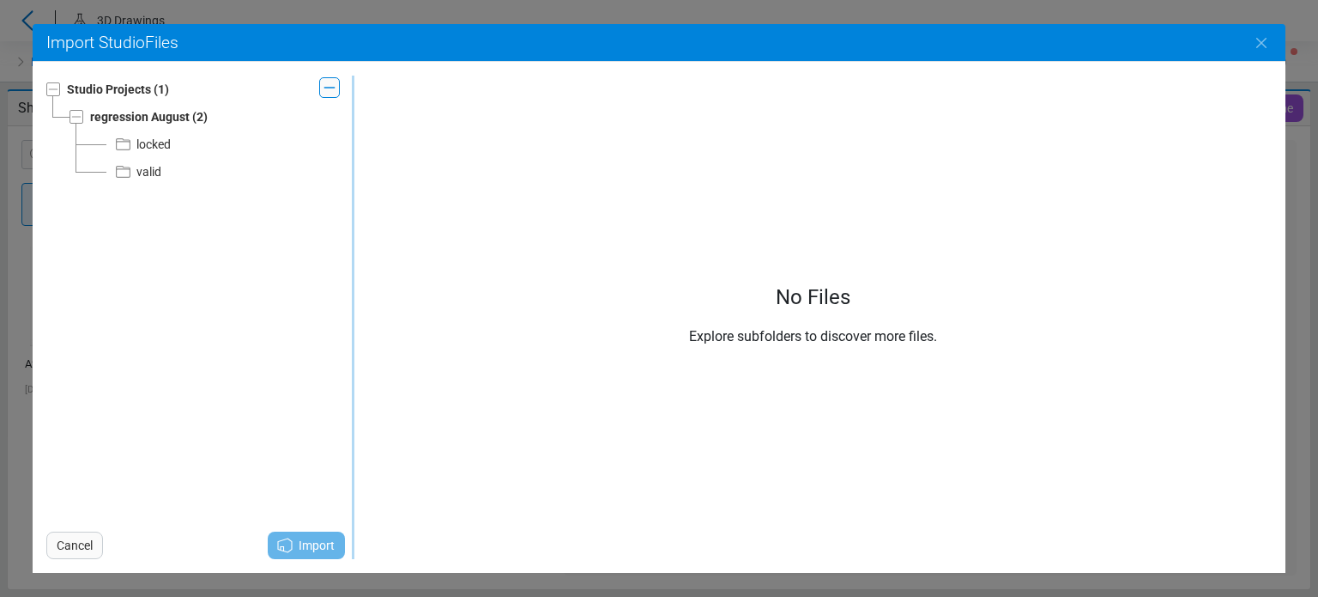
click at [142, 136] on div "locked" at bounding box center [153, 144] width 34 height 21
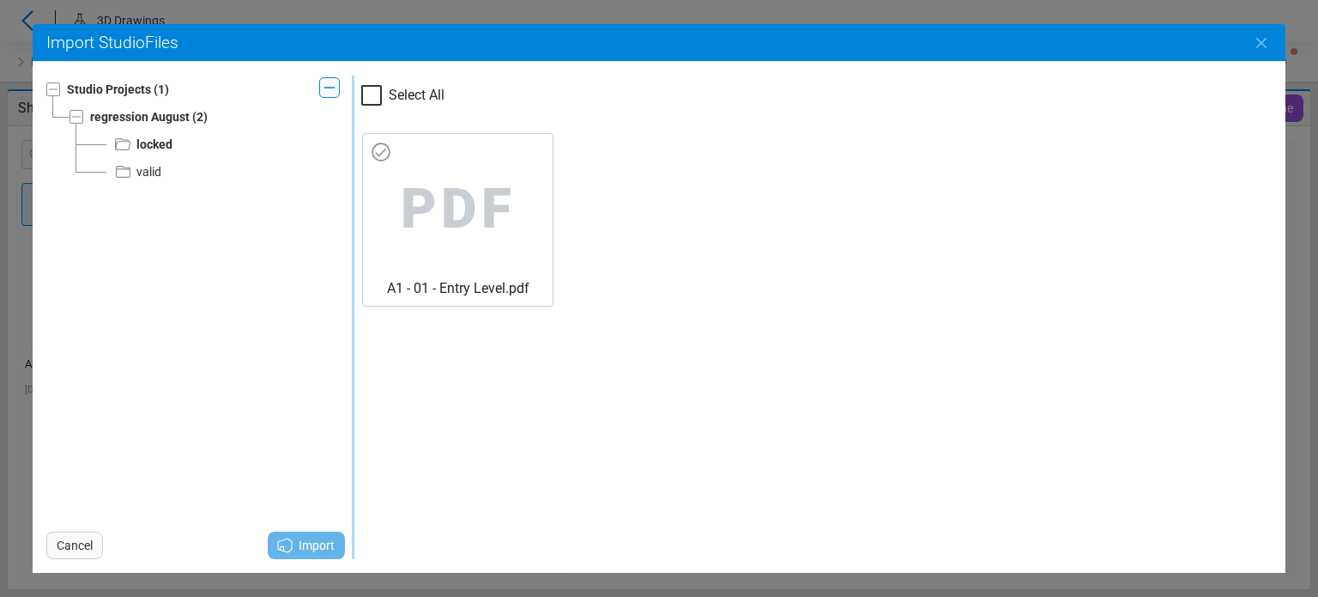
click at [433, 195] on span "PDF" at bounding box center [458, 209] width 162 height 137
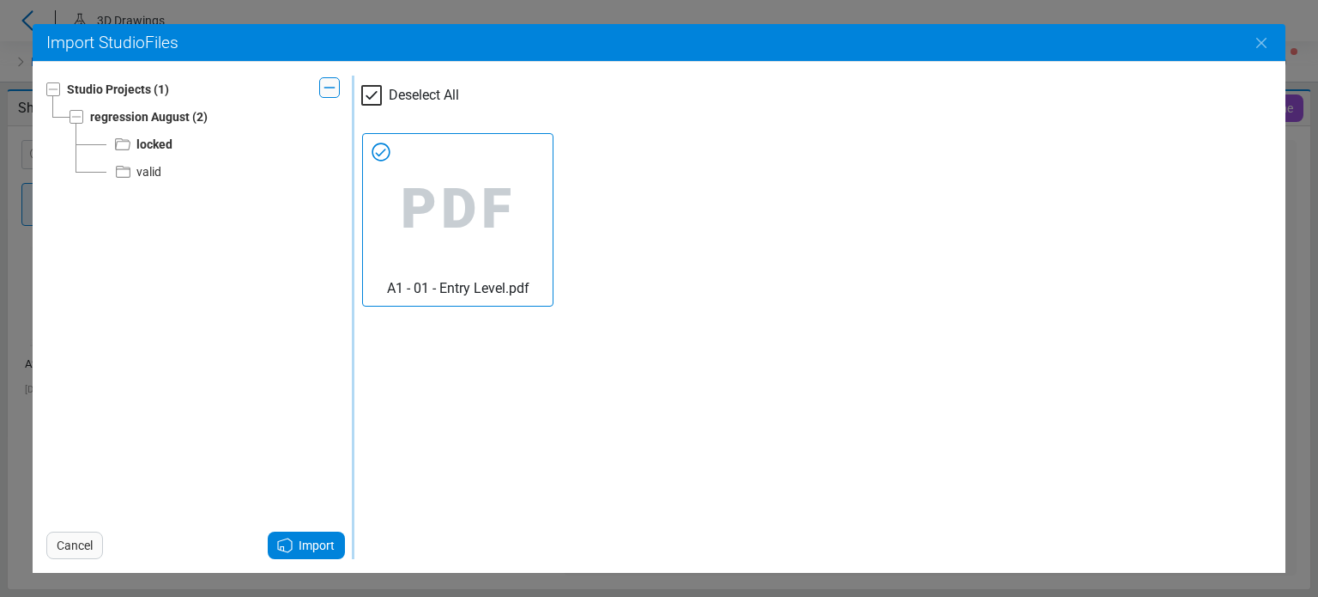
click at [309, 545] on span "Import" at bounding box center [317, 545] width 36 height 21
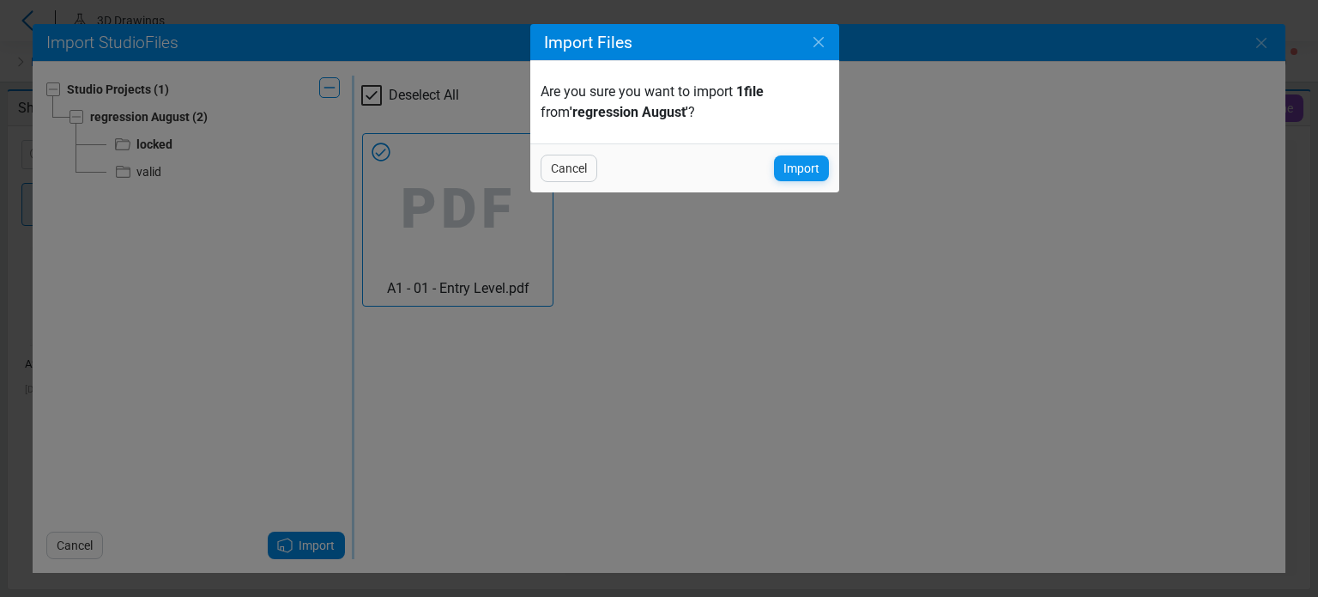
click at [786, 173] on span "Import" at bounding box center [802, 168] width 36 height 21
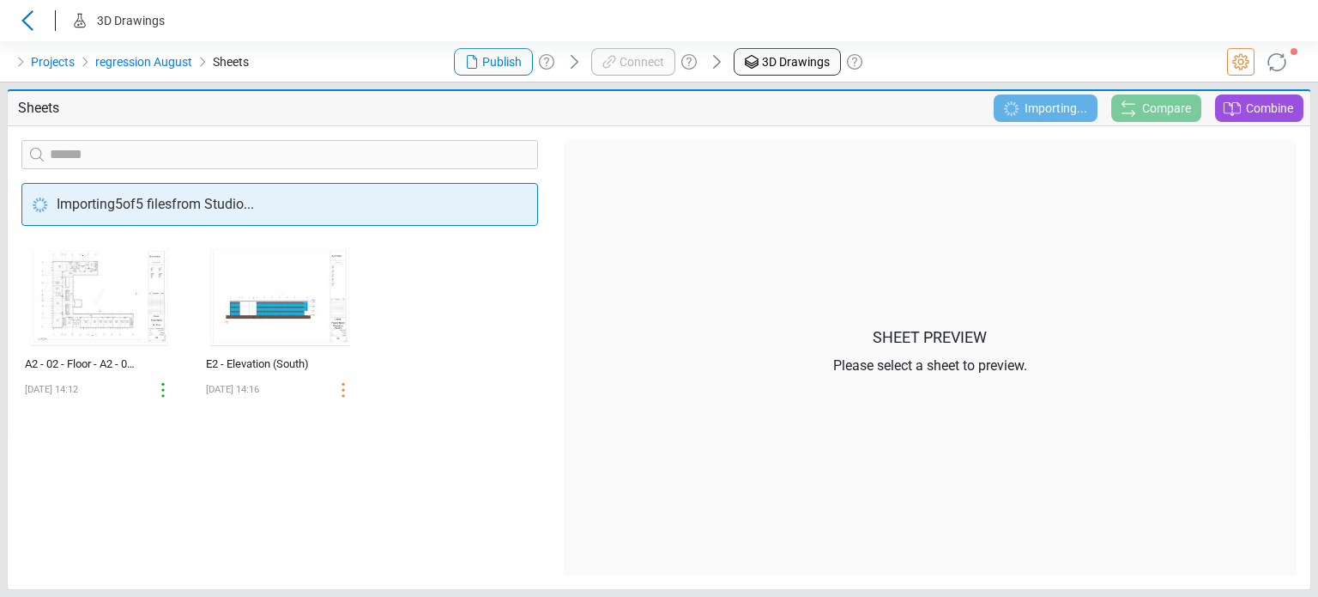
click at [512, 430] on div "‌ A2 - 02 - Floor - A2 - 02 - Floor 08/22/2025 14:12 ‌ E2 - Elevation (South) 0…" at bounding box center [280, 407] width 542 height 336
click at [570, 442] on div "Sheet Preview Please select a sheet to preview." at bounding box center [930, 357] width 733 height 435
click at [992, 33] on header "3D Drawings" at bounding box center [659, 20] width 1318 height 41
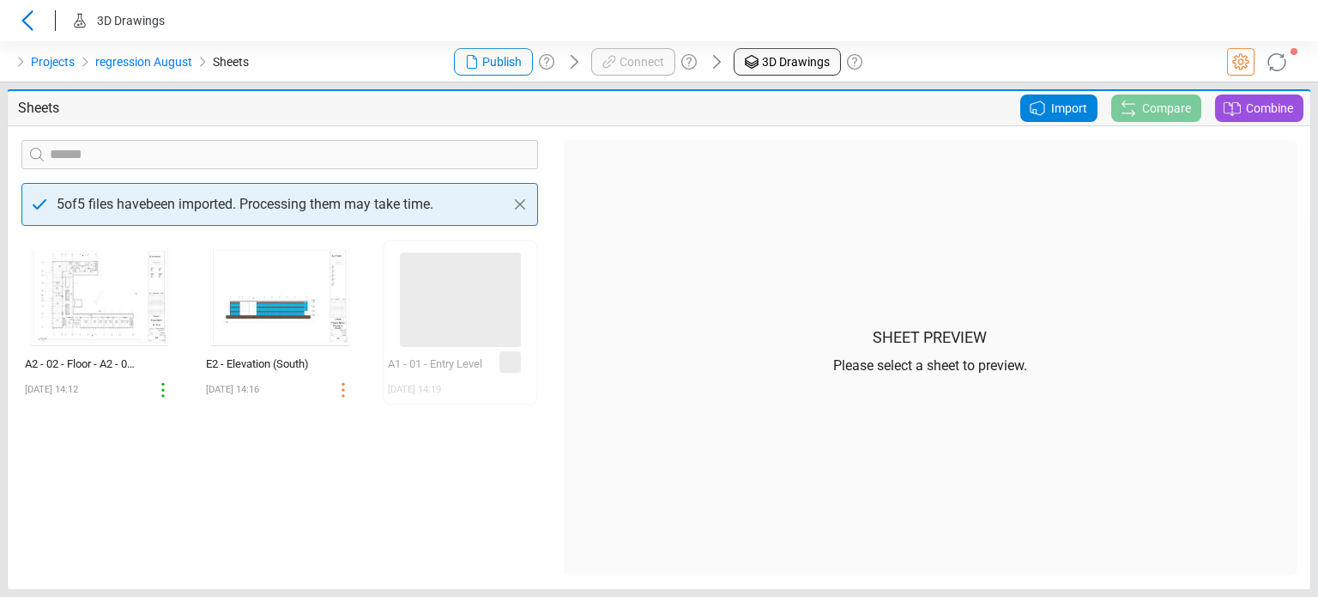
click at [404, 484] on div "‌ A2 - 02 - Floor - A2 - 02 - Floor 08/22/2025 14:12 ‌ E2 - Elevation (South) 0…" at bounding box center [280, 407] width 542 height 336
click at [1277, 58] on icon at bounding box center [1276, 61] width 27 height 27
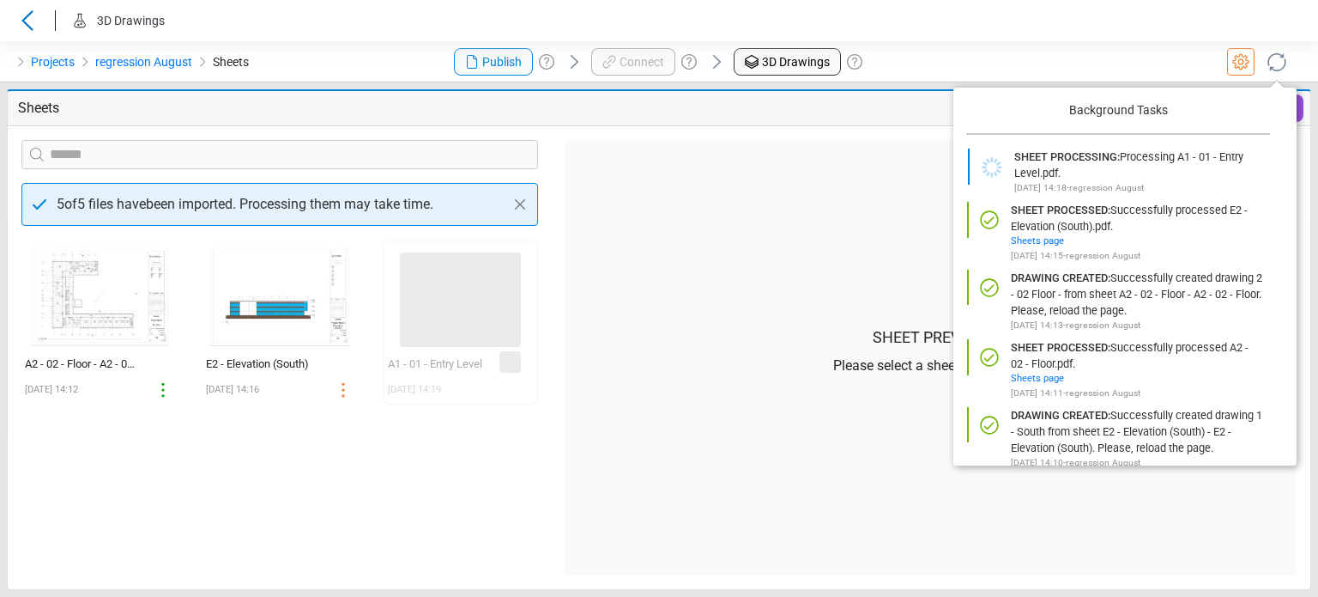
click at [1027, 23] on header "3D Drawings" at bounding box center [659, 20] width 1318 height 41
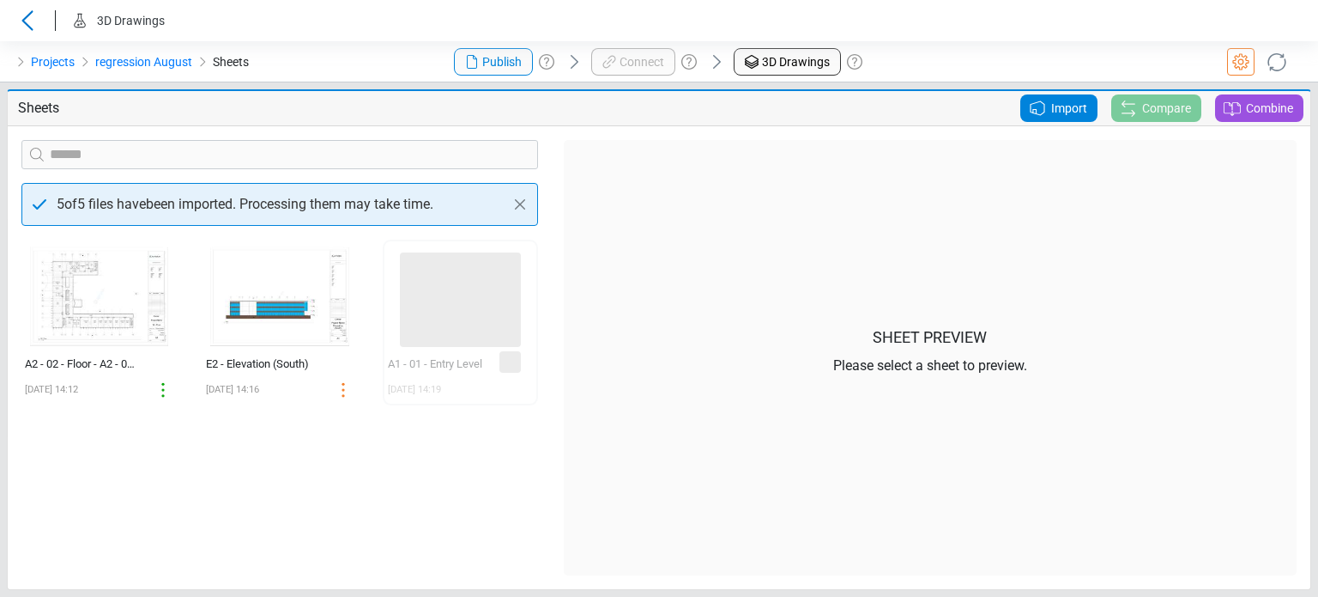
click at [1075, 102] on span "Import" at bounding box center [1069, 108] width 36 height 21
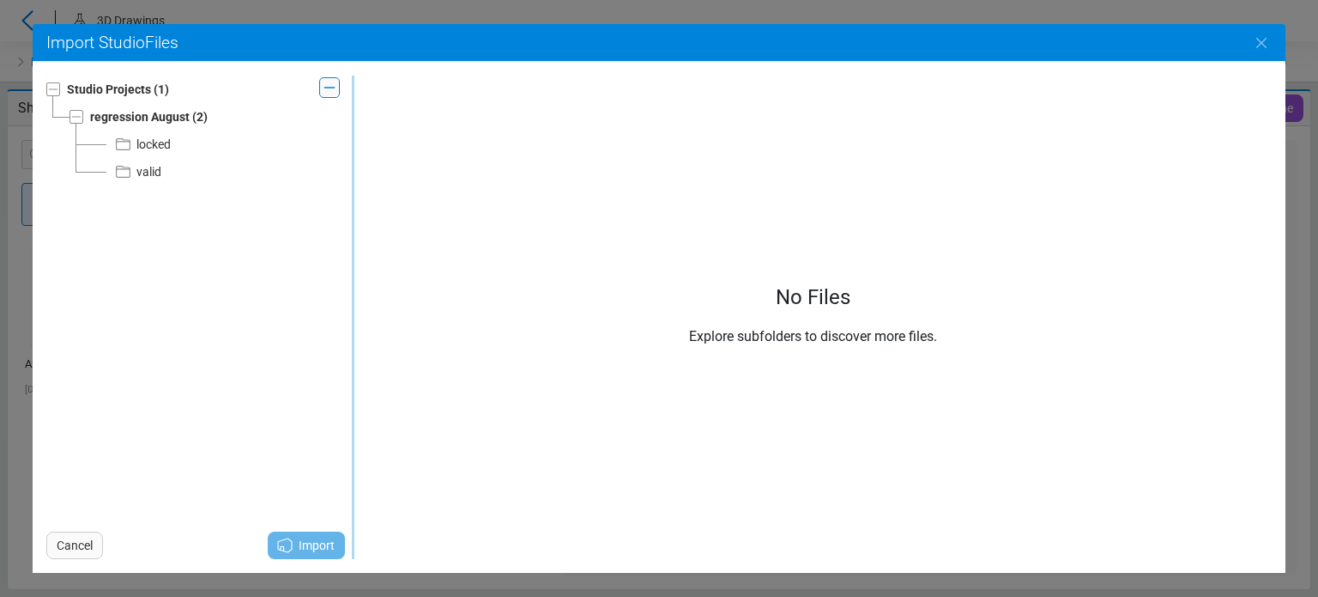
click at [134, 136] on div "locked" at bounding box center [142, 144] width 58 height 21
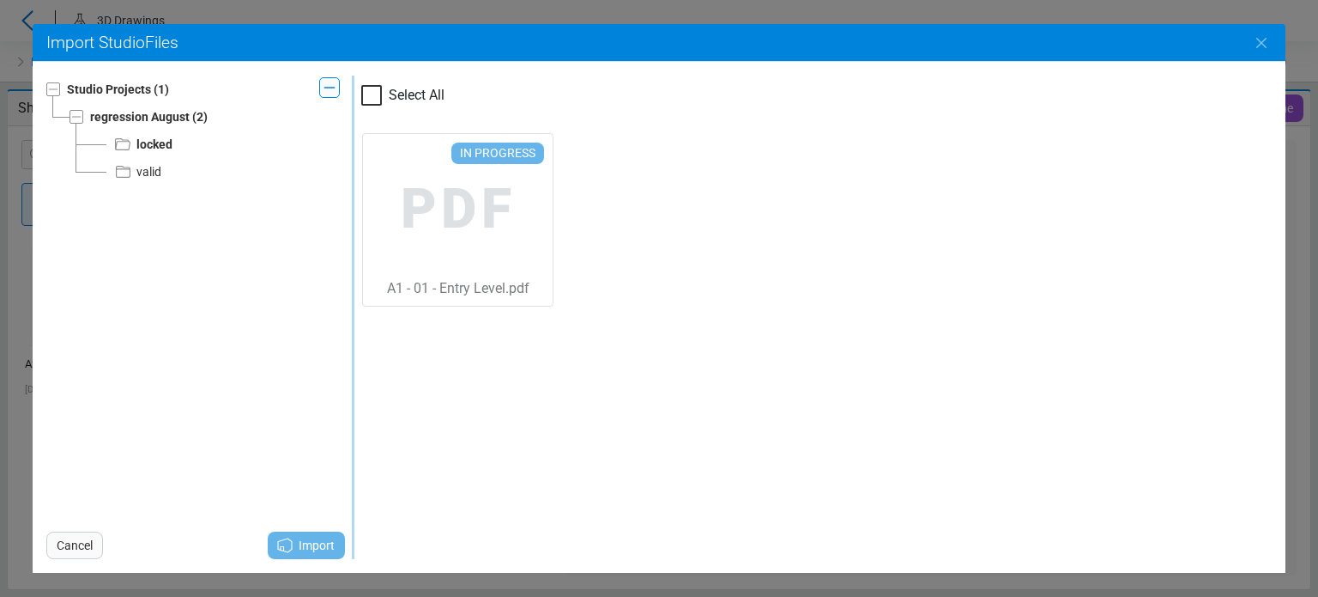
click at [641, 407] on div "Select All In progress PDF A1 - 01 - Entry Level.pdf" at bounding box center [812, 317] width 917 height 483
click at [82, 548] on span "Cancel" at bounding box center [75, 545] width 36 height 21
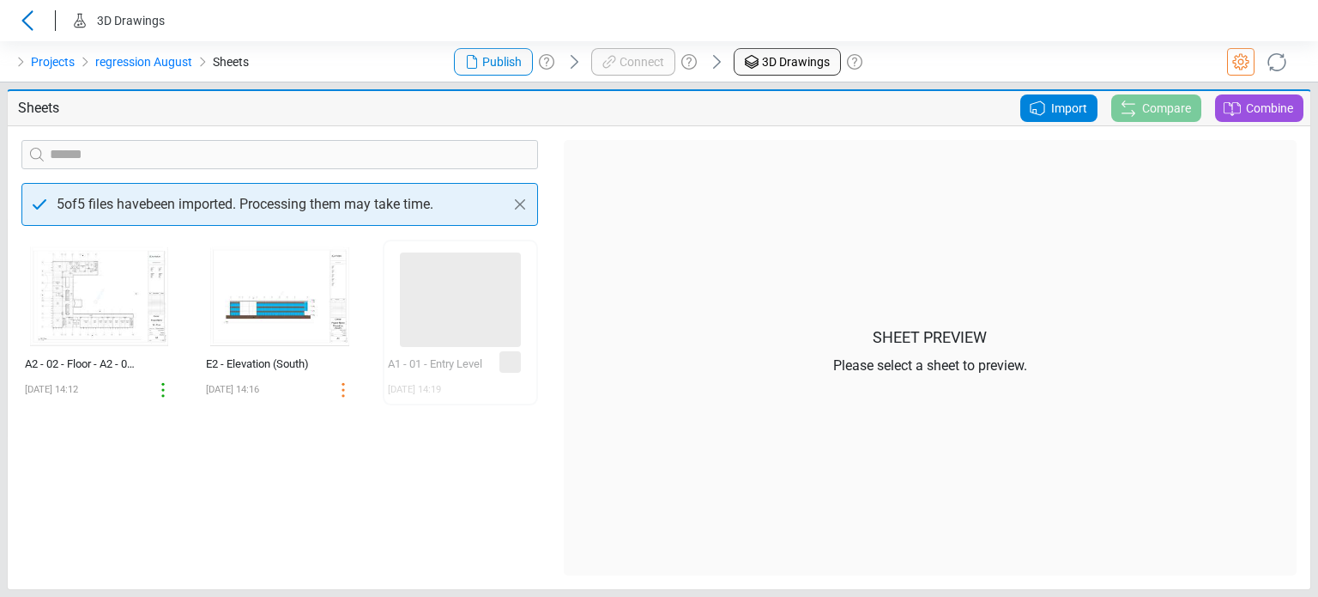
click at [257, 468] on div "‌ A2 - 02 - Floor - A2 - 02 - Floor 08/22/2025 14:12 ‌ E2 - Elevation (South) 0…" at bounding box center [280, 407] width 542 height 336
click at [355, 52] on div "Projects regression August Sheets" at bounding box center [219, 61] width 439 height 41
click at [458, 463] on div "‌ A2 - 02 - Floor - A2 - 02 - Floor 08/22/2025 14:12 ‌ E2 - Elevation (South) 0…" at bounding box center [280, 407] width 542 height 336
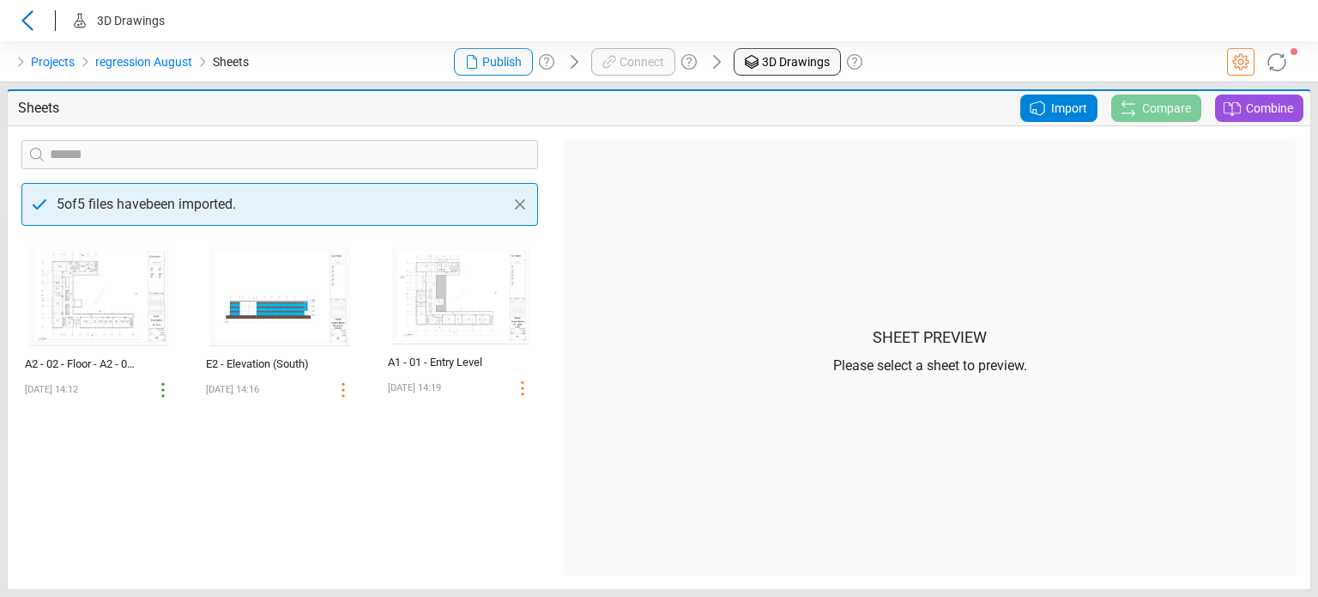
click at [1064, 116] on span "Import" at bounding box center [1069, 108] width 36 height 21
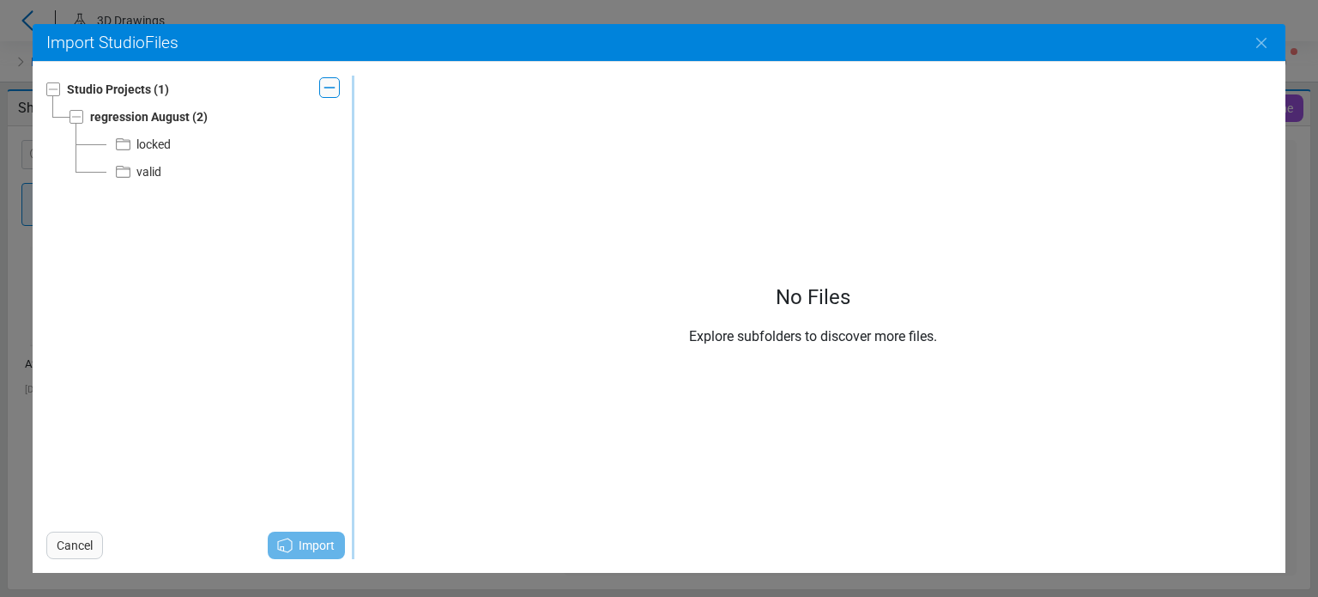
click at [141, 143] on div "locked" at bounding box center [153, 144] width 34 height 21
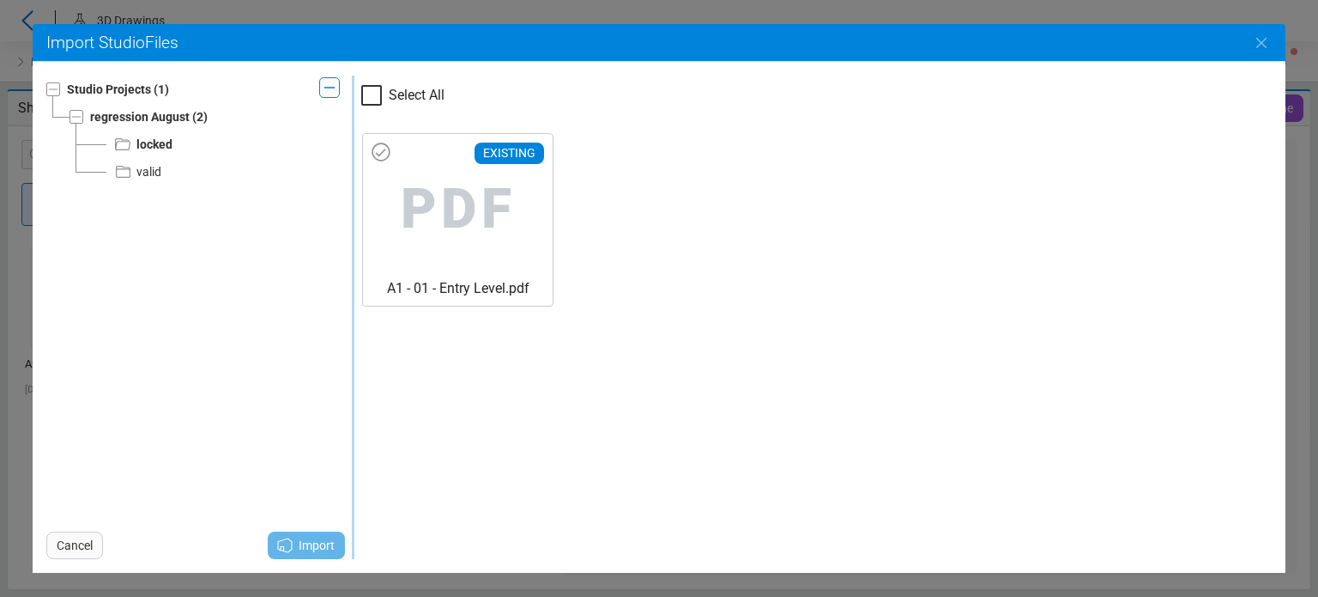
click at [405, 199] on span "PDF" at bounding box center [458, 209] width 162 height 137
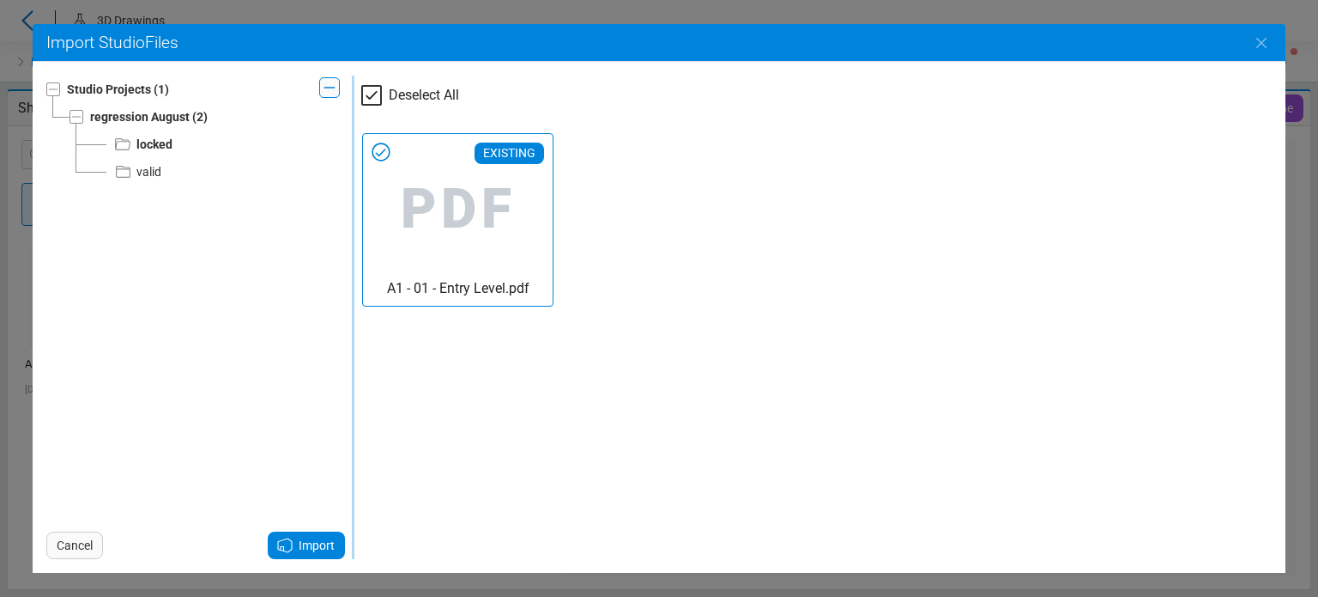
click at [328, 552] on span "Import" at bounding box center [317, 545] width 36 height 21
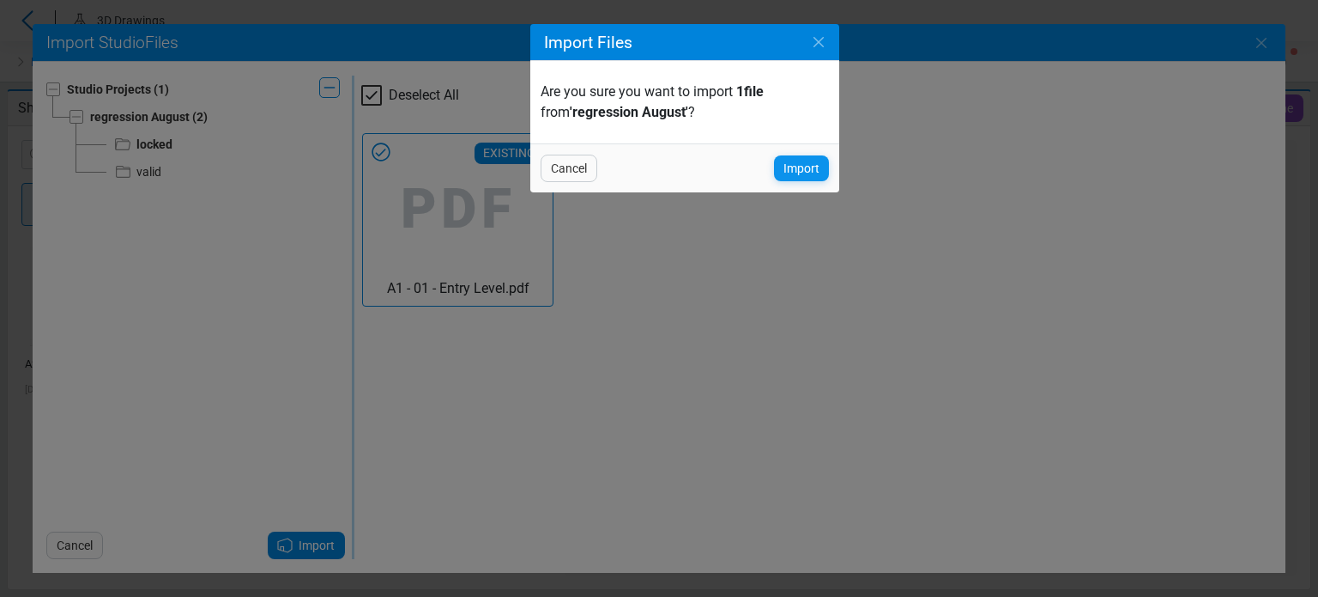
click at [776, 178] on div "Import" at bounding box center [801, 168] width 55 height 26
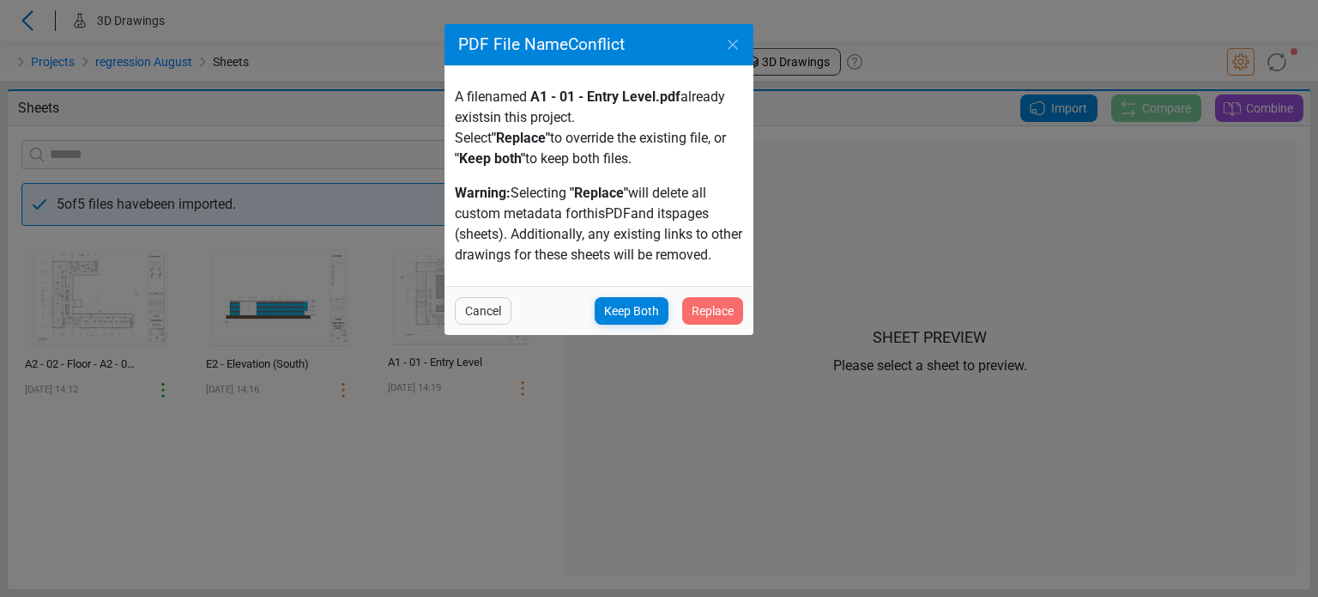
click at [715, 312] on span "Replace" at bounding box center [713, 310] width 42 height 21
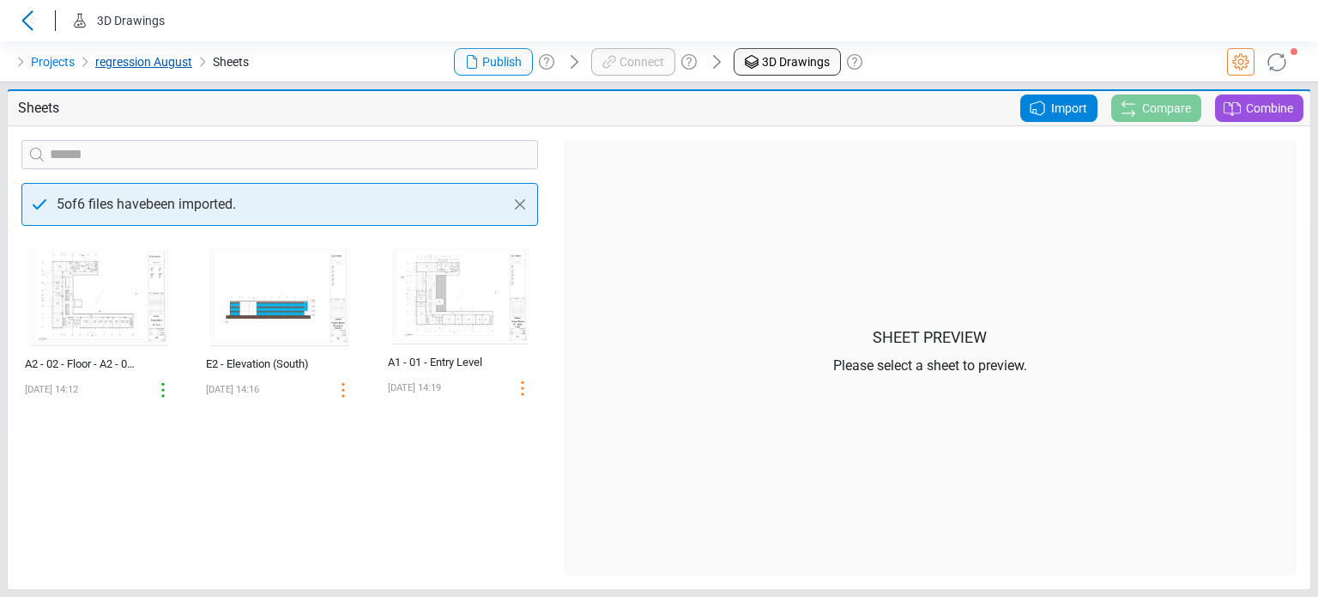
click at [156, 60] on link "regression August" at bounding box center [143, 62] width 97 height 21
click at [66, 64] on link "Projects" at bounding box center [53, 62] width 44 height 21
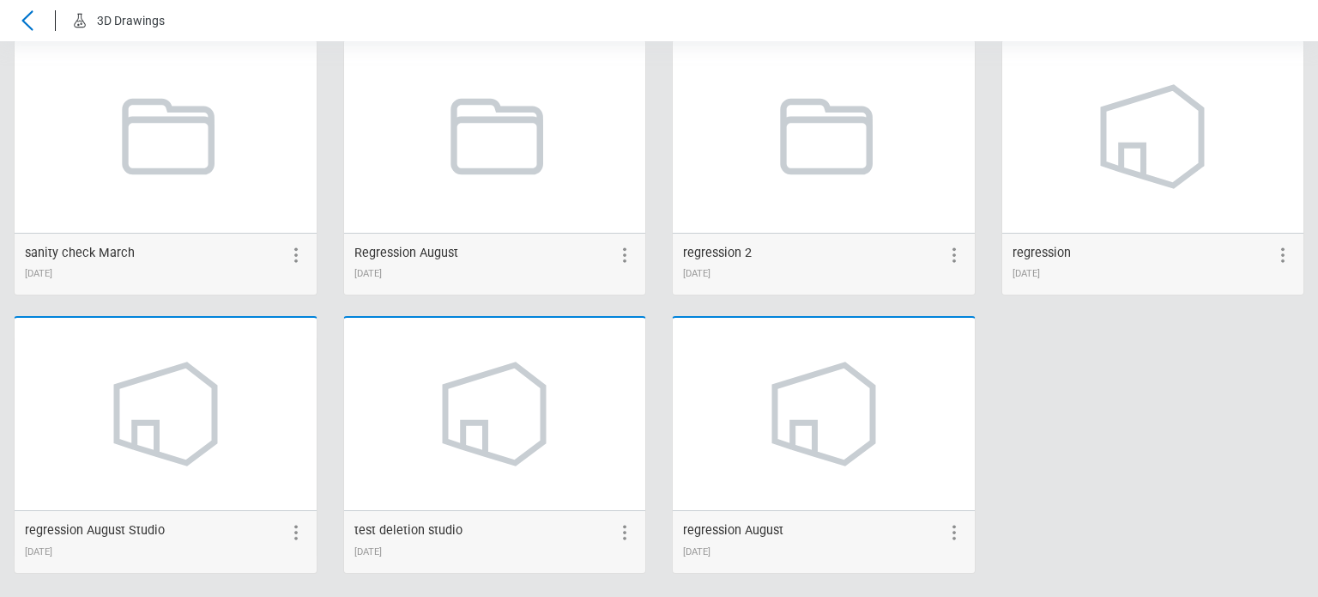
scroll to position [2328, 0]
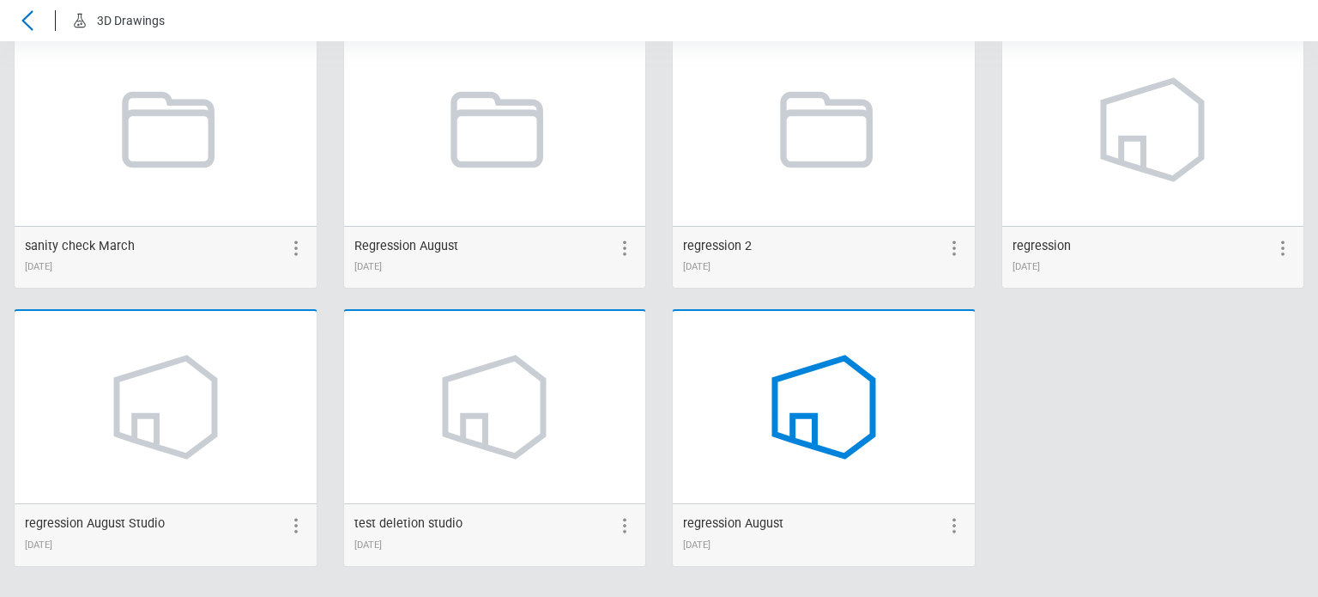
click at [785, 411] on icon at bounding box center [824, 407] width 98 height 98
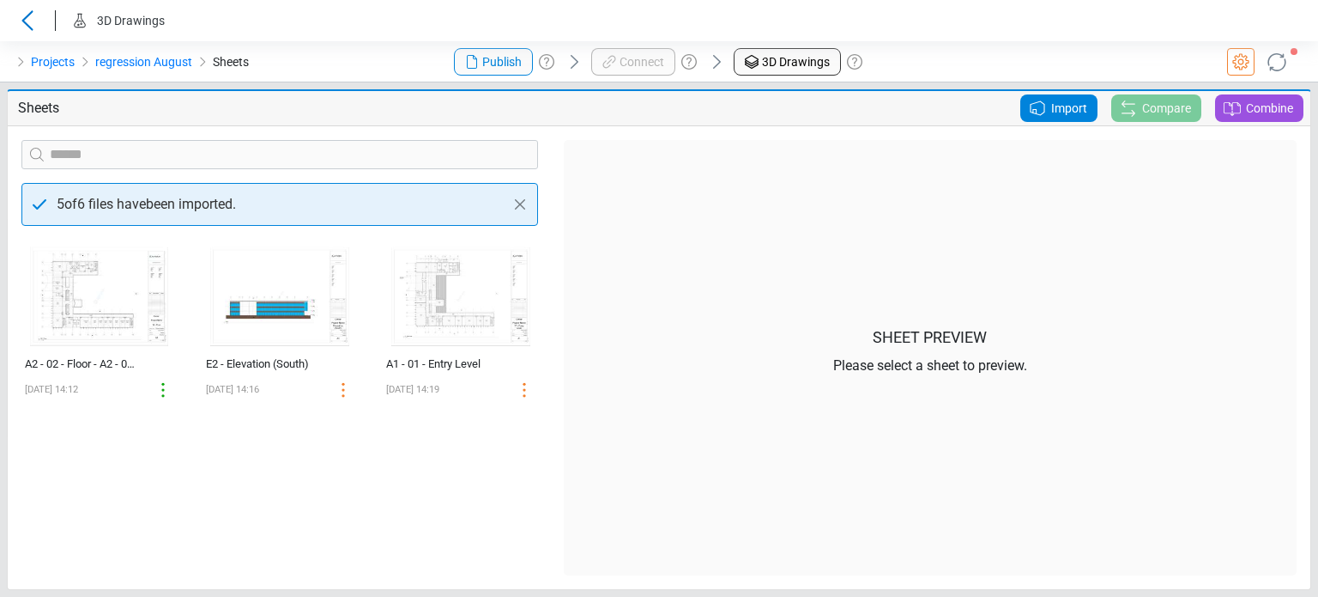
click at [488, 486] on div "‌ A2 - 02 - Floor - A2 - 02 - Floor 08/22/2025 14:12 ‌ E2 - Elevation (South) 0…" at bounding box center [280, 407] width 542 height 336
click at [275, 552] on div "‌ A2 - 02 - Floor - A2 - 02 - Floor 08/22/2025 14:12 ‌ E2 - Elevation (South) 0…" at bounding box center [280, 407] width 542 height 336
click at [759, 52] on icon at bounding box center [752, 62] width 21 height 21
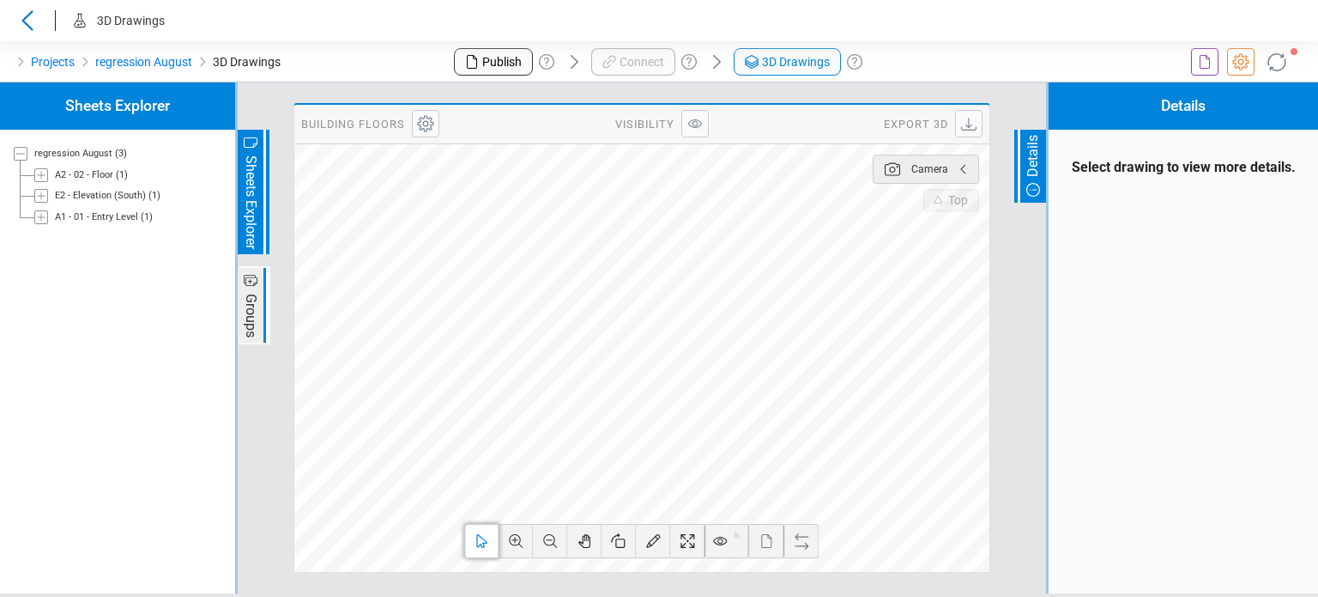
click at [1209, 58] on icon at bounding box center [1205, 62] width 10 height 14
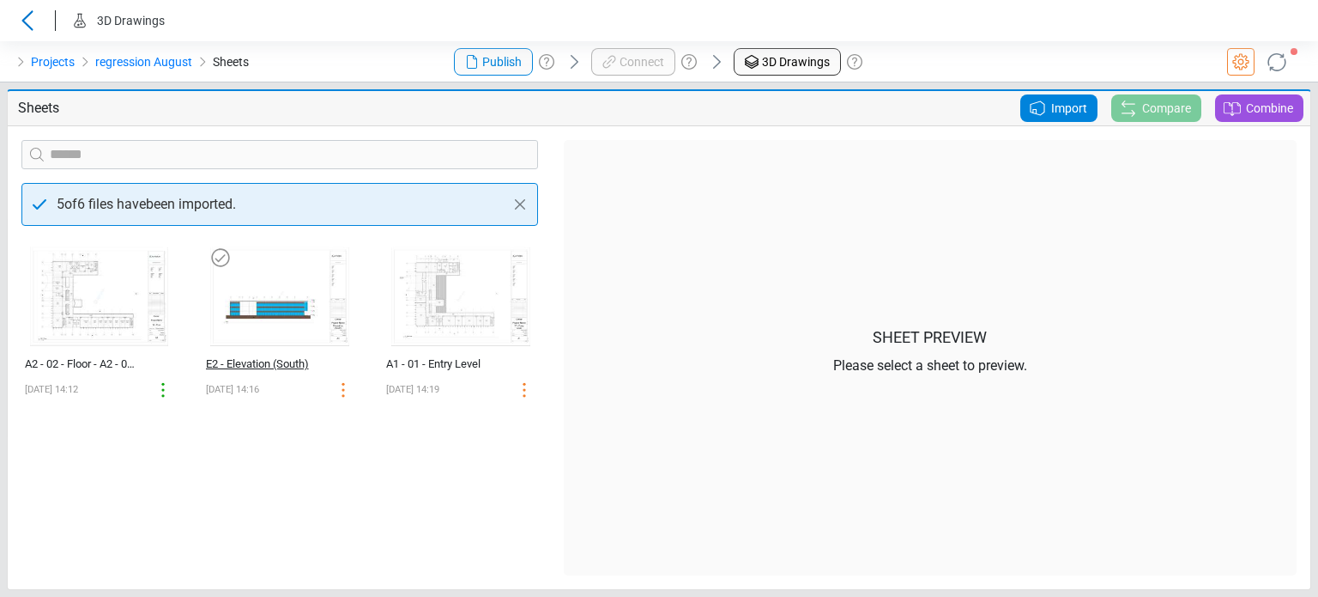
click at [256, 368] on div "E2 - Elevation (South)" at bounding box center [261, 363] width 111 height 17
select select "**********"
select select "*********"
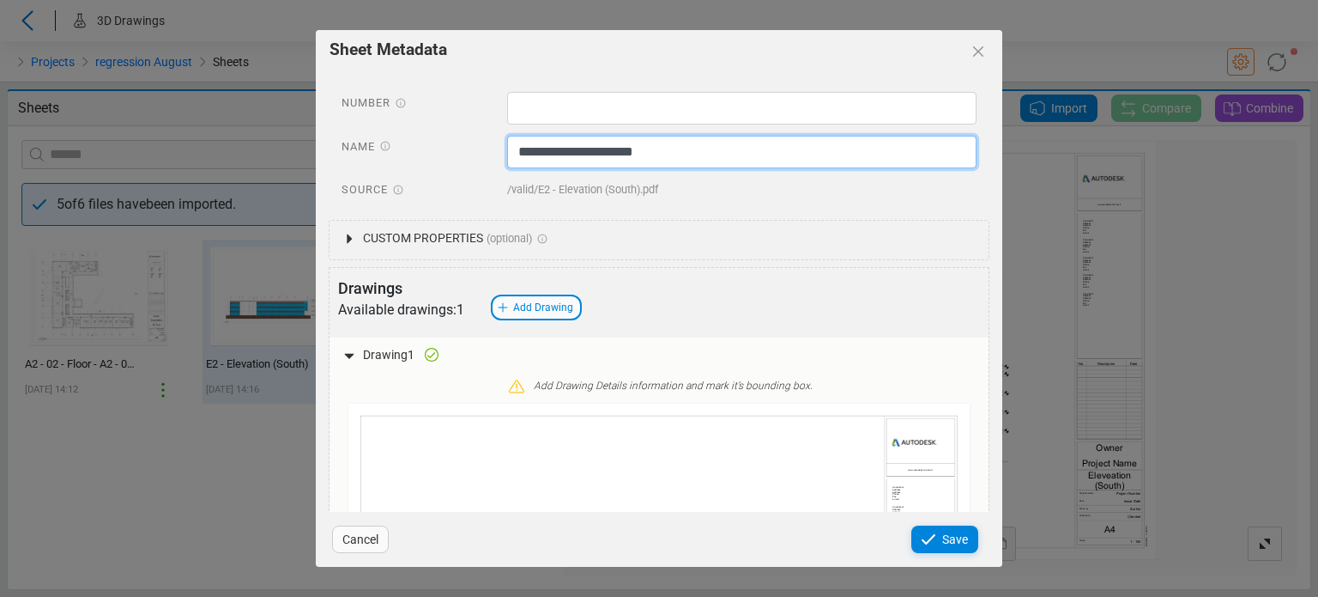
drag, startPoint x: 574, startPoint y: 155, endPoint x: 666, endPoint y: 155, distance: 91.8
click at [666, 155] on input "**********" at bounding box center [742, 152] width 470 height 33
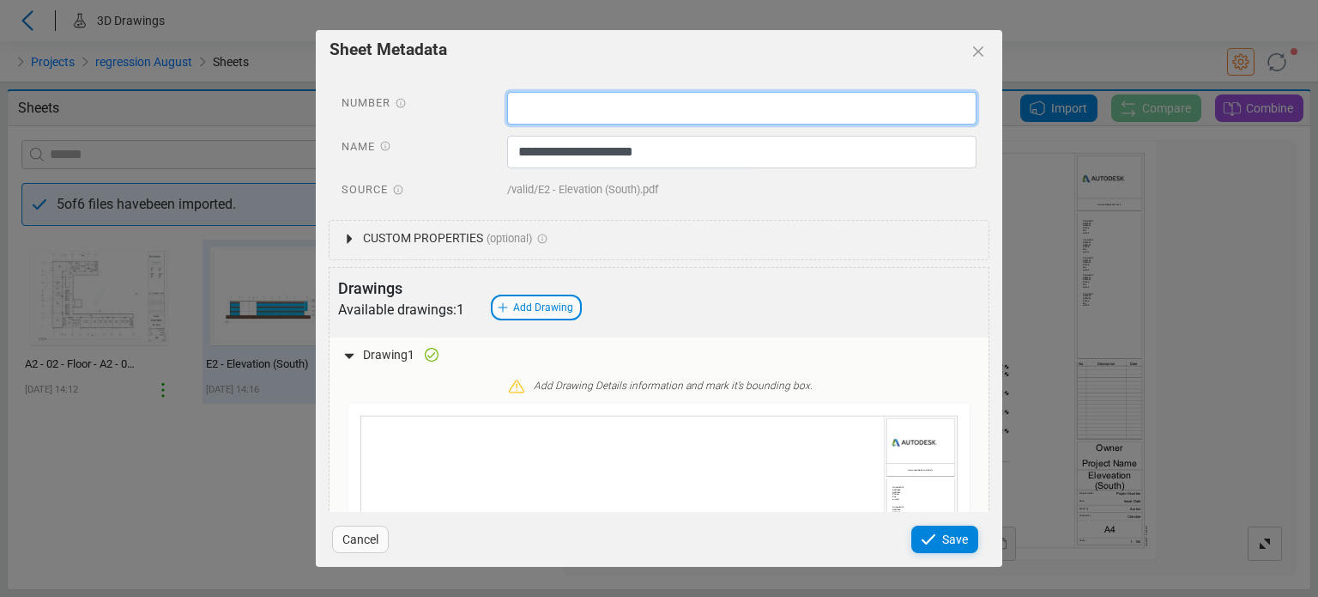
click at [570, 109] on input "text" at bounding box center [742, 108] width 470 height 33
paste input "**********"
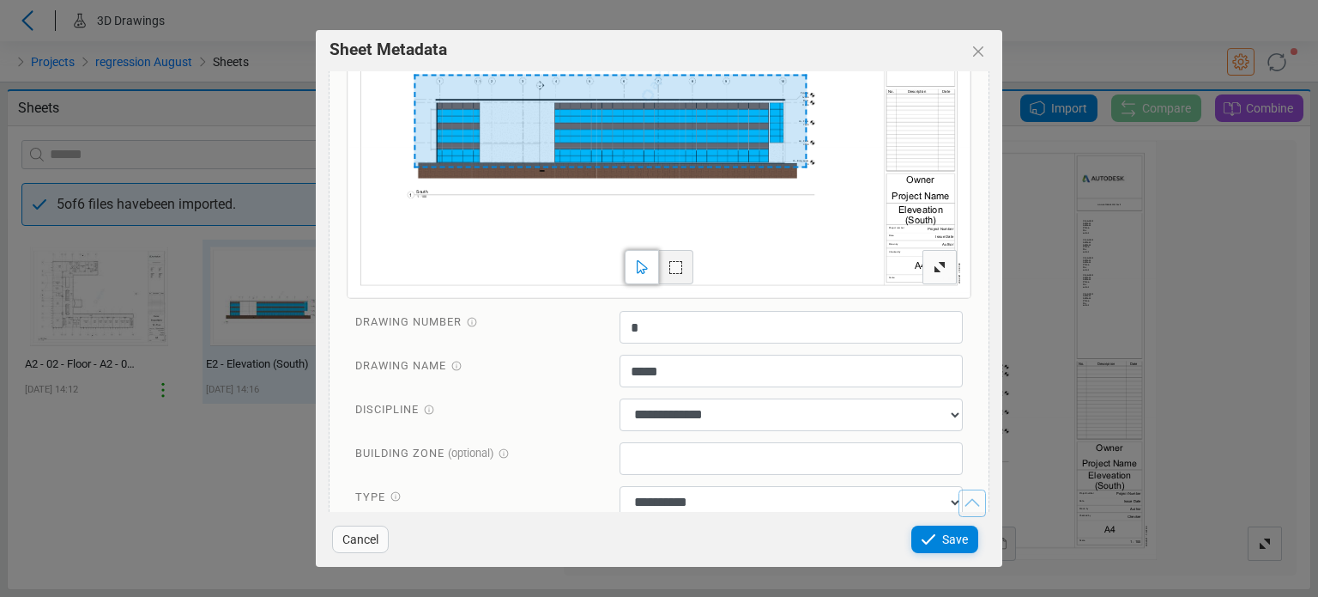
scroll to position [574, 0]
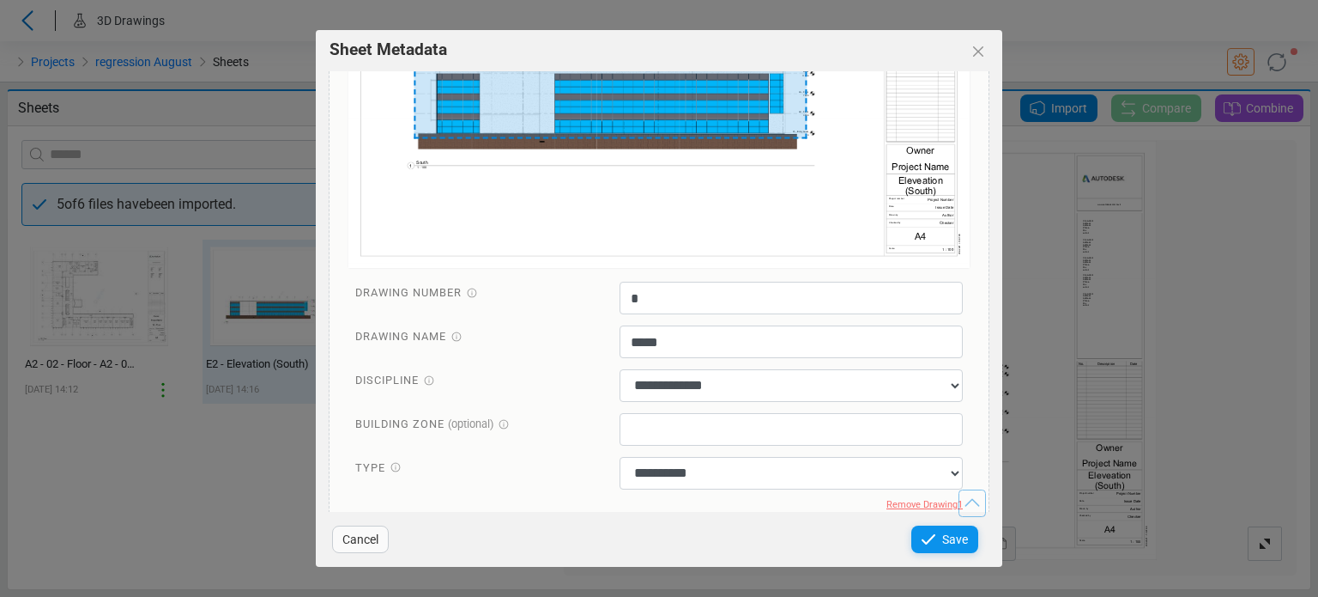
type input "**********"
click at [951, 535] on span "Save" at bounding box center [955, 539] width 26 height 21
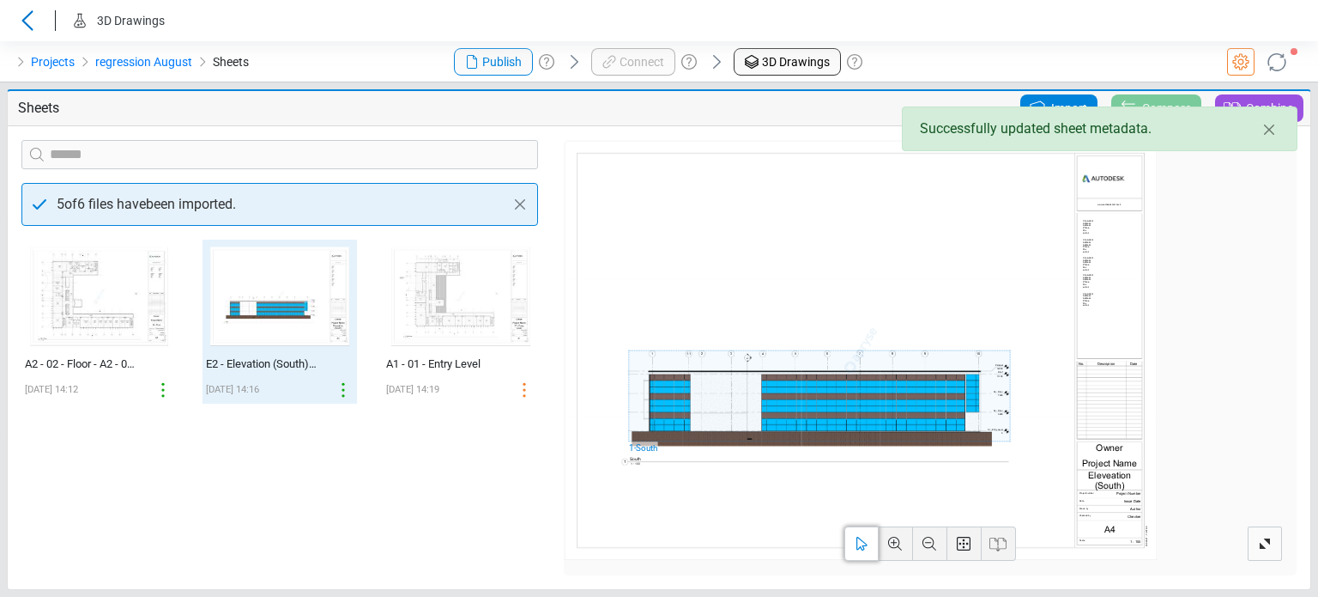
click at [468, 541] on div "‌ A2 - 02 - Floor - A2 - 02 - Floor 08/22/2025 14:12 ‌ E2 - Elevation (South) -…" at bounding box center [280, 407] width 542 height 336
click at [89, 314] on img at bounding box center [99, 295] width 153 height 112
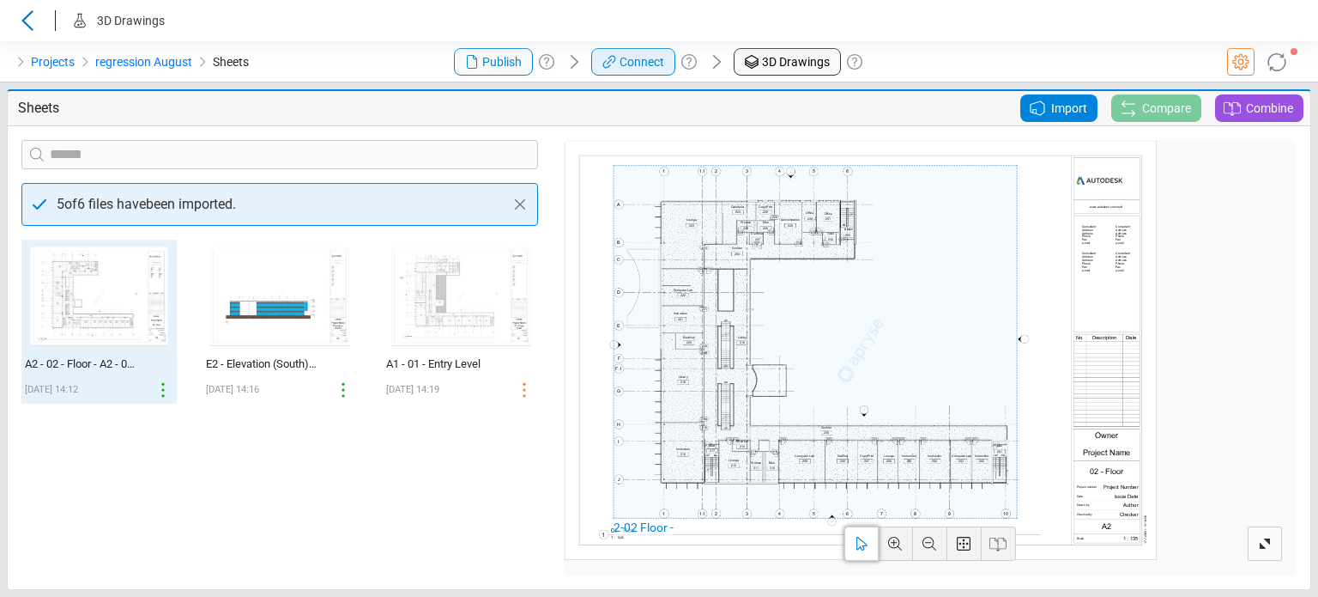
click at [616, 63] on icon at bounding box center [609, 62] width 21 height 21
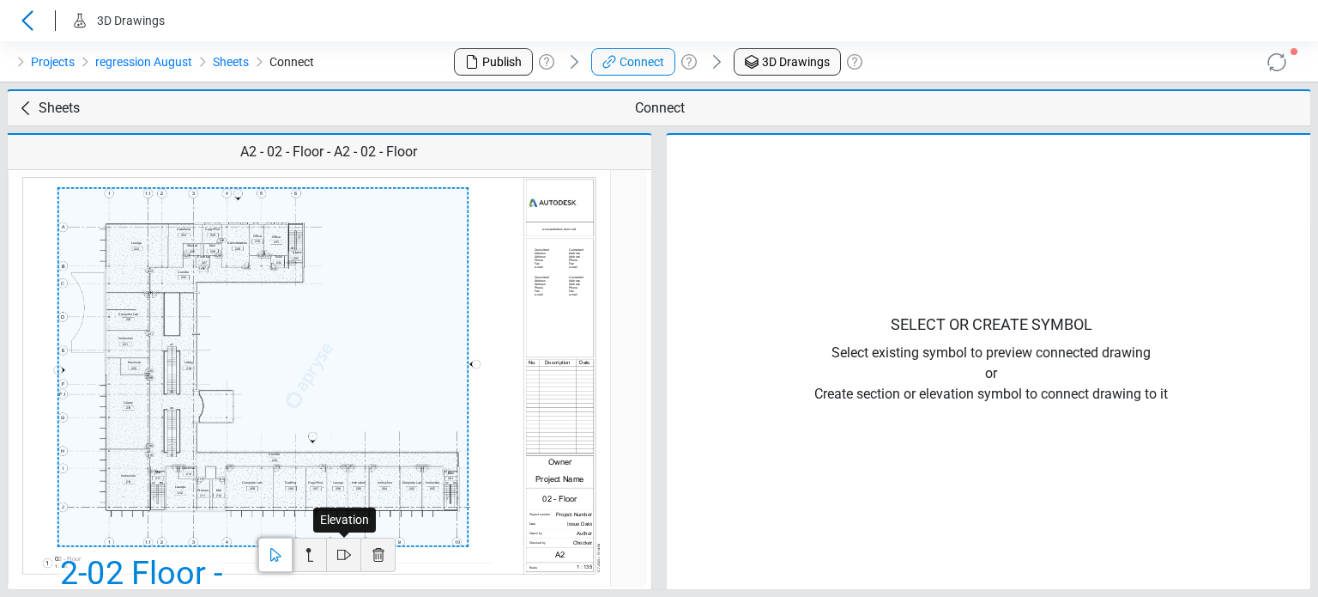
click at [347, 555] on icon at bounding box center [344, 554] width 21 height 21
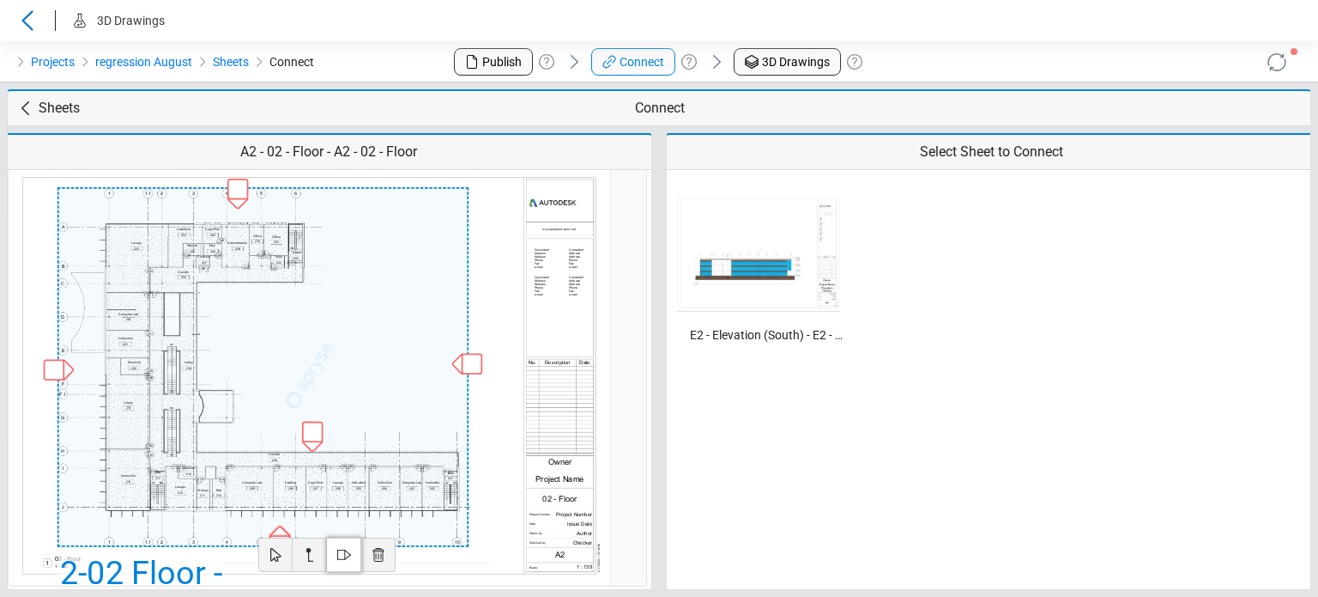
click at [282, 530] on div at bounding box center [280, 535] width 23 height 23
click at [750, 272] on img at bounding box center [758, 254] width 163 height 116
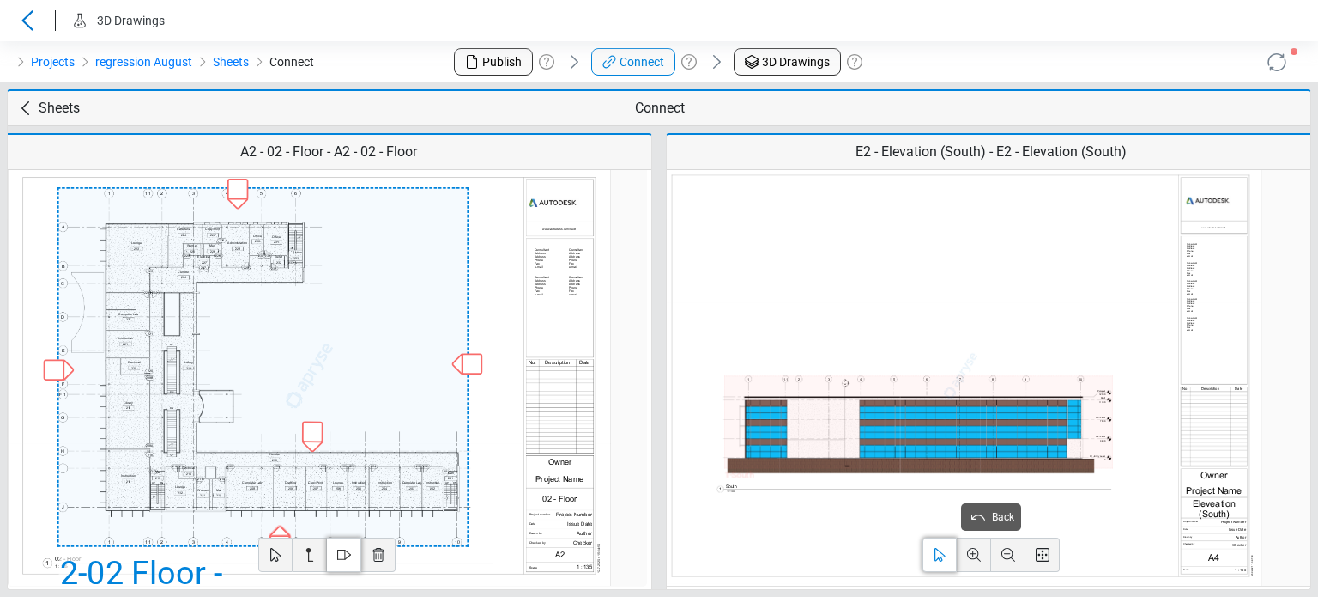
click at [870, 464] on div "1 - South" at bounding box center [918, 421] width 389 height 93
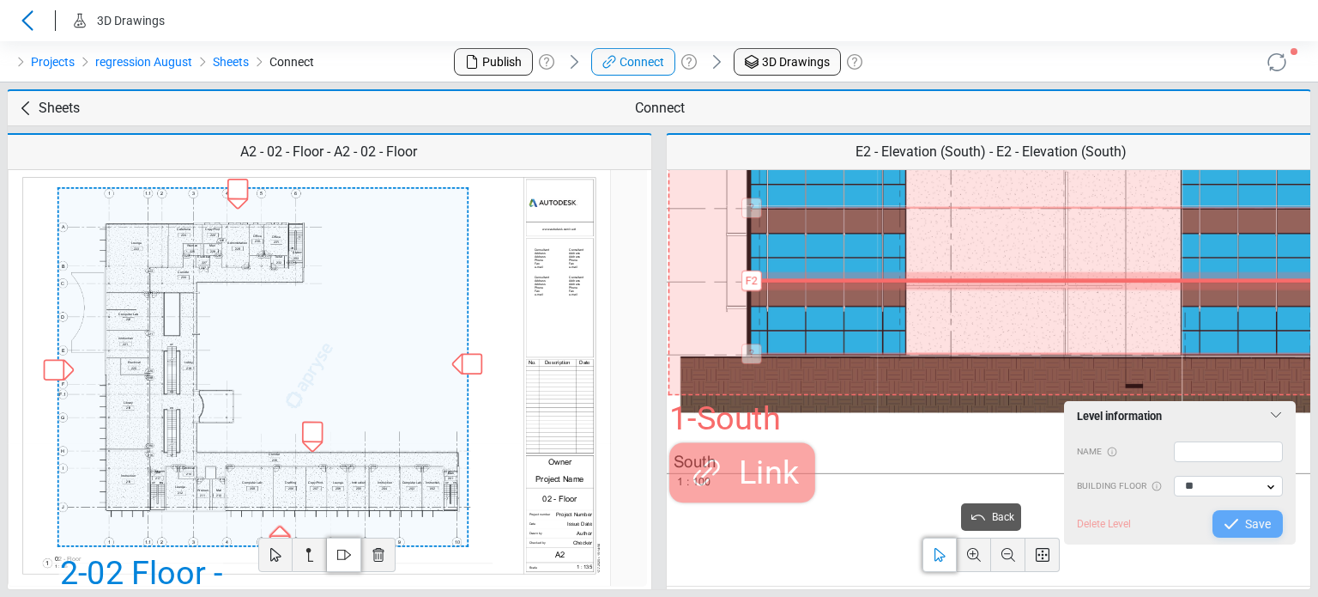
drag, startPoint x: 775, startPoint y: 381, endPoint x: 760, endPoint y: 277, distance: 104.9
click at [1214, 440] on div "Level information Name Building Floor ** Delete Level Save" at bounding box center [1180, 473] width 232 height 130
click at [1215, 451] on input "text" at bounding box center [1229, 451] width 110 height 21
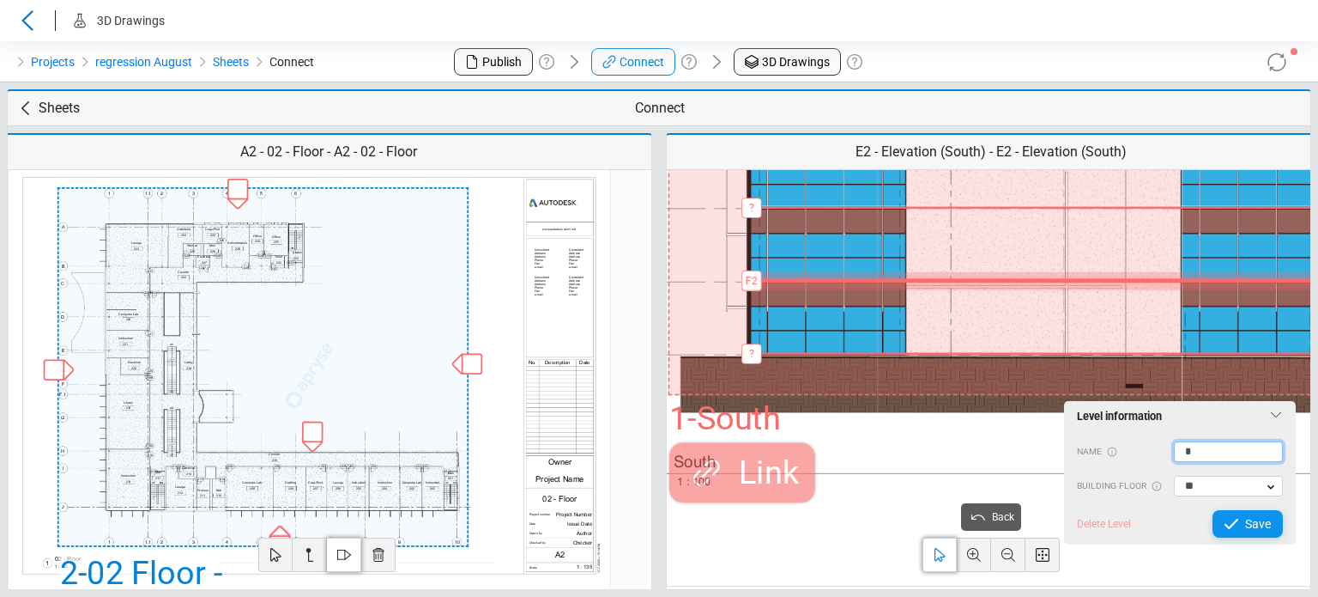
type input "*"
click at [1244, 519] on div "Save" at bounding box center [1248, 523] width 71 height 27
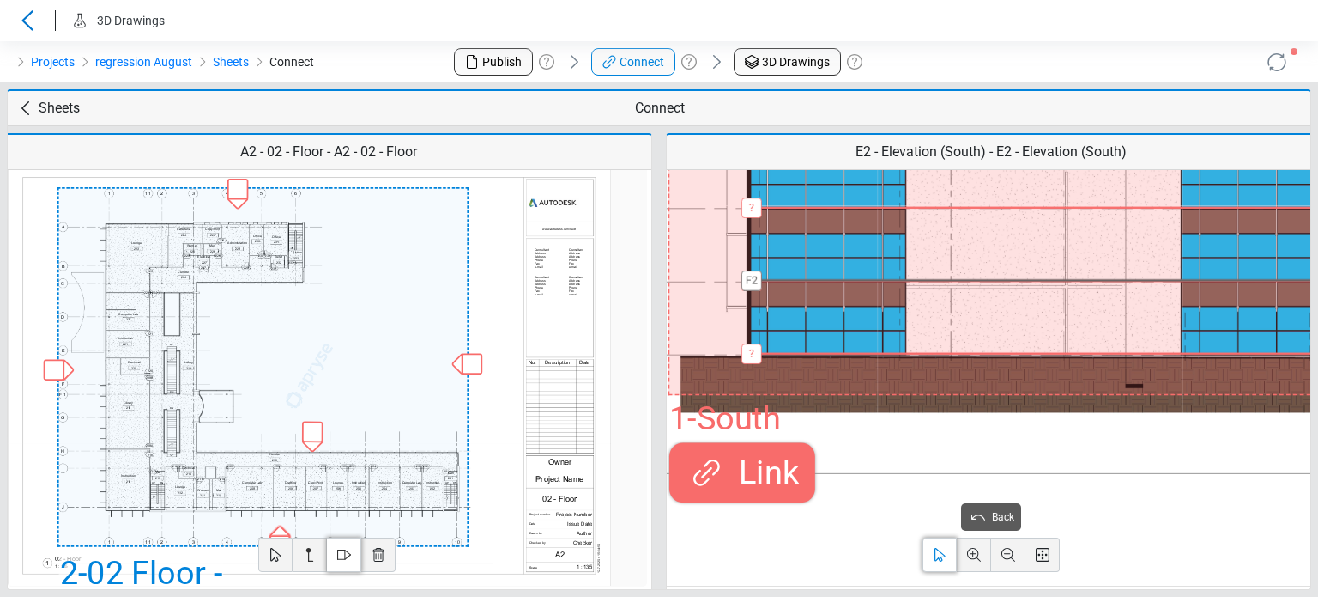
click at [760, 476] on span "Link" at bounding box center [764, 472] width 71 height 49
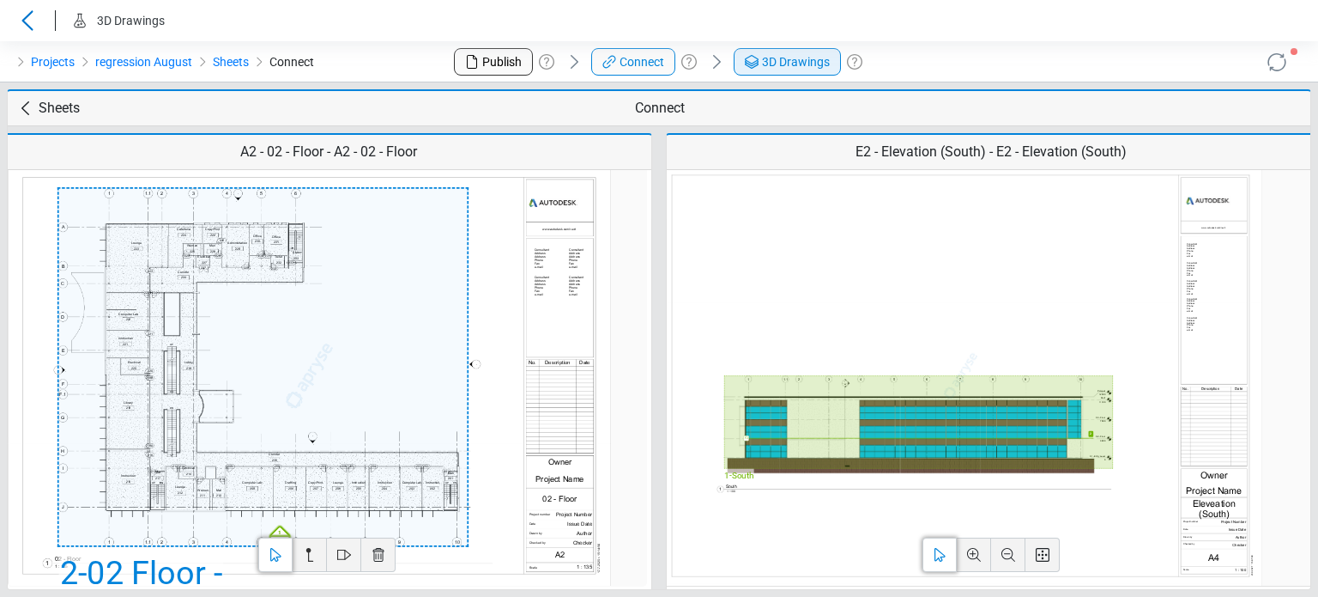
click at [785, 67] on span "3D Drawings" at bounding box center [796, 62] width 68 height 18
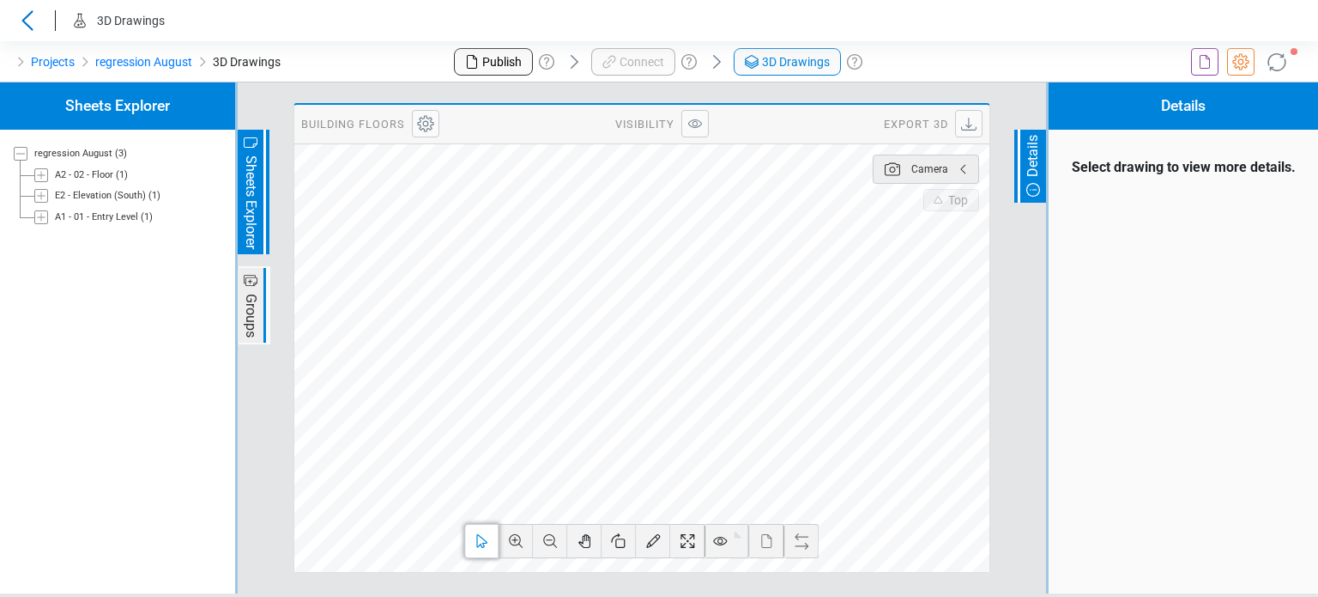
click at [175, 353] on div "Sheets Explorer regression August (3) A2 - 02 - Floor (1) E2 - Elevation (South…" at bounding box center [117, 337] width 235 height 511
click at [1197, 68] on icon at bounding box center [1205, 62] width 21 height 21
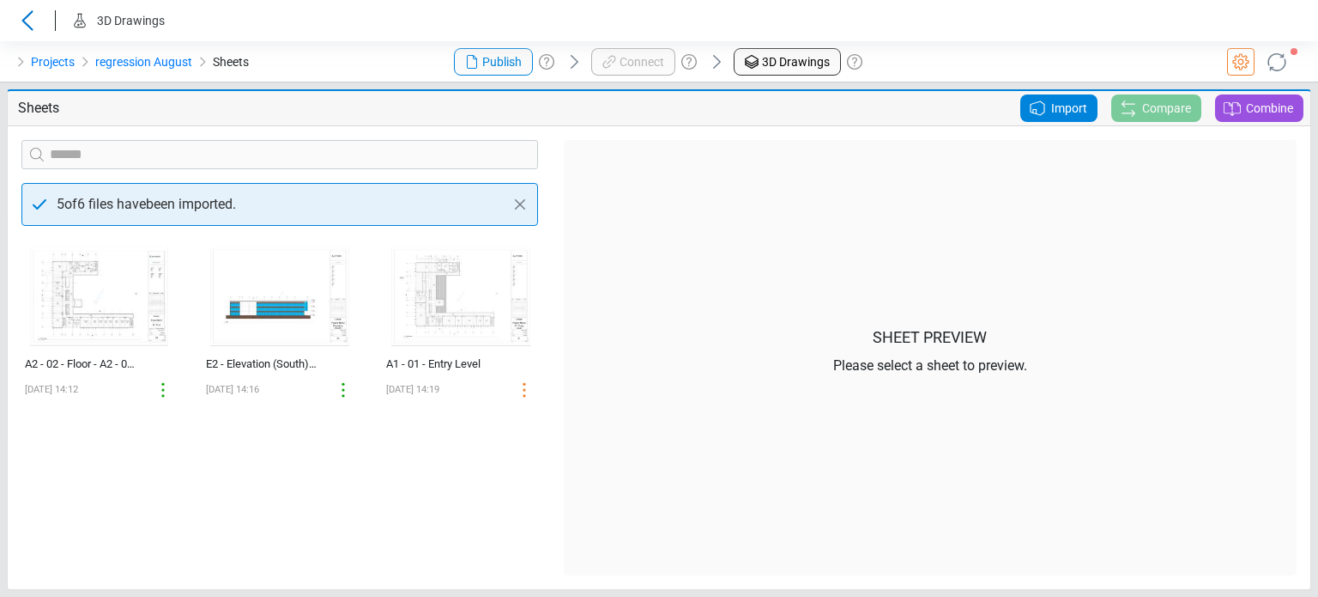
click at [1069, 112] on span "Import" at bounding box center [1069, 108] width 36 height 21
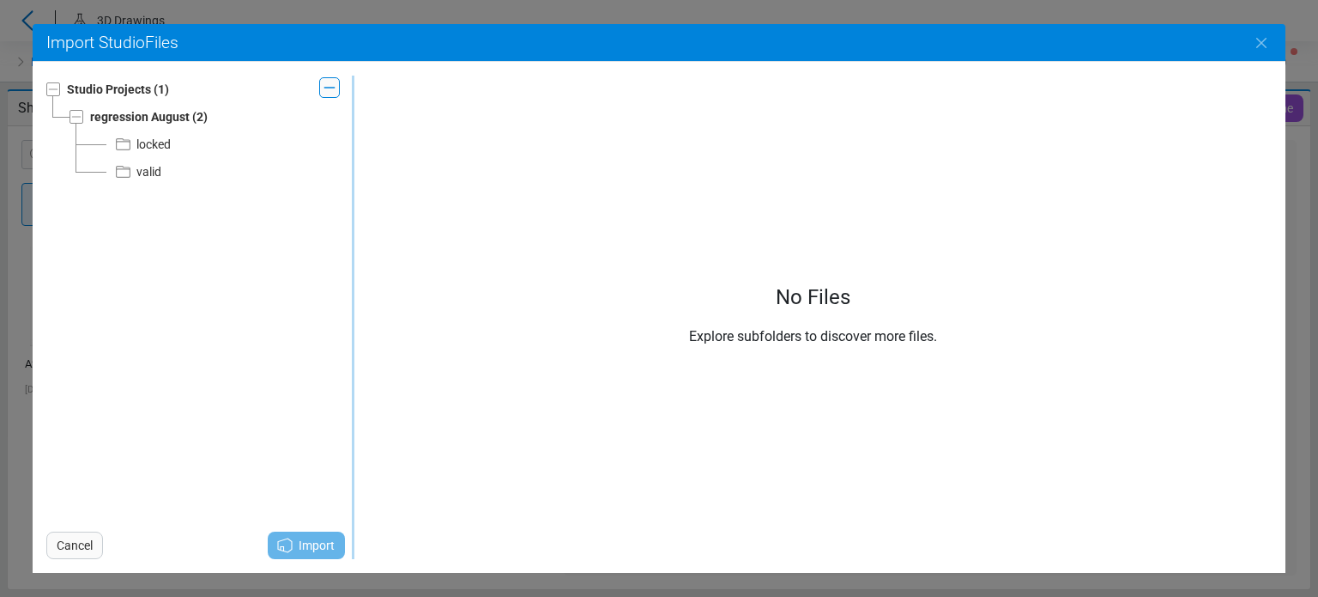
click at [148, 146] on div "locked" at bounding box center [153, 144] width 34 height 21
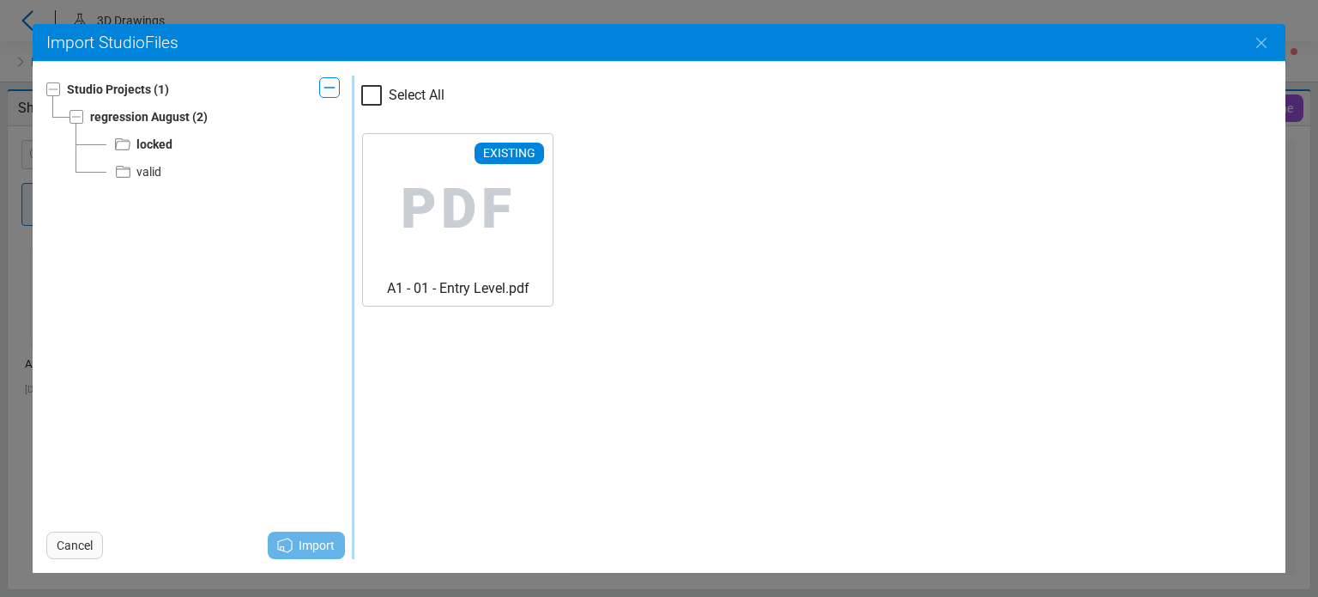
click at [148, 179] on div "valid" at bounding box center [148, 171] width 25 height 21
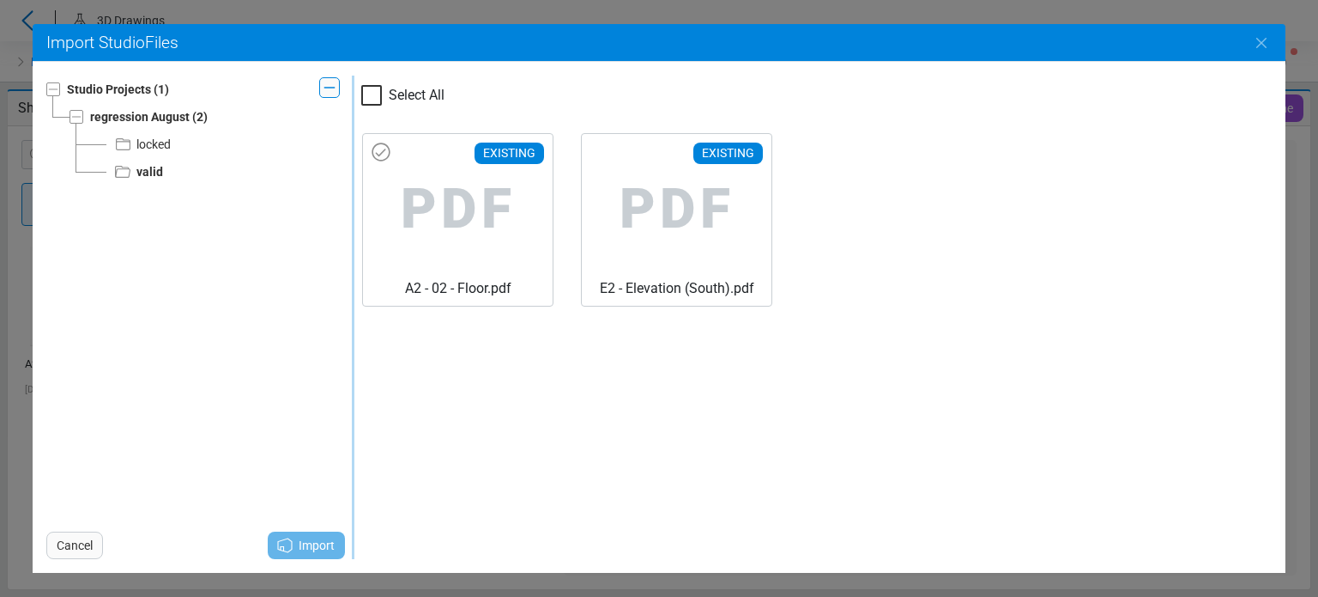
click at [453, 224] on span "PDF" at bounding box center [458, 209] width 162 height 137
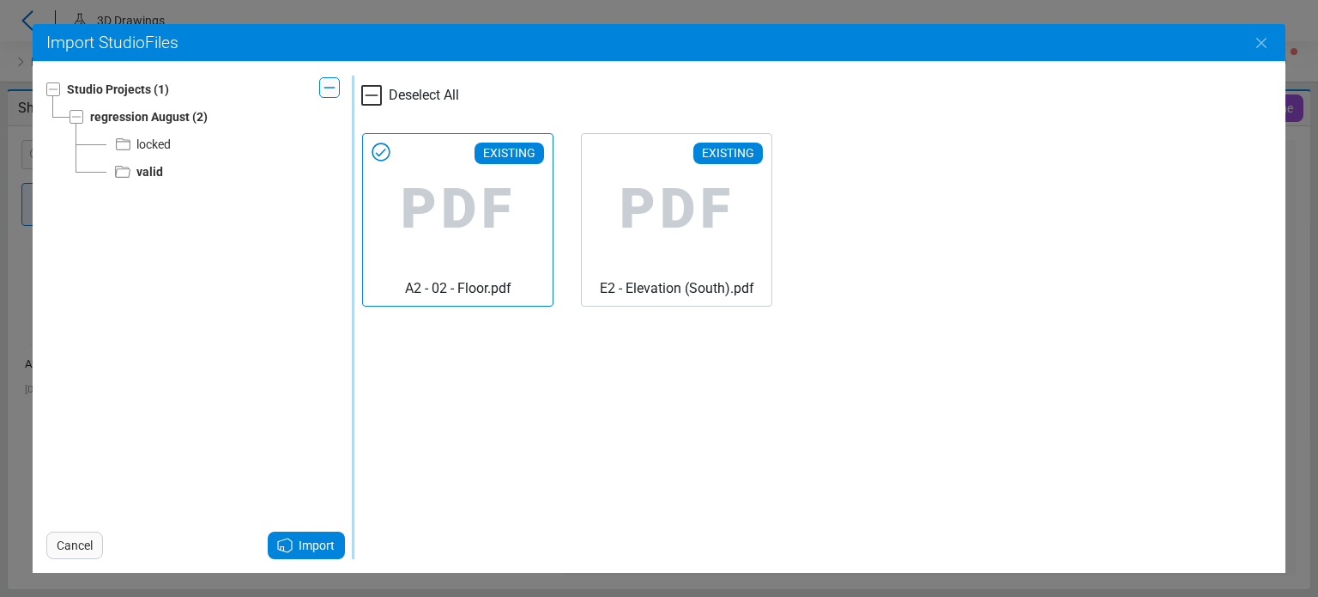
click at [302, 542] on span "Import" at bounding box center [317, 545] width 36 height 21
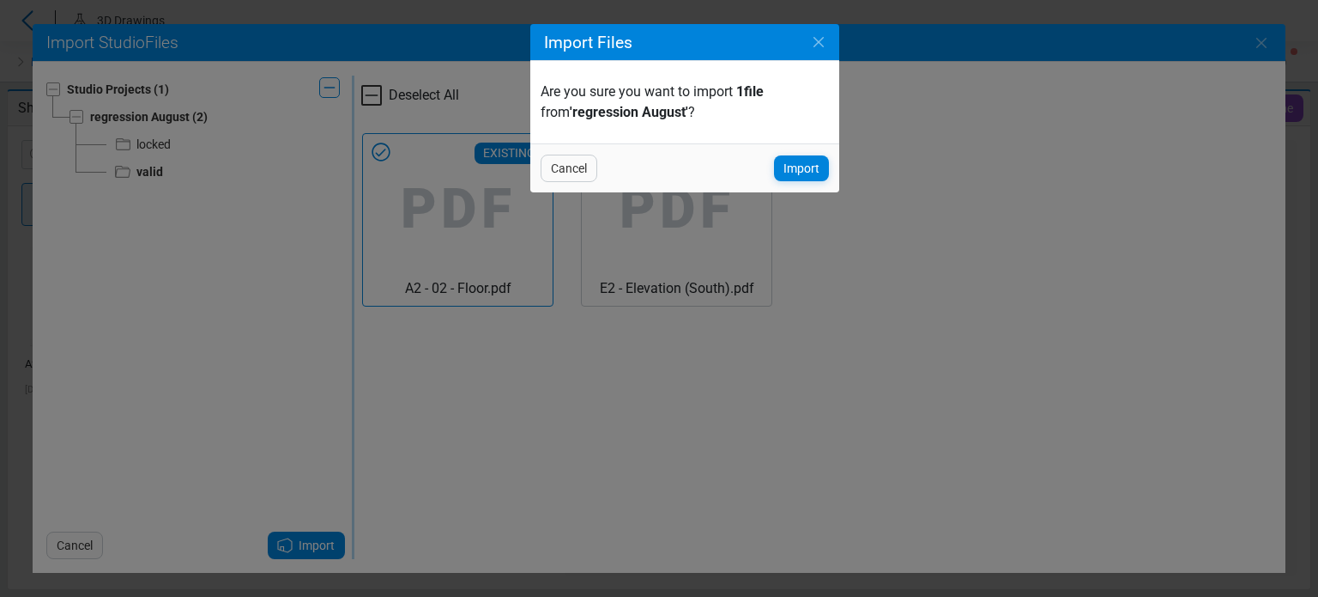
click at [807, 184] on div "Cancel Import" at bounding box center [684, 167] width 309 height 49
click at [809, 178] on span "Import" at bounding box center [802, 168] width 36 height 21
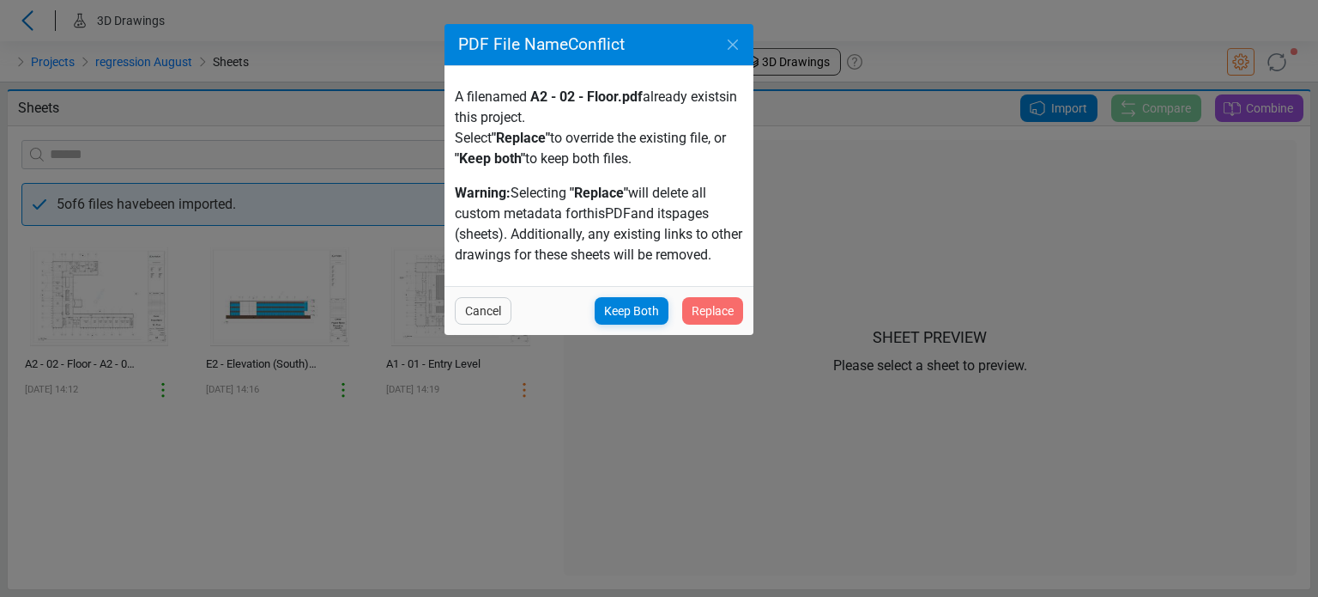
click at [722, 306] on span "Replace" at bounding box center [713, 310] width 42 height 21
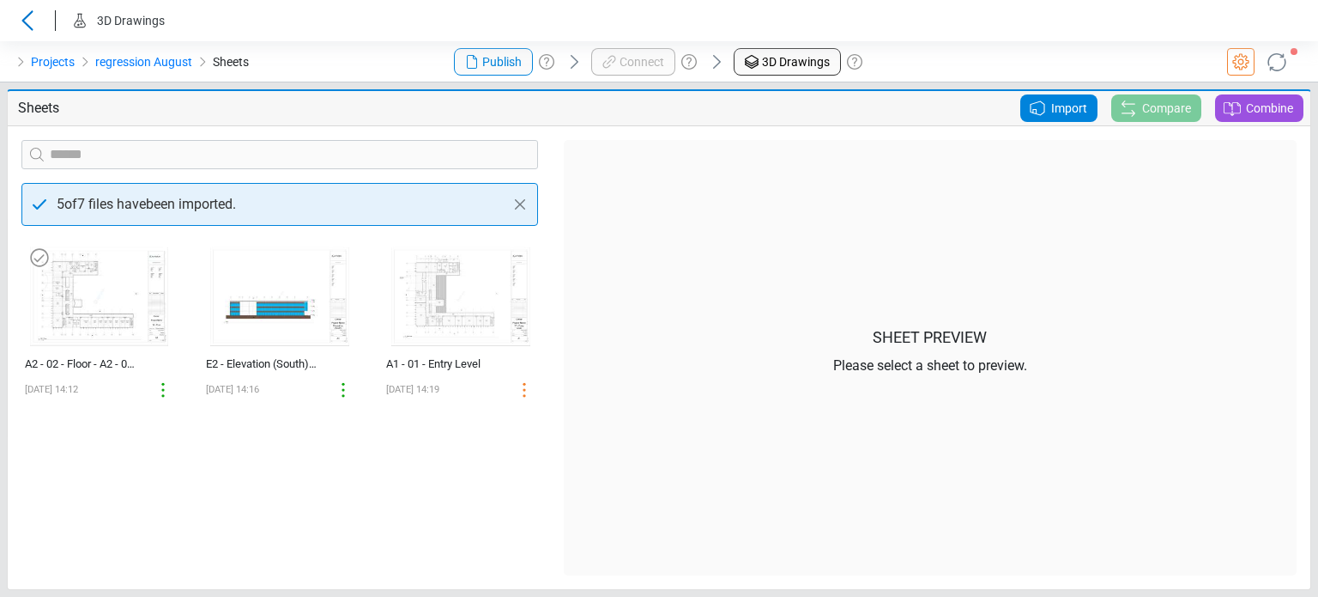
click at [119, 299] on img at bounding box center [99, 295] width 153 height 112
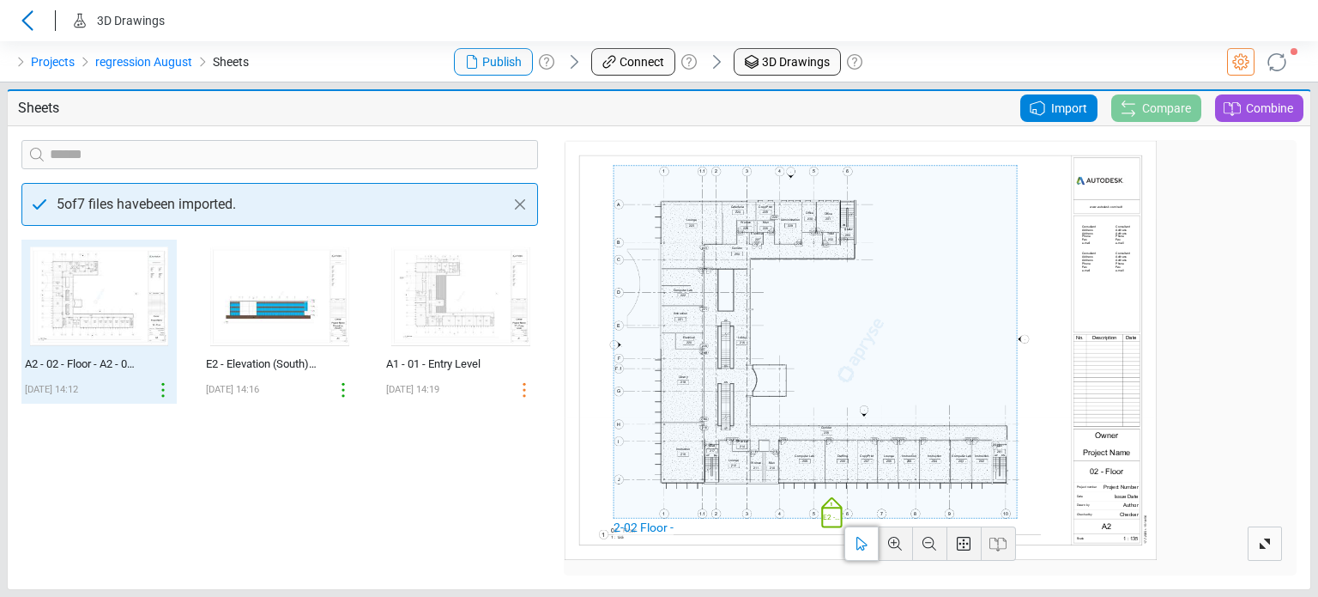
click at [1290, 67] on icon at bounding box center [1276, 61] width 27 height 27
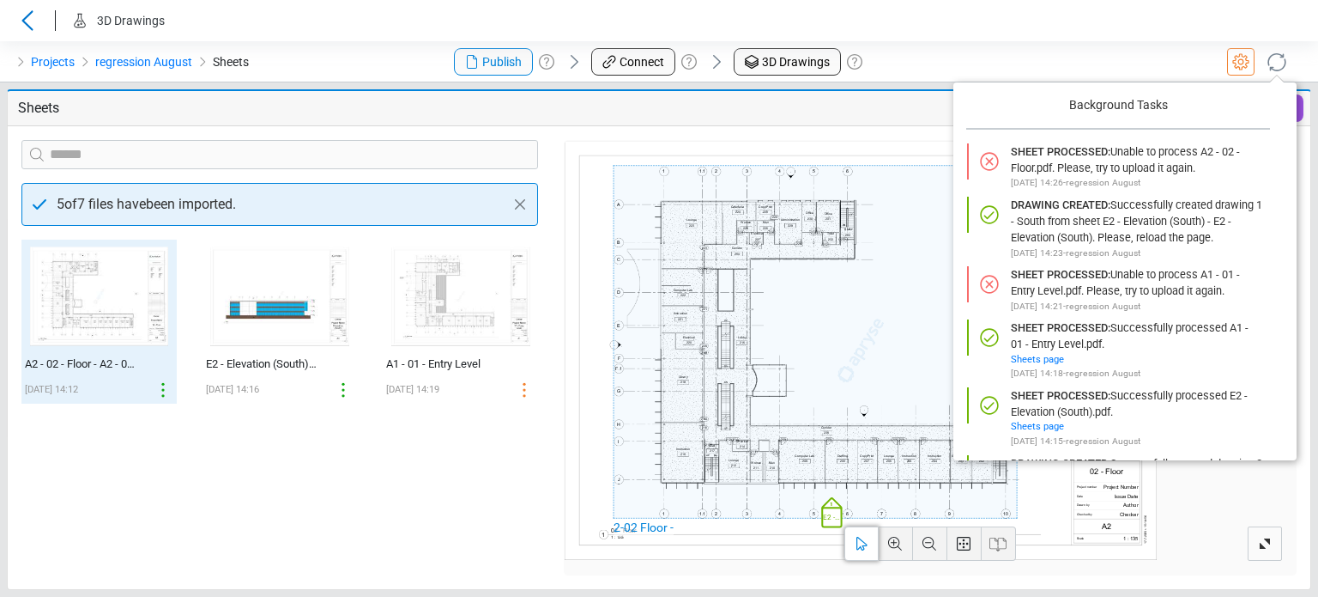
click at [1085, 64] on div at bounding box center [1098, 61] width 439 height 41
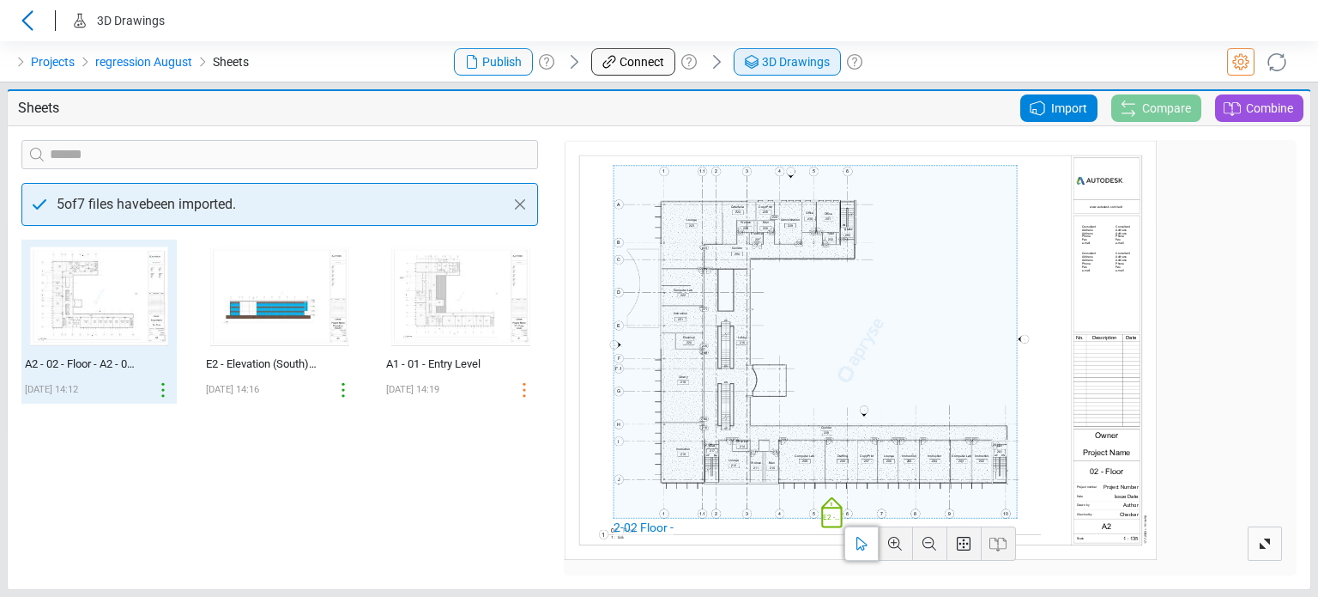
click at [814, 68] on span "3D Drawings" at bounding box center [796, 62] width 68 height 18
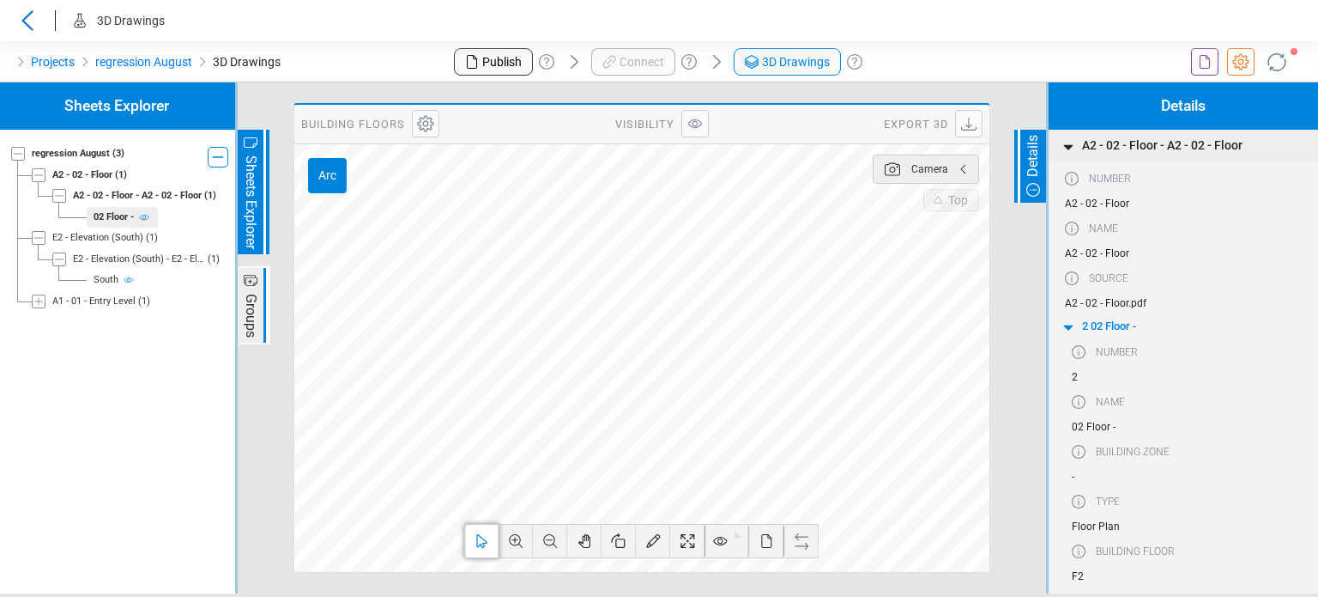
click at [1195, 54] on icon at bounding box center [1205, 62] width 21 height 21
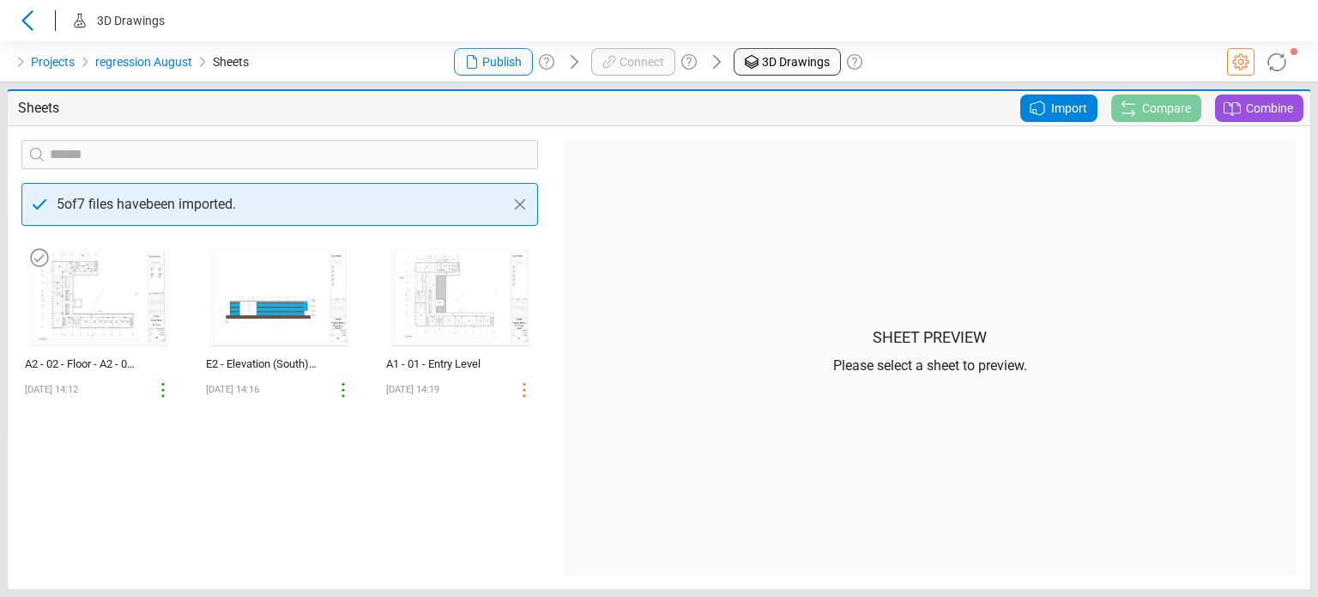
click at [124, 290] on img at bounding box center [99, 295] width 153 height 112
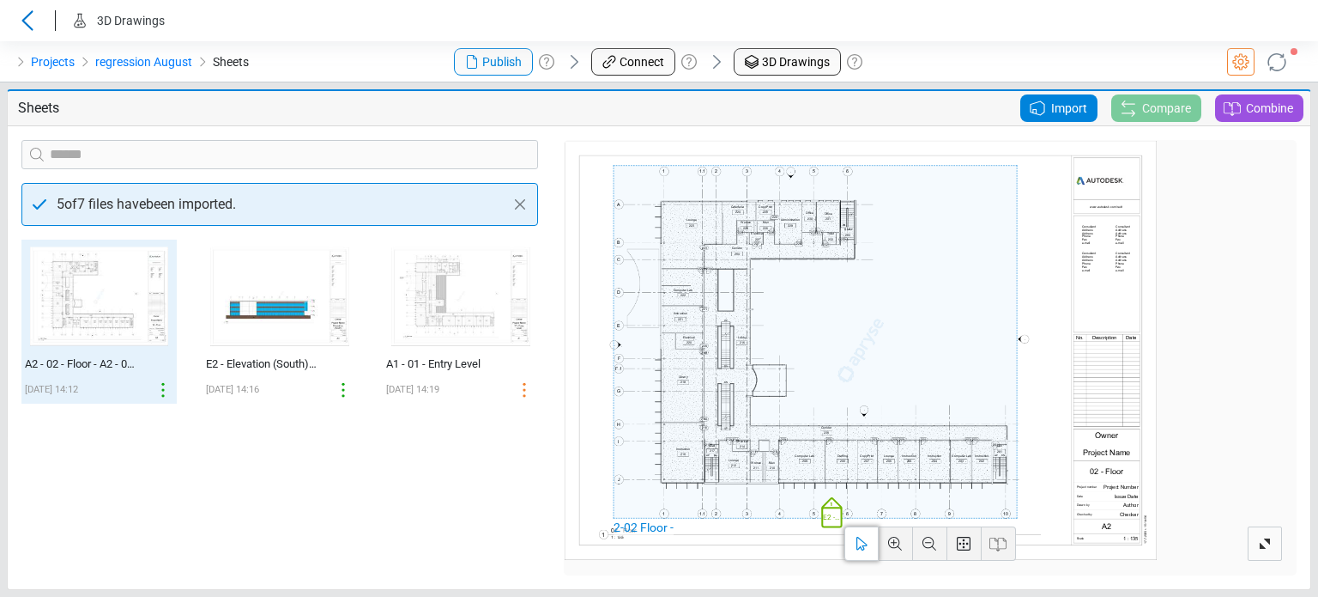
click at [321, 76] on div "Projects regression August Sheets" at bounding box center [219, 61] width 439 height 41
click at [1030, 96] on div "Import" at bounding box center [1059, 107] width 77 height 27
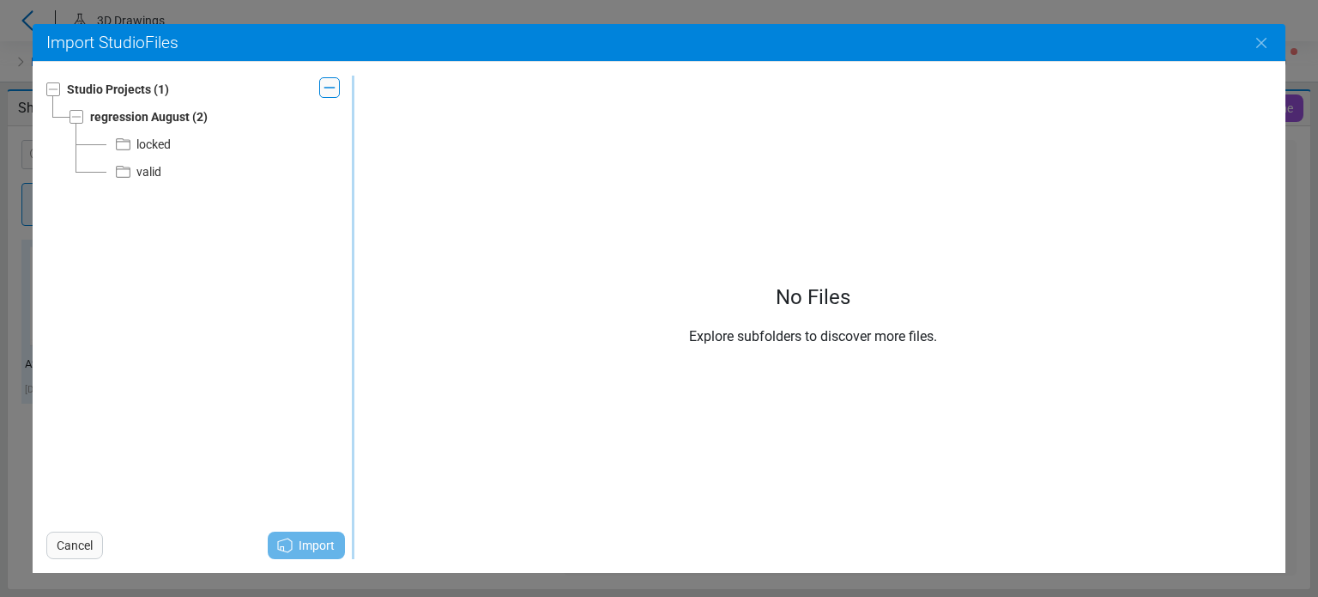
click at [130, 147] on icon at bounding box center [123, 144] width 15 height 12
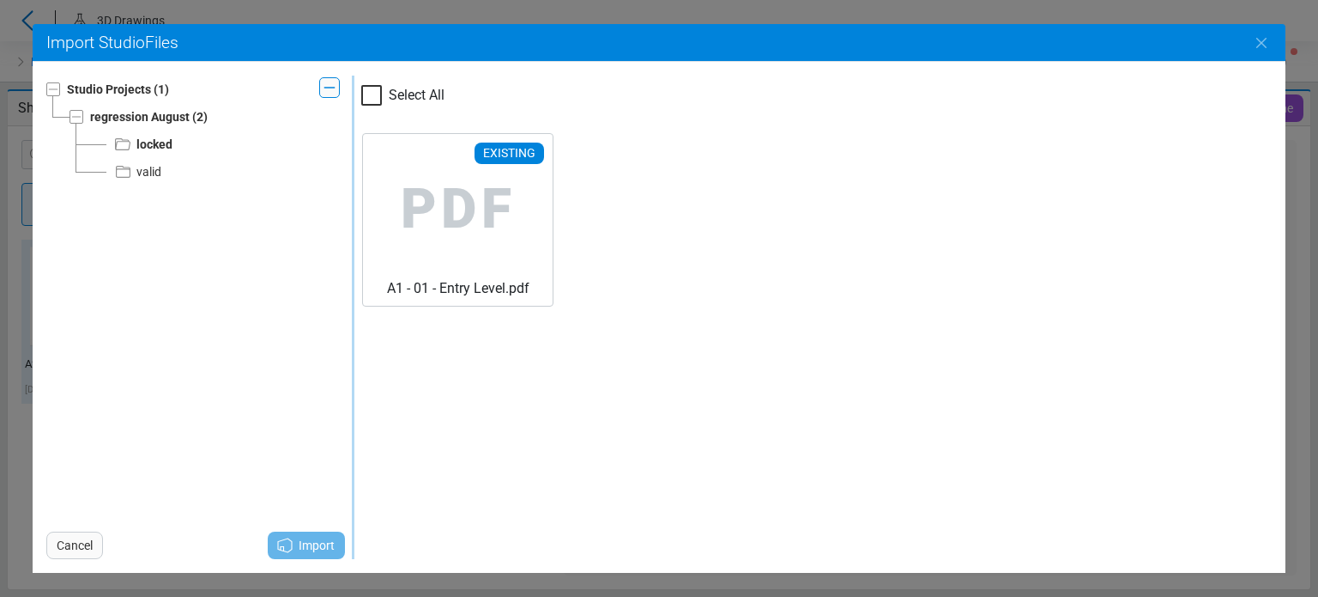
click at [135, 167] on div "valid" at bounding box center [137, 171] width 48 height 21
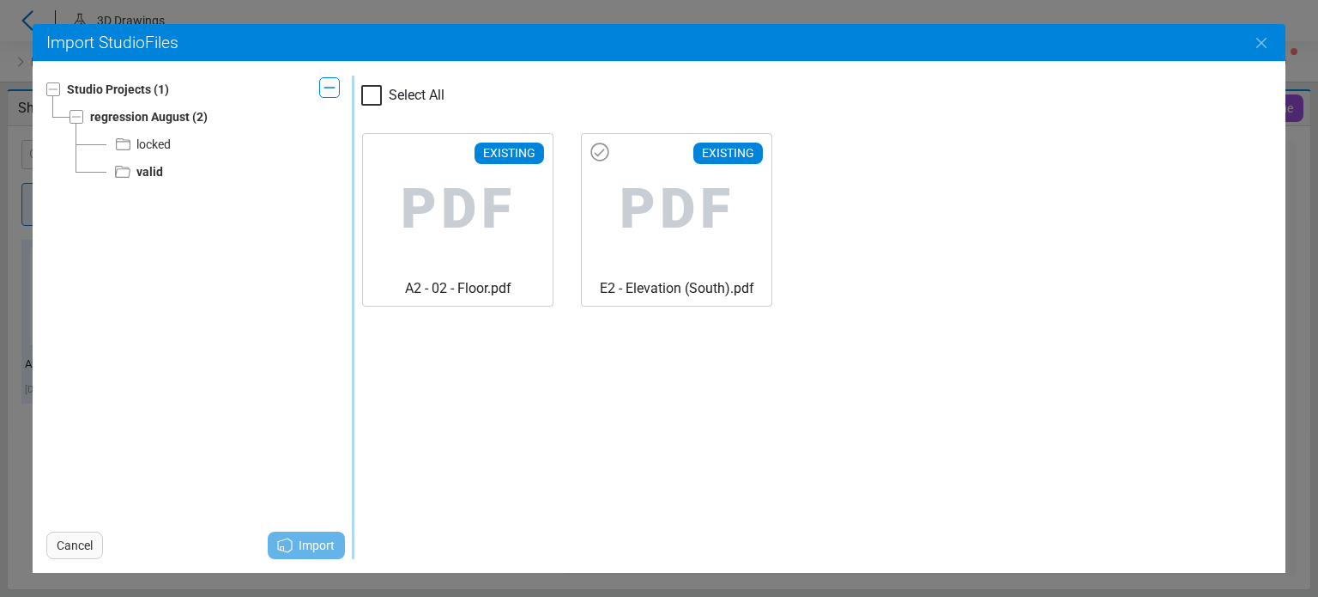
click at [615, 245] on span "PDF" at bounding box center [677, 209] width 162 height 137
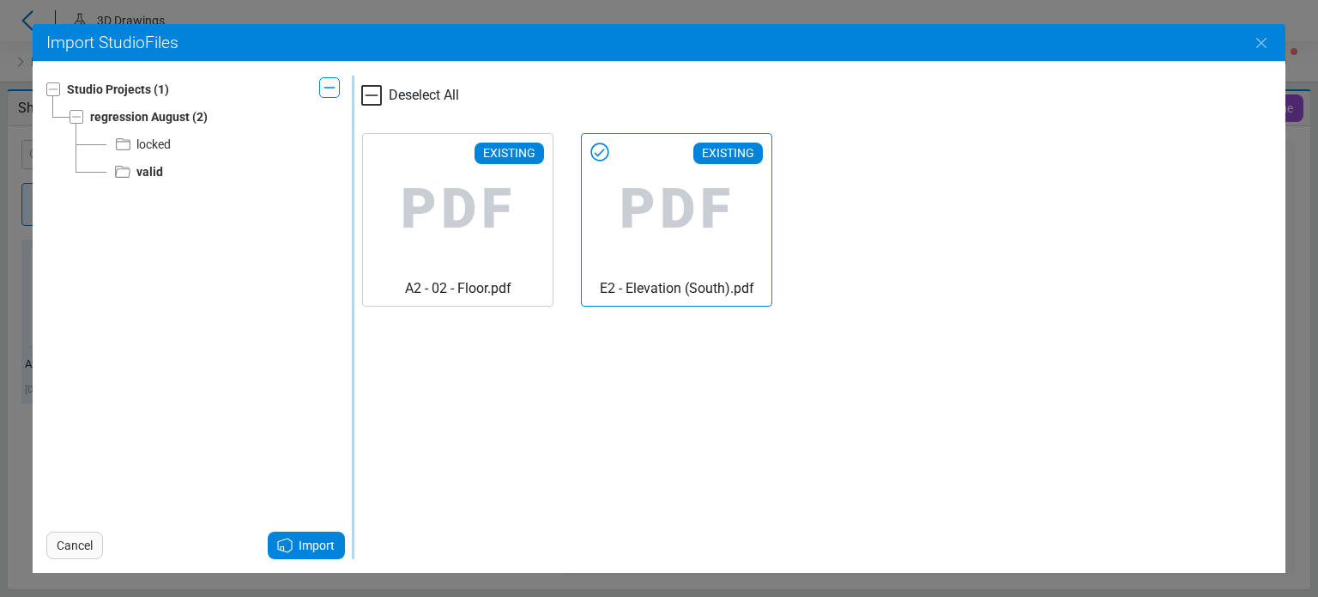
click at [285, 545] on icon at bounding box center [285, 545] width 14 height 14
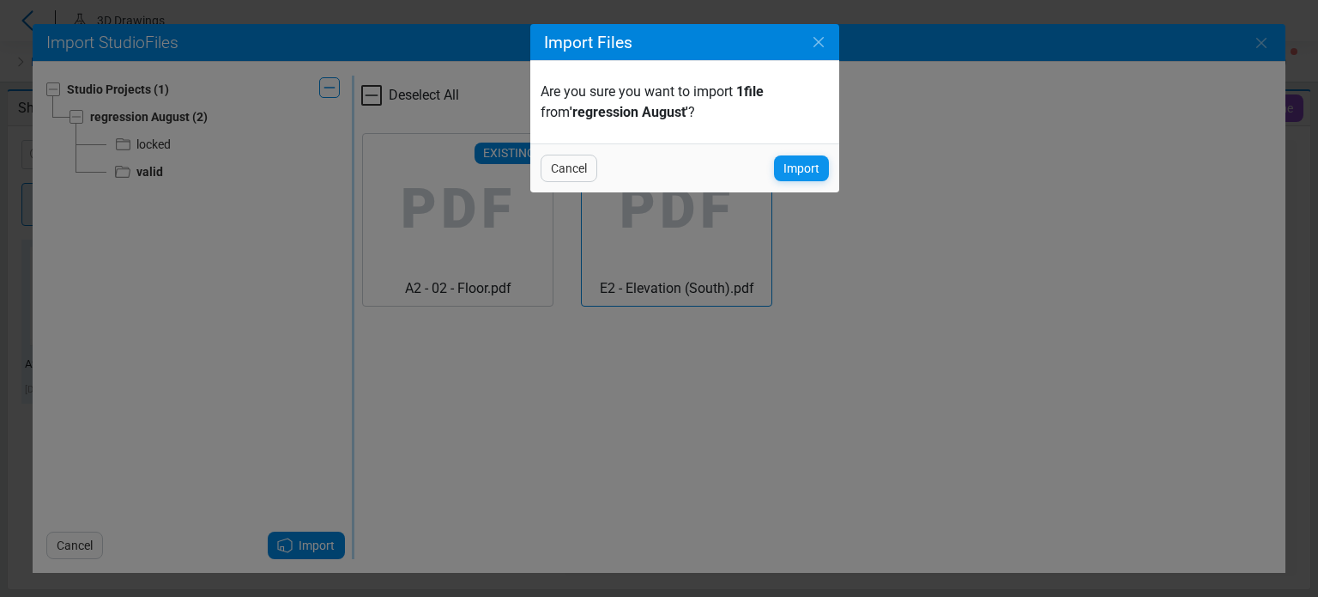
click at [792, 169] on span "Import" at bounding box center [802, 168] width 36 height 21
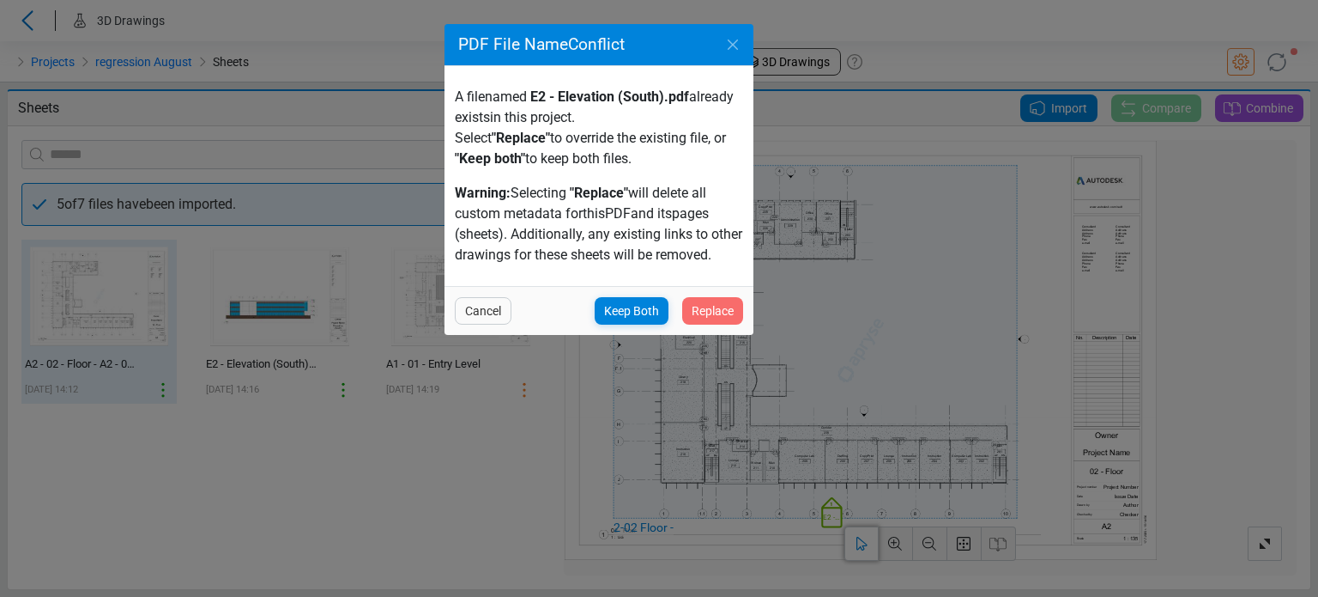
click at [728, 312] on span "Replace" at bounding box center [713, 310] width 42 height 21
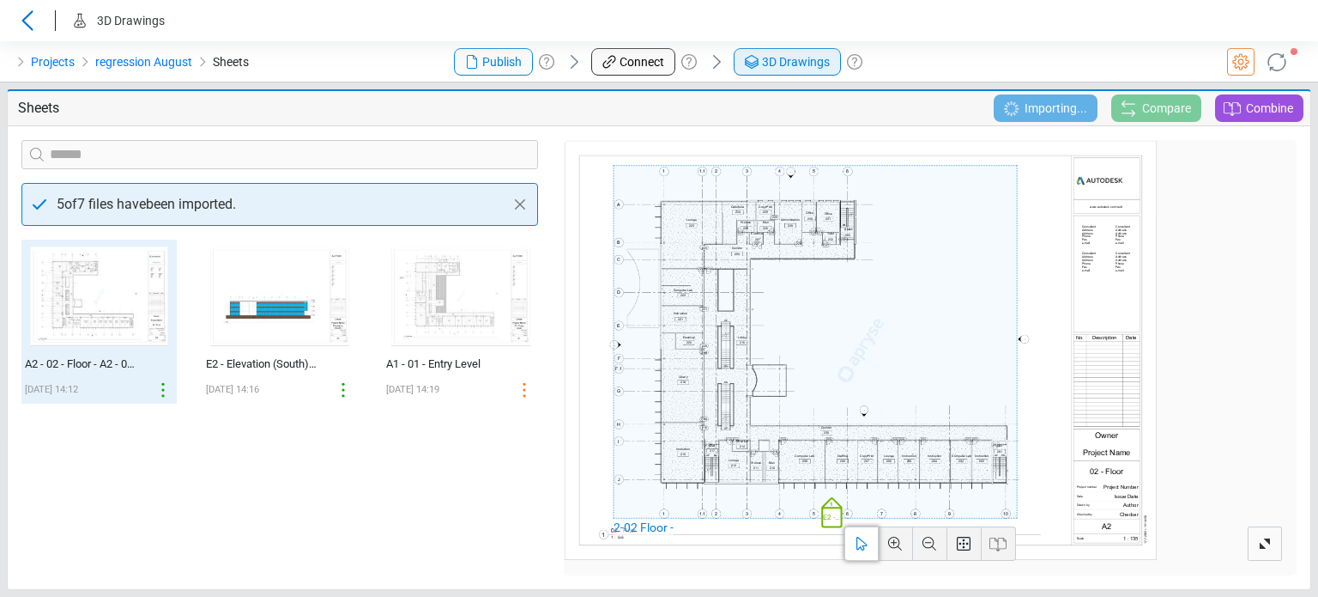
click at [773, 61] on span "3D Drawings" at bounding box center [796, 62] width 68 height 18
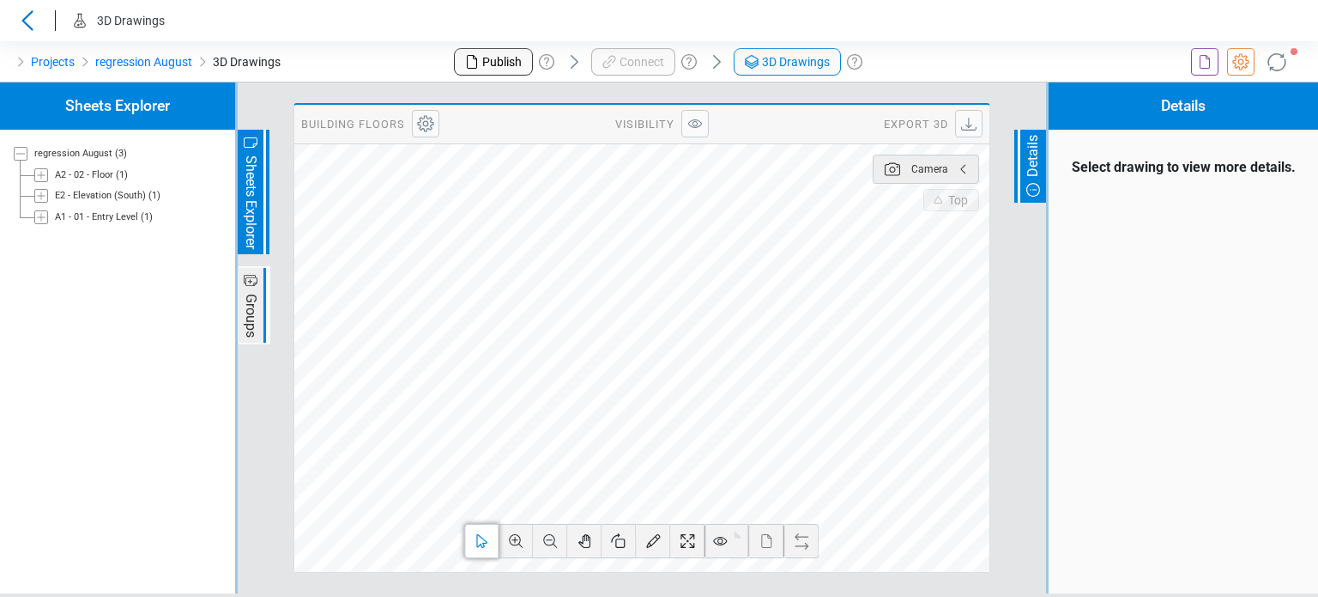
click at [1200, 70] on icon at bounding box center [1205, 62] width 21 height 21
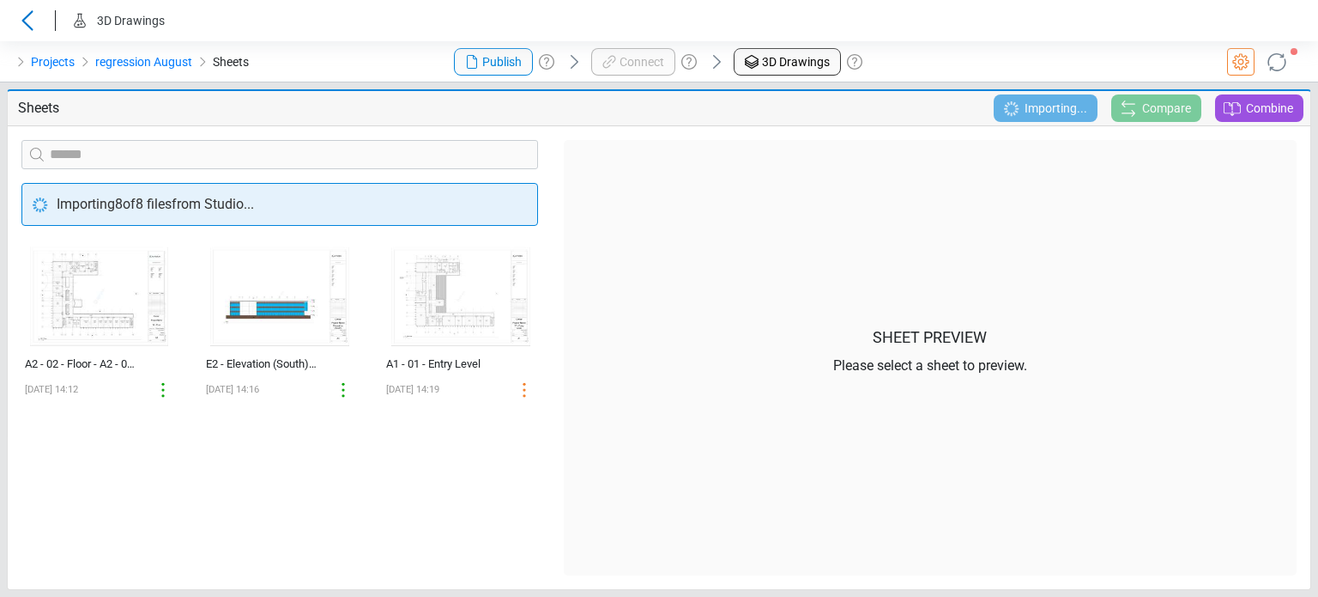
click at [947, 52] on div at bounding box center [1098, 61] width 439 height 41
click at [1134, 46] on div at bounding box center [1098, 61] width 439 height 41
click at [1275, 57] on icon at bounding box center [1277, 61] width 33 height 33
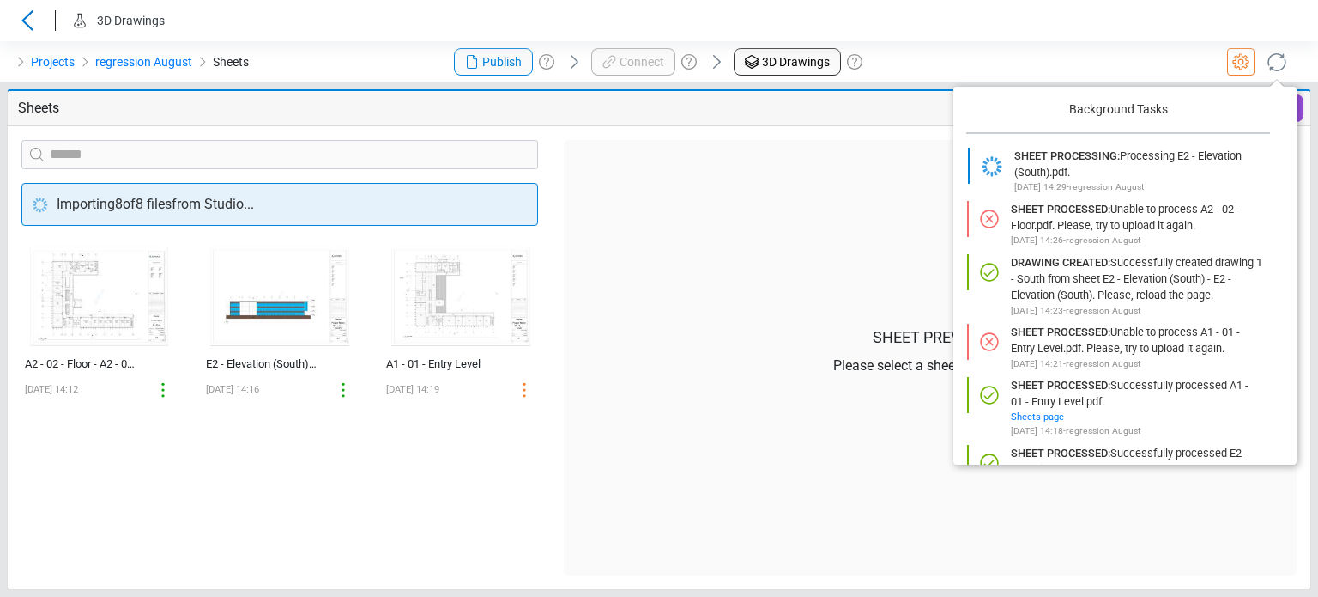
click at [1275, 57] on icon at bounding box center [1277, 61] width 30 height 30
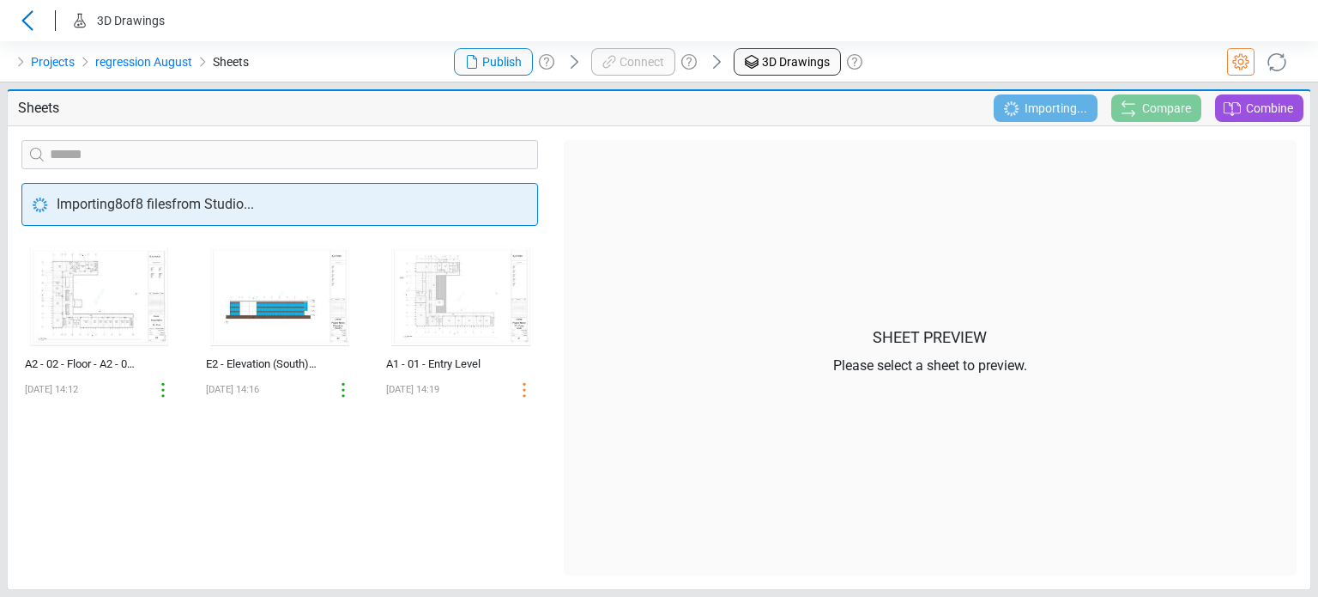
click at [1134, 55] on div at bounding box center [1098, 61] width 439 height 41
click at [782, 67] on span "3D Drawings" at bounding box center [796, 62] width 68 height 18
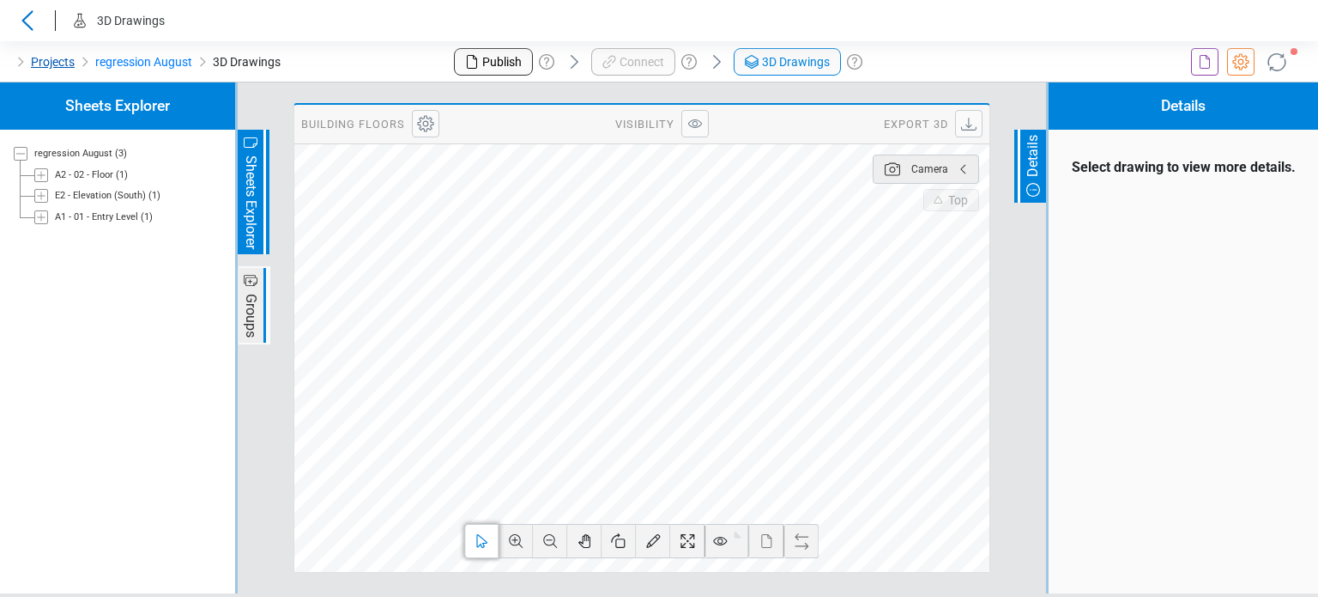
click at [58, 68] on link "Projects" at bounding box center [53, 62] width 44 height 21
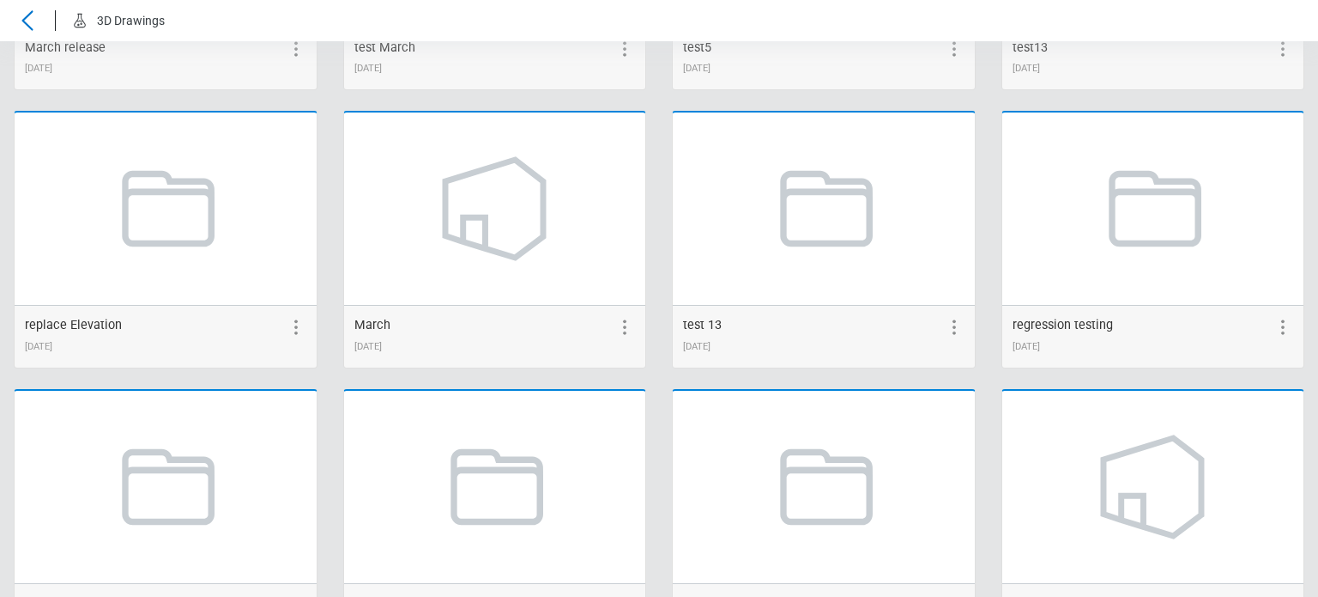
scroll to position [2328, 0]
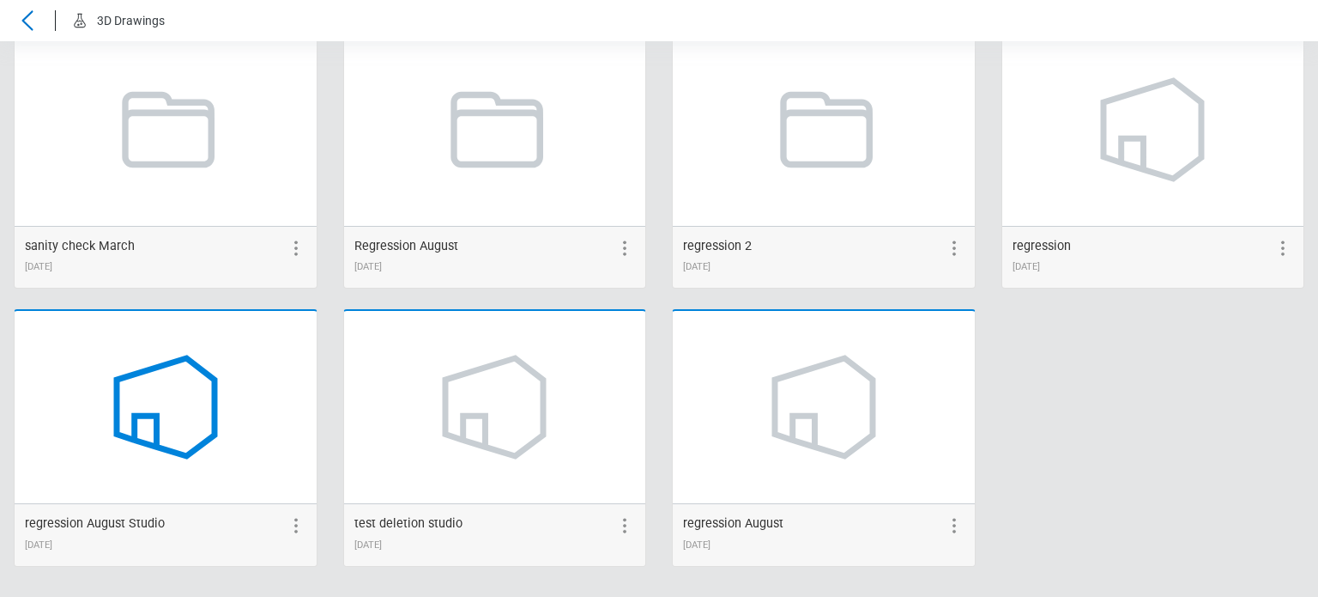
click at [158, 379] on icon at bounding box center [165, 407] width 130 height 130
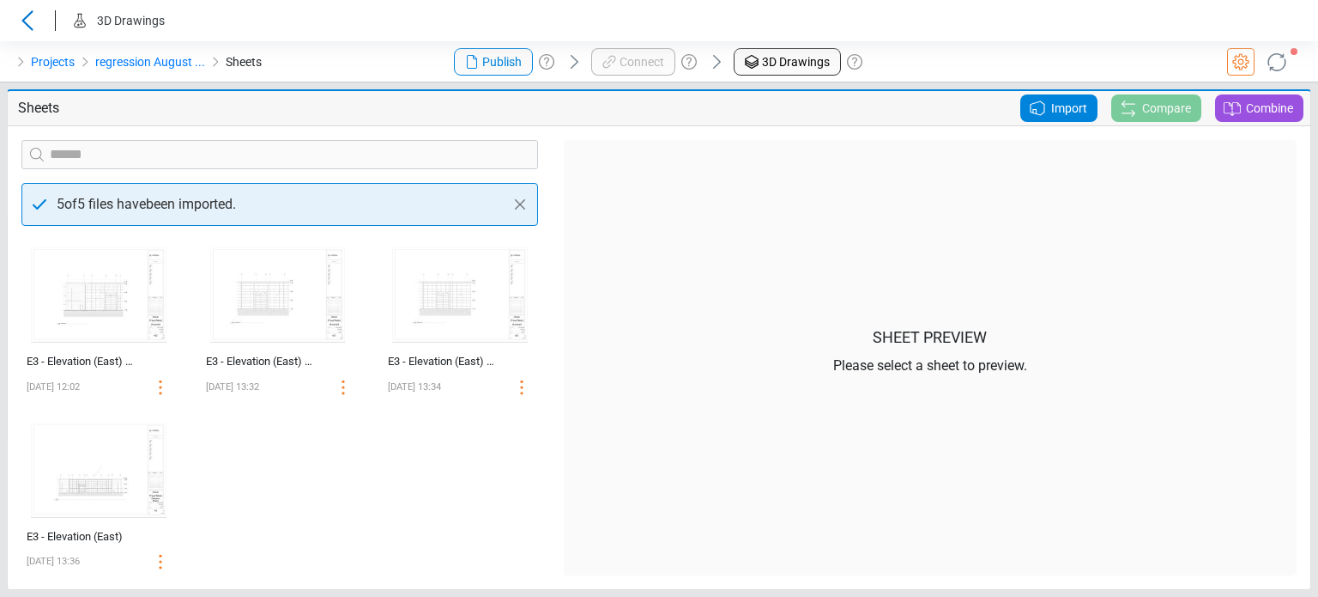
click at [1037, 103] on icon at bounding box center [1037, 108] width 21 height 21
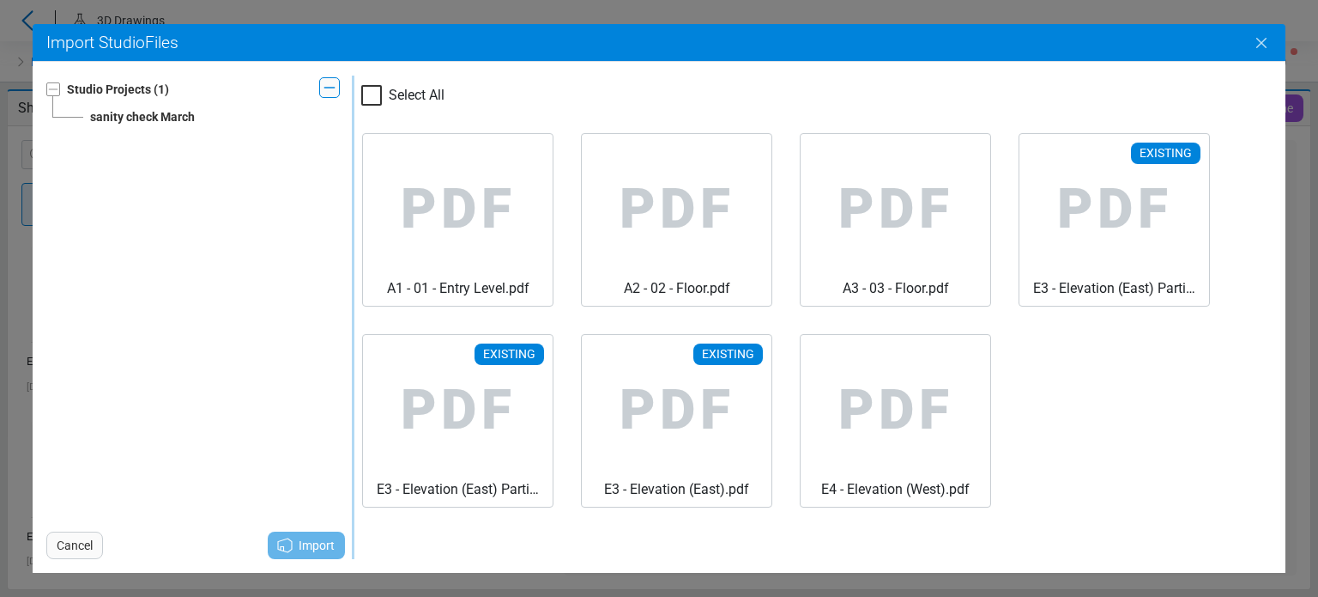
click at [1270, 35] on icon "Close" at bounding box center [1261, 43] width 21 height 21
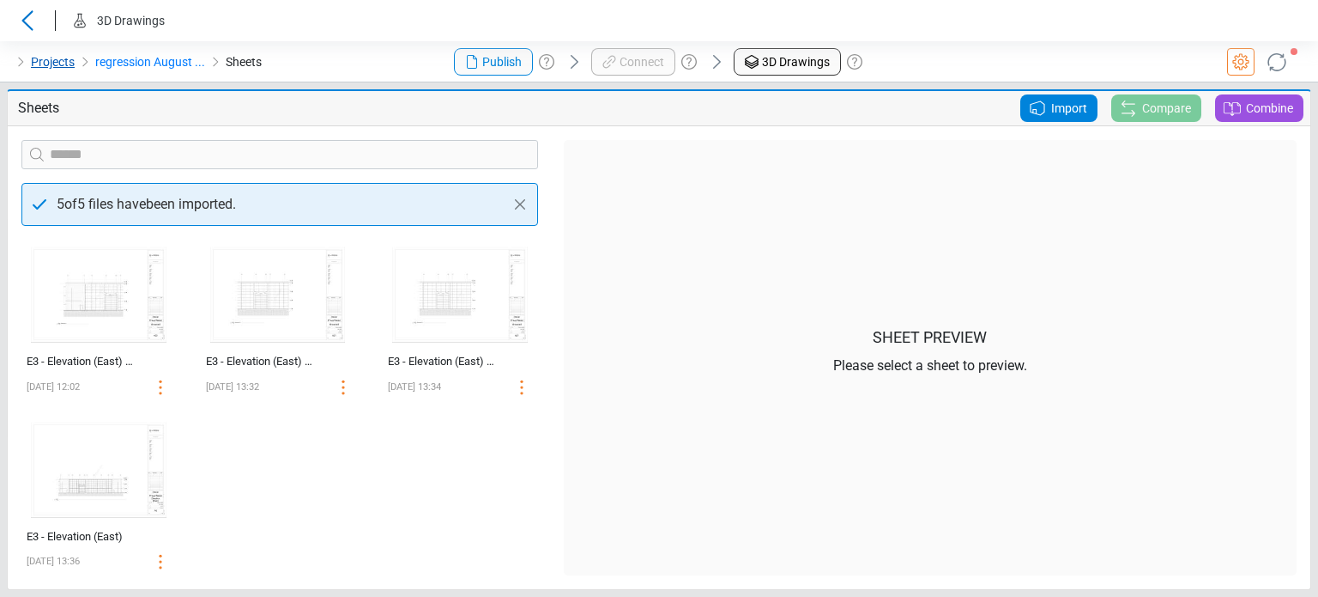
click at [52, 58] on link "Projects" at bounding box center [53, 62] width 44 height 21
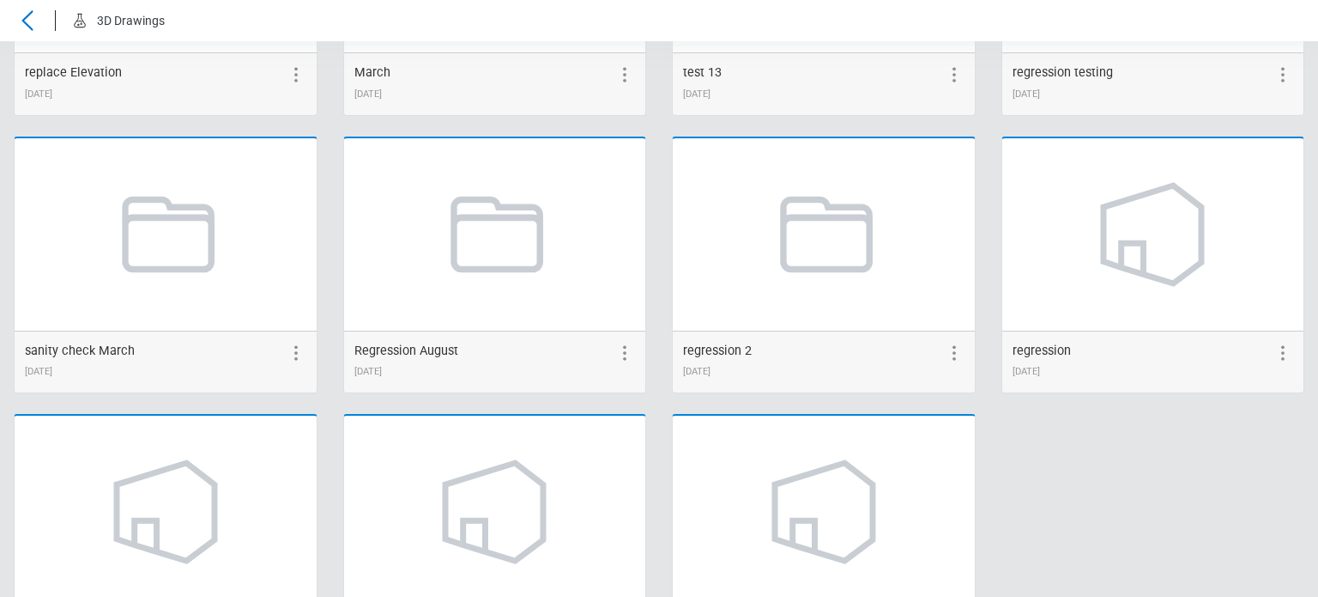
scroll to position [2328, 0]
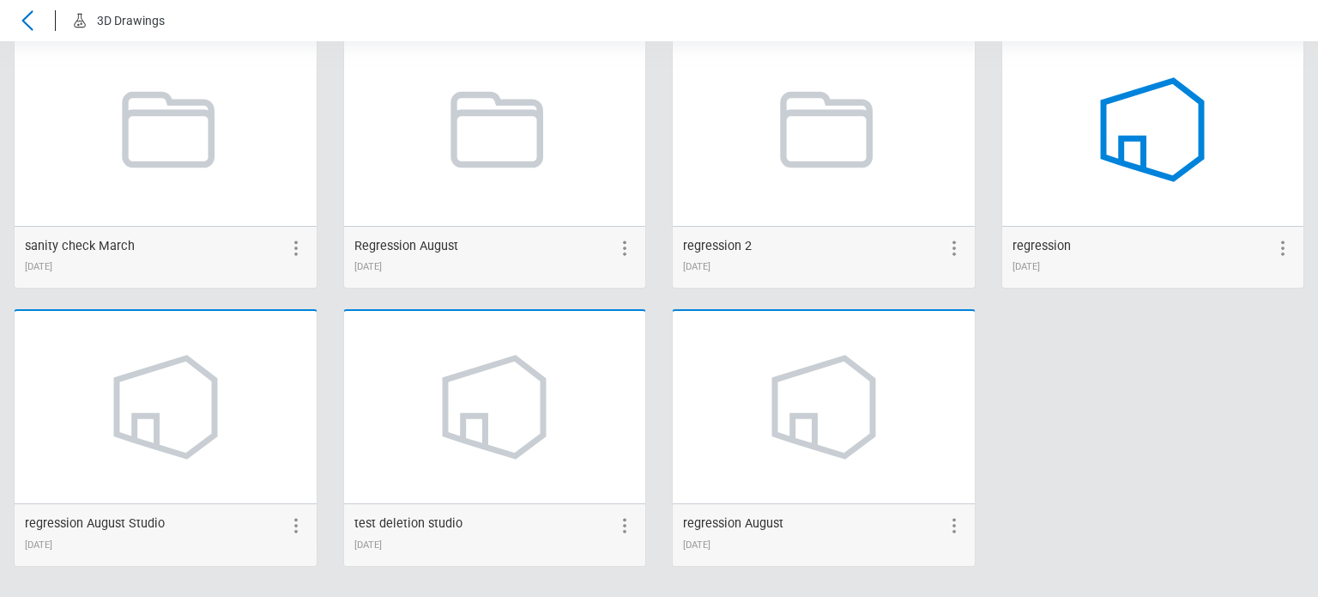
click at [1131, 174] on icon at bounding box center [1153, 129] width 130 height 130
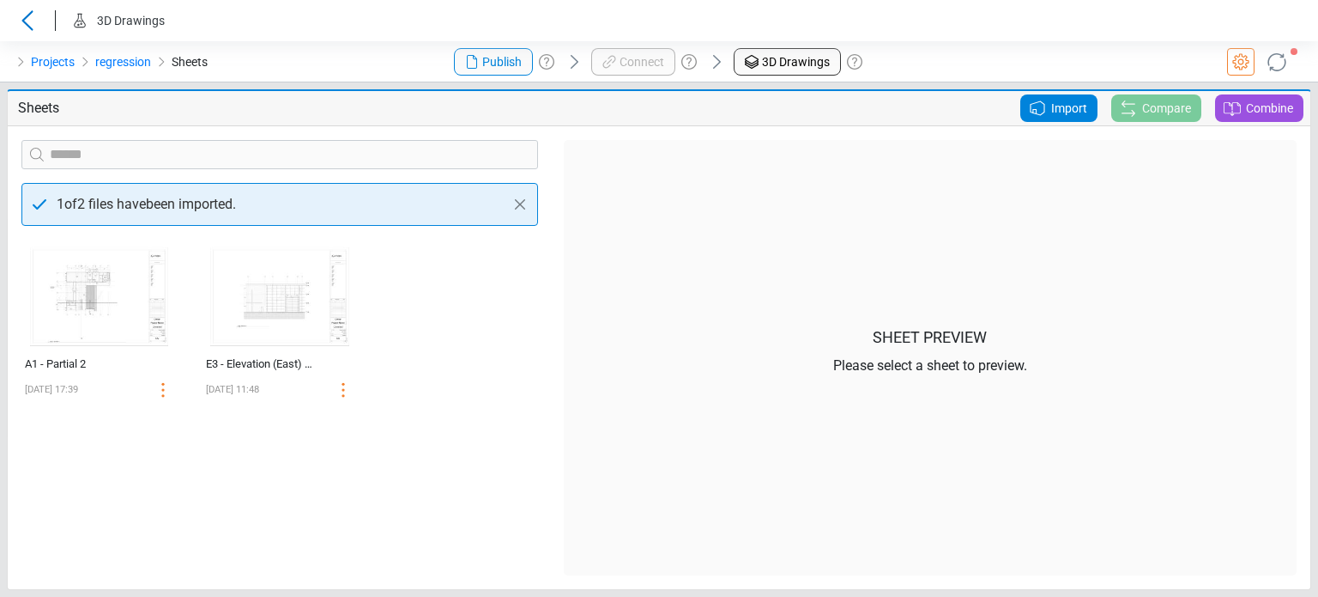
click at [1071, 105] on span "Import" at bounding box center [1069, 108] width 36 height 21
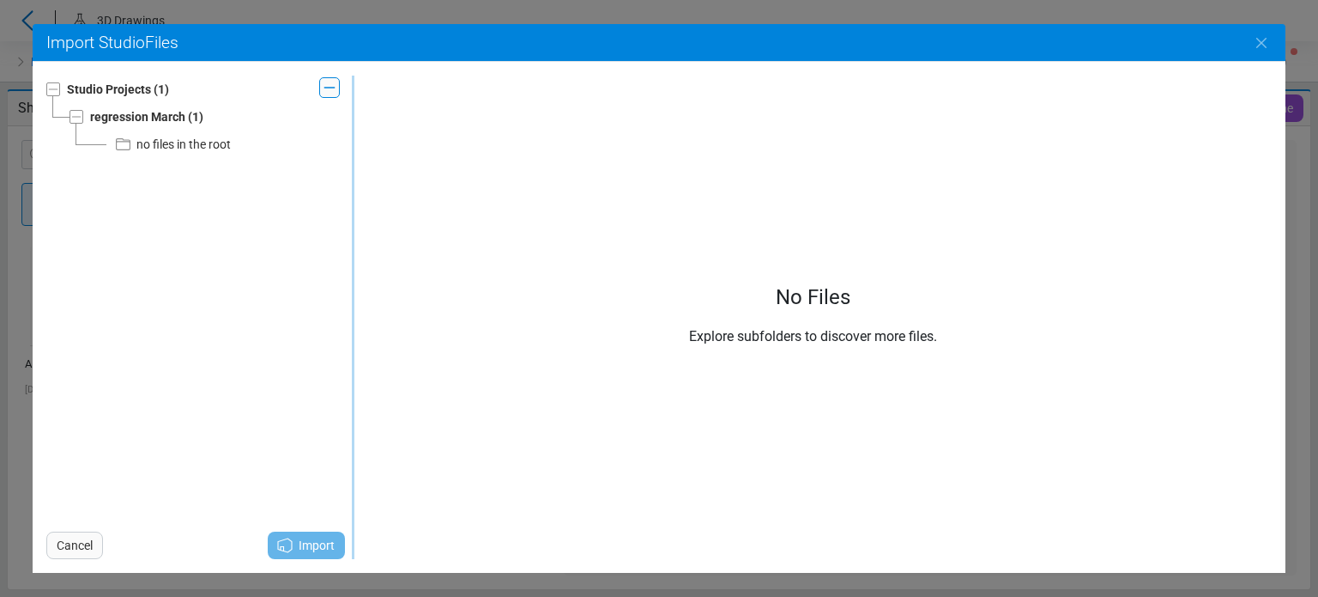
click at [203, 148] on div "no files in the root" at bounding box center [183, 144] width 94 height 21
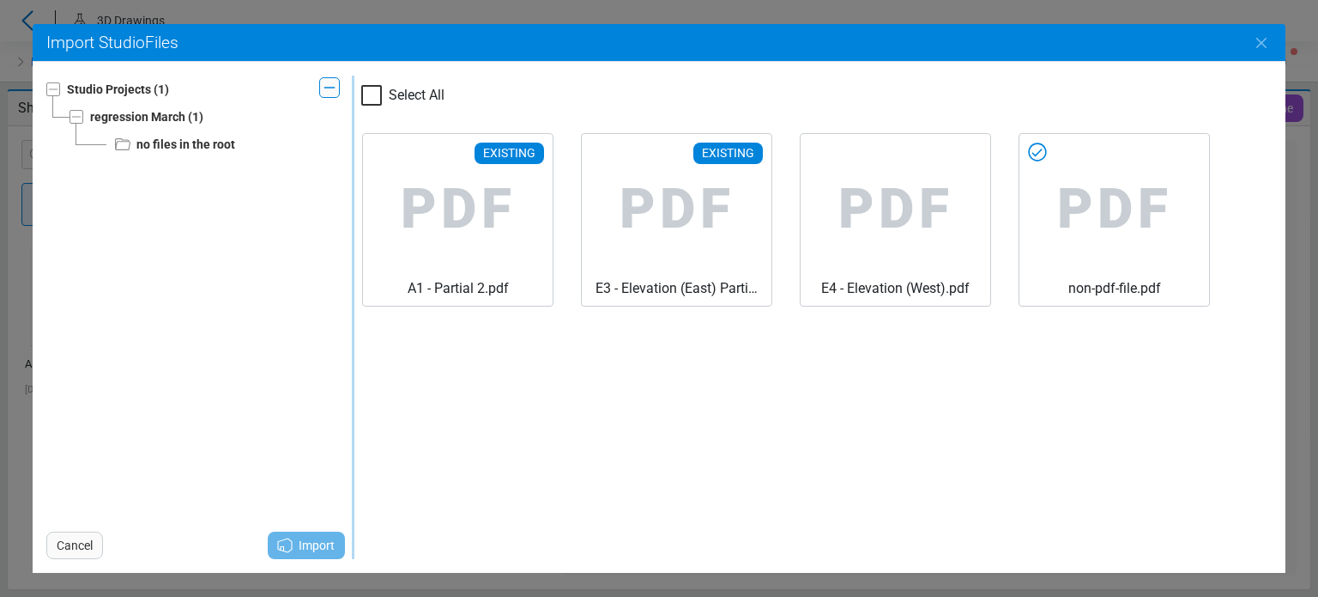
click at [1030, 154] on icon at bounding box center [1038, 152] width 18 height 18
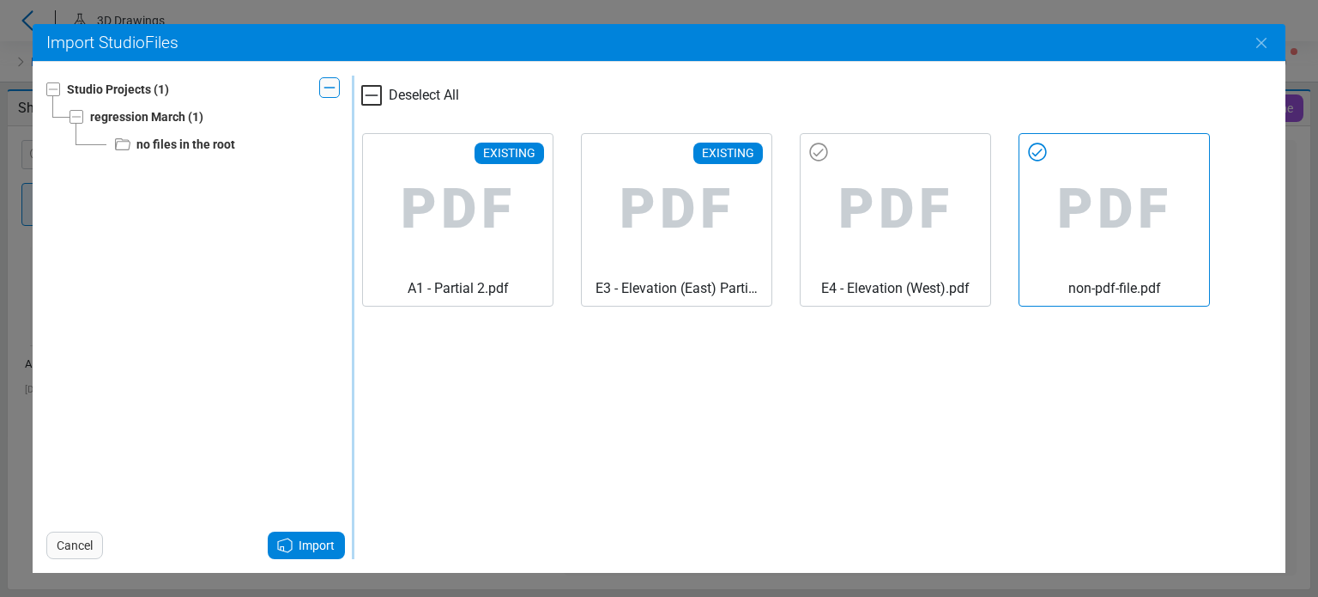
click at [833, 167] on span "PDF" at bounding box center [896, 209] width 162 height 137
click at [826, 156] on icon at bounding box center [819, 152] width 18 height 18
click at [650, 159] on span "PDF" at bounding box center [677, 209] width 162 height 137
click at [336, 548] on div "Import" at bounding box center [306, 544] width 77 height 27
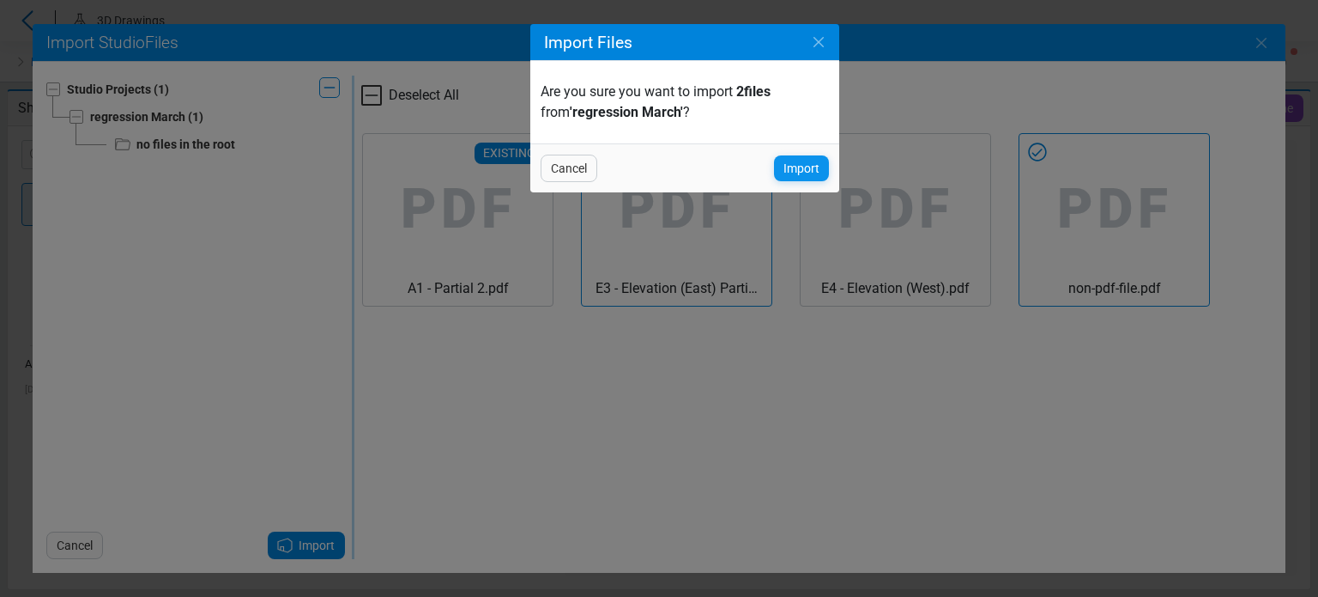
click at [795, 178] on div "Import" at bounding box center [801, 168] width 55 height 26
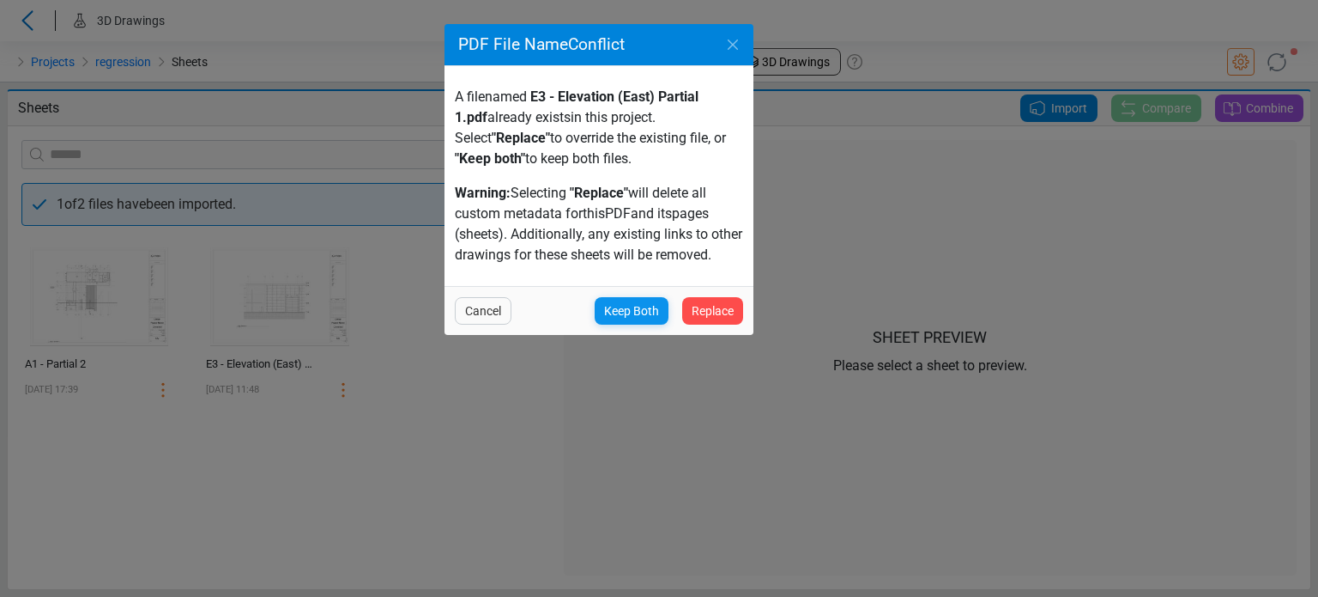
click at [653, 310] on span "Keep Both" at bounding box center [631, 310] width 55 height 21
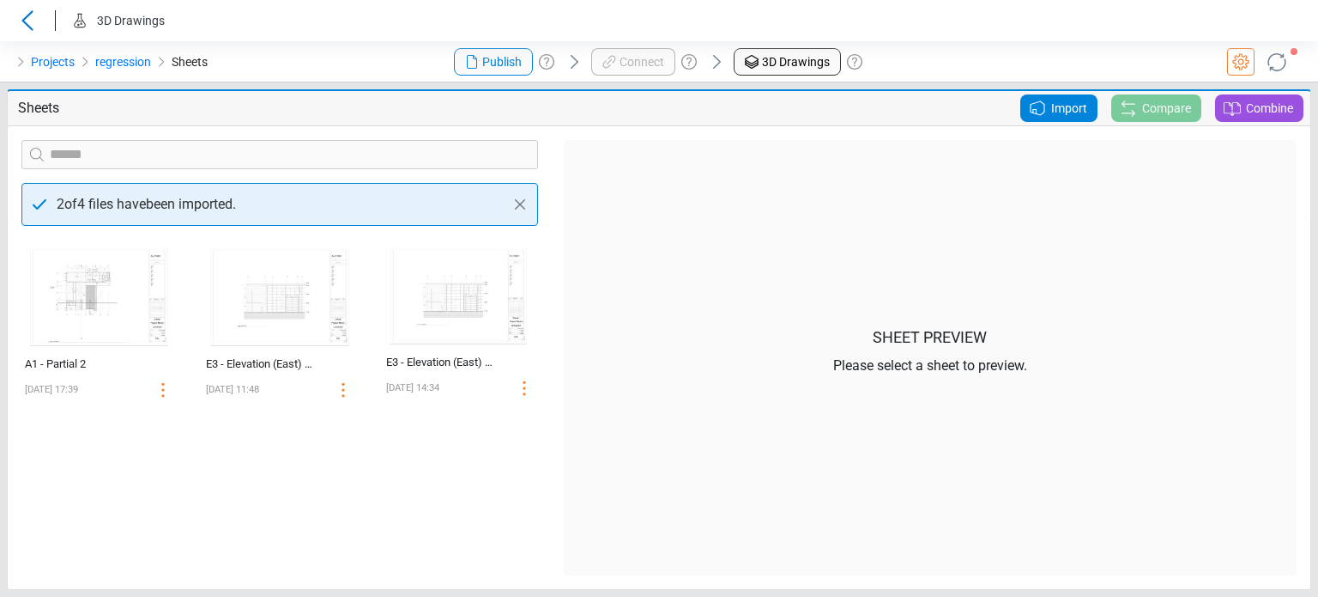
click at [341, 88] on div "Sheets Import Compare Combine 2 of 4 files have been imported. ‌ A1 - Partial 2…" at bounding box center [659, 339] width 1318 height 514
click at [341, 62] on div "Projects regression Sheets" at bounding box center [219, 61] width 439 height 41
click at [251, 119] on div "Sheets" at bounding box center [225, 107] width 428 height 27
click at [419, 457] on div "‌ A1 - Partial 2 08/21/2025 17:39 ‌ E3 - Elevation (East) Partial 1 08/22/2025 …" at bounding box center [280, 407] width 542 height 336
click at [283, 94] on div "Sheets" at bounding box center [225, 107] width 428 height 27
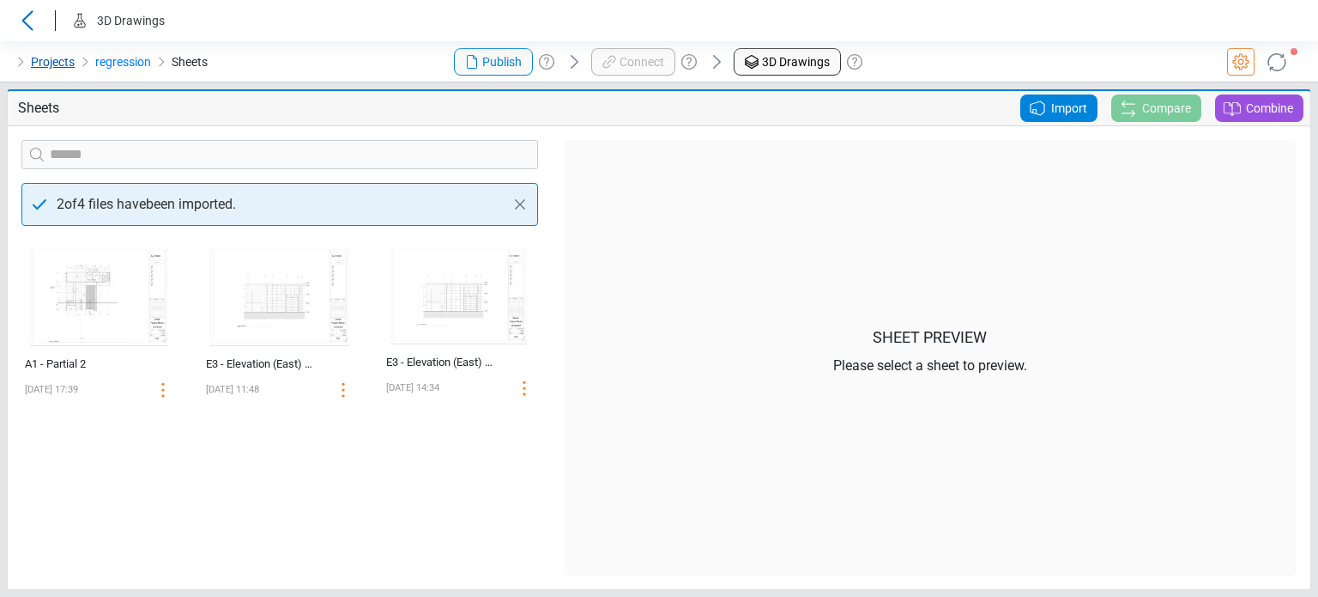
click at [44, 64] on link "Projects" at bounding box center [53, 62] width 44 height 21
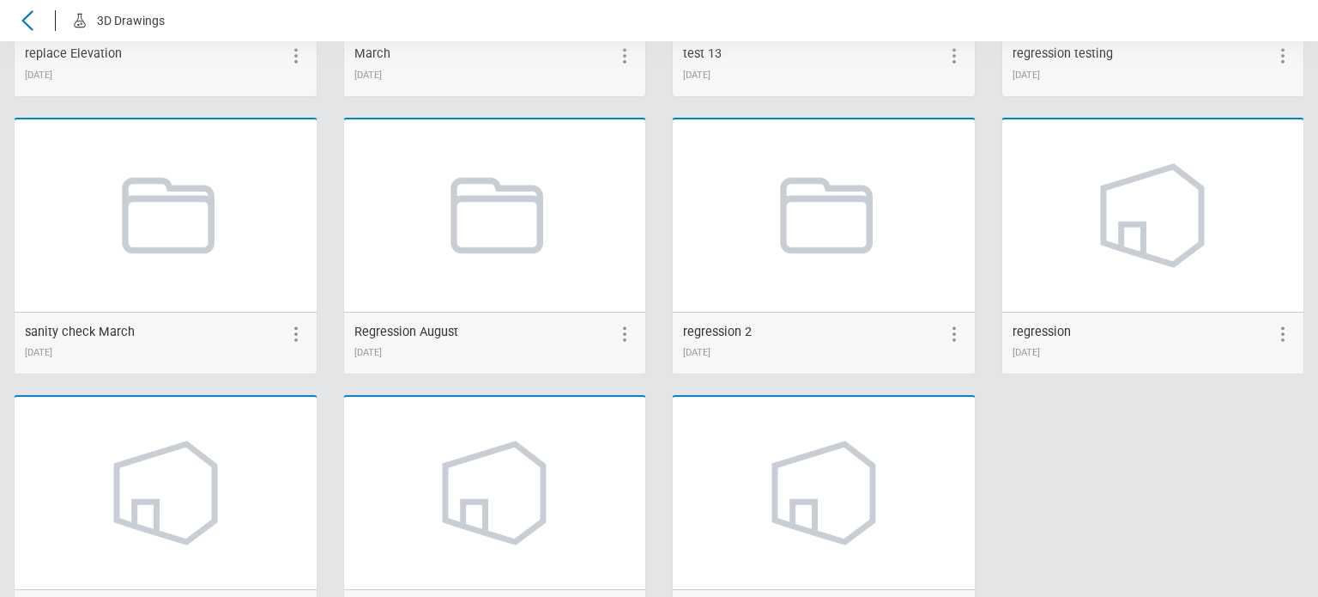
scroll to position [2328, 0]
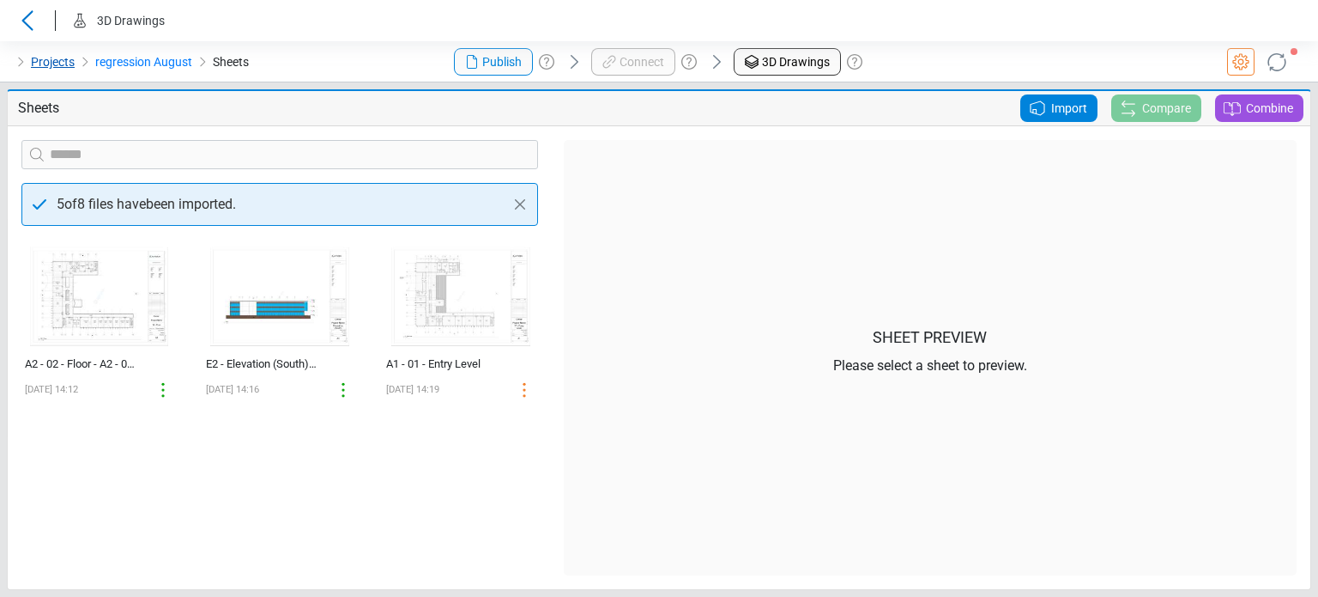
click at [44, 55] on link "Projects" at bounding box center [53, 62] width 44 height 21
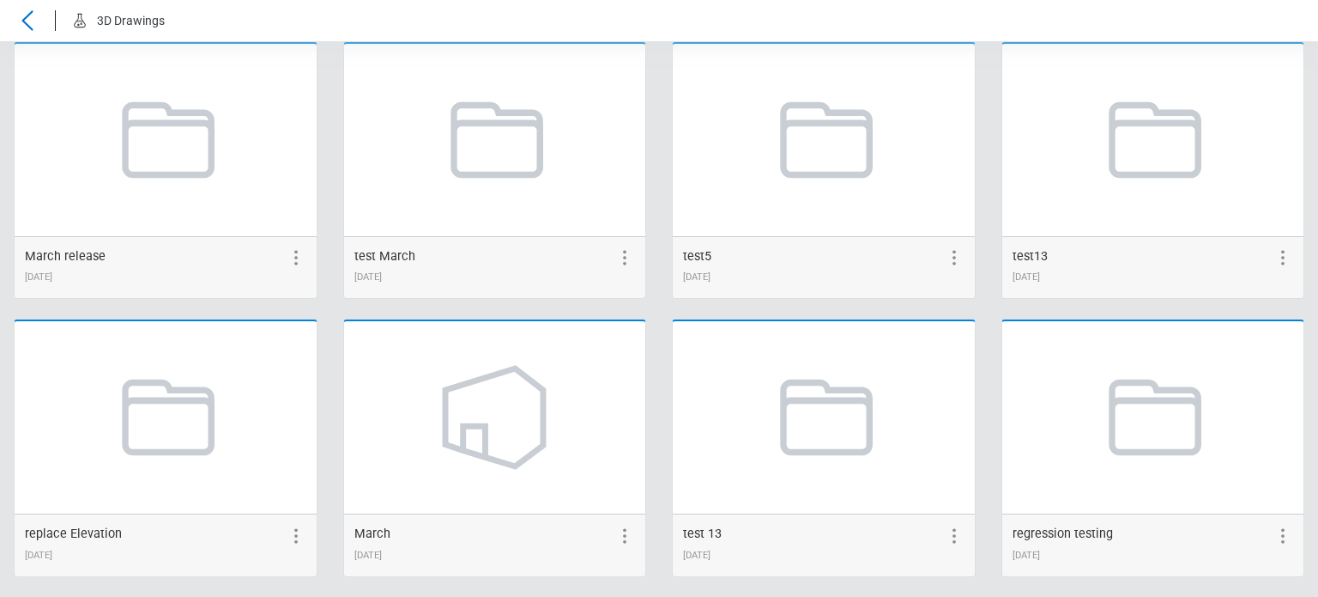
scroll to position [2328, 0]
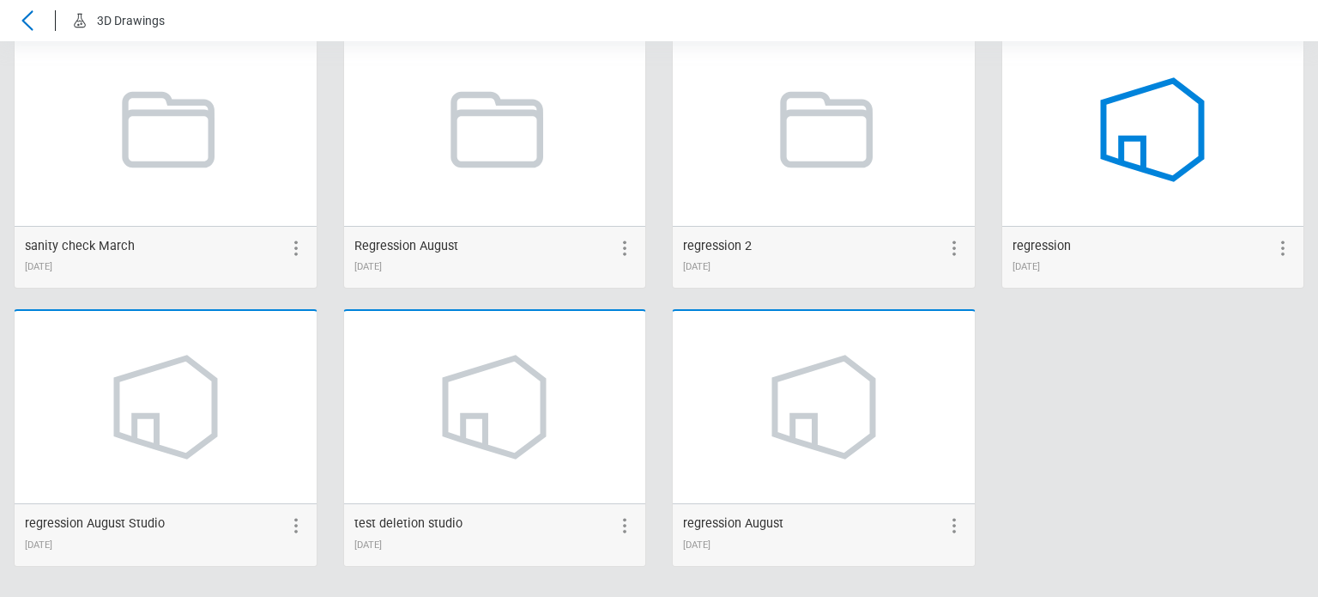
click at [1154, 164] on icon at bounding box center [1153, 129] width 130 height 130
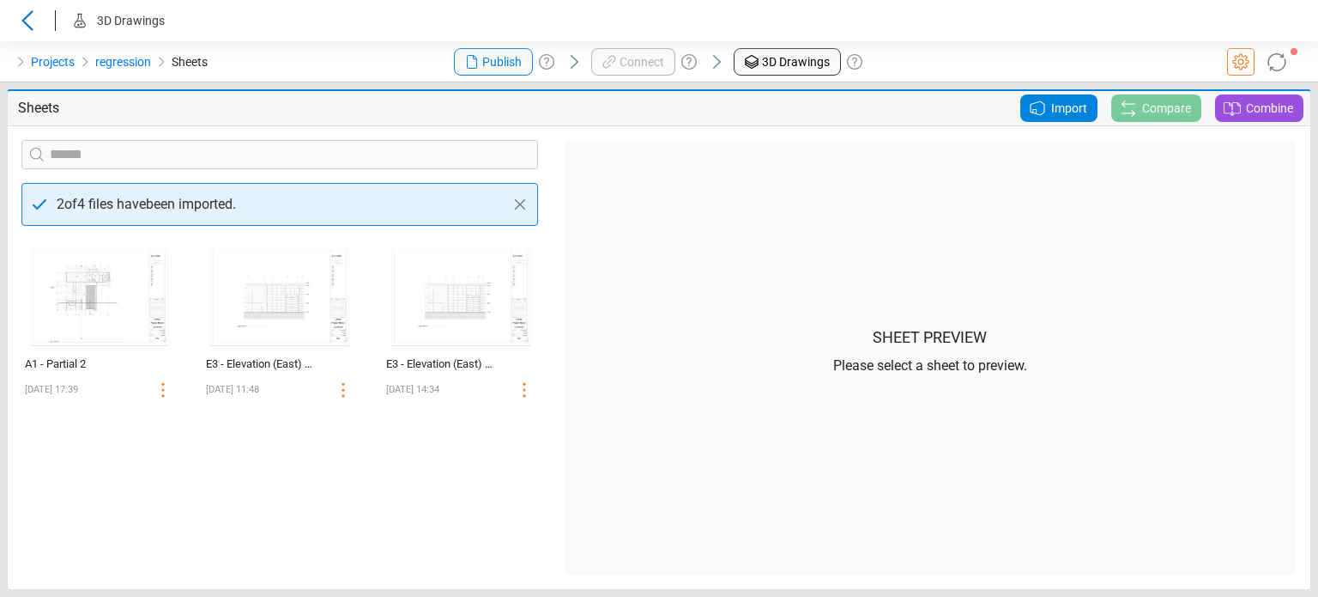
click at [1023, 113] on div "Import" at bounding box center [1059, 107] width 77 height 27
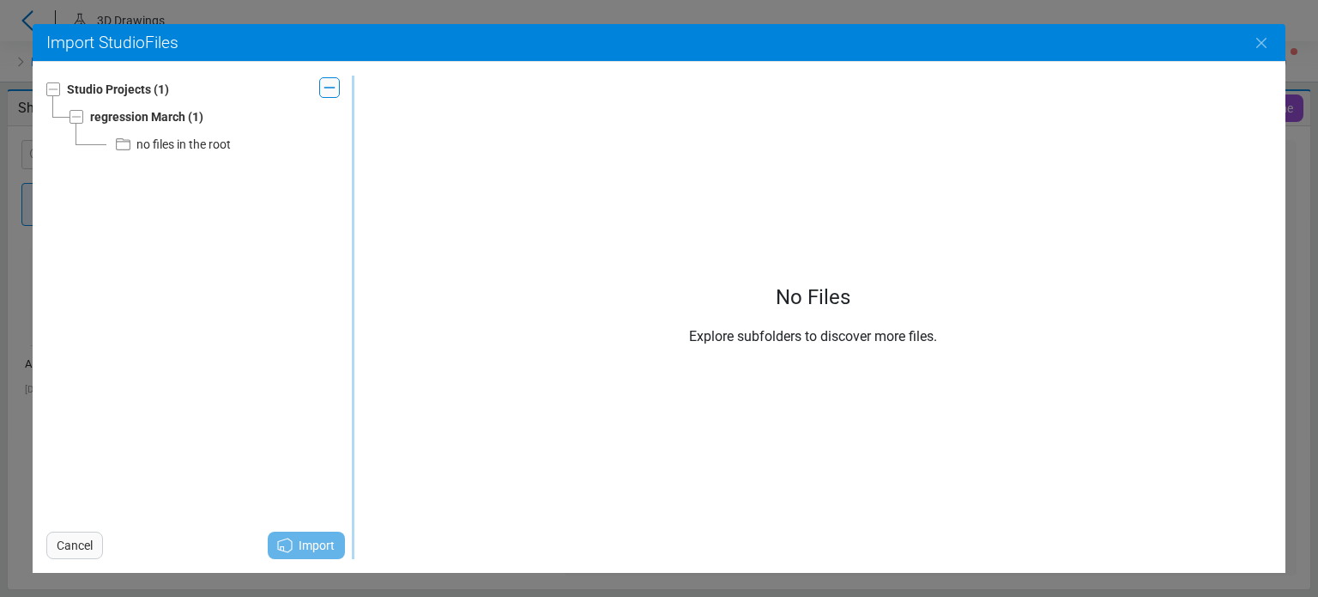
click at [150, 154] on div "no files in the root" at bounding box center [183, 144] width 94 height 21
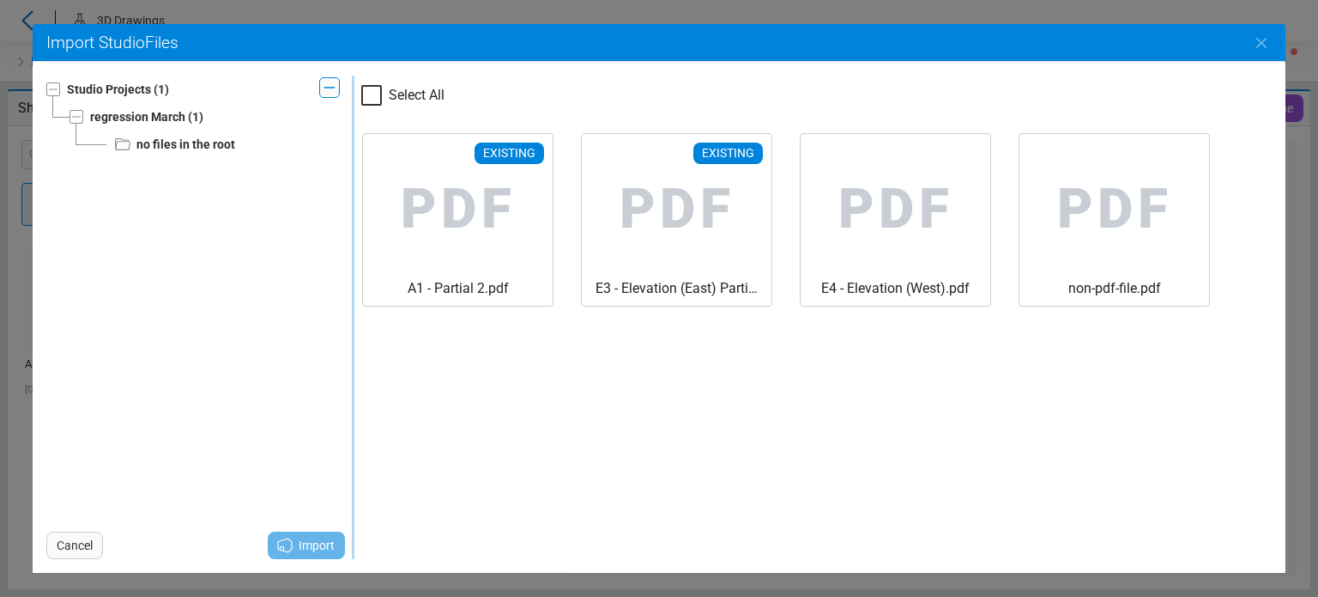
click at [644, 449] on div "Select All Existing PDF A1 - Partial 2.pdf Existing PDF E3 - Elevation (East) P…" at bounding box center [812, 317] width 917 height 483
click at [601, 205] on span "PDF" at bounding box center [677, 209] width 162 height 137
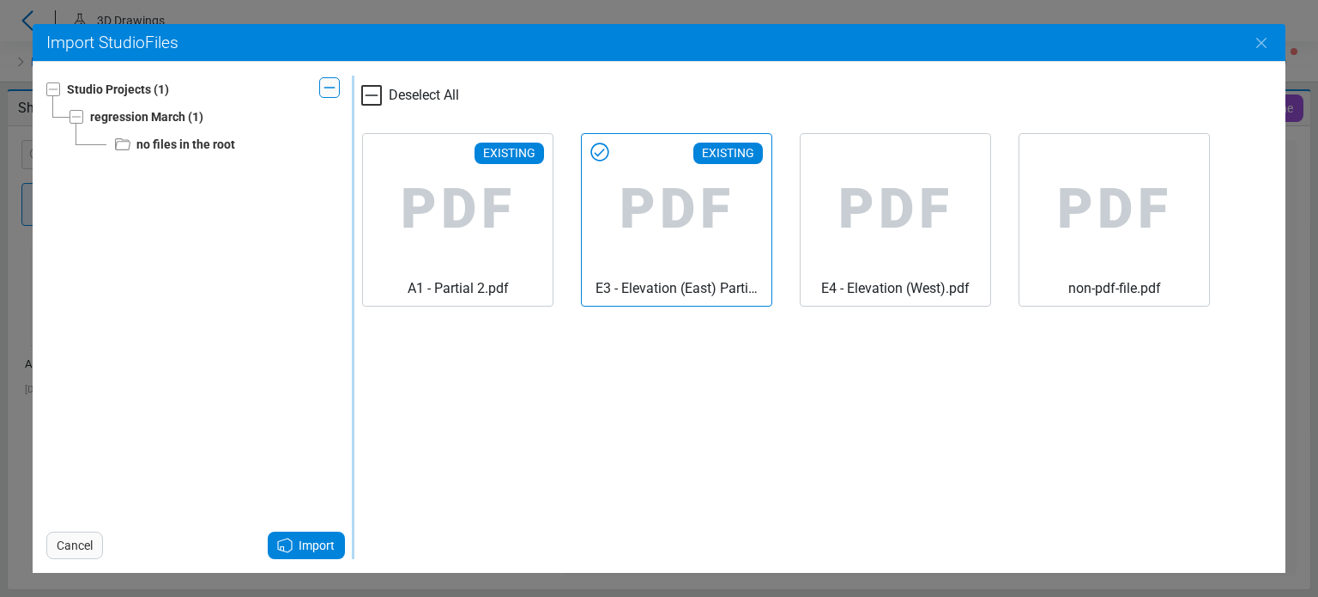
click at [318, 542] on span "Import" at bounding box center [317, 545] width 36 height 21
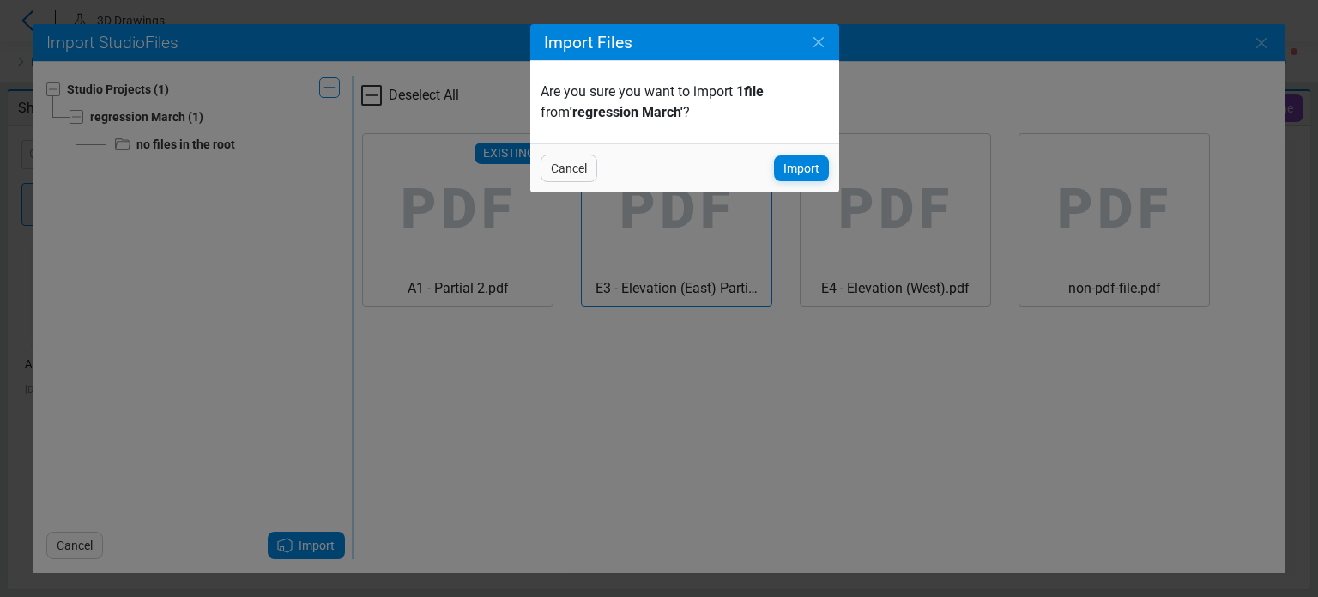
click at [813, 183] on div "Cancel Import" at bounding box center [684, 167] width 309 height 49
click at [813, 168] on span "Import" at bounding box center [802, 168] width 36 height 21
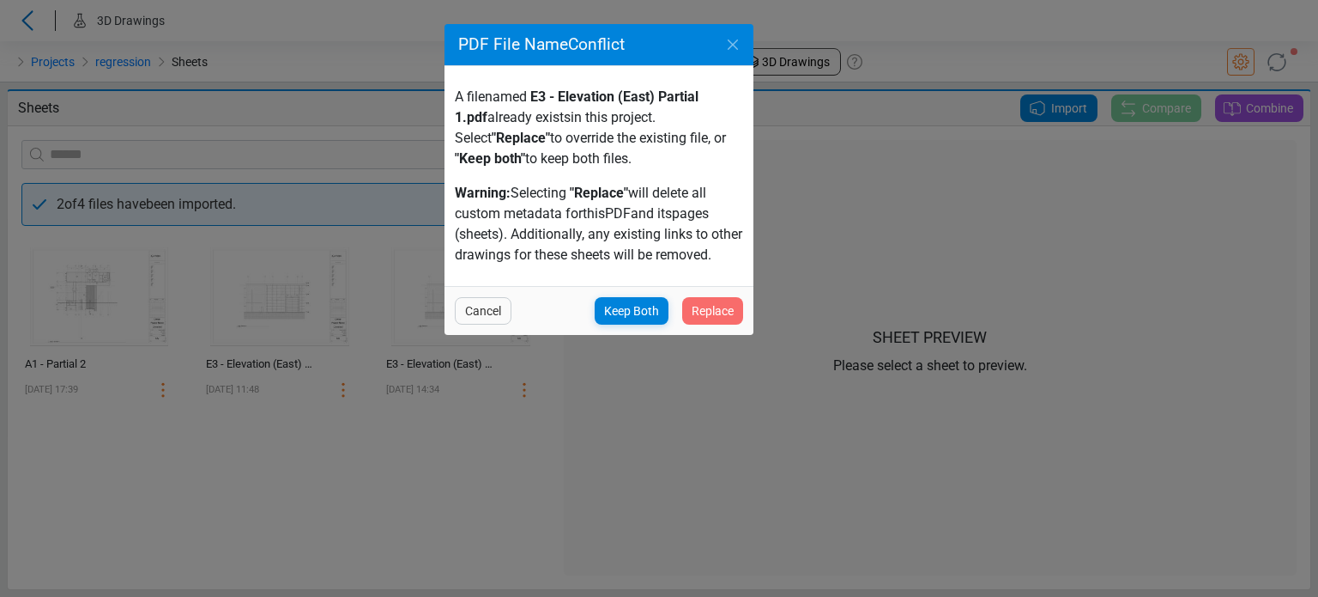
click at [710, 312] on span "Replace" at bounding box center [713, 310] width 42 height 21
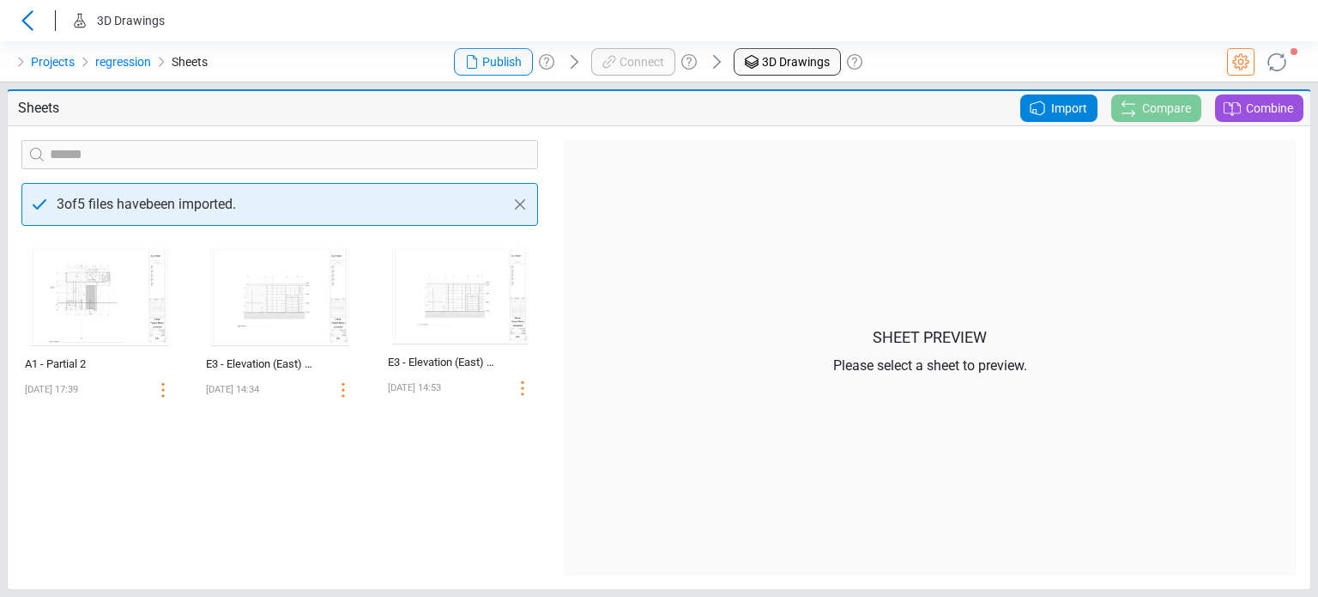
click at [351, 35] on header "3D Drawings" at bounding box center [659, 20] width 1318 height 41
click at [26, 26] on icon at bounding box center [27, 20] width 27 height 21
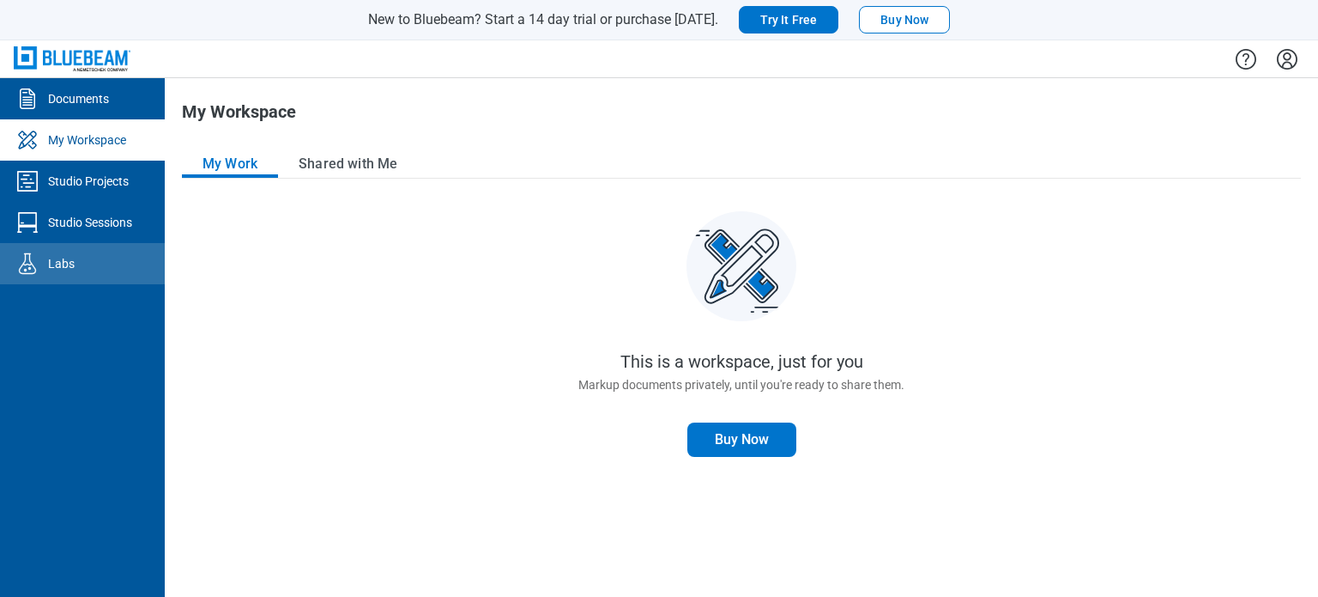
click at [71, 258] on div "Labs" at bounding box center [61, 263] width 27 height 17
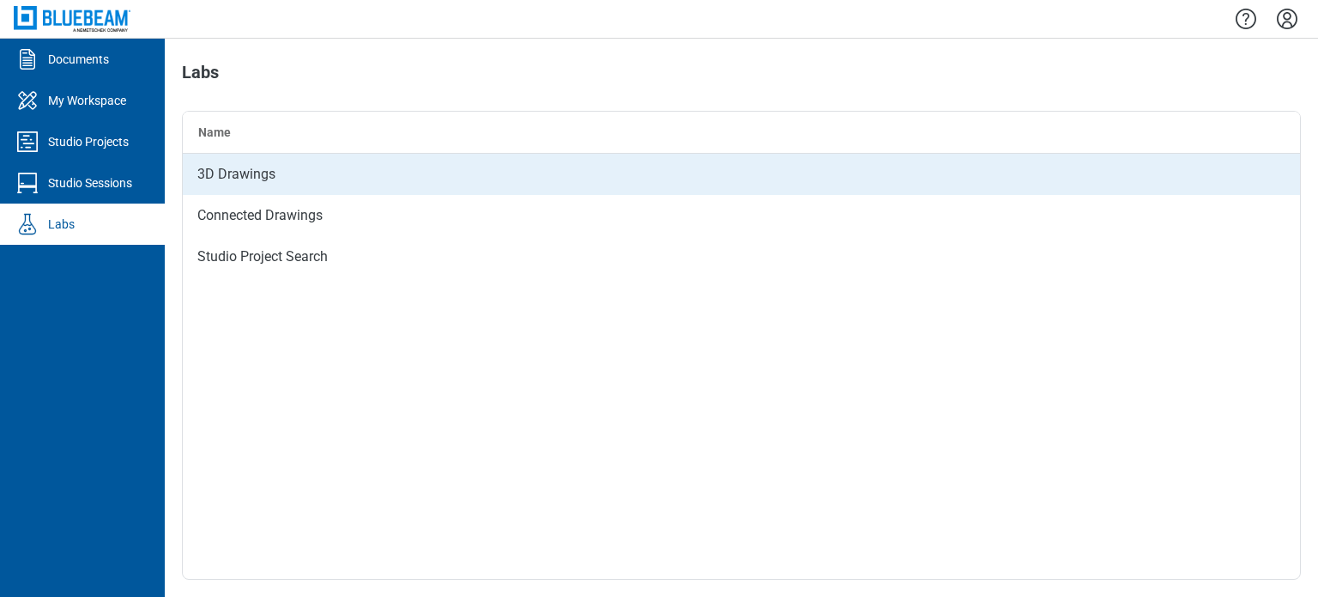
click at [213, 182] on div "3D Drawings" at bounding box center [742, 174] width 1118 height 41
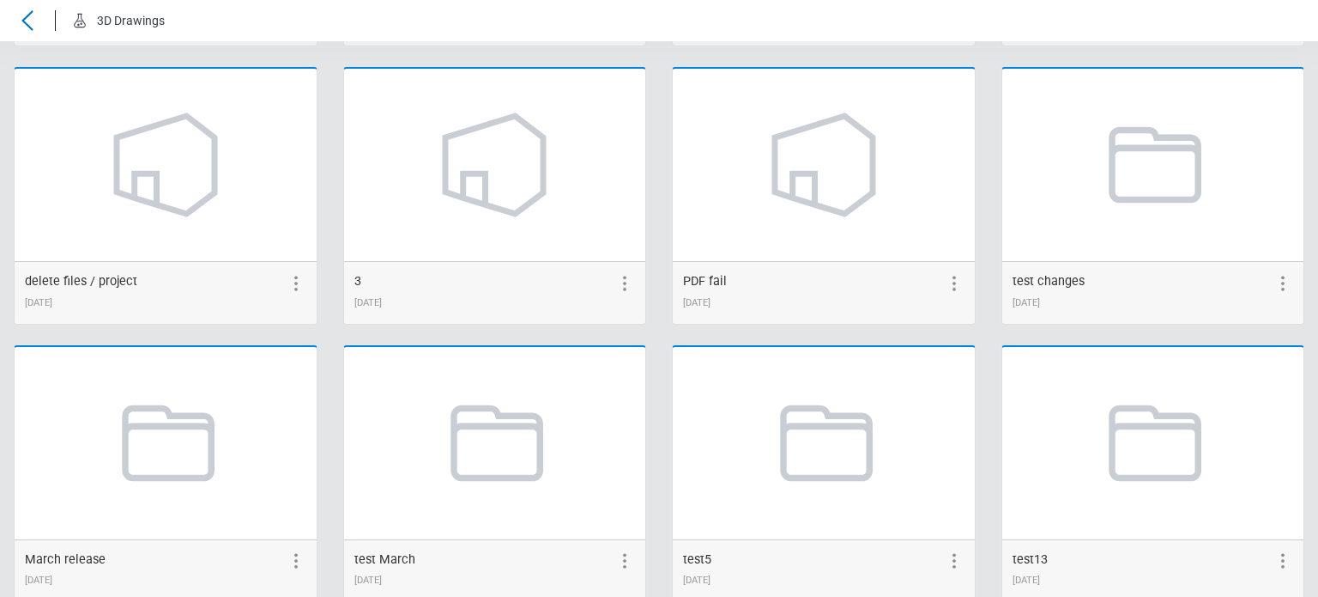
scroll to position [2328, 0]
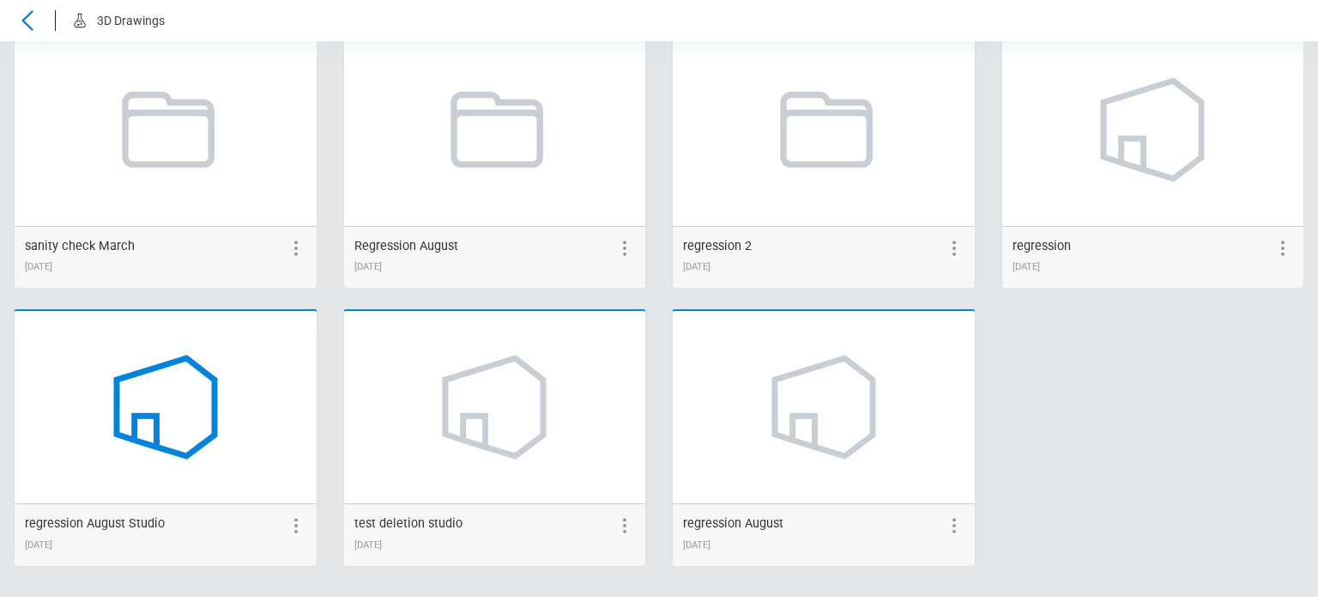
click at [151, 414] on icon at bounding box center [166, 407] width 98 height 98
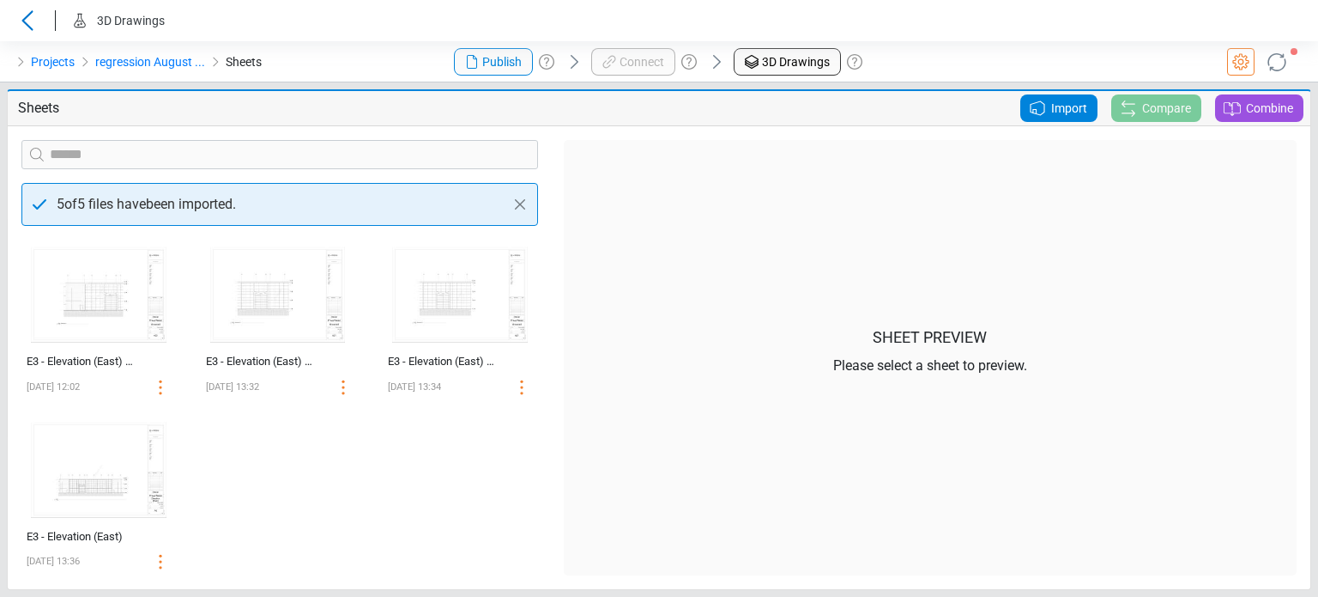
click at [1034, 114] on icon at bounding box center [1037, 108] width 21 height 21
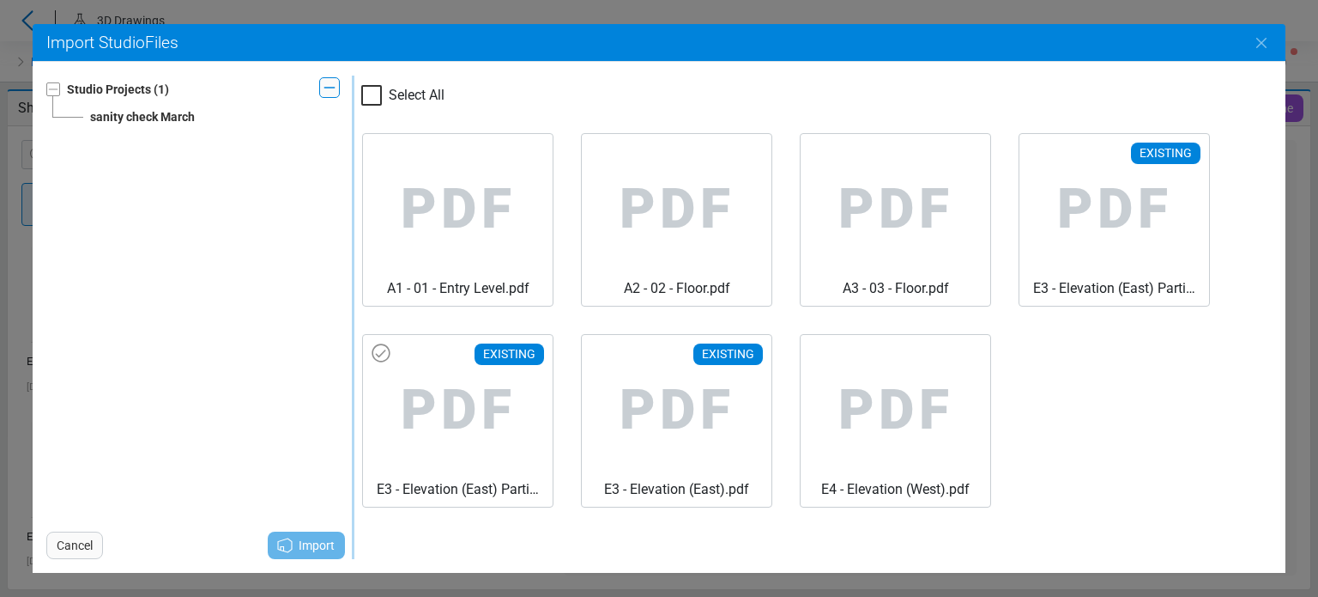
click at [443, 401] on span "PDF" at bounding box center [458, 410] width 162 height 137
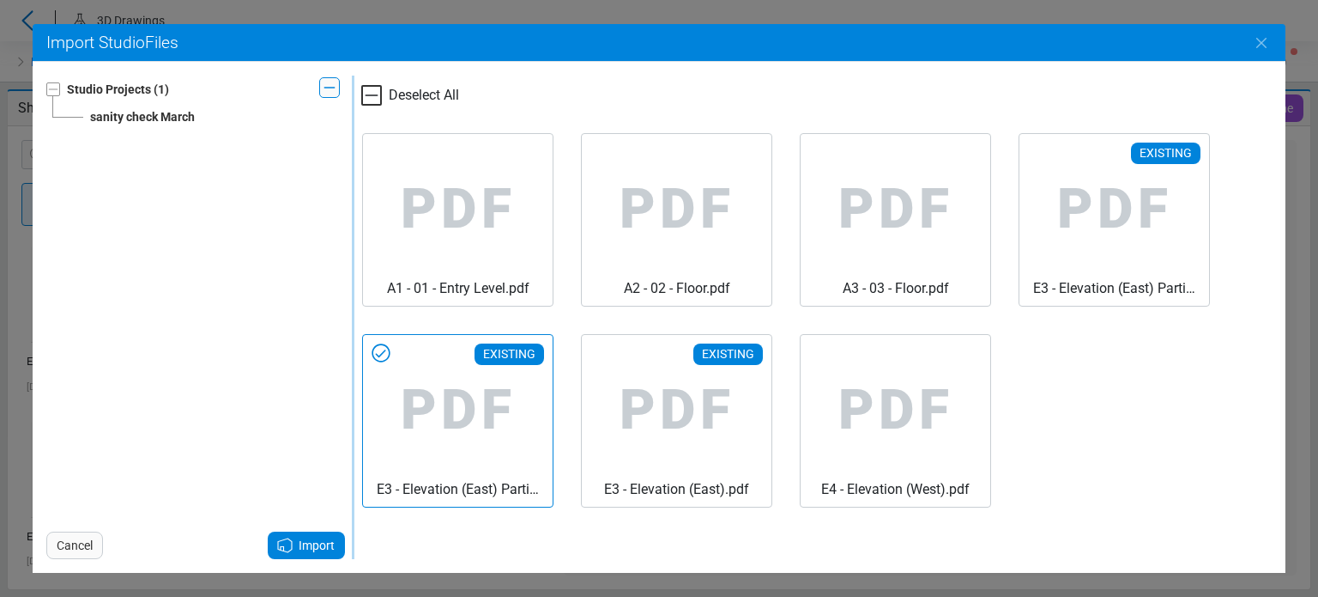
click at [315, 541] on span "Import" at bounding box center [317, 545] width 36 height 21
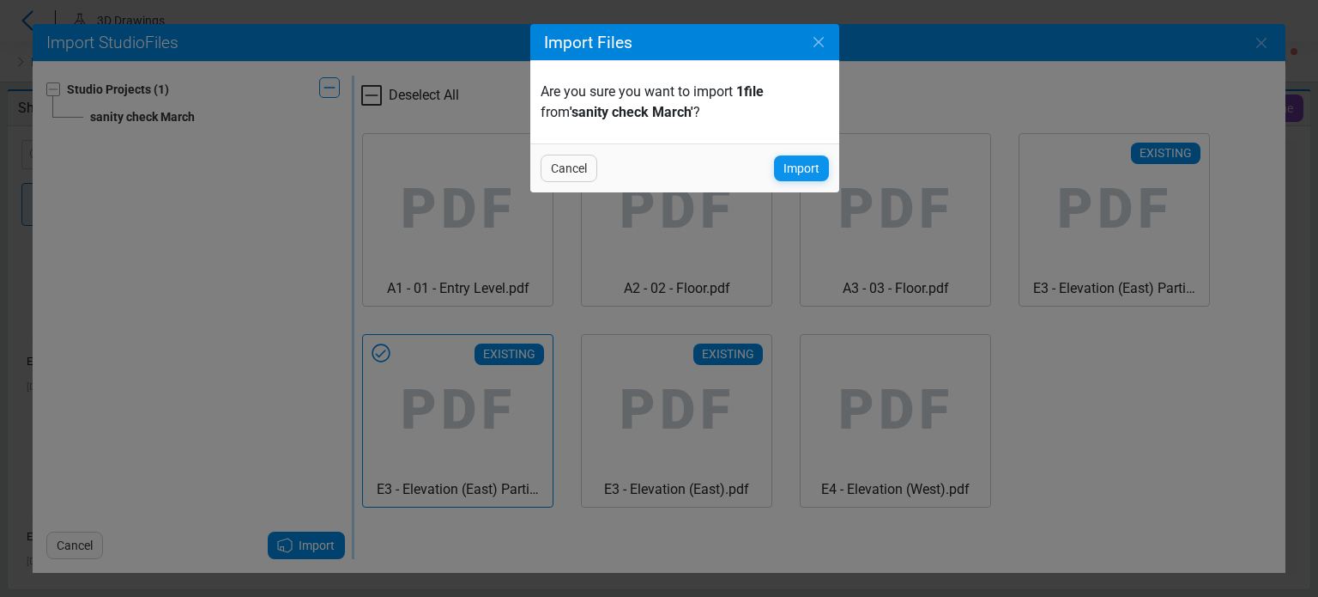
click at [810, 173] on span "Import" at bounding box center [802, 168] width 36 height 21
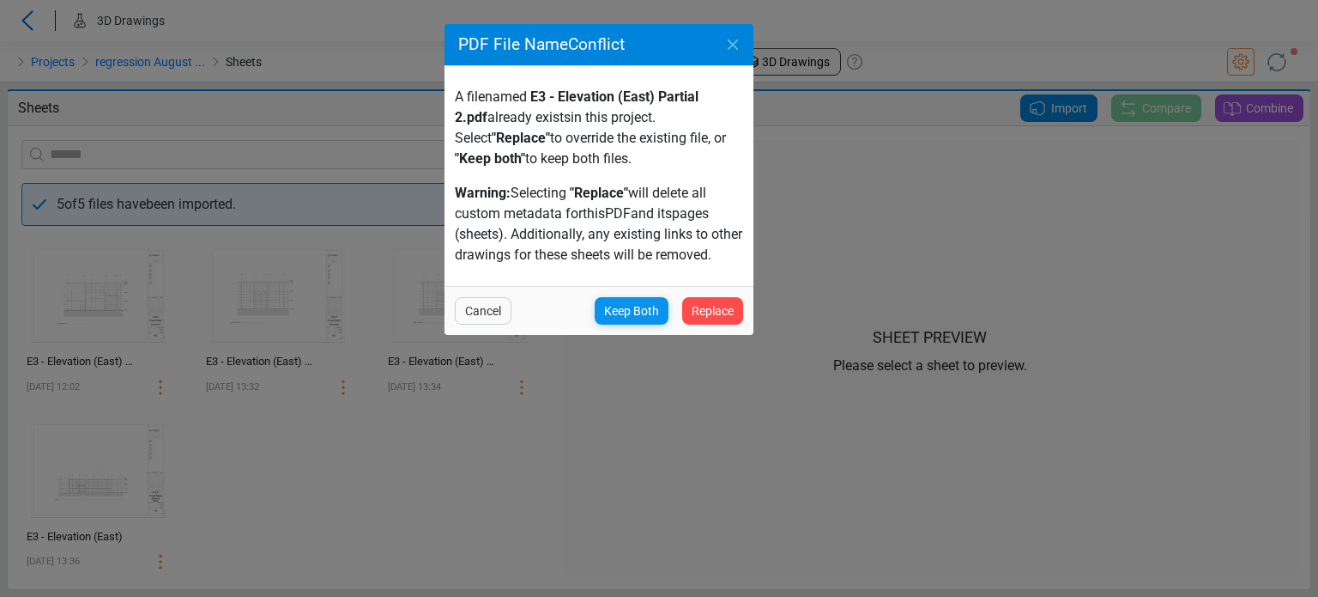
click at [650, 299] on div "Keep Both" at bounding box center [632, 310] width 74 height 27
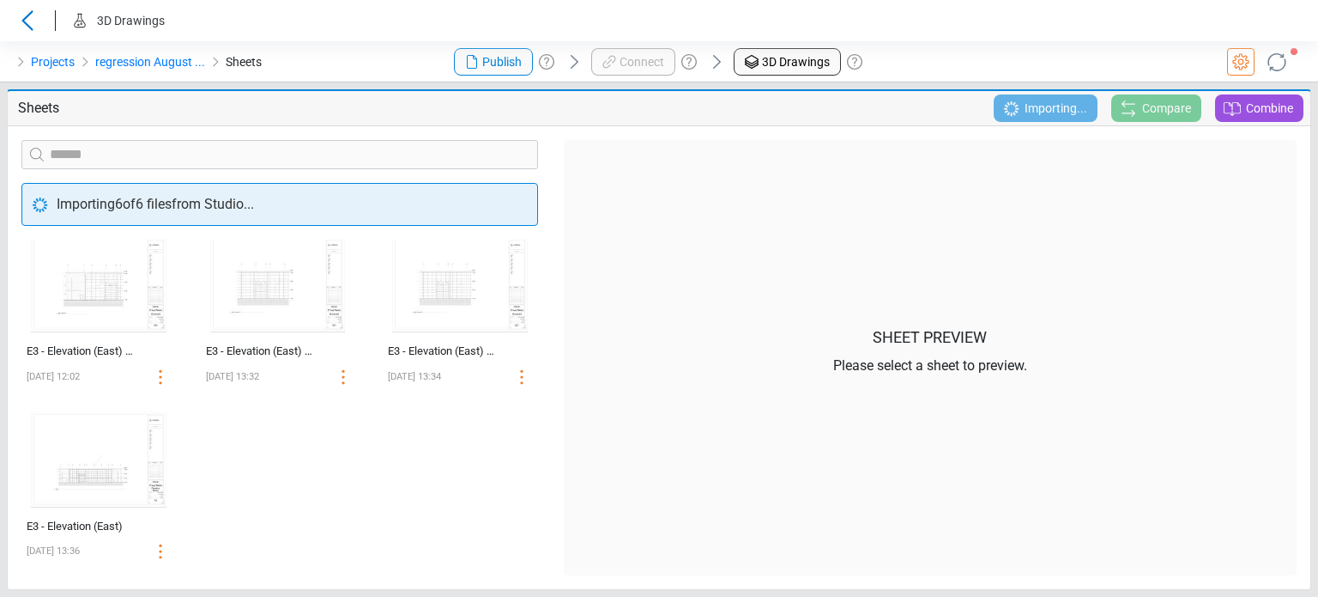
scroll to position [12, 0]
click at [1071, 112] on span "Import" at bounding box center [1069, 108] width 36 height 21
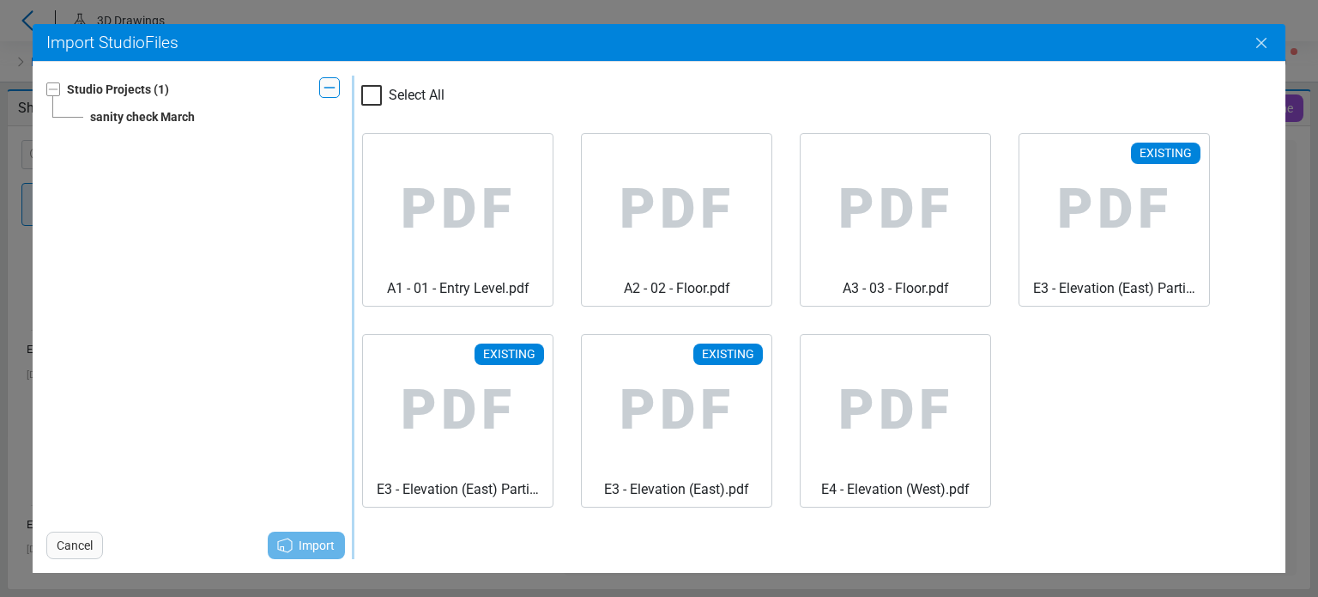
click at [1259, 37] on icon "Close" at bounding box center [1261, 43] width 21 height 21
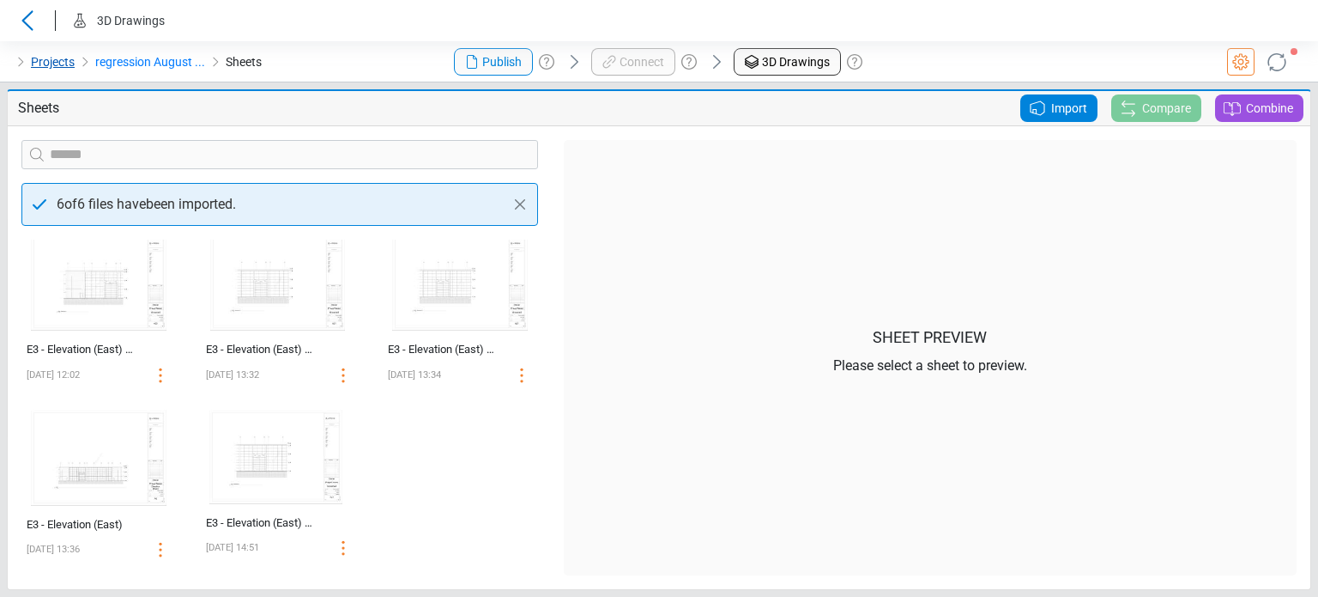
click at [69, 60] on link "Projects" at bounding box center [53, 62] width 44 height 21
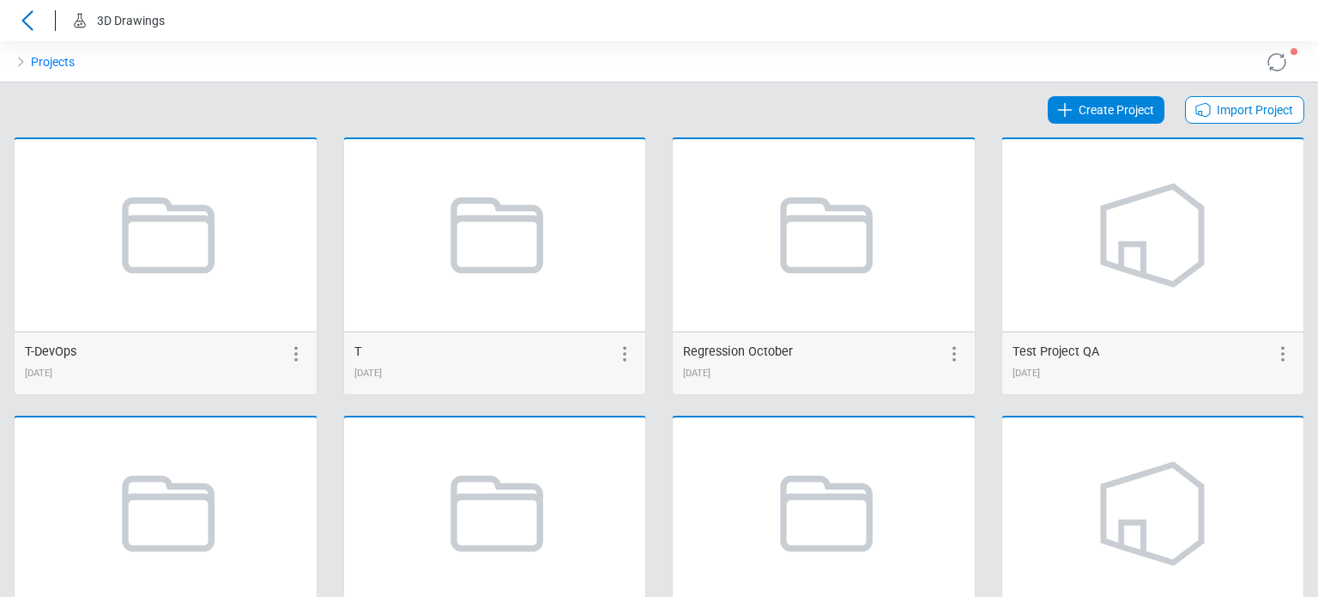
click at [1199, 108] on icon at bounding box center [1203, 110] width 21 height 21
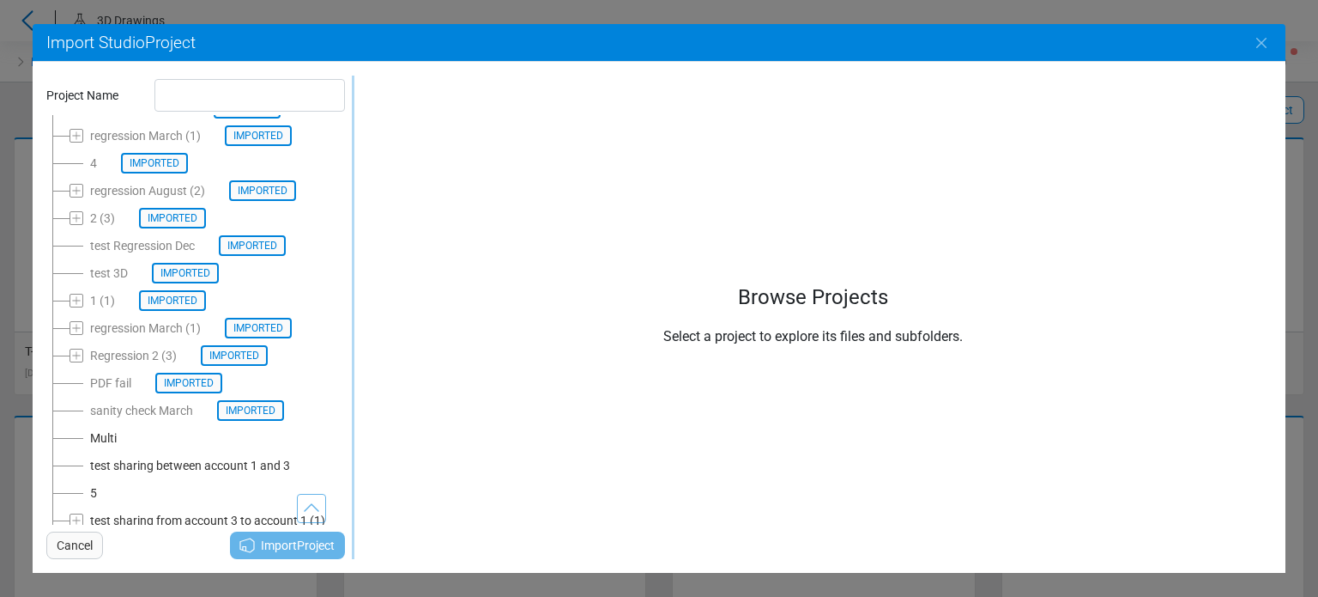
scroll to position [117, 0]
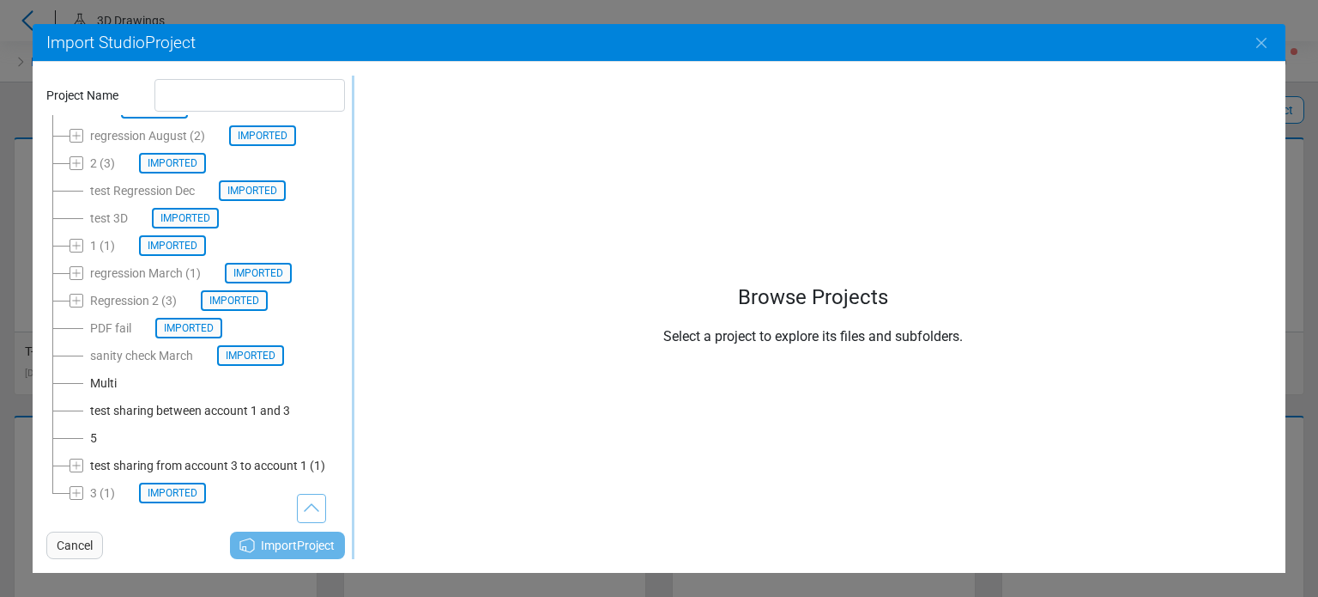
click at [96, 551] on div "Cancel" at bounding box center [74, 544] width 57 height 27
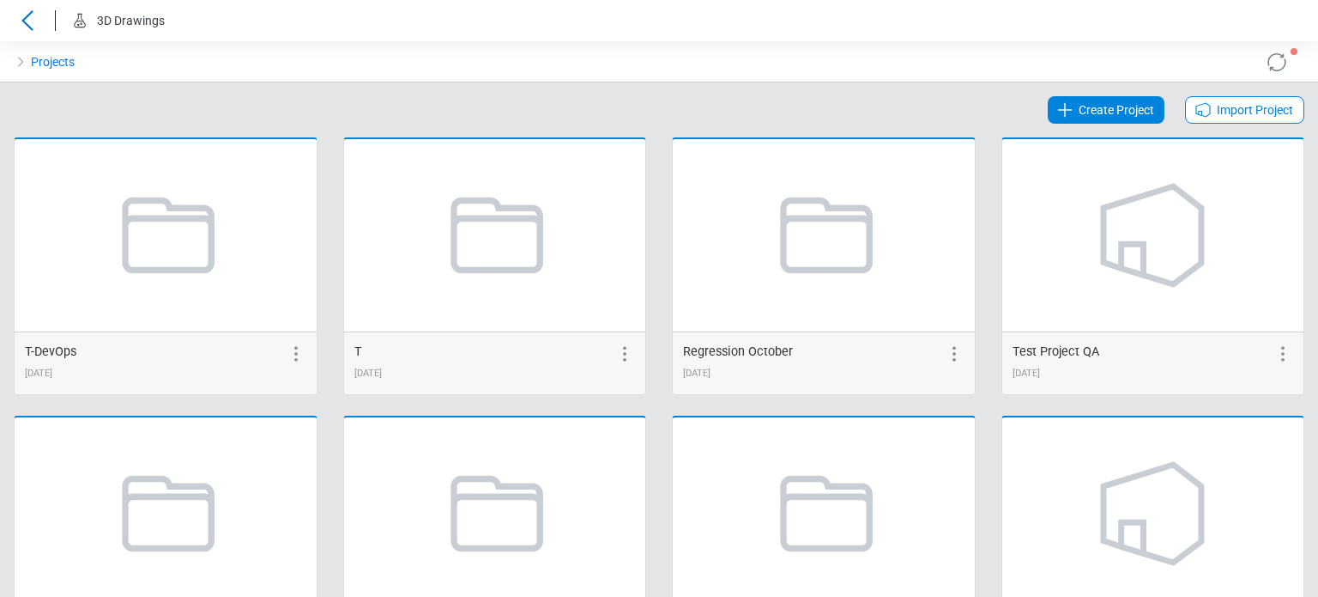
click at [1217, 110] on span "Import Project" at bounding box center [1255, 110] width 76 height 21
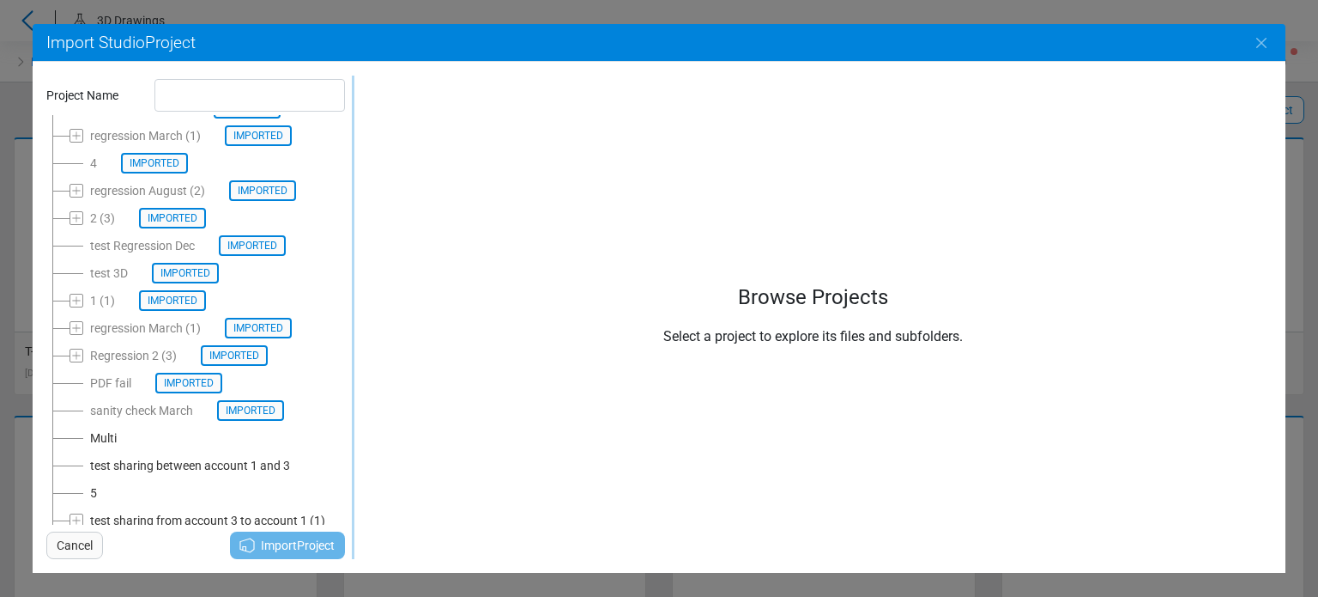
scroll to position [117, 0]
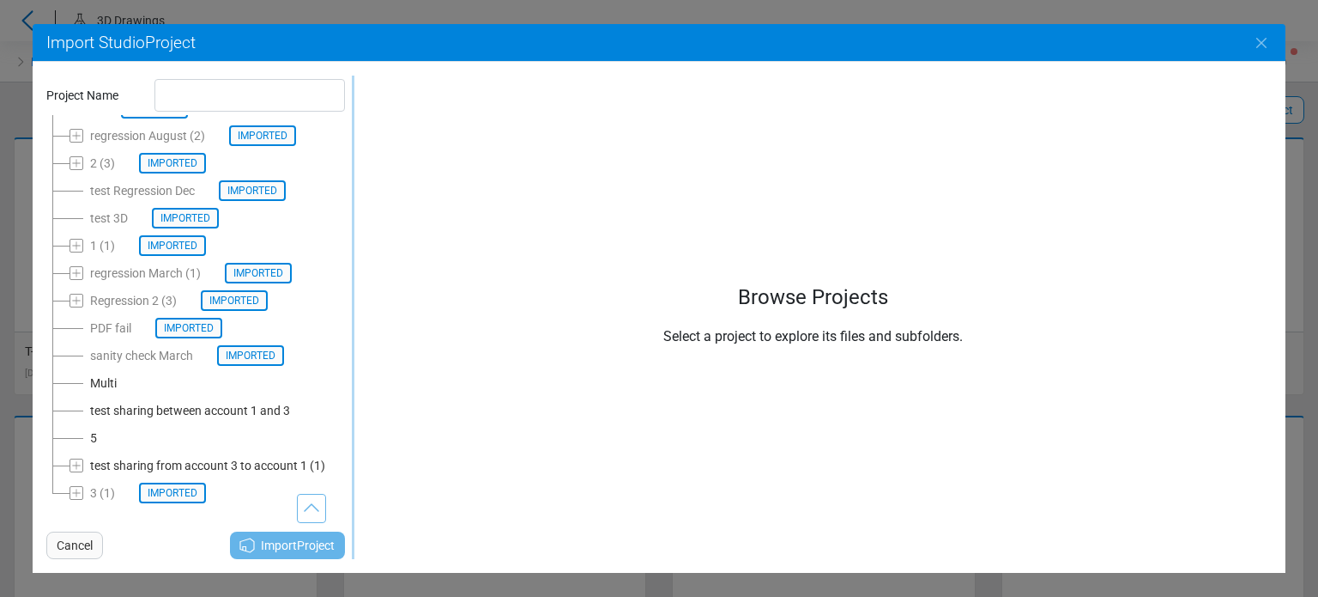
click at [168, 469] on div "test sharing from account 3 to account 1" at bounding box center [198, 465] width 217 height 21
click at [150, 494] on div "test" at bounding box center [146, 492] width 21 height 21
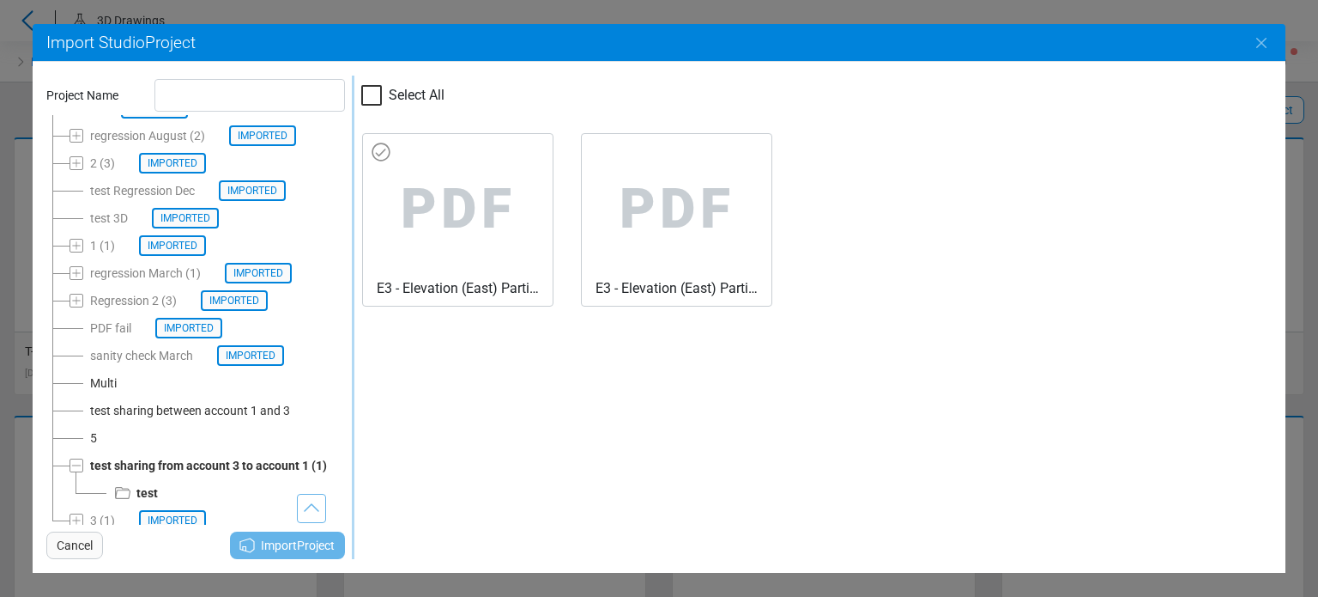
click at [403, 236] on span "PDF" at bounding box center [458, 209] width 162 height 137
type input "**********"
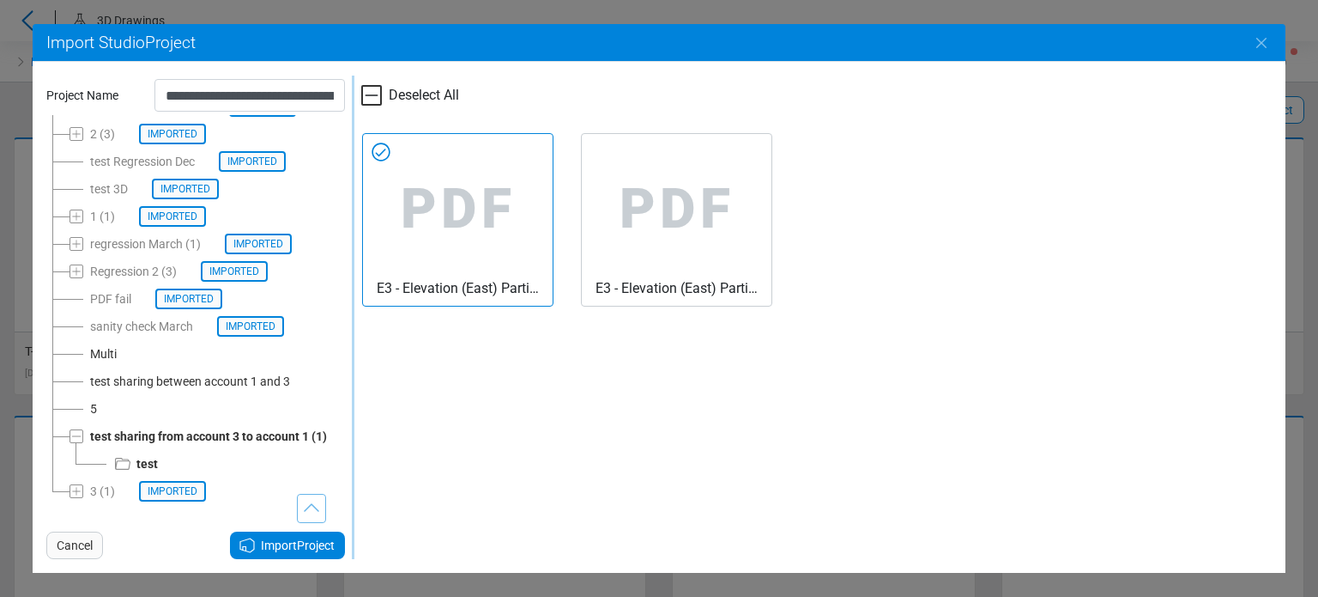
click at [255, 544] on icon at bounding box center [247, 545] width 21 height 21
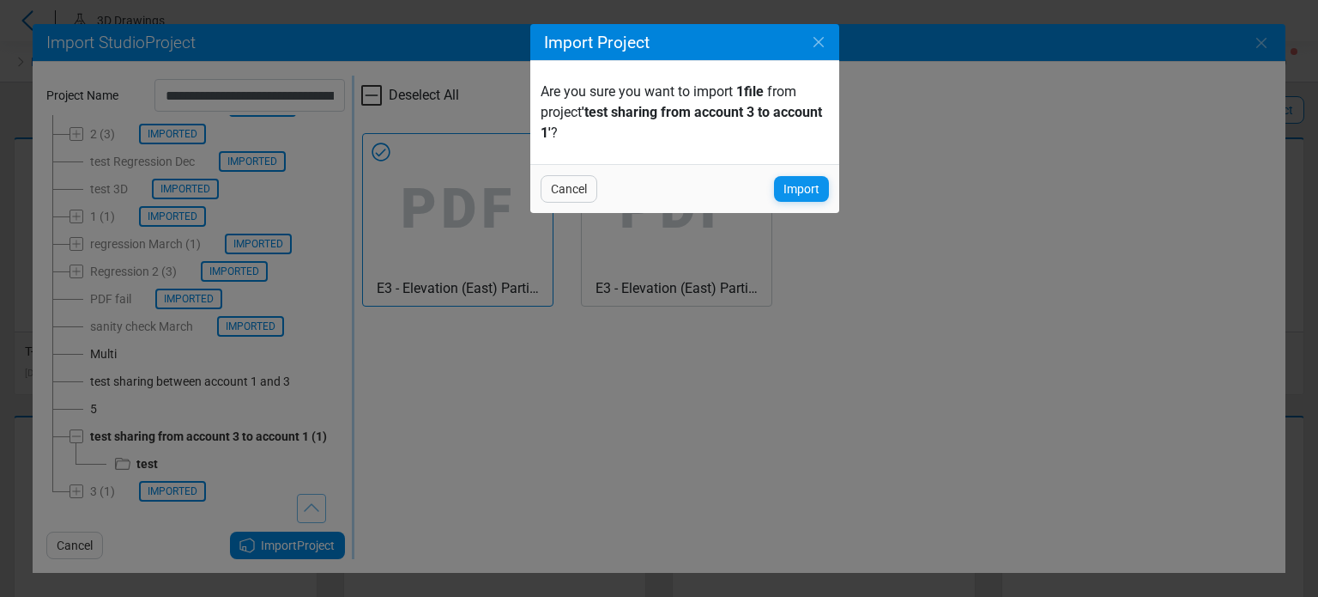
click at [782, 187] on div "Import" at bounding box center [801, 189] width 55 height 26
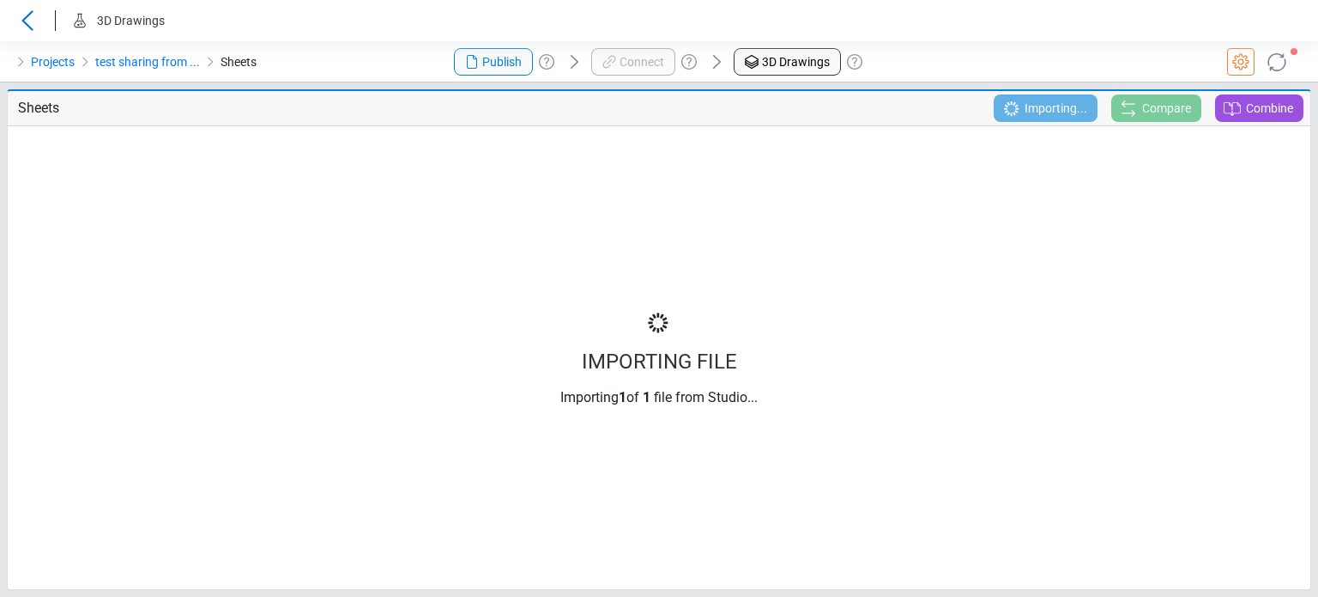
click at [293, 361] on div "IMPORTING FILE Importing 1 of 1 file from Studio..." at bounding box center [659, 357] width 1301 height 435
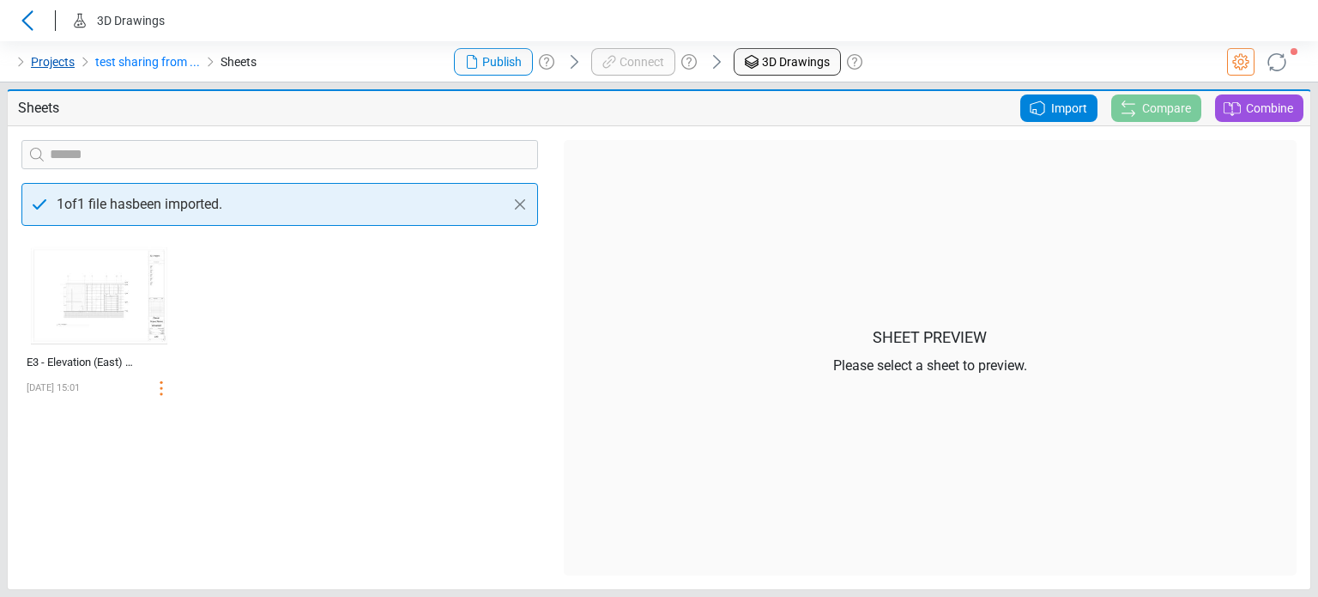
click at [64, 58] on link "Projects" at bounding box center [53, 62] width 44 height 21
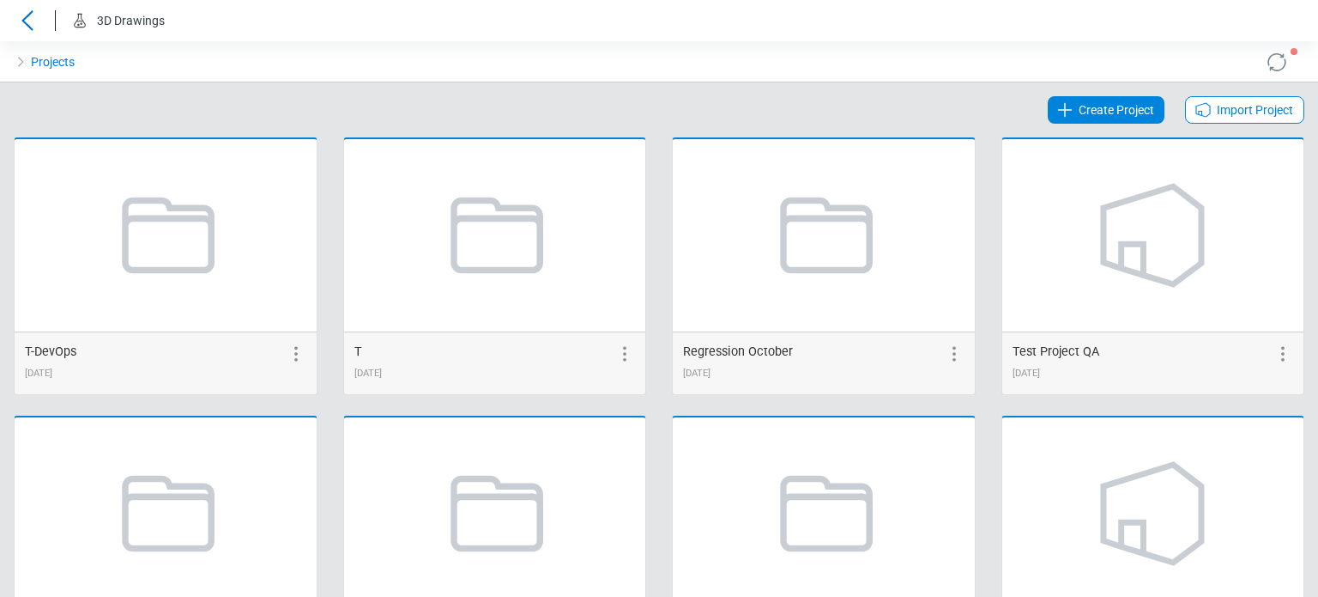
click at [1196, 116] on icon at bounding box center [1203, 110] width 21 height 21
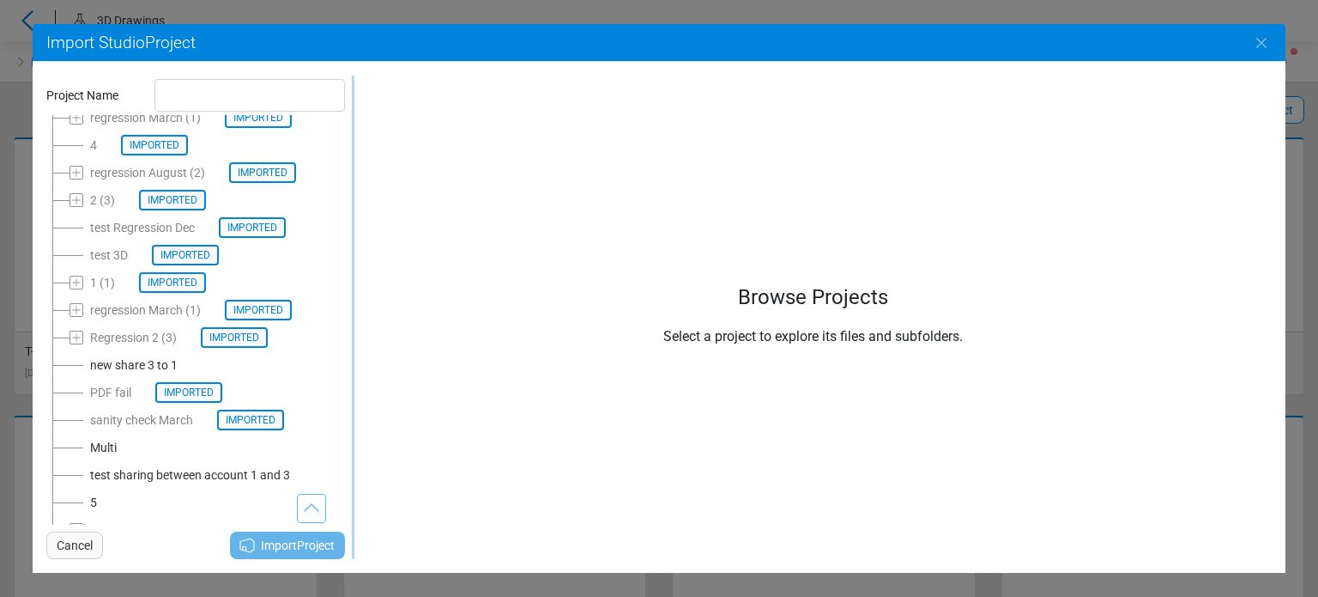
scroll to position [157, 0]
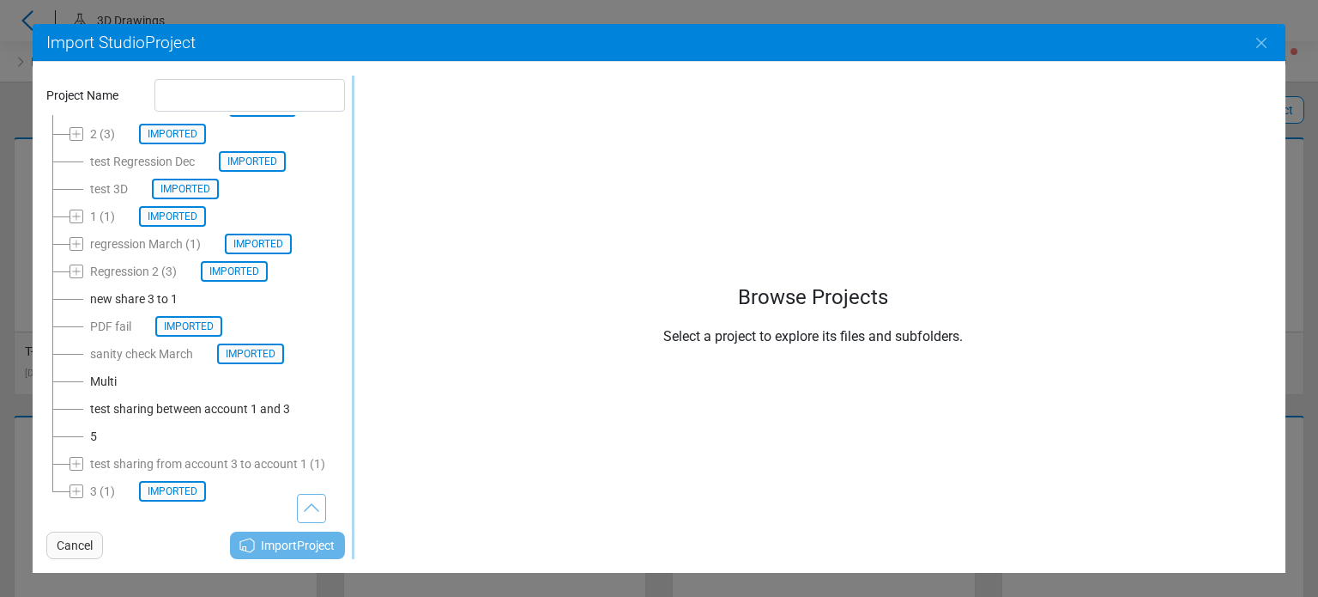
click at [129, 288] on div "new share 3 to 1" at bounding box center [134, 298] width 88 height 21
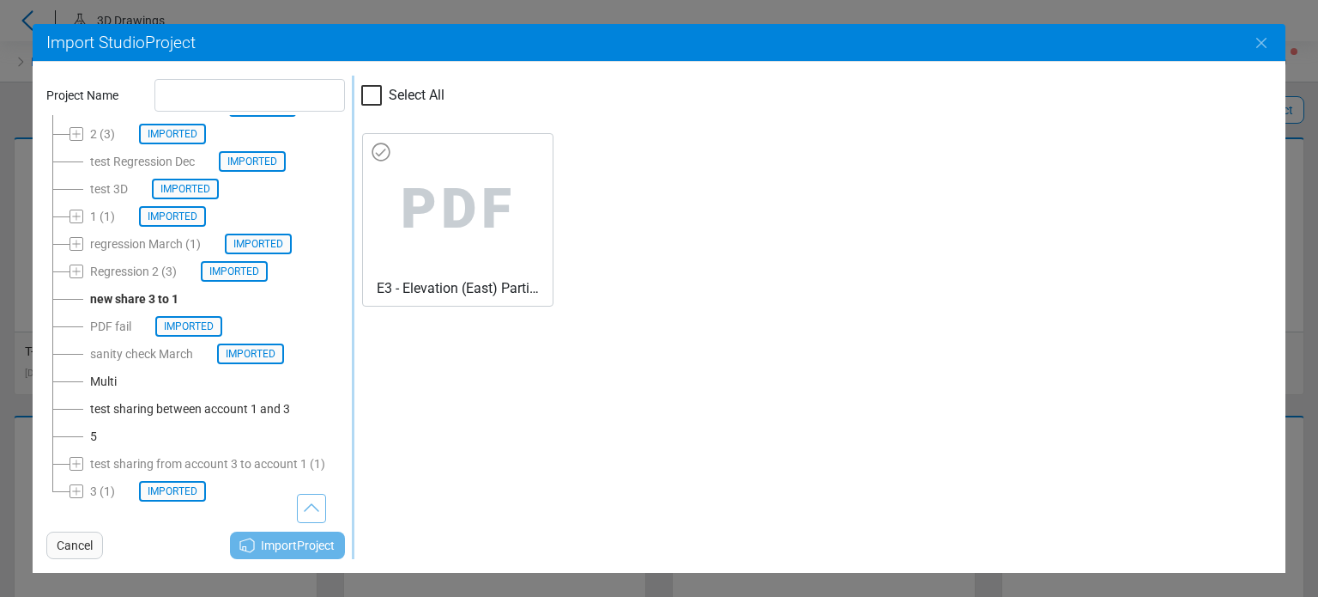
click at [460, 205] on span "PDF" at bounding box center [458, 209] width 162 height 137
type input "**********"
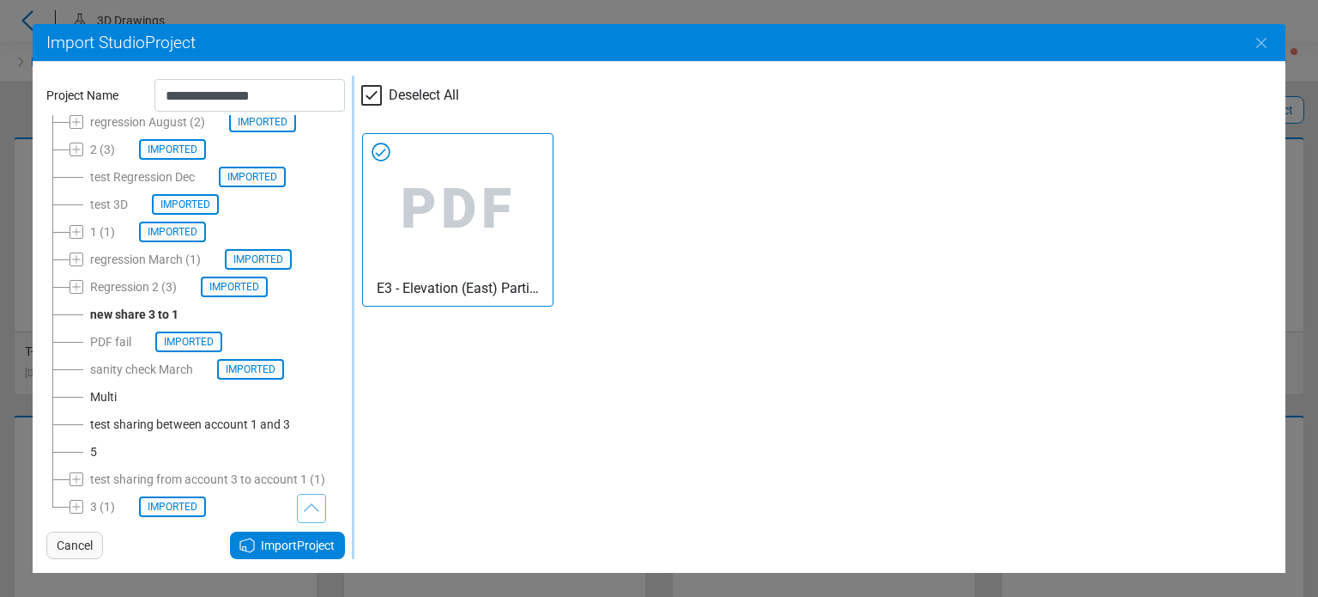
click at [257, 548] on div "Import Project" at bounding box center [287, 544] width 115 height 27
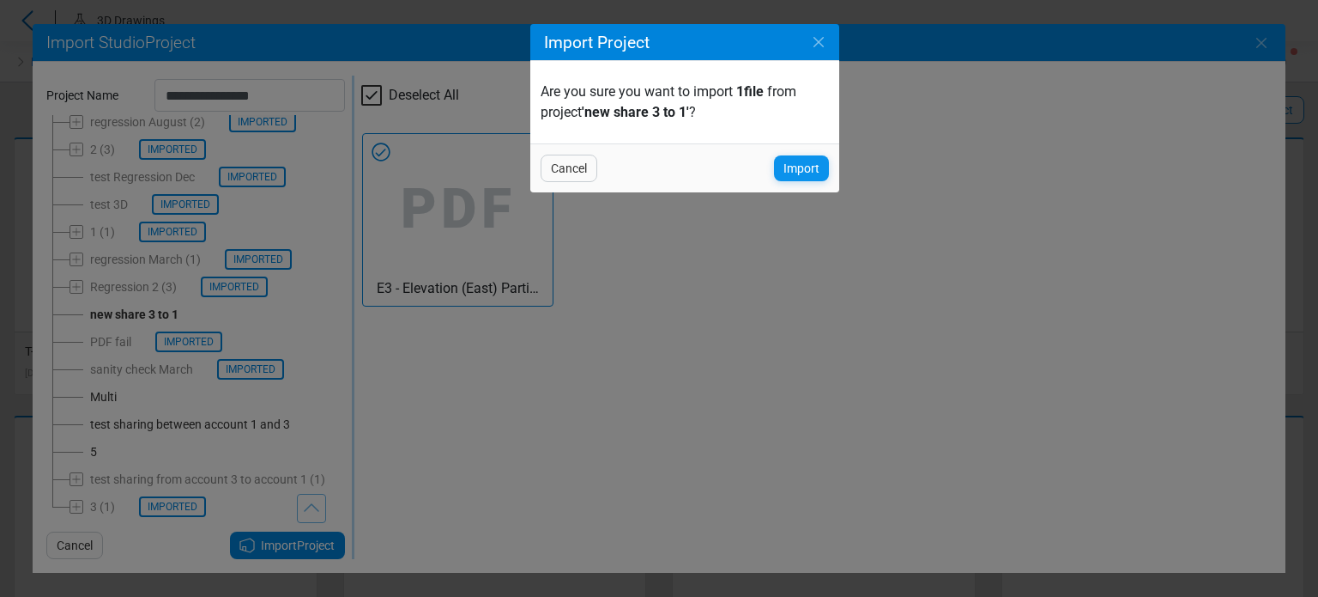
click at [779, 171] on div "Import" at bounding box center [801, 168] width 55 height 26
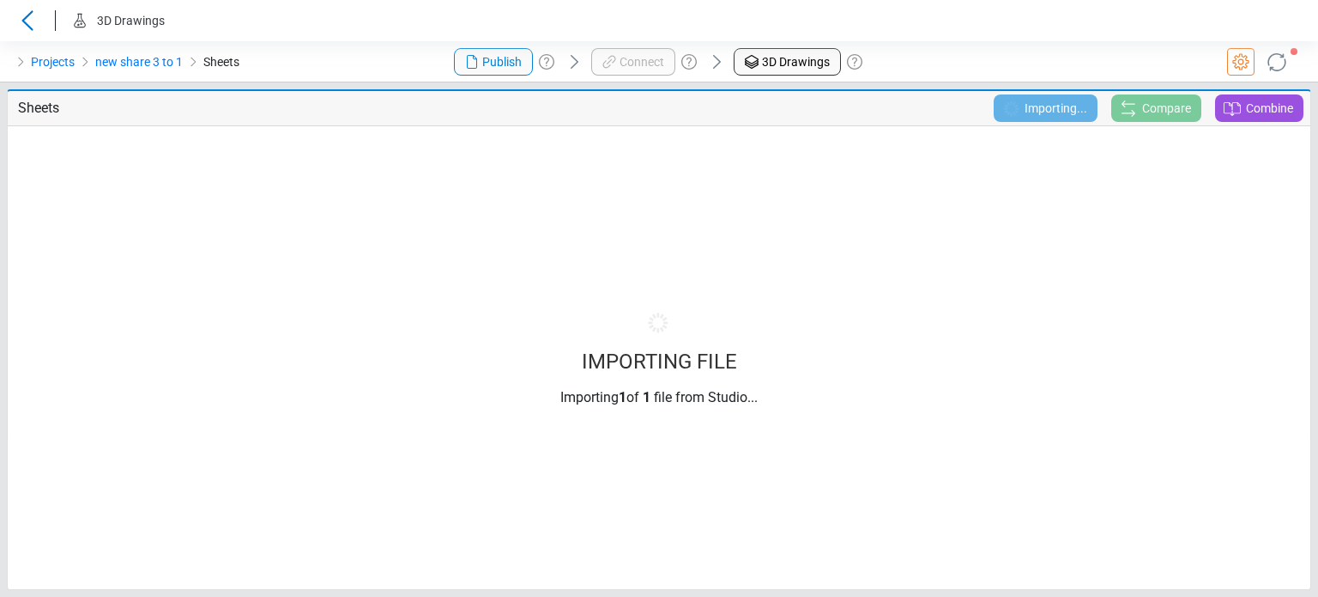
click at [367, 296] on div "IMPORTING FILE Importing 1 of 1 file from Studio..." at bounding box center [659, 357] width 1301 height 435
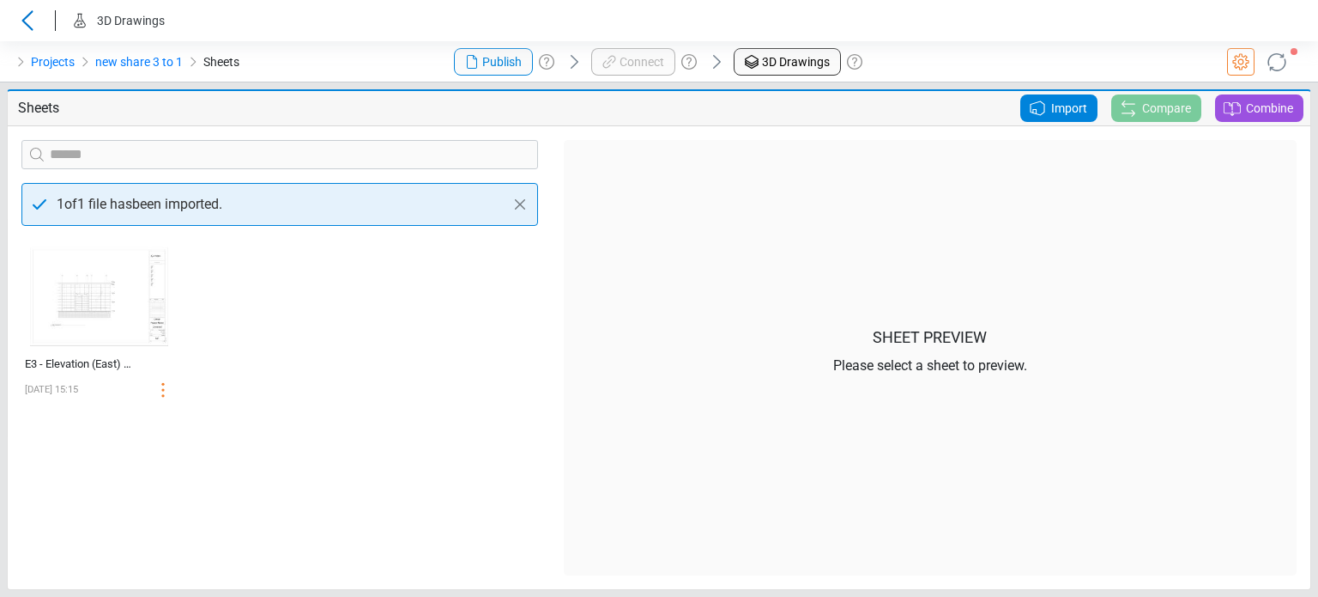
click at [379, 421] on div "‌ E3 - Elevation (East) Partial 2 08/22/2025 15:15" at bounding box center [280, 407] width 542 height 336
click at [404, 464] on div "‌ E3 - Elevation (East) Partial 2 08/22/2025 15:15" at bounding box center [280, 407] width 542 height 336
click at [347, 46] on div "Projects new share 3 to 1 Sheets" at bounding box center [219, 61] width 439 height 41
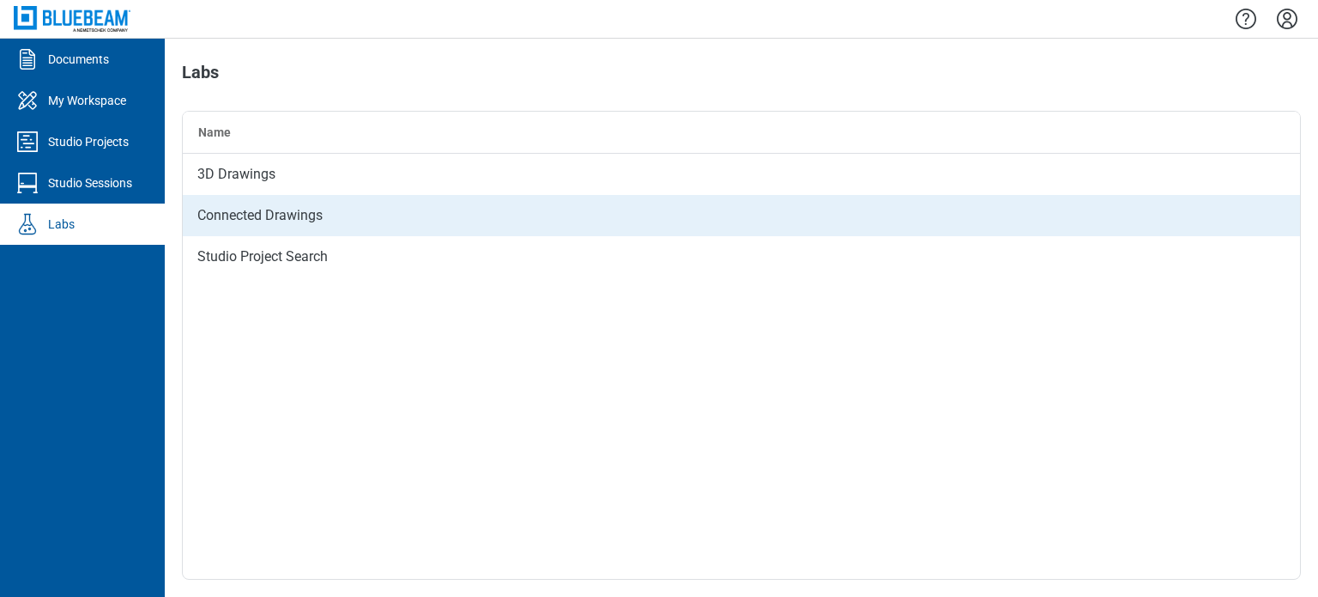
click at [247, 207] on div "Connected Drawings" at bounding box center [742, 215] width 1118 height 41
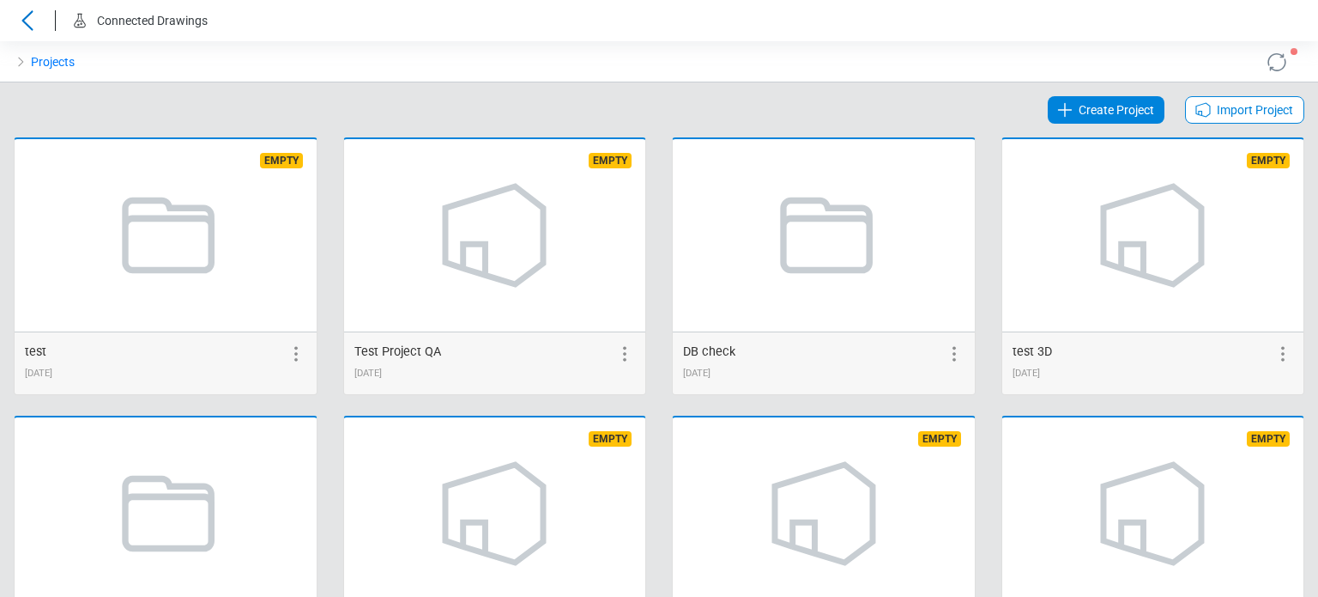
click at [1183, 124] on div "Create Project Import Project" at bounding box center [659, 116] width 1317 height 41
click at [1197, 112] on icon at bounding box center [1204, 110] width 14 height 14
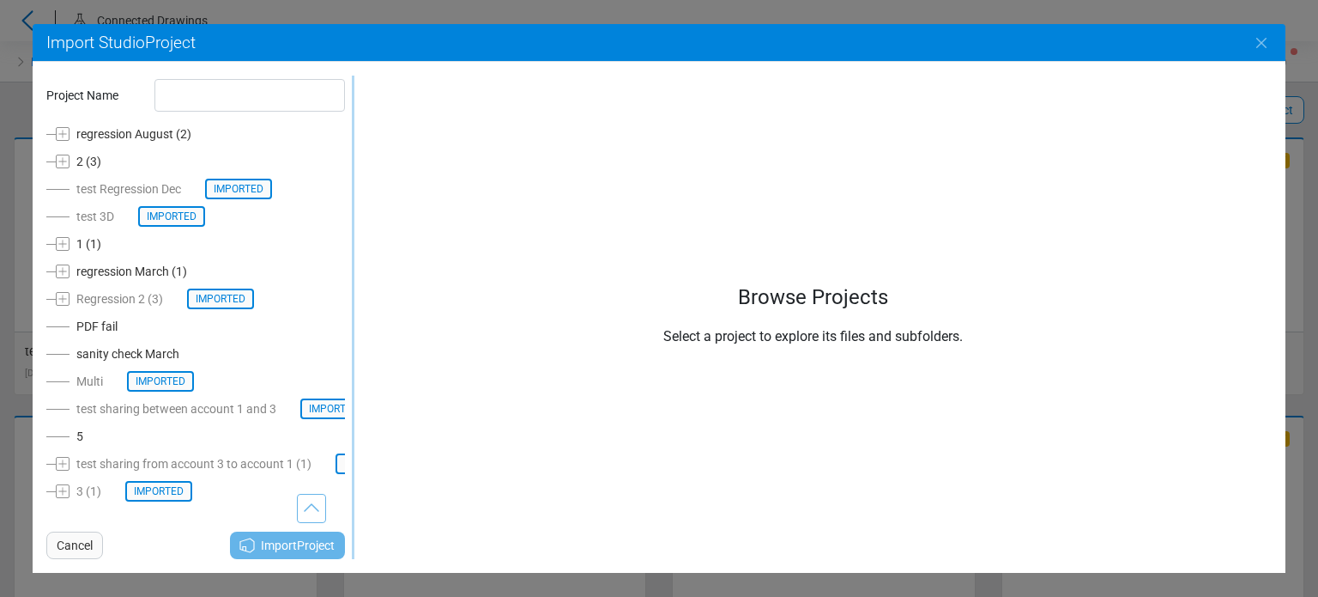
scroll to position [130, 0]
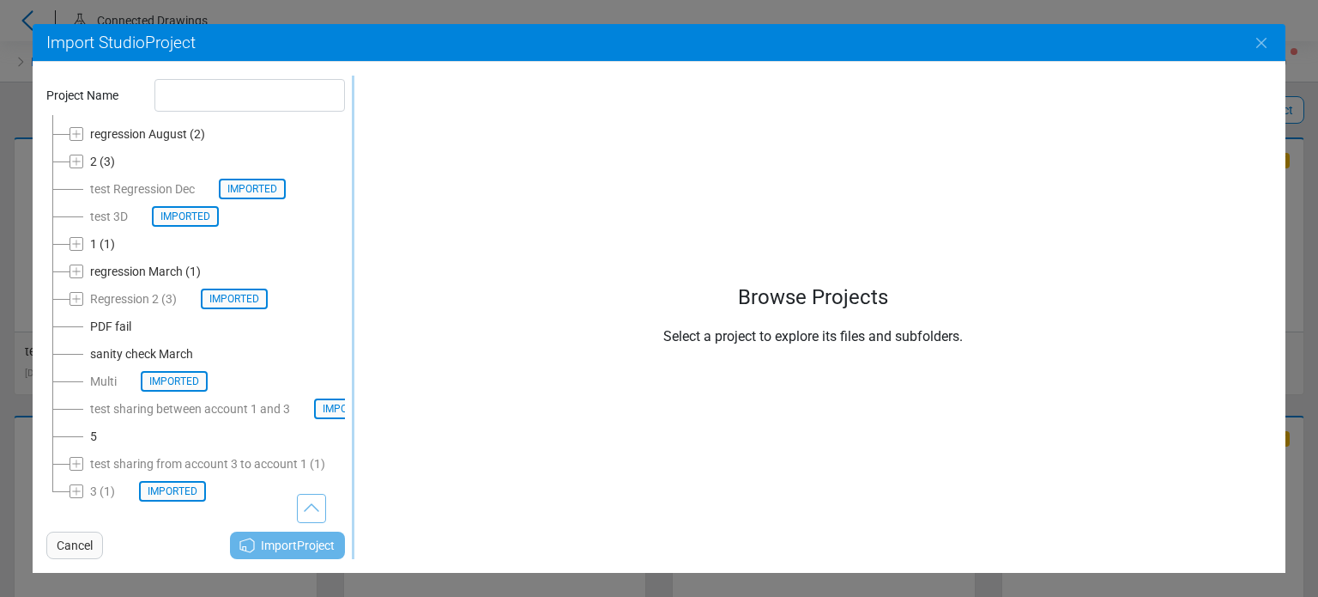
drag, startPoint x: 147, startPoint y: 450, endPoint x: 151, endPoint y: 426, distance: 24.4
click at [148, 453] on div "test sharing from account 3 to account 1 (1) Imported" at bounding box center [253, 463] width 326 height 21
click at [151, 398] on div "test sharing between account 1 and 3 Imported" at bounding box center [235, 408] width 291 height 21
click at [75, 531] on div "Cancel" at bounding box center [74, 544] width 57 height 27
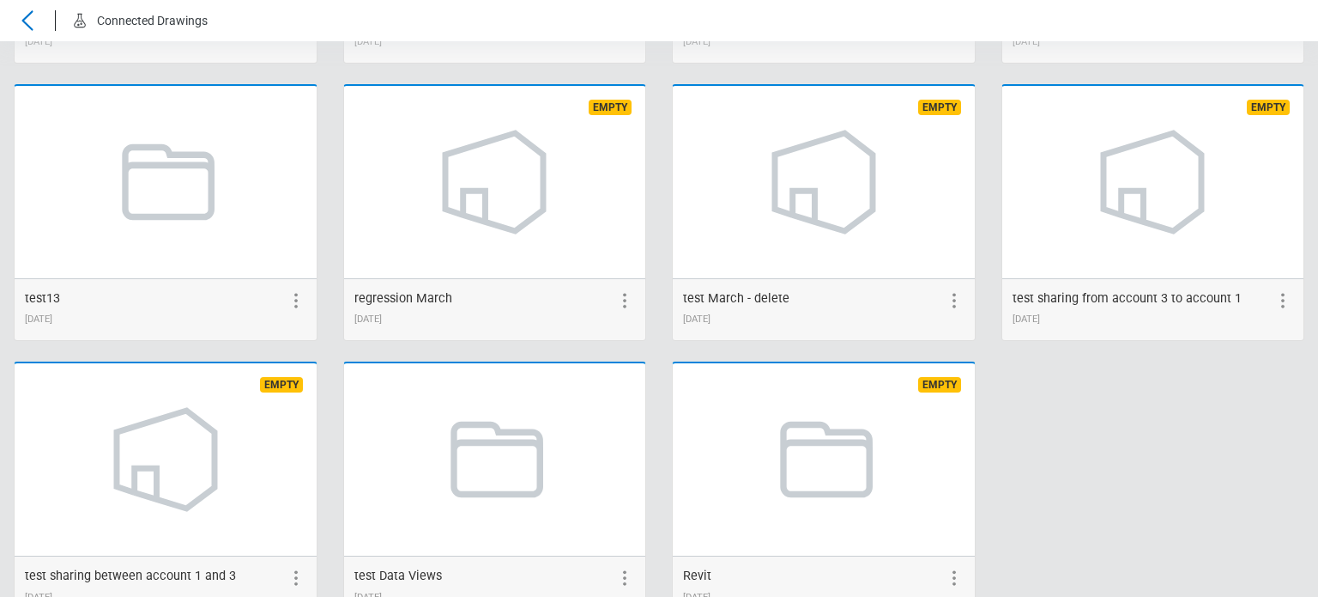
scroll to position [941, 0]
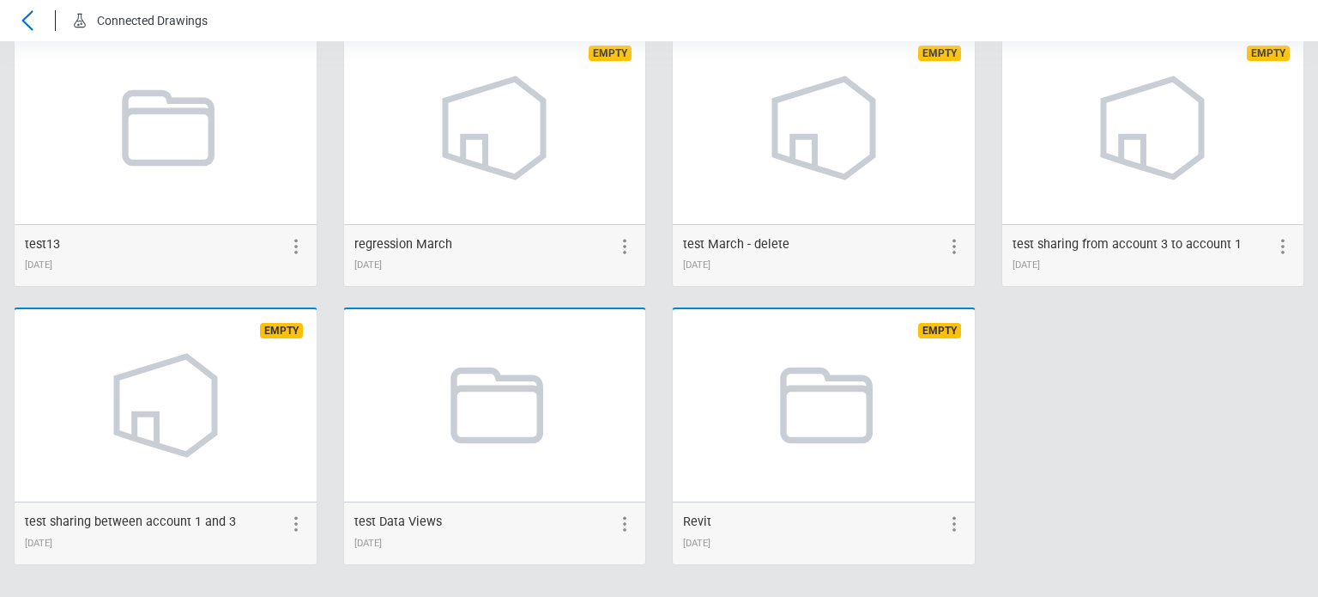
click at [1276, 245] on icon at bounding box center [1283, 246] width 21 height 21
click at [1242, 243] on icon at bounding box center [1252, 246] width 21 height 21
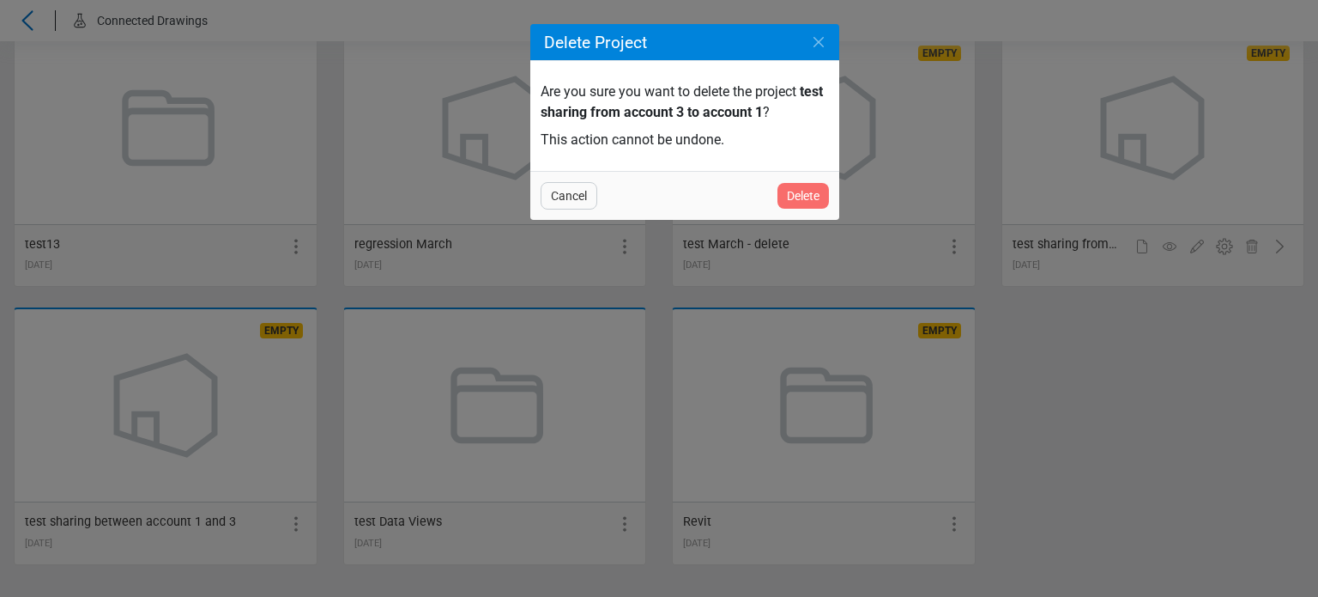
click at [824, 198] on div "Delete" at bounding box center [804, 196] width 52 height 26
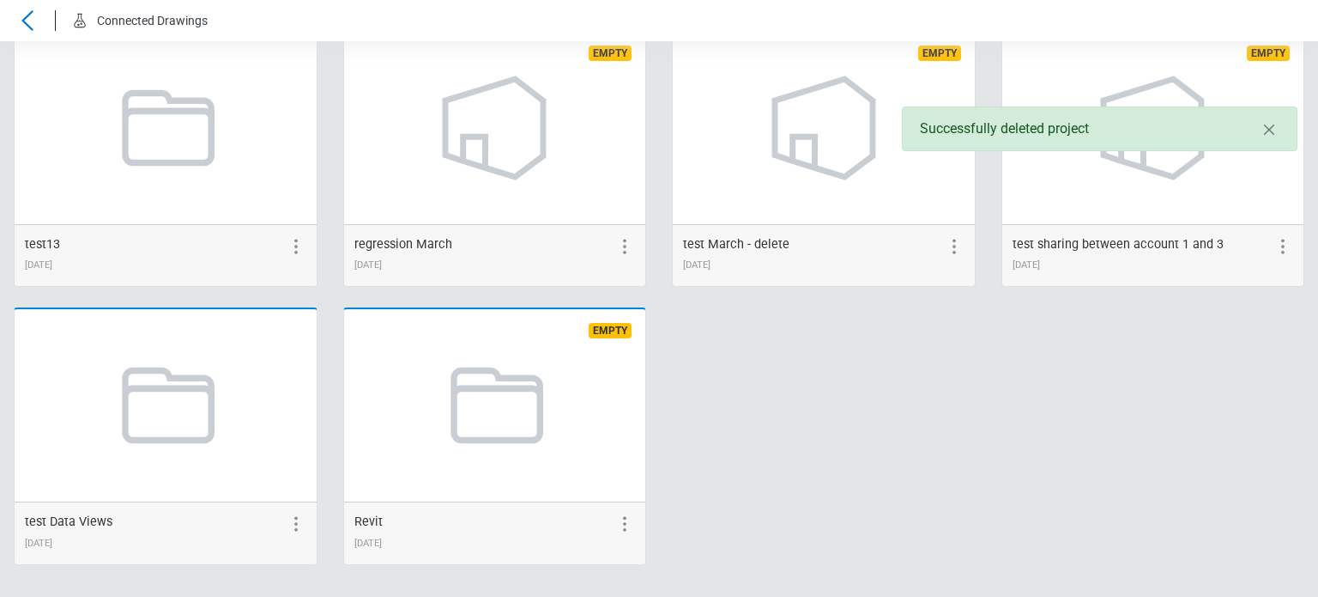
click at [1273, 254] on icon at bounding box center [1283, 246] width 21 height 21
click at [1246, 245] on icon at bounding box center [1252, 246] width 21 height 21
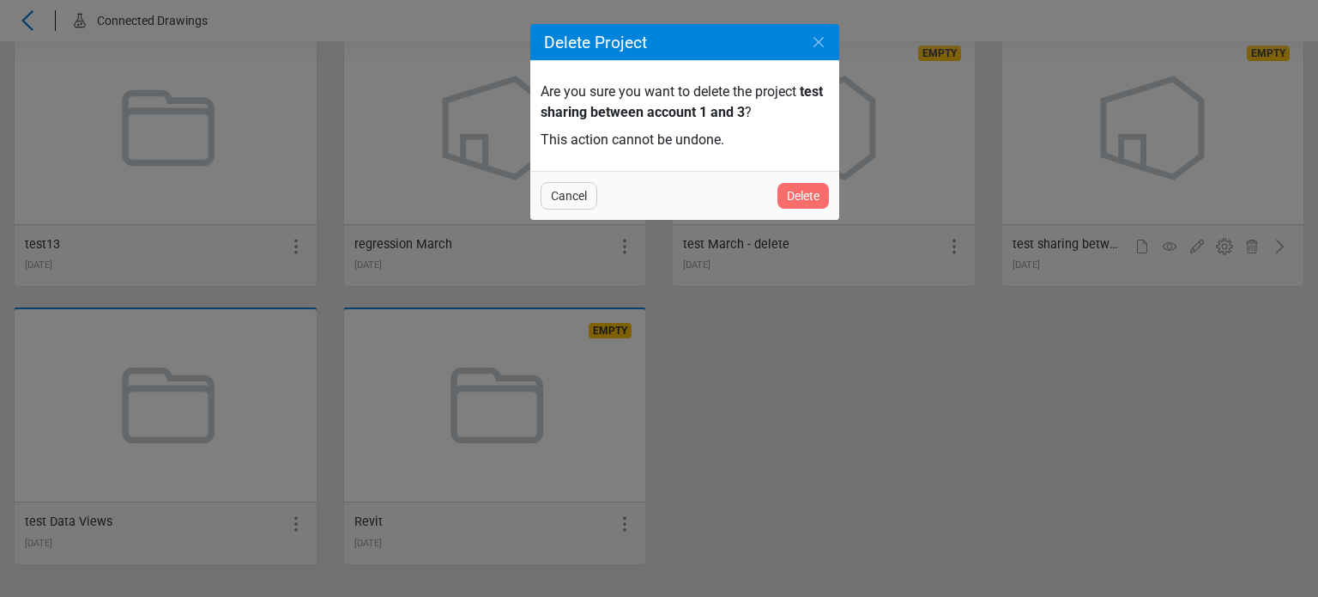
click at [819, 195] on span "Delete" at bounding box center [803, 195] width 33 height 21
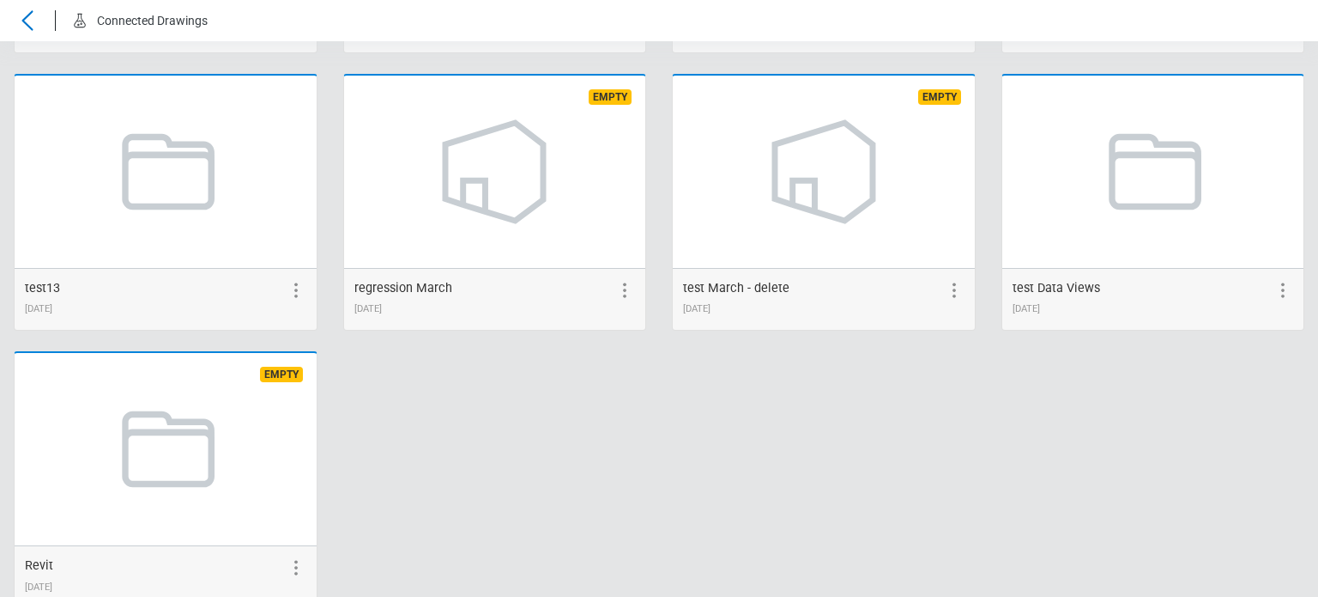
scroll to position [855, 0]
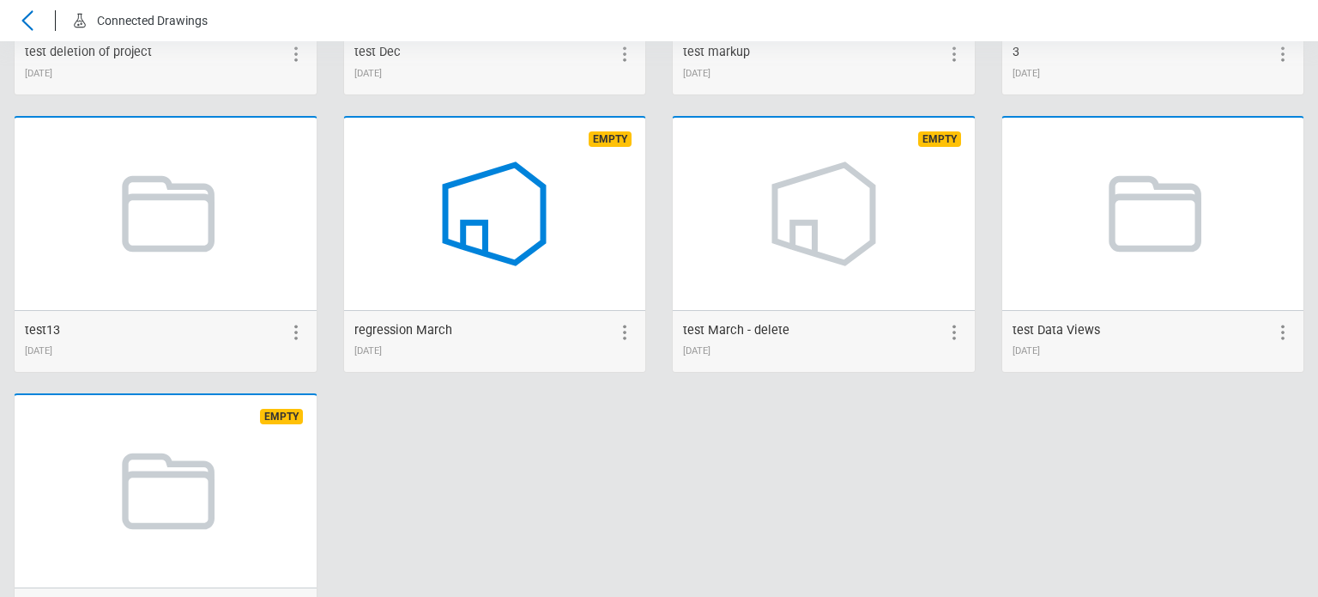
click at [554, 202] on icon at bounding box center [494, 213] width 130 height 130
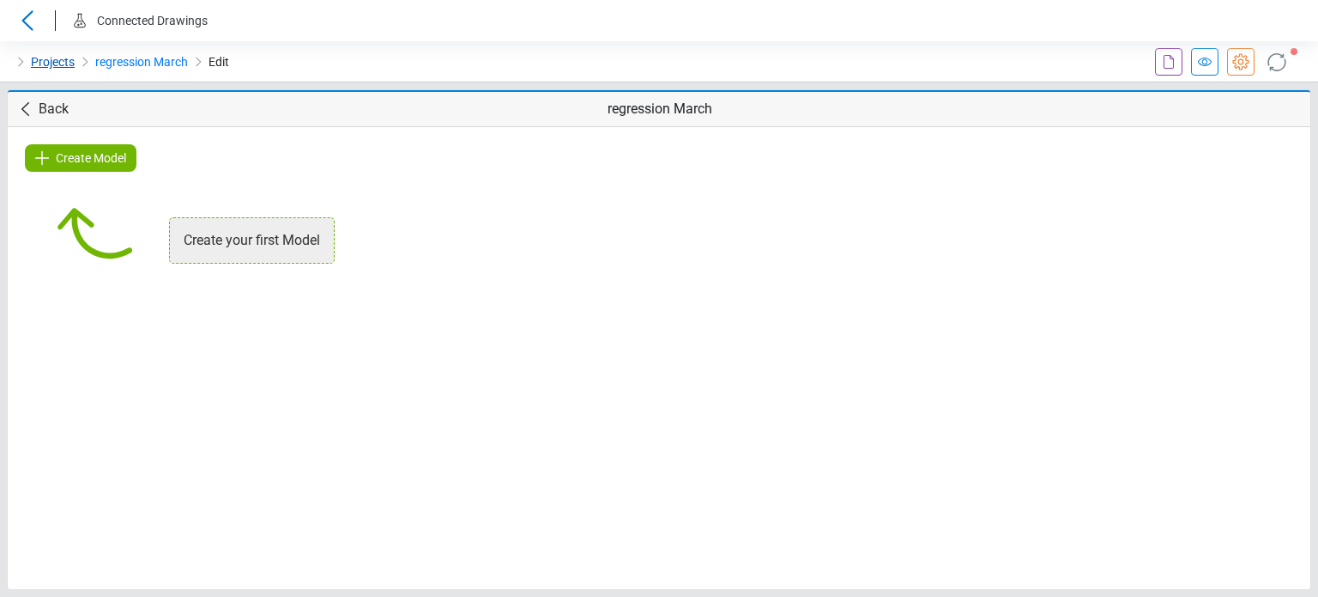
click at [69, 71] on link "Projects" at bounding box center [53, 62] width 44 height 21
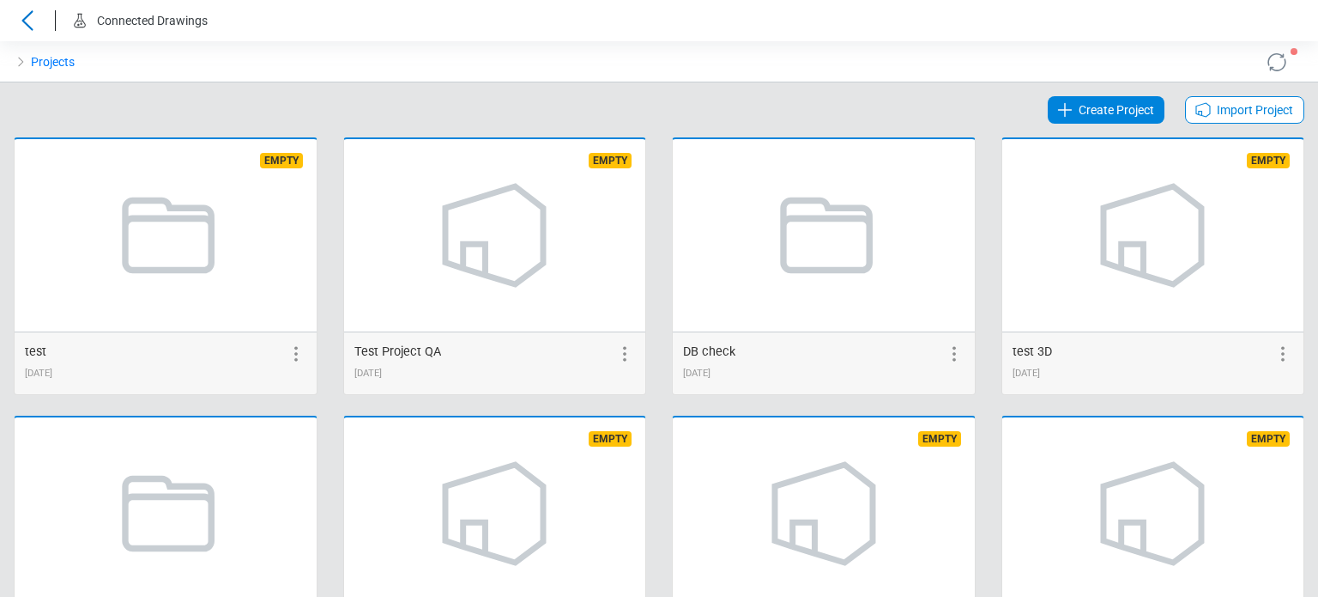
click at [1217, 108] on span "Import Project" at bounding box center [1255, 110] width 76 height 21
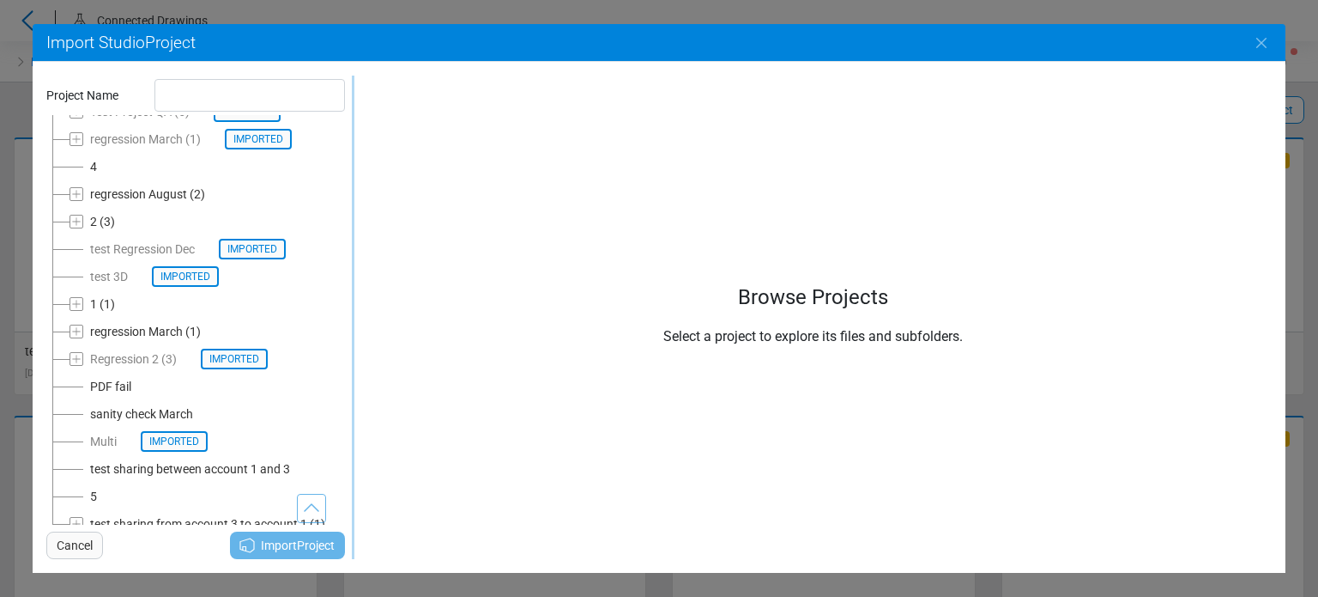
scroll to position [117, 0]
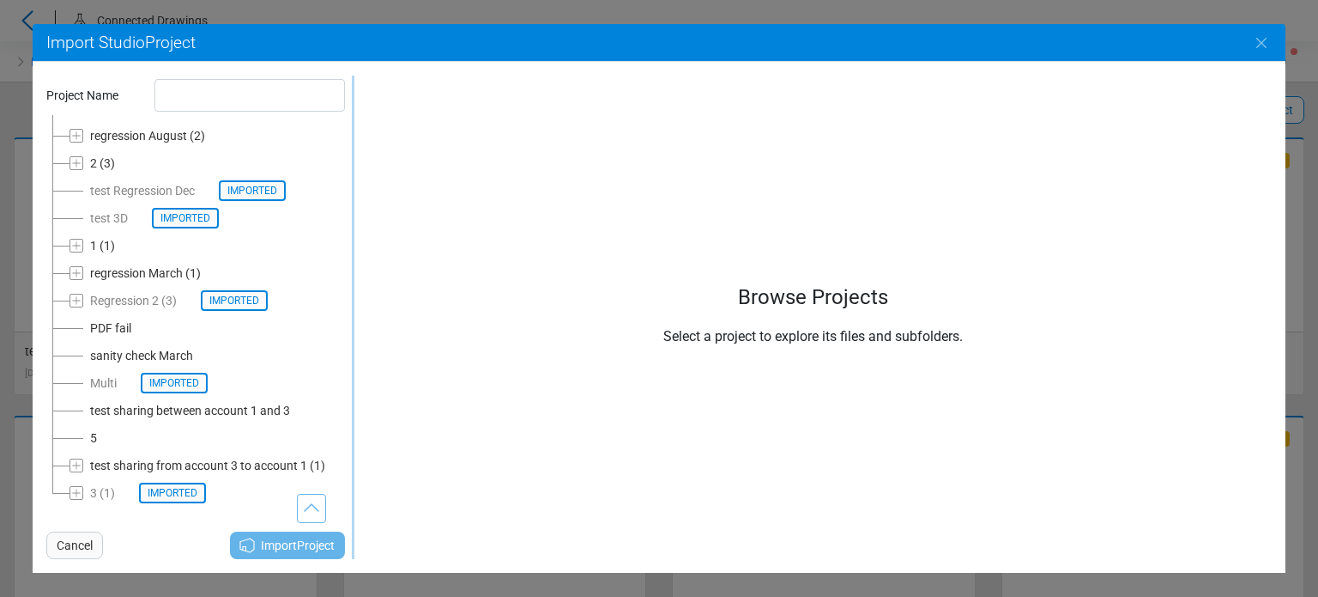
click at [164, 459] on div "test sharing from account 3 to account 1" at bounding box center [198, 465] width 217 height 21
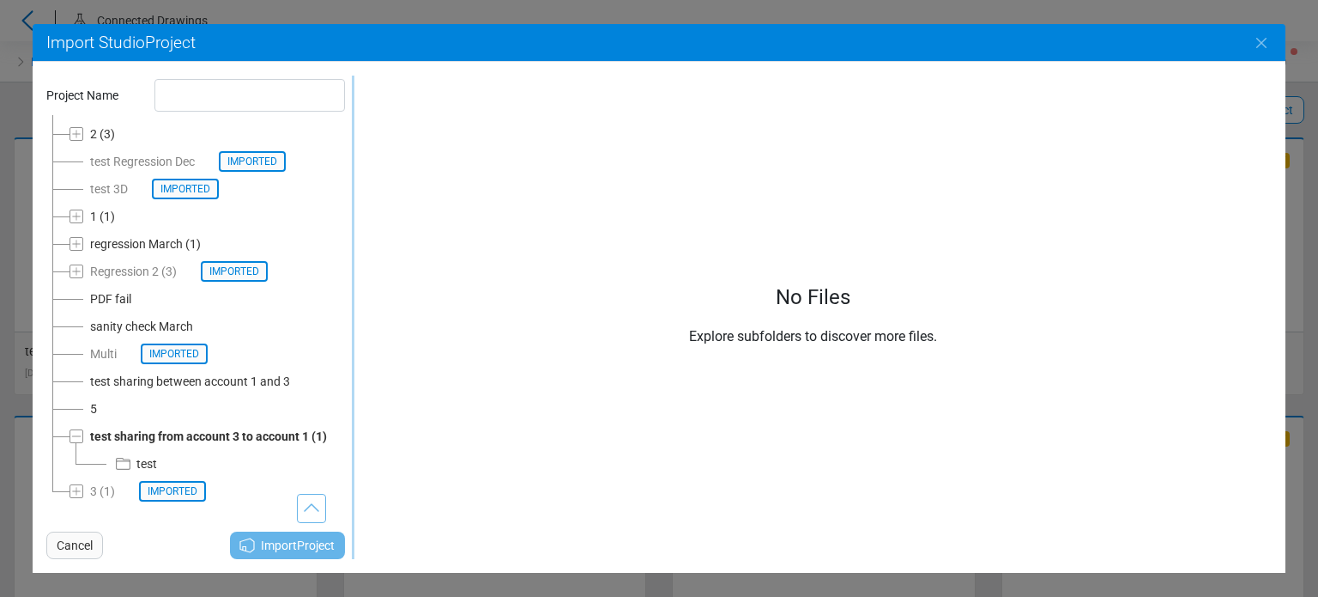
scroll to position [157, 0]
click at [140, 453] on div "test" at bounding box center [146, 463] width 21 height 21
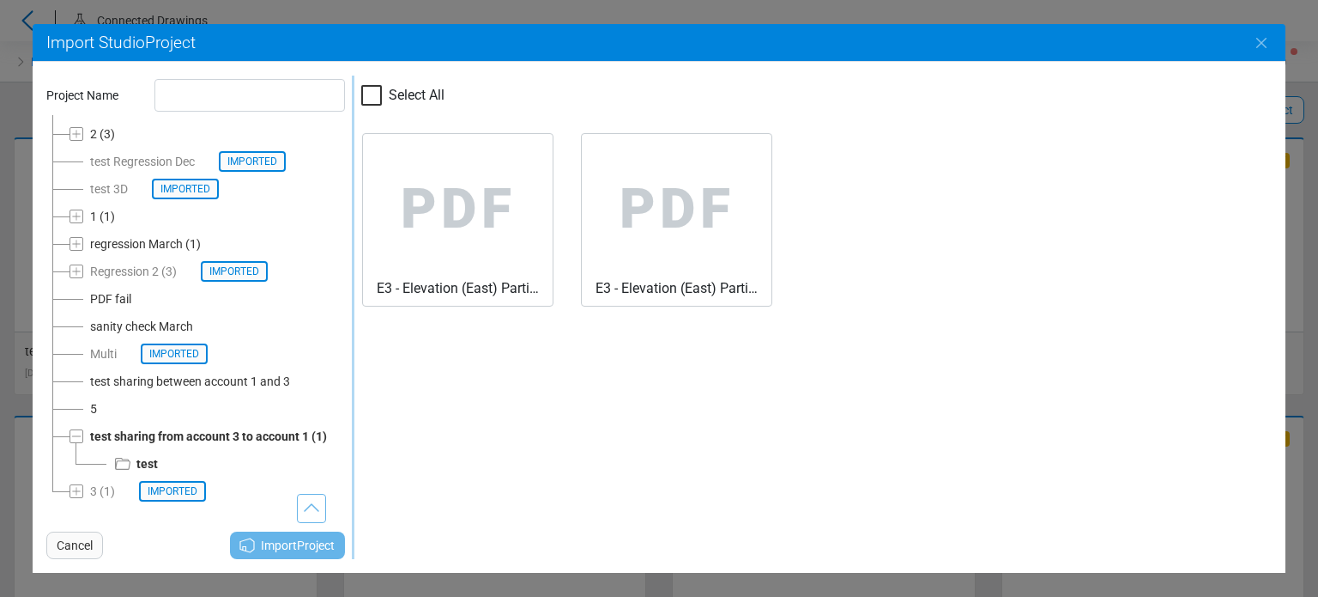
click at [450, 406] on div "Select All PDF E3 - Elevation (East) Partial 1.pdf PDF E3 - Elevation (East) Pa…" at bounding box center [812, 317] width 917 height 483
click at [82, 542] on span "Cancel" at bounding box center [75, 545] width 36 height 21
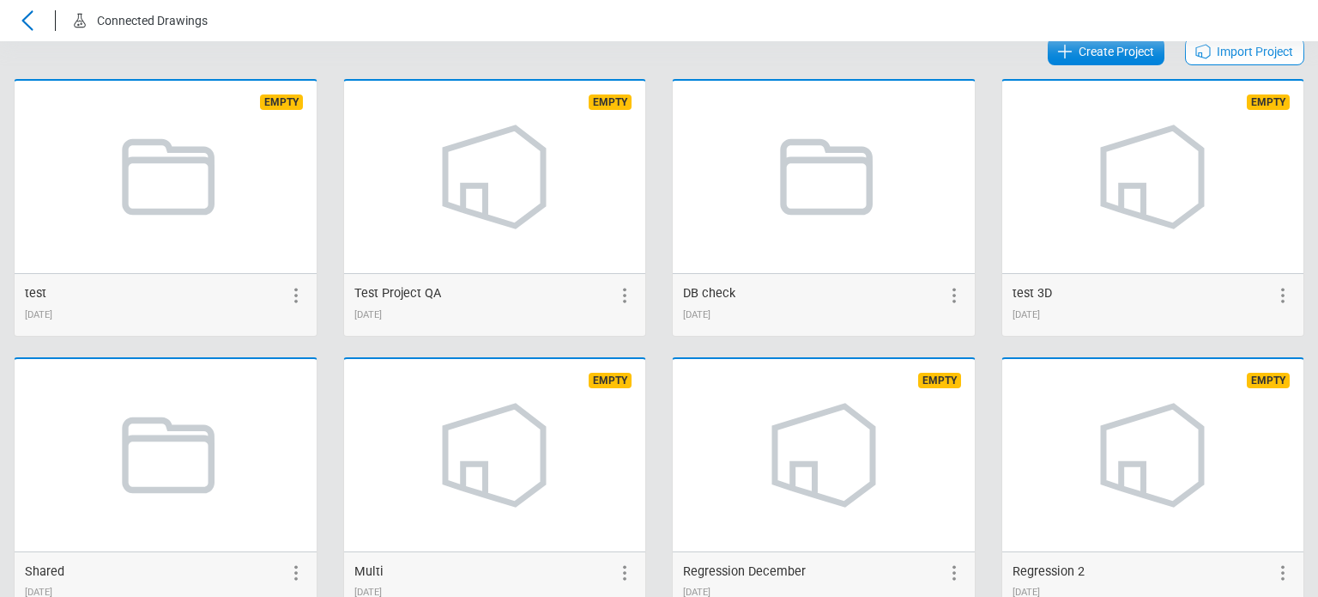
scroll to position [0, 0]
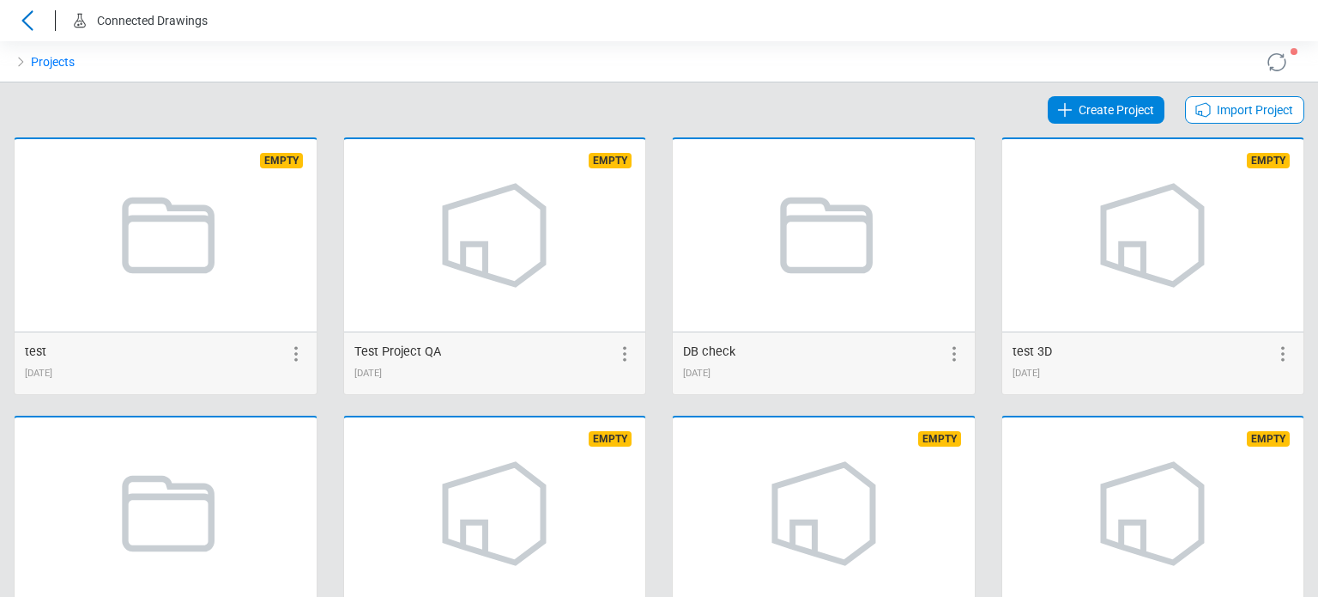
click at [1217, 106] on span "Import Project" at bounding box center [1255, 110] width 76 height 21
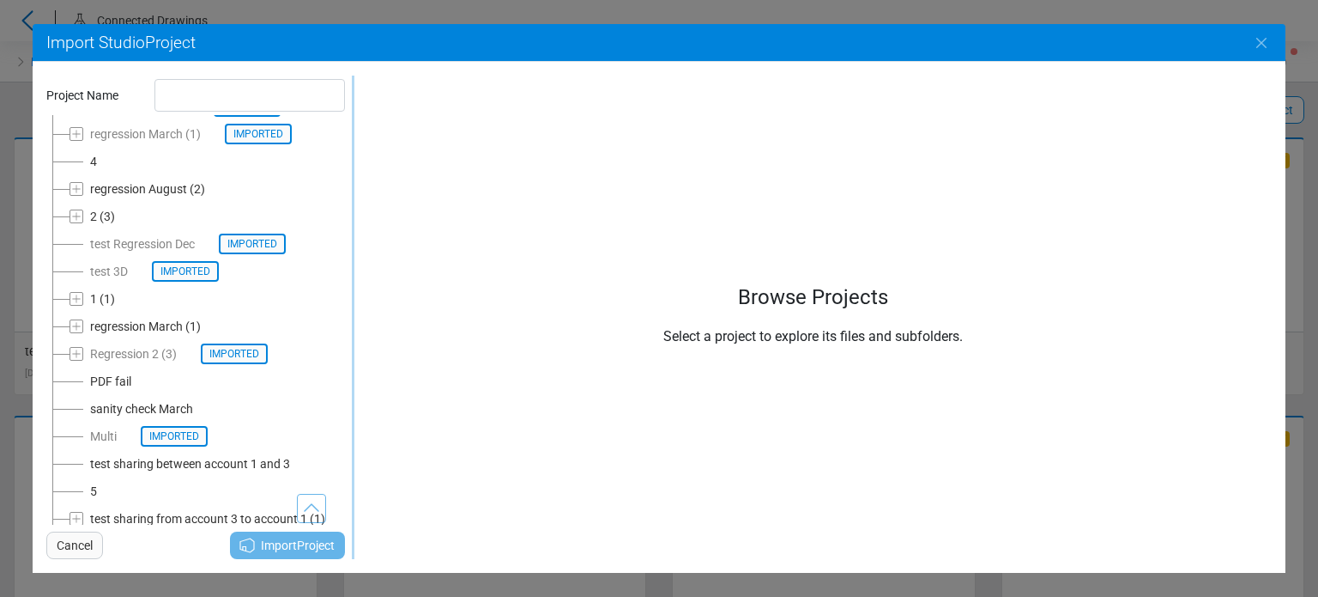
scroll to position [117, 0]
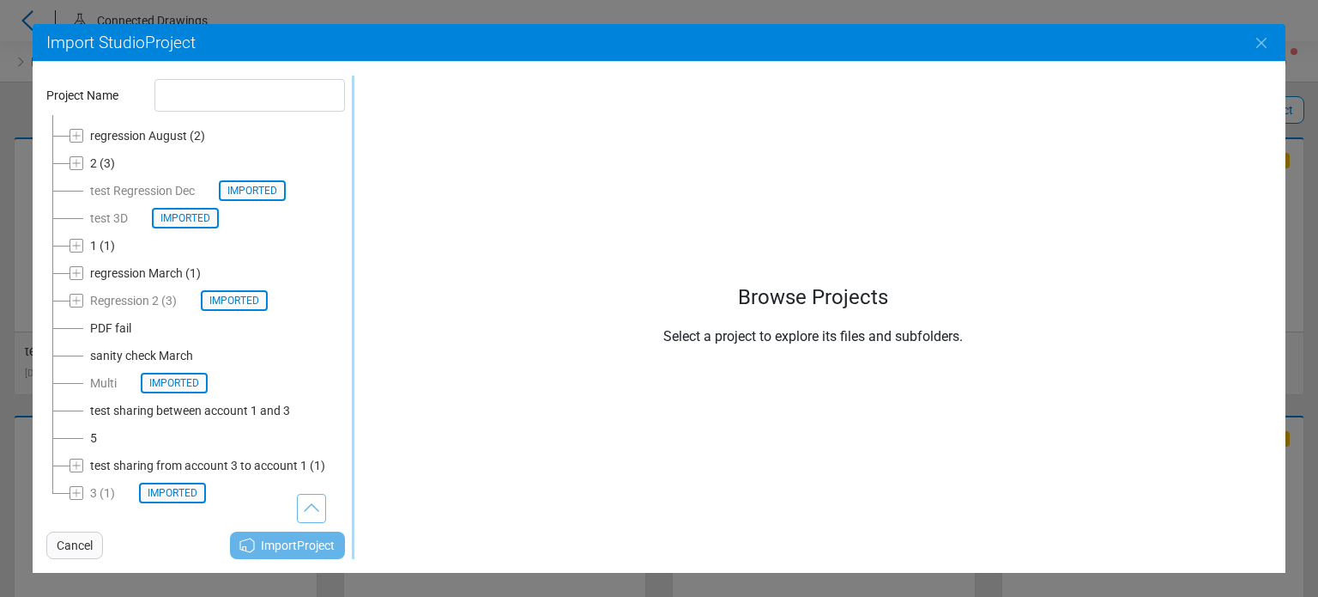
click at [150, 421] on span "test sharing between account 1 and 3" at bounding box center [183, 410] width 227 height 27
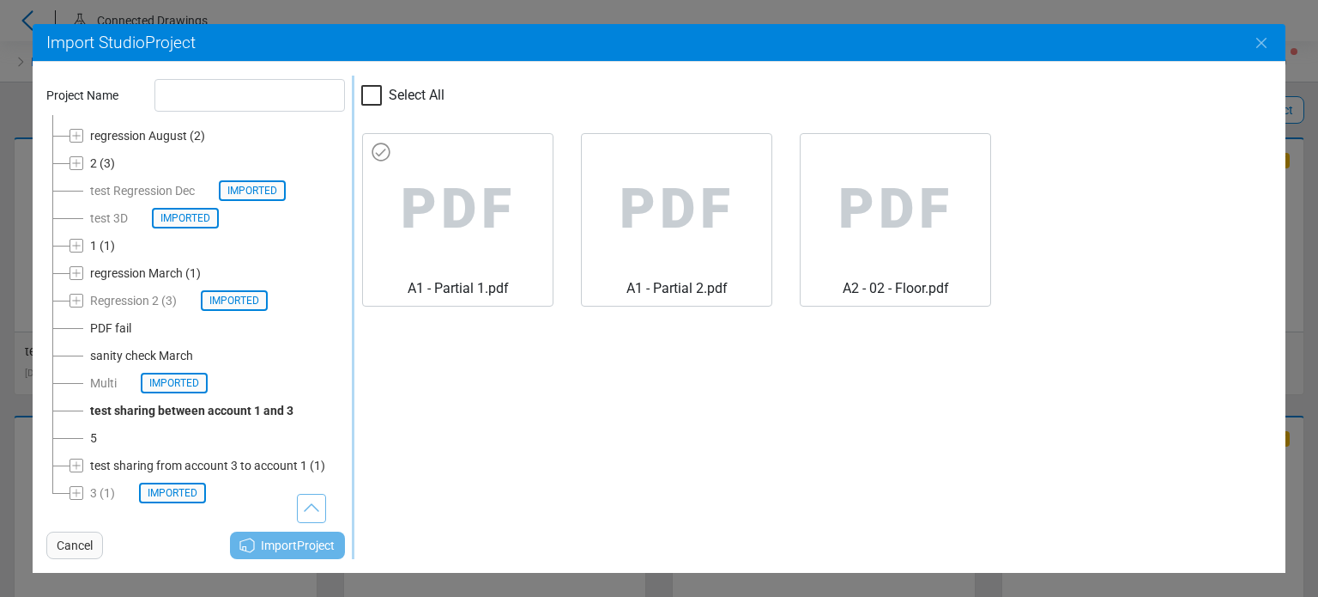
click at [488, 245] on span "PDF" at bounding box center [458, 209] width 162 height 137
type input "**********"
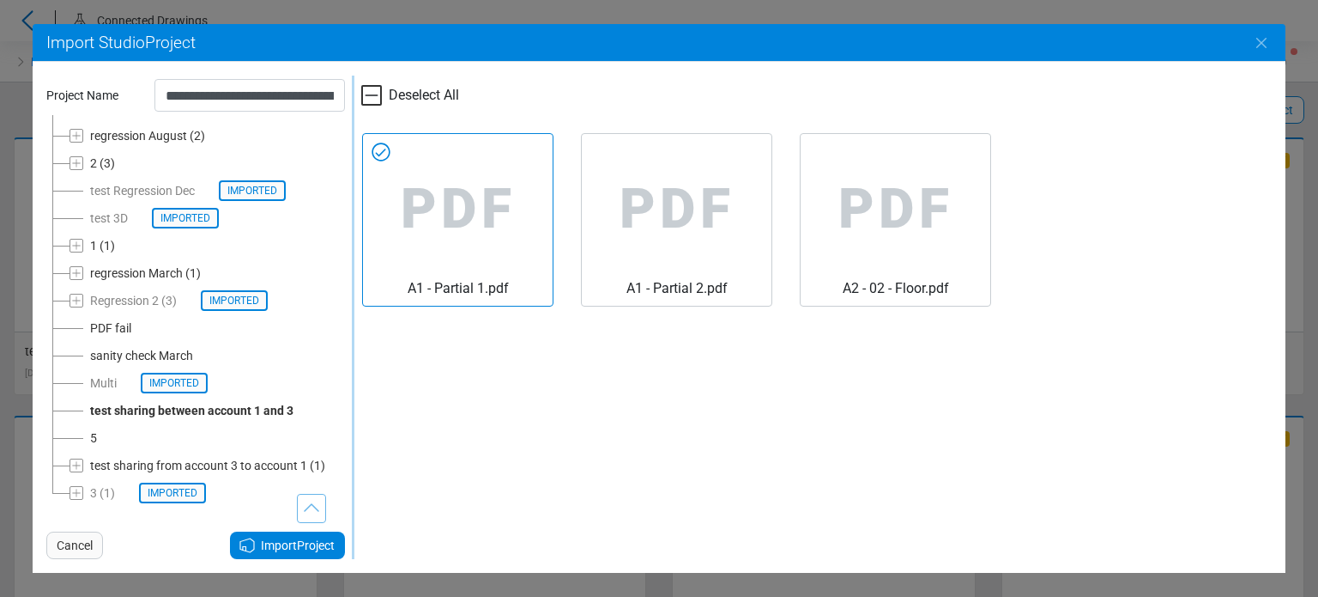
click at [285, 544] on span "Import Project" at bounding box center [298, 545] width 74 height 21
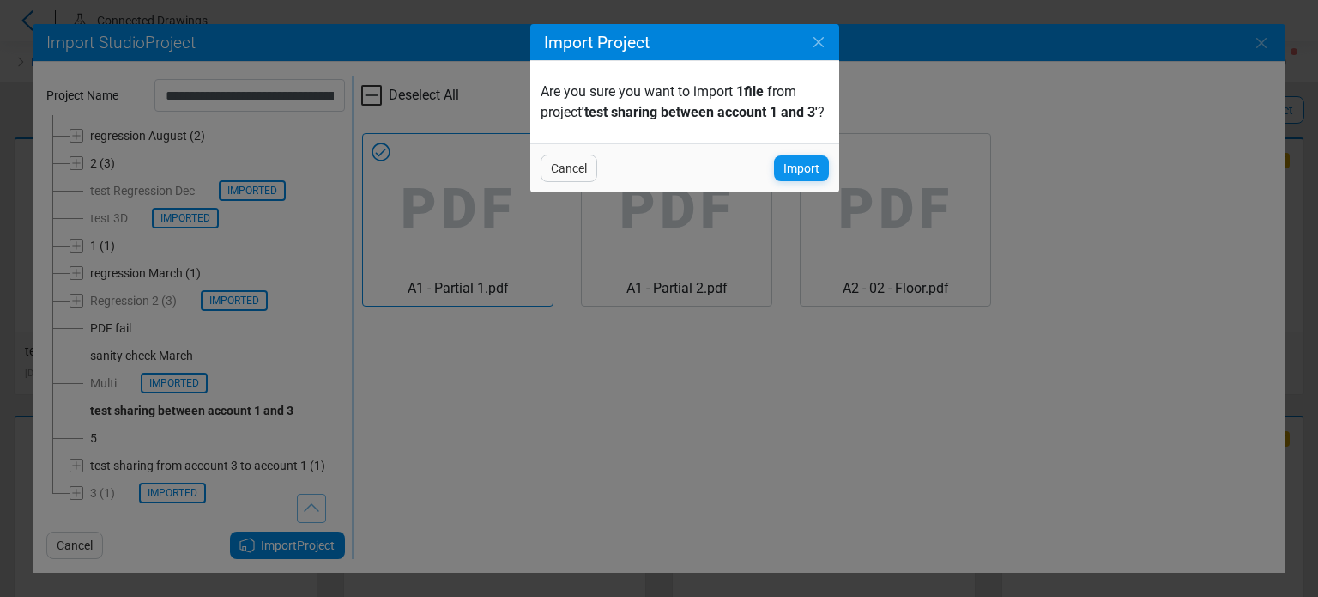
click at [801, 179] on span "Import" at bounding box center [802, 168] width 36 height 21
